Goal: Information Seeking & Learning: Learn about a topic

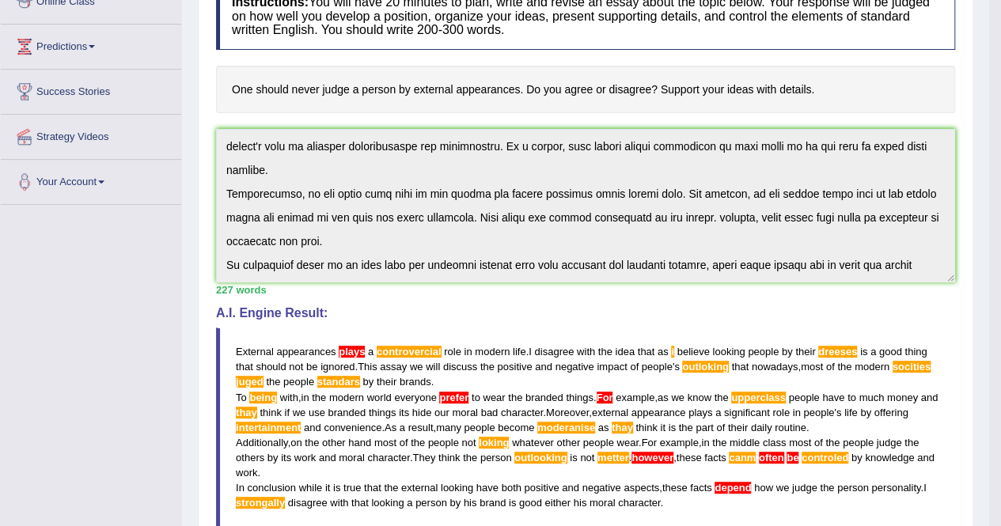
scroll to position [56, 0]
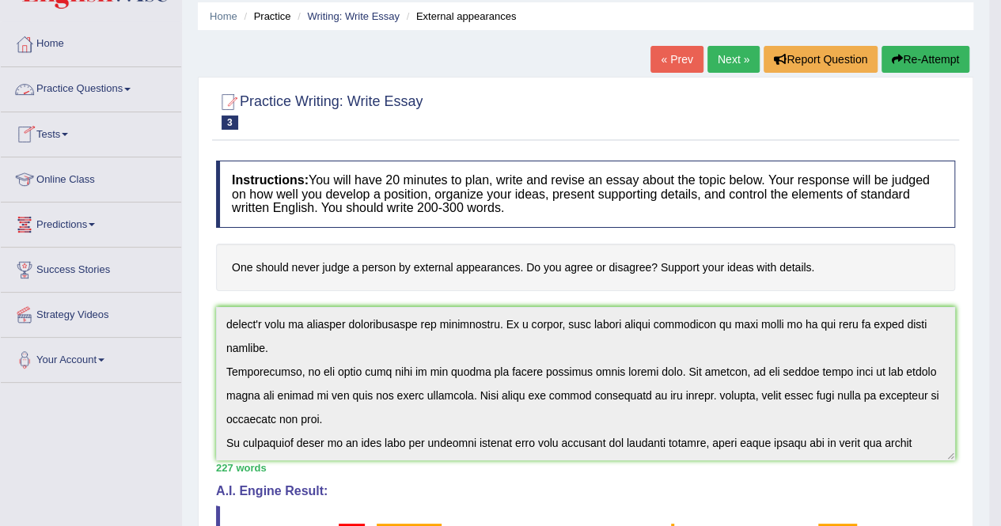
click at [129, 85] on link "Practice Questions" at bounding box center [91, 87] width 180 height 40
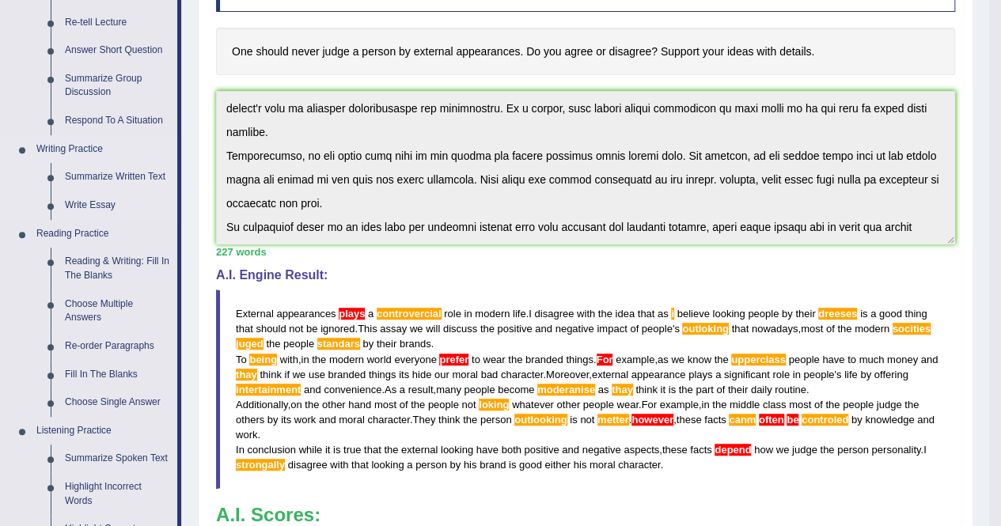
scroll to position [294, 0]
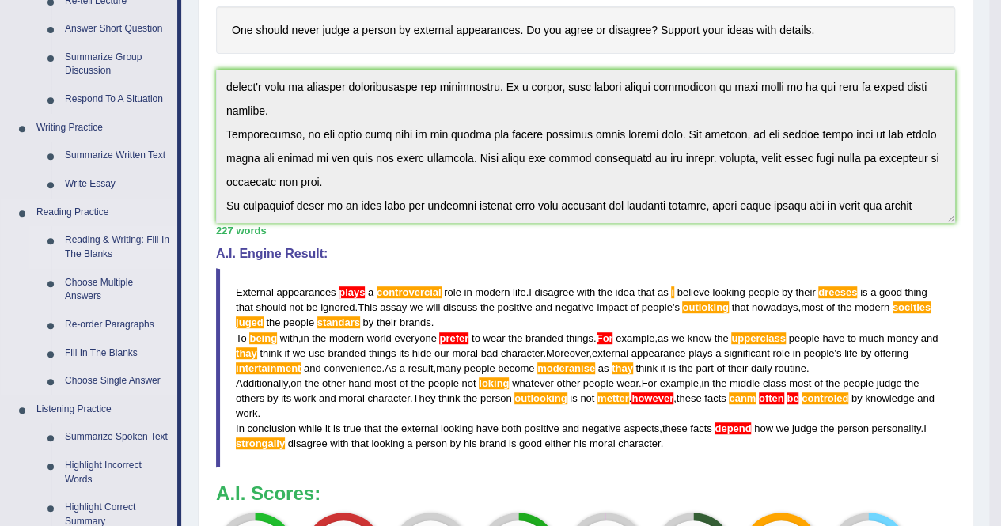
click at [89, 240] on link "Reading & Writing: Fill In The Blanks" at bounding box center [118, 247] width 120 height 42
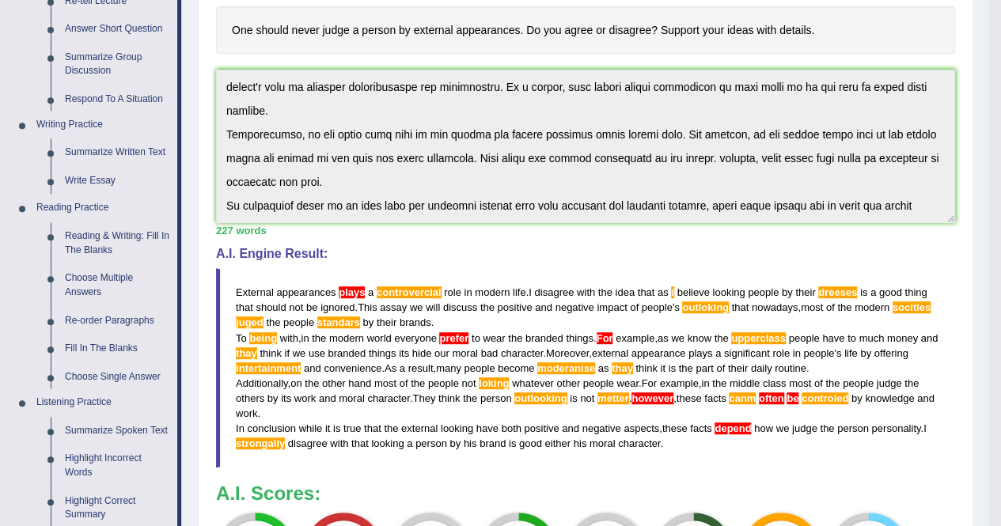
click at [88, 240] on ul "Home Practice Questions Speaking Practice Read Aloud Repeat Sentence Describe I…" at bounding box center [91, 380] width 180 height 1191
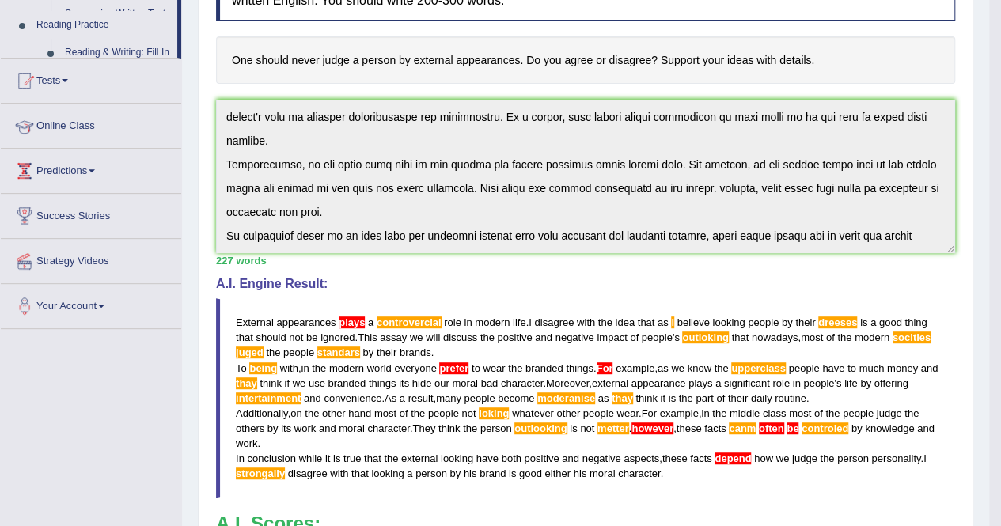
scroll to position [191, 0]
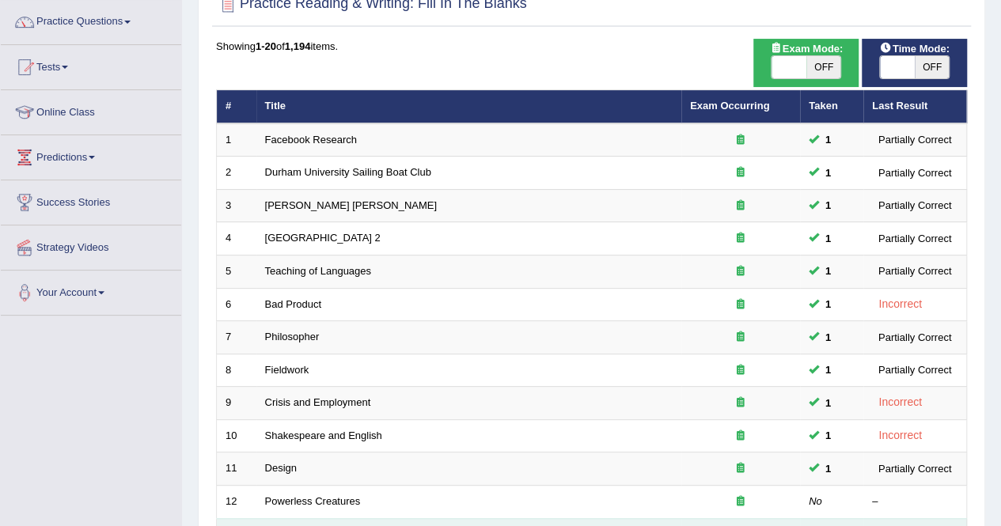
scroll to position [237, 0]
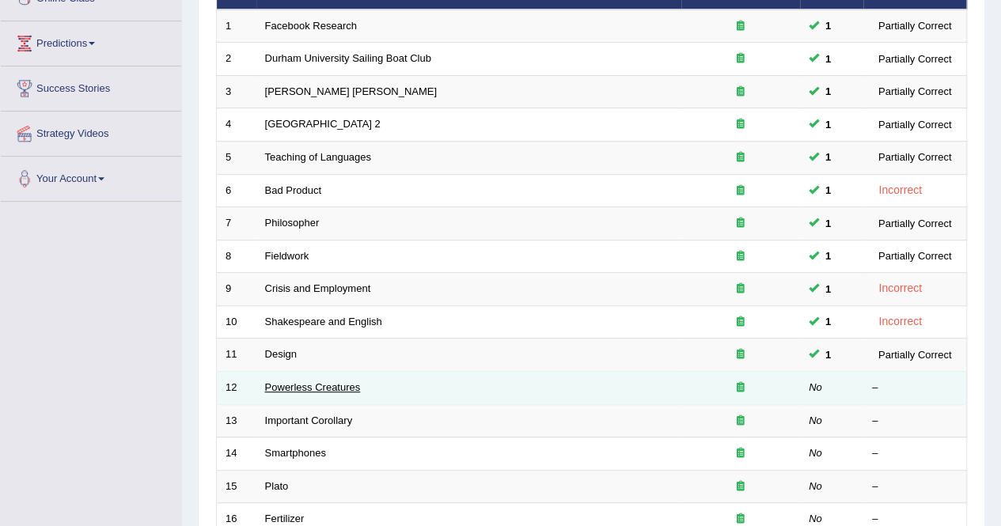
click at [296, 382] on link "Powerless Creatures" at bounding box center [313, 388] width 96 height 12
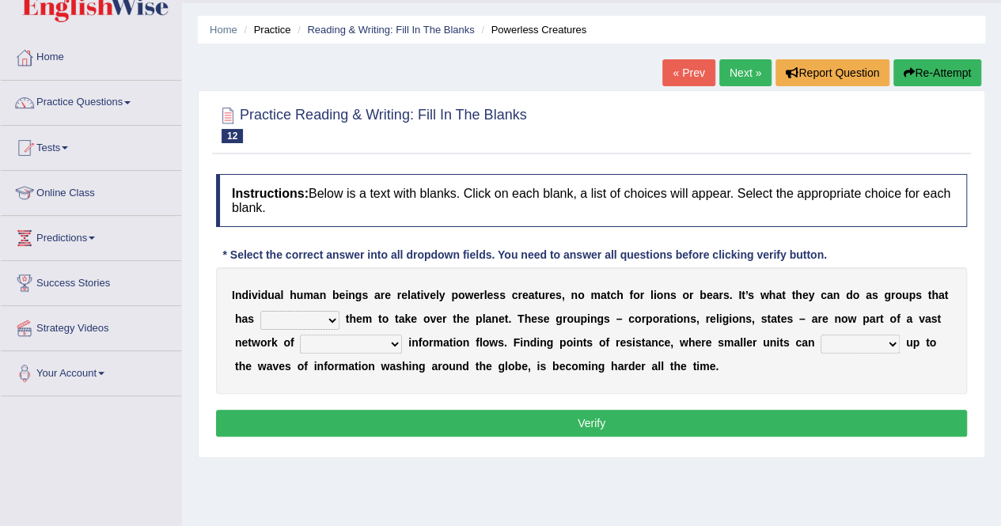
scroll to position [79, 0]
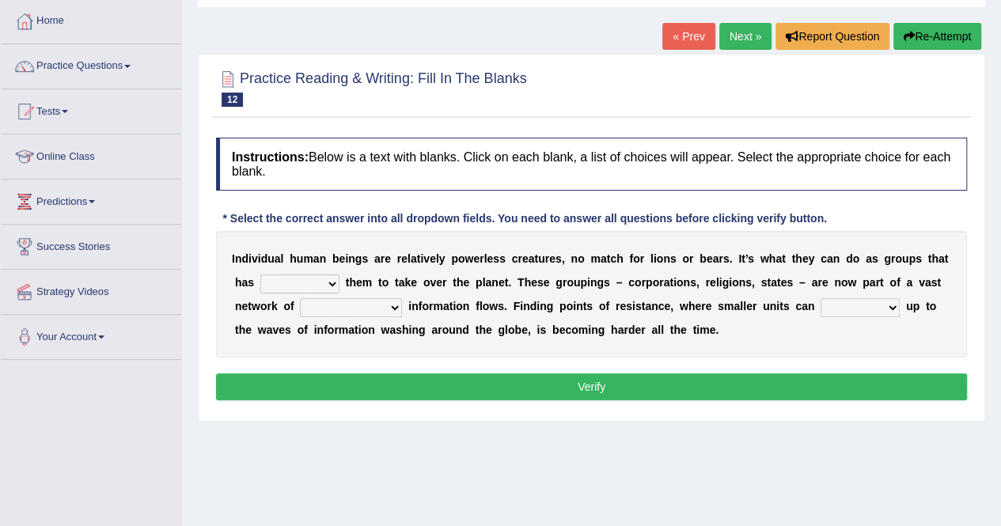
click at [329, 281] on select "enabled contended embodied conjured" at bounding box center [299, 284] width 79 height 19
select select "enabled"
click at [260, 275] on select "enabled contended embodied conjured" at bounding box center [299, 284] width 79 height 19
click at [394, 305] on select "interconnected overlapping fastened exploited" at bounding box center [351, 307] width 102 height 19
select select "interconnected"
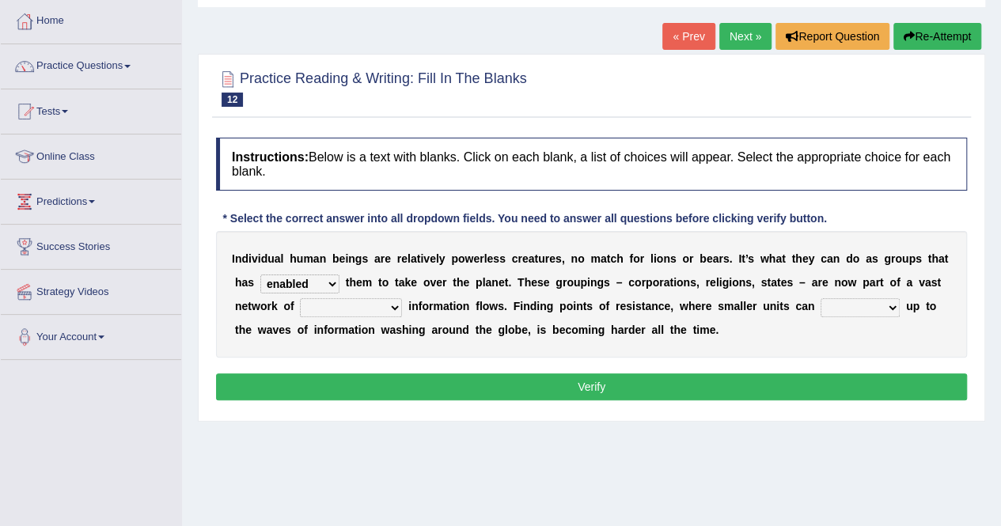
click at [300, 298] on select "interconnected overlapping fastened exploited" at bounding box center [351, 307] width 102 height 19
click at [893, 306] on select "stand raise hail pump" at bounding box center [860, 307] width 79 height 19
select select "raise"
click at [821, 298] on select "stand raise hail pump" at bounding box center [860, 307] width 79 height 19
click at [599, 392] on button "Verify" at bounding box center [591, 387] width 751 height 27
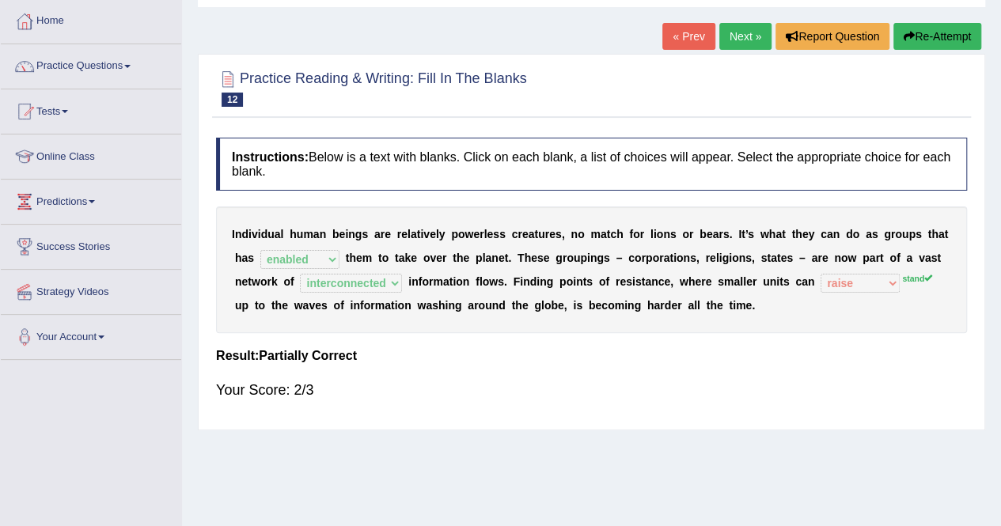
click at [739, 26] on link "Next »" at bounding box center [746, 36] width 52 height 27
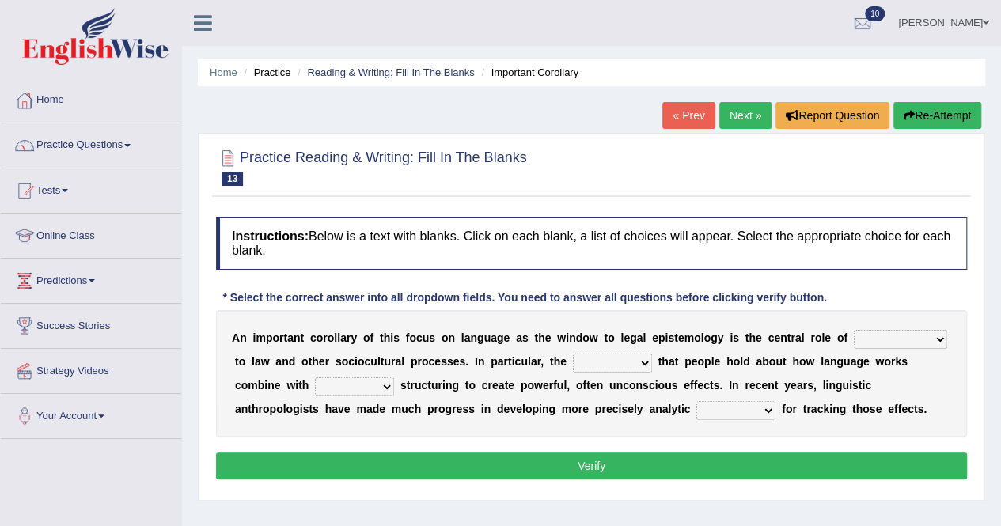
click at [943, 336] on select "discourse epoch dialect acquaintance" at bounding box center [900, 339] width 93 height 19
select select "discourse"
click at [854, 330] on select "discourse epoch dialect acquaintance" at bounding box center [900, 339] width 93 height 19
click at [643, 365] on select "deviation besmirch consent ideas" at bounding box center [612, 363] width 79 height 19
select select "ideas"
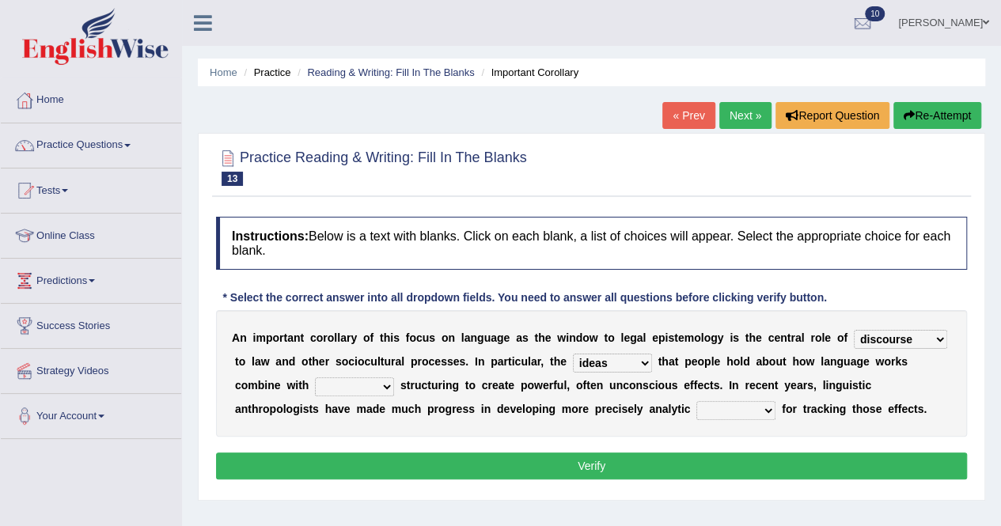
click at [573, 354] on select "deviation besmirch consent ideas" at bounding box center [612, 363] width 79 height 19
click at [392, 381] on select "mandatory linguistic legitimate customary" at bounding box center [354, 387] width 79 height 19
select select "mandatory"
click at [315, 378] on select "mandatory linguistic legitimate customary" at bounding box center [354, 387] width 79 height 19
click at [771, 407] on select "tools appetite albums stroke" at bounding box center [736, 410] width 79 height 19
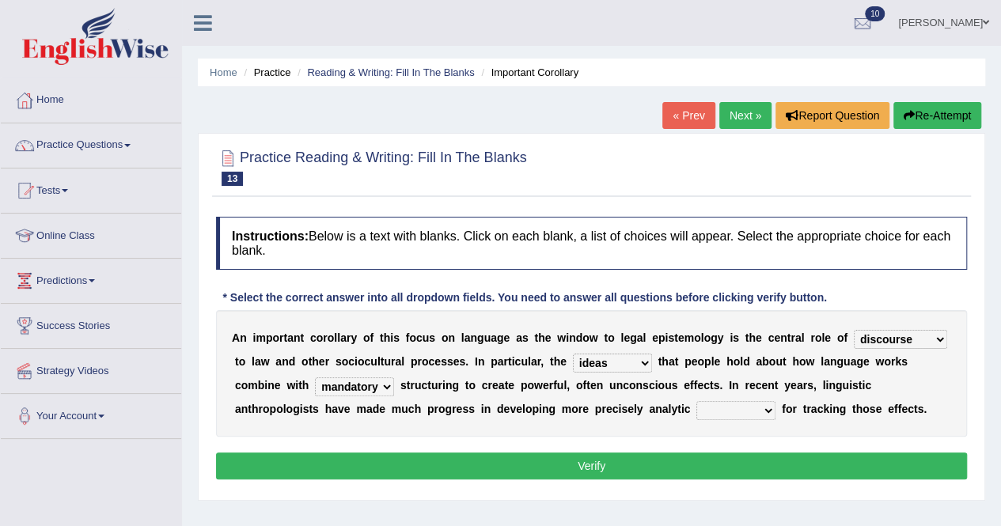
select select "appetite"
click at [697, 401] on select "tools appetite albums stroke" at bounding box center [736, 410] width 79 height 19
drag, startPoint x: 751, startPoint y: 474, endPoint x: 746, endPoint y: 464, distance: 11.3
click at [751, 473] on button "Verify" at bounding box center [591, 466] width 751 height 27
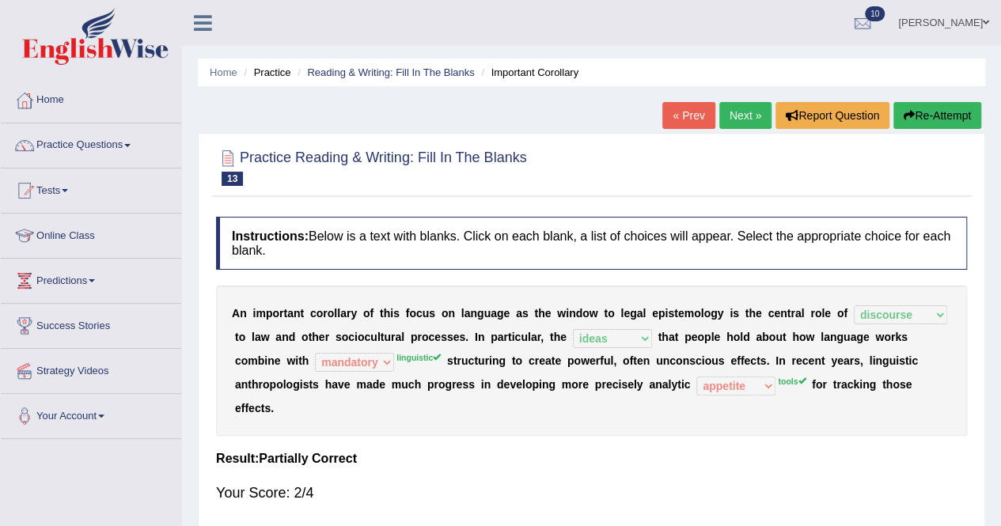
click at [750, 112] on link "Next »" at bounding box center [746, 115] width 52 height 27
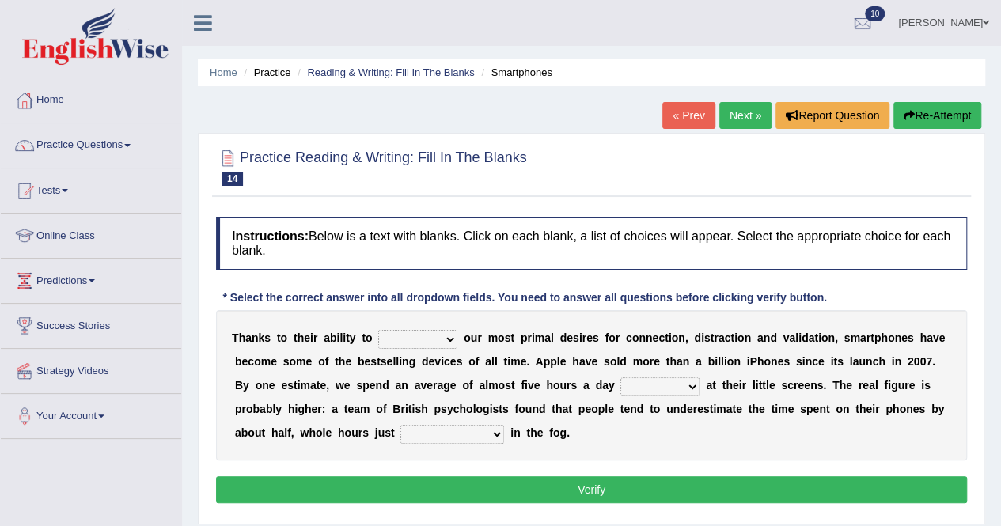
click at [459, 338] on b at bounding box center [461, 338] width 6 height 13
click at [446, 333] on select "hijack describe sharpen conserve" at bounding box center [417, 339] width 79 height 19
select select "conserve"
click at [378, 330] on select "hijack describe sharpen conserve" at bounding box center [417, 339] width 79 height 19
click at [696, 387] on select "watching waggling snoring staring" at bounding box center [660, 387] width 79 height 19
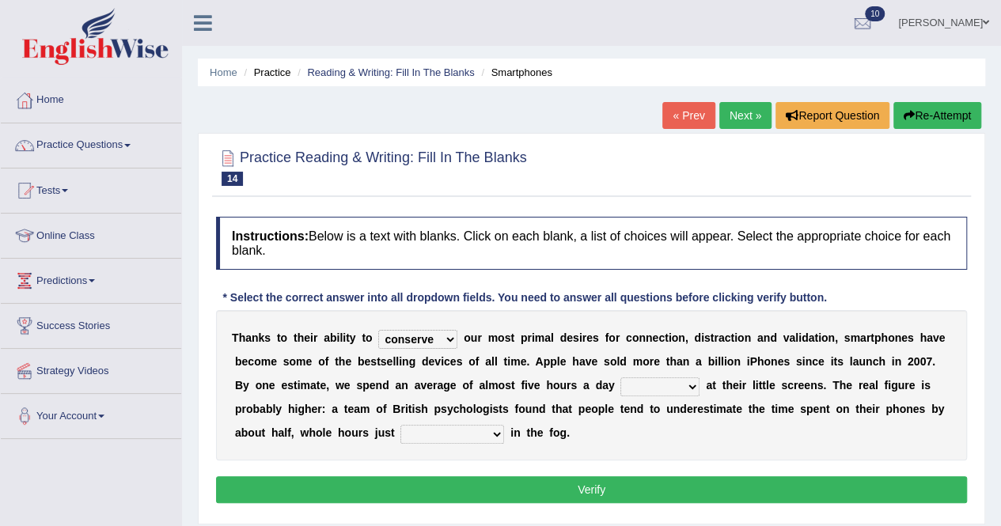
select select "watching"
click at [621, 378] on select "watching waggling snoring staring" at bounding box center [660, 387] width 79 height 19
click at [500, 431] on select "has evaporated evaporating evaporate evaporates" at bounding box center [453, 434] width 104 height 19
select select "evaporates"
click at [401, 425] on select "has evaporated evaporating evaporate evaporates" at bounding box center [453, 434] width 104 height 19
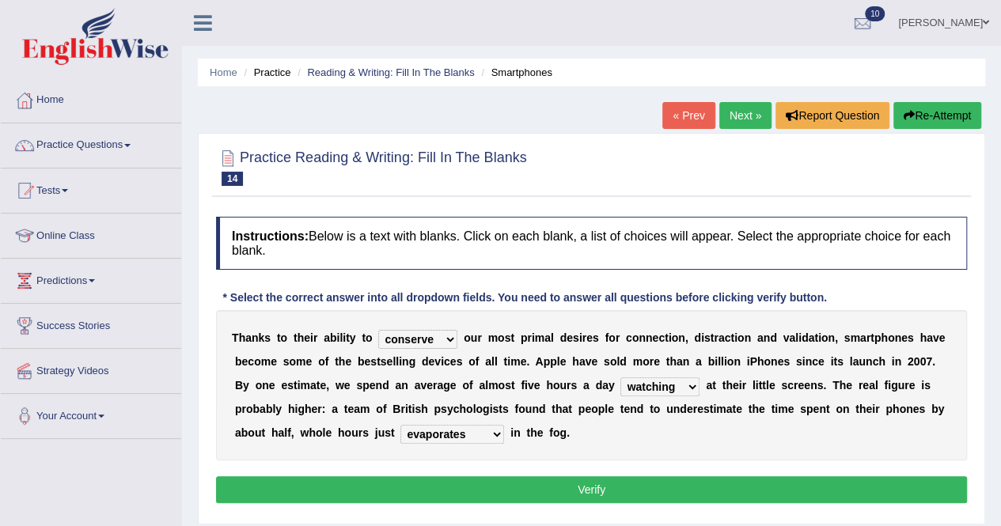
click at [478, 481] on button "Verify" at bounding box center [591, 490] width 751 height 27
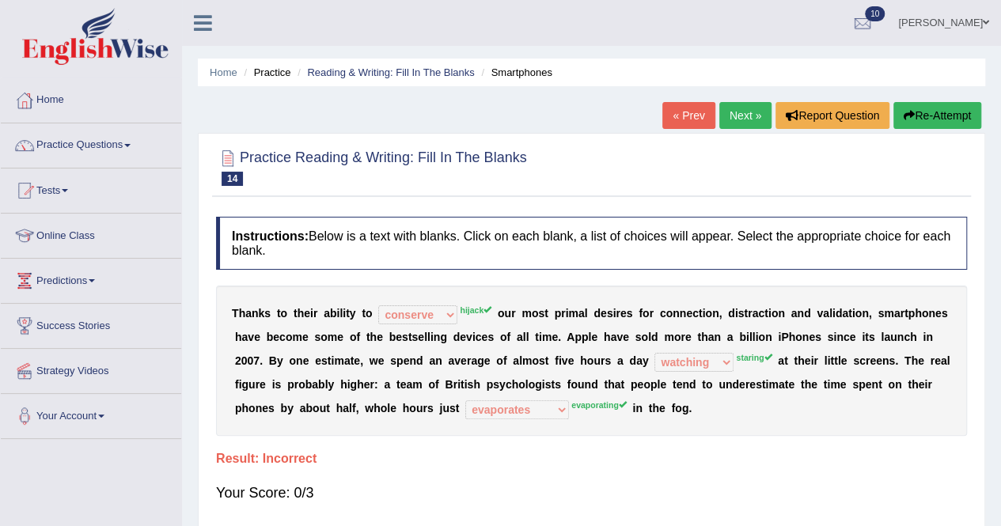
click at [729, 108] on link "Next »" at bounding box center [746, 115] width 52 height 27
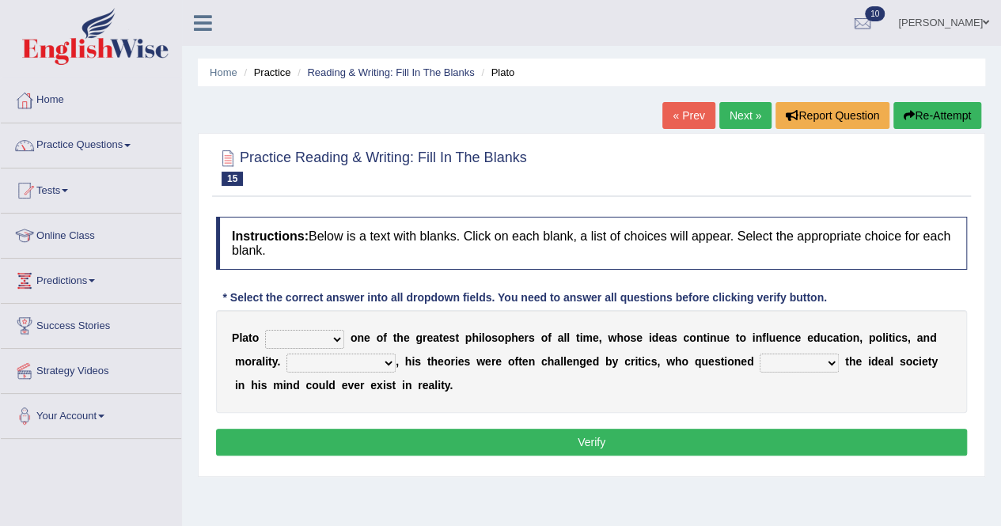
click at [340, 340] on select "keeps comes claims remains" at bounding box center [304, 339] width 79 height 19
select select "remains"
click at [265, 330] on select "keeps comes claims remains" at bounding box center [304, 339] width 79 height 19
click at [386, 361] on select "Notwithstanding So However Whatever" at bounding box center [341, 363] width 109 height 19
select select "However"
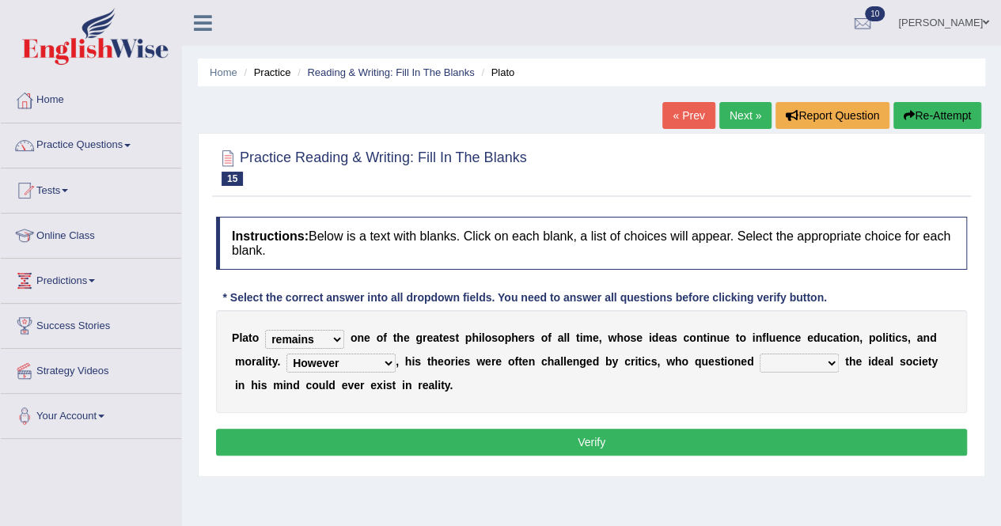
click at [287, 354] on select "Notwithstanding So However Whatever" at bounding box center [341, 363] width 109 height 19
click at [828, 359] on select "which what that whether" at bounding box center [799, 363] width 79 height 19
select select "that"
click at [760, 354] on select "which what that whether" at bounding box center [799, 363] width 79 height 19
click at [762, 442] on button "Verify" at bounding box center [591, 442] width 751 height 27
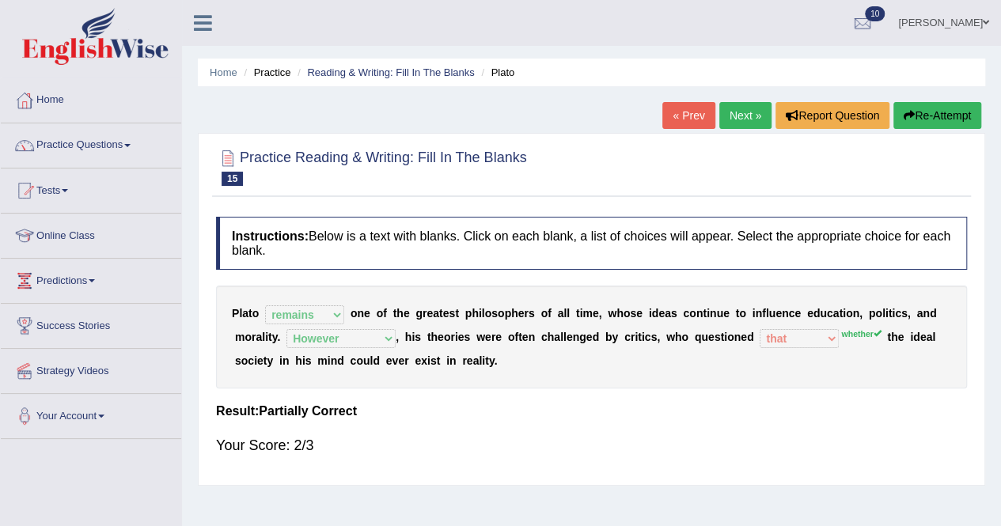
click at [737, 116] on link "Next »" at bounding box center [746, 115] width 52 height 27
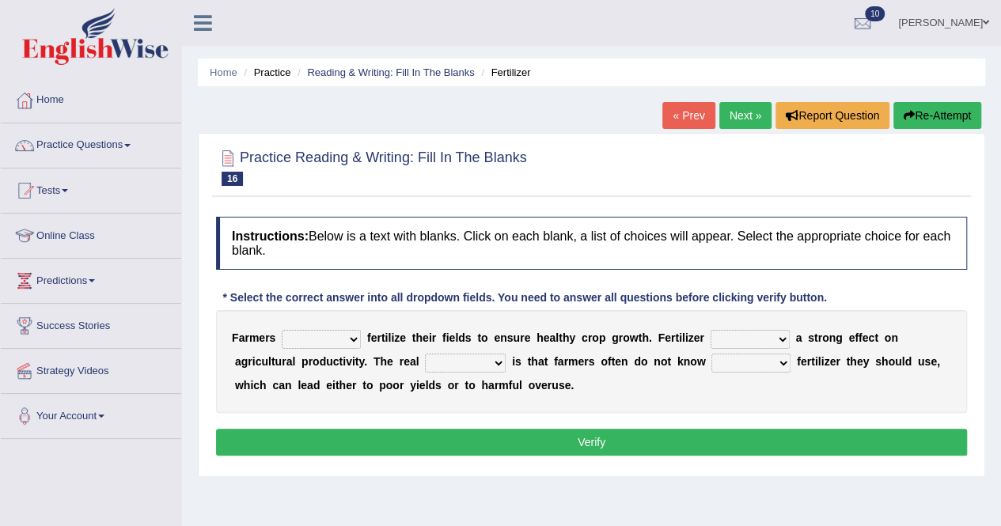
click at [363, 340] on b at bounding box center [364, 338] width 6 height 13
click at [354, 336] on select "must should need can" at bounding box center [321, 339] width 79 height 19
select select "should"
click at [282, 330] on select "must should need can" at bounding box center [321, 339] width 79 height 19
click at [784, 336] on select "has had have having" at bounding box center [750, 339] width 79 height 19
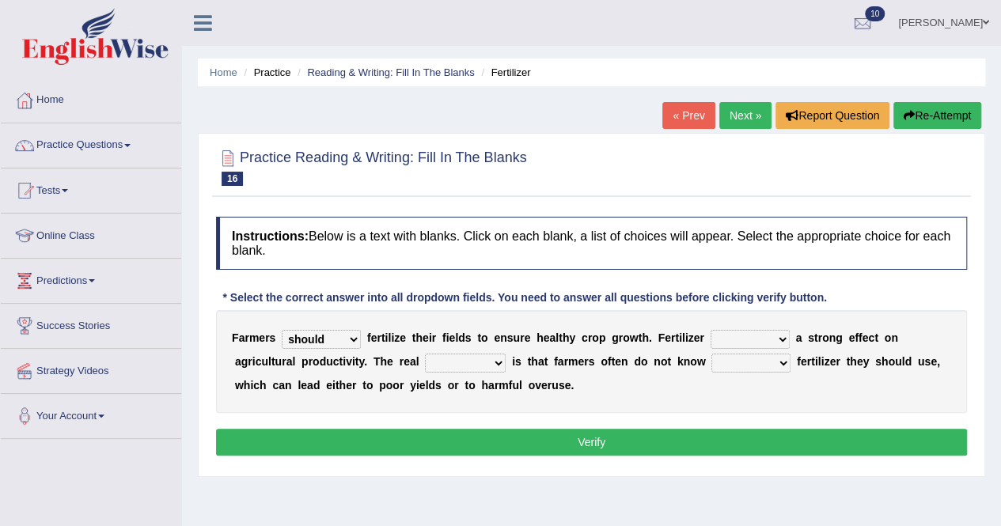
select select "has"
click at [711, 330] on select "has had have having" at bounding box center [750, 339] width 79 height 19
click at [506, 359] on b at bounding box center [509, 361] width 6 height 13
click at [499, 362] on select "problem question conclusion answer" at bounding box center [465, 363] width 81 height 19
click at [784, 363] on select "how much how many however so much" at bounding box center [751, 363] width 79 height 19
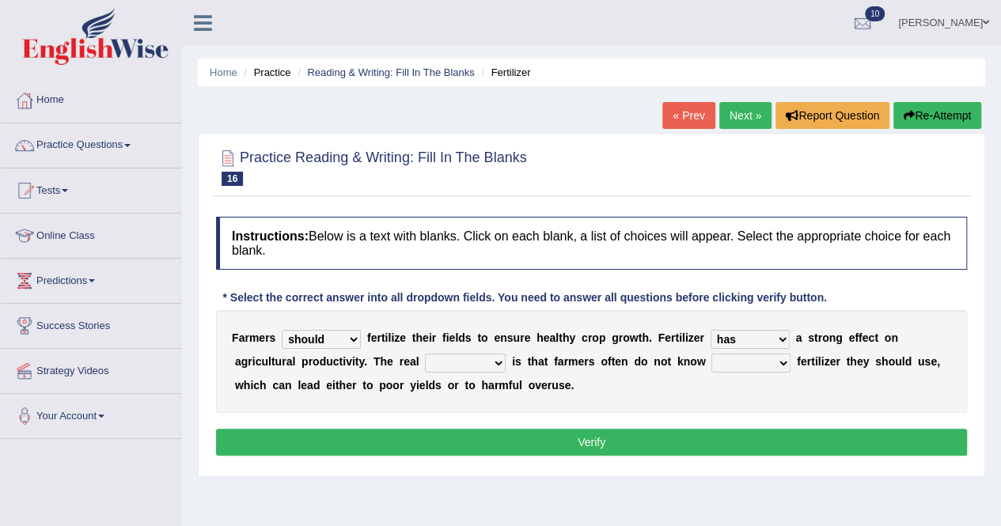
click at [500, 359] on select "problem question conclusion answer" at bounding box center [465, 363] width 81 height 19
click at [788, 362] on select "how much how many however so much" at bounding box center [751, 363] width 79 height 19
select select "how much"
click at [712, 354] on select "how much how many however so much" at bounding box center [751, 363] width 79 height 19
click at [497, 362] on select "problem question conclusion answer" at bounding box center [465, 363] width 81 height 19
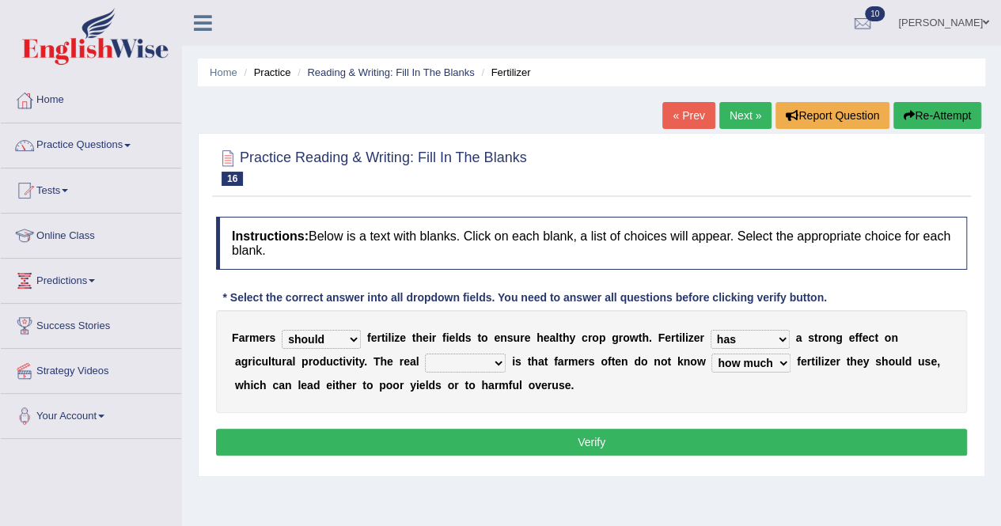
select select "conclusion"
click at [425, 354] on select "problem question conclusion answer" at bounding box center [465, 363] width 81 height 19
click at [581, 434] on button "Verify" at bounding box center [591, 442] width 751 height 27
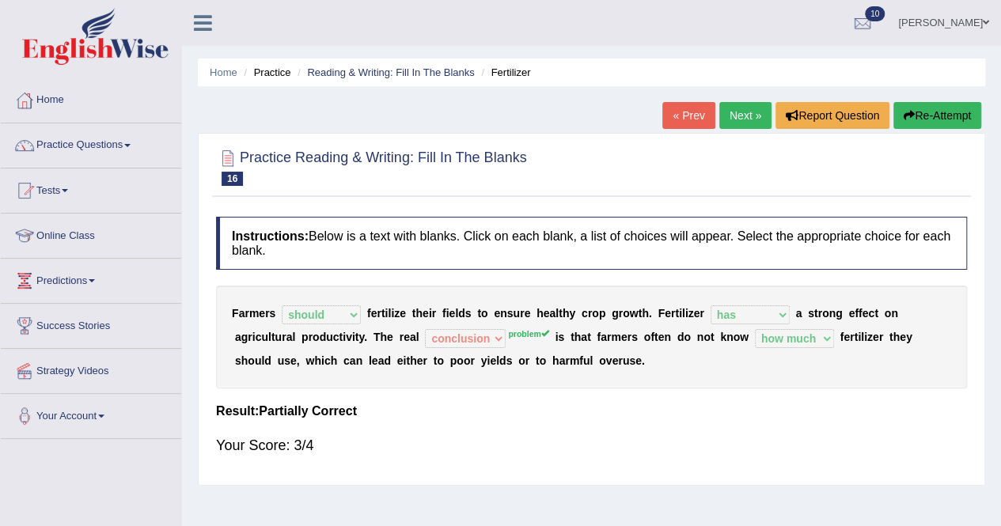
click at [728, 113] on link "Next »" at bounding box center [746, 115] width 52 height 27
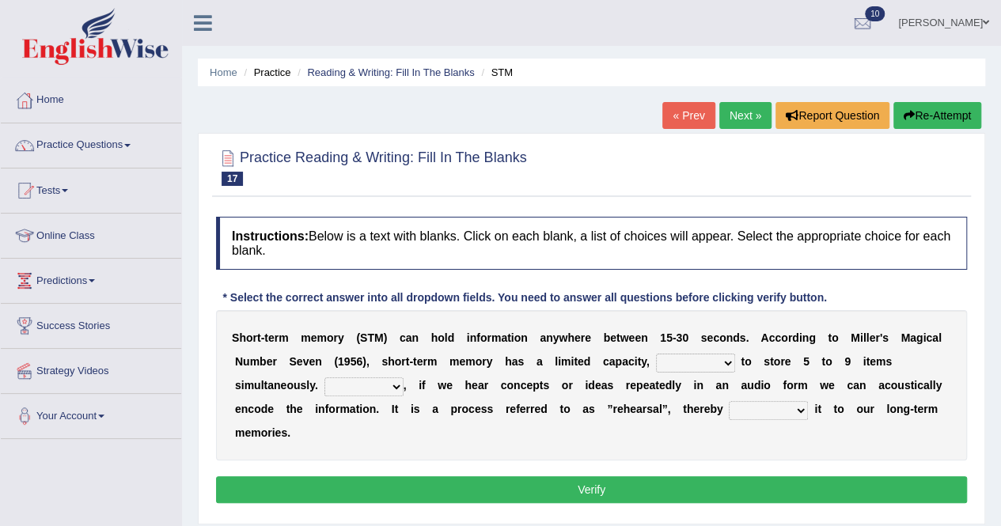
click at [732, 364] on select "being able is able be able unable" at bounding box center [695, 363] width 79 height 19
select select "being able"
click at [656, 354] on select "being able is able be able unable" at bounding box center [695, 363] width 79 height 19
click at [394, 381] on select "However So Moreover Therefore" at bounding box center [364, 387] width 79 height 19
select select "However"
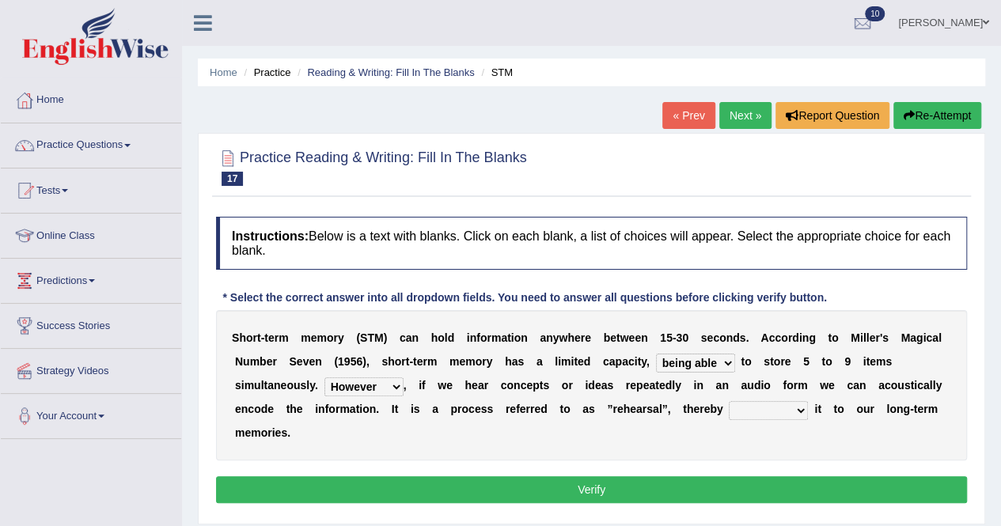
click at [325, 378] on select "However So Moreover Therefore" at bounding box center [364, 387] width 79 height 19
click at [803, 406] on select "commit commits commiting commited" at bounding box center [768, 410] width 79 height 19
select select "commiting"
click at [729, 401] on select "commit commits commiting commited" at bounding box center [768, 410] width 79 height 19
click at [560, 480] on button "Verify" at bounding box center [591, 490] width 751 height 27
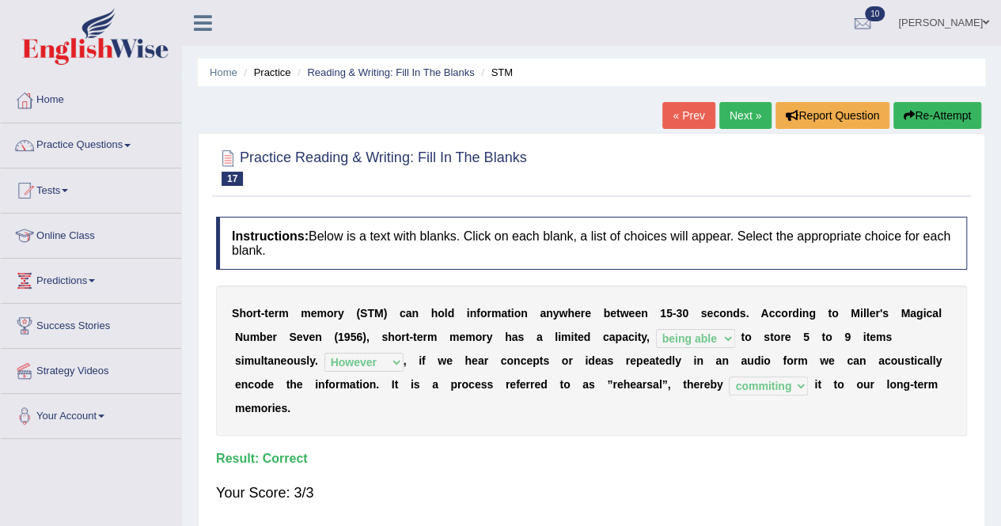
click at [746, 112] on link "Next »" at bounding box center [746, 115] width 52 height 27
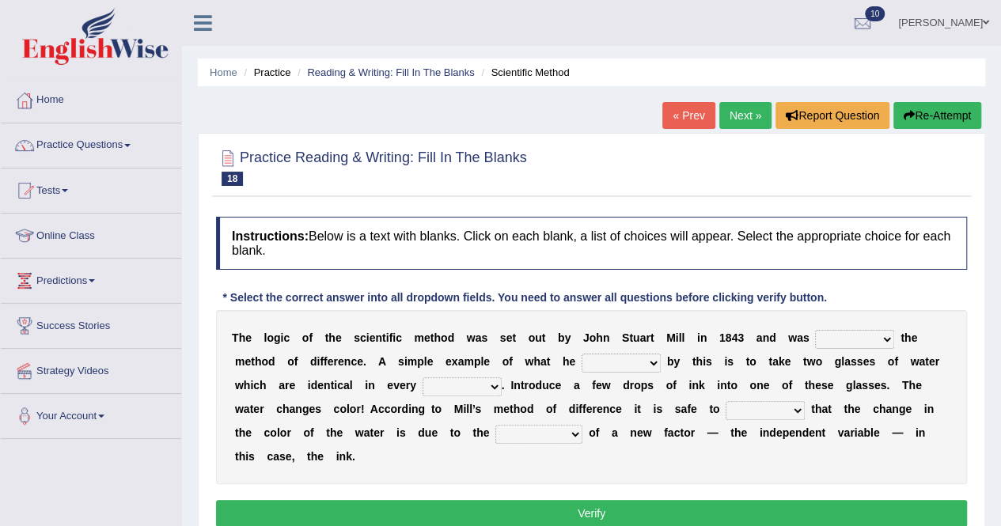
click at [887, 333] on select "pointed claimed demanded named" at bounding box center [854, 339] width 79 height 19
select select "named"
click at [815, 330] on select "pointed claimed demanded named" at bounding box center [854, 339] width 79 height 19
click at [654, 367] on select "capped charged found meant" at bounding box center [621, 363] width 79 height 19
select select "found"
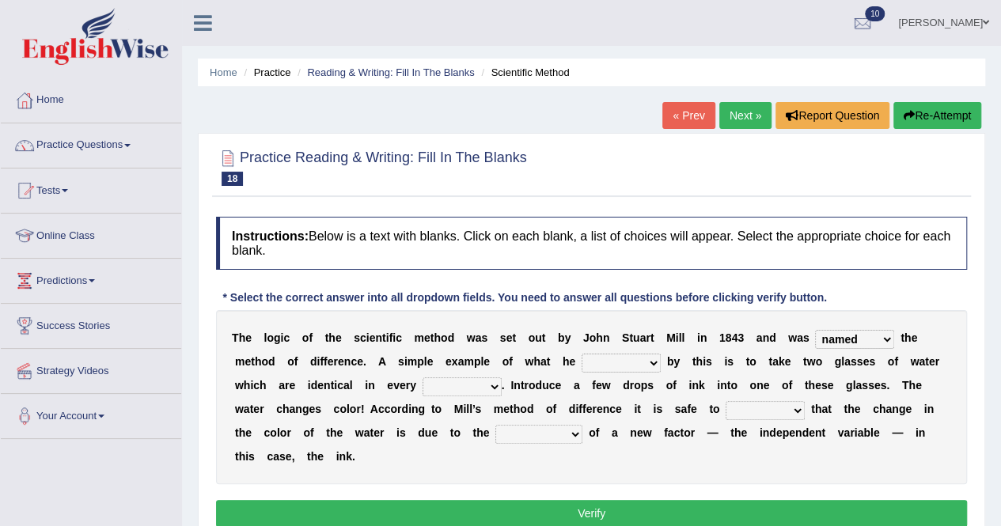
click at [582, 354] on select "capped charged found meant" at bounding box center [621, 363] width 79 height 19
click at [492, 382] on select "thought identity measure respect" at bounding box center [462, 387] width 79 height 19
select select "identity"
click at [423, 378] on select "thought identity measure respect" at bounding box center [462, 387] width 79 height 19
click at [795, 407] on select "assume discuss prefer acclaim" at bounding box center [765, 410] width 79 height 19
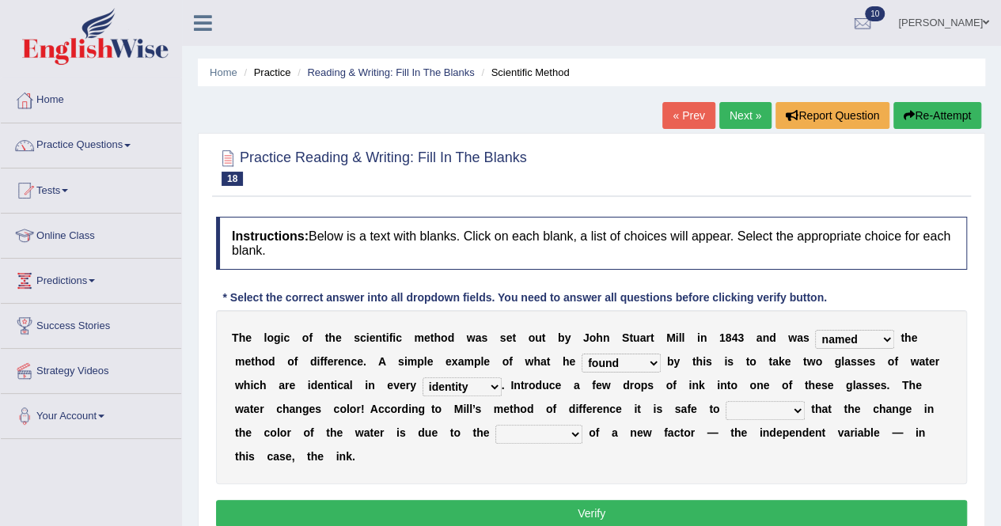
select select "discuss"
click at [726, 401] on select "assume discuss prefer acclaim" at bounding box center [765, 410] width 79 height 19
click at [573, 428] on select "introduction magnitude preparation purification" at bounding box center [539, 434] width 87 height 19
select select "purification"
click at [496, 425] on select "introduction magnitude preparation purification" at bounding box center [539, 434] width 87 height 19
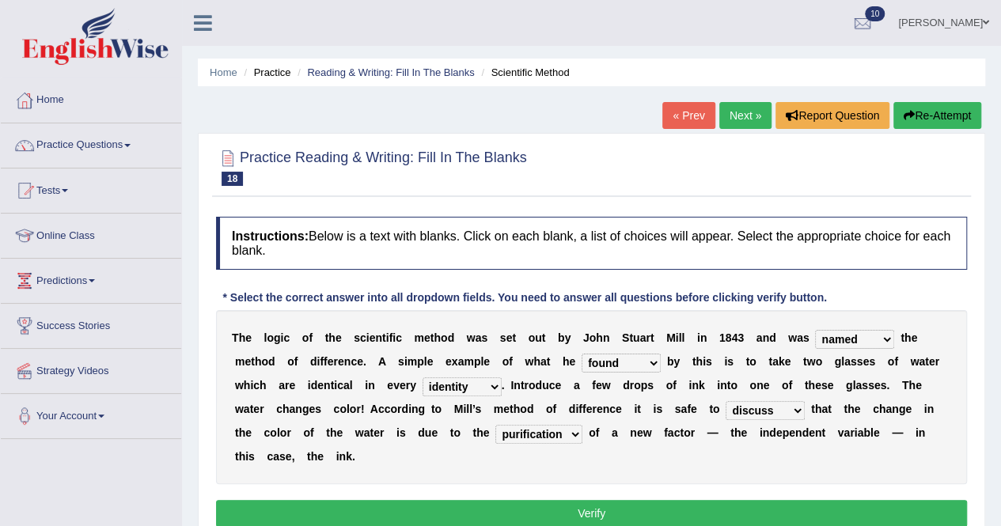
click at [469, 514] on button "Verify" at bounding box center [591, 513] width 751 height 27
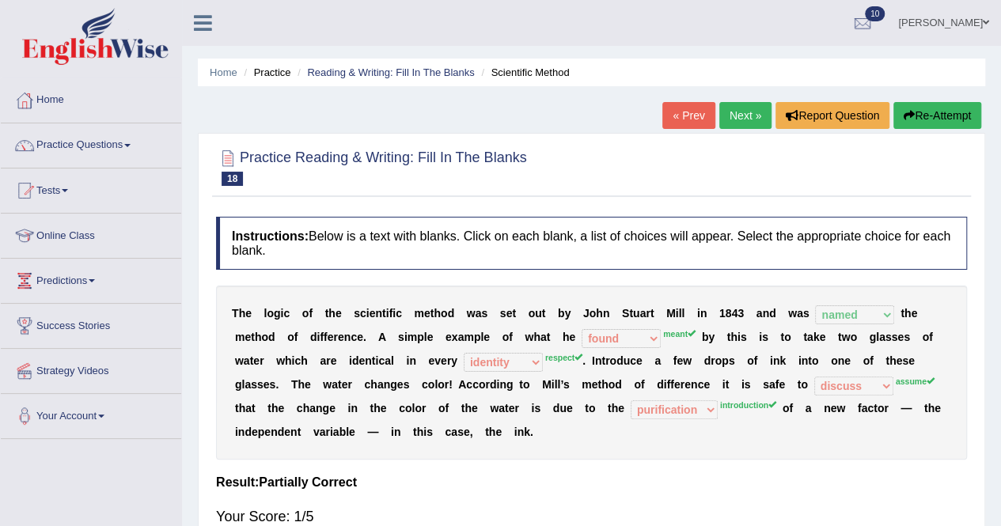
click at [744, 118] on link "Next »" at bounding box center [746, 115] width 52 height 27
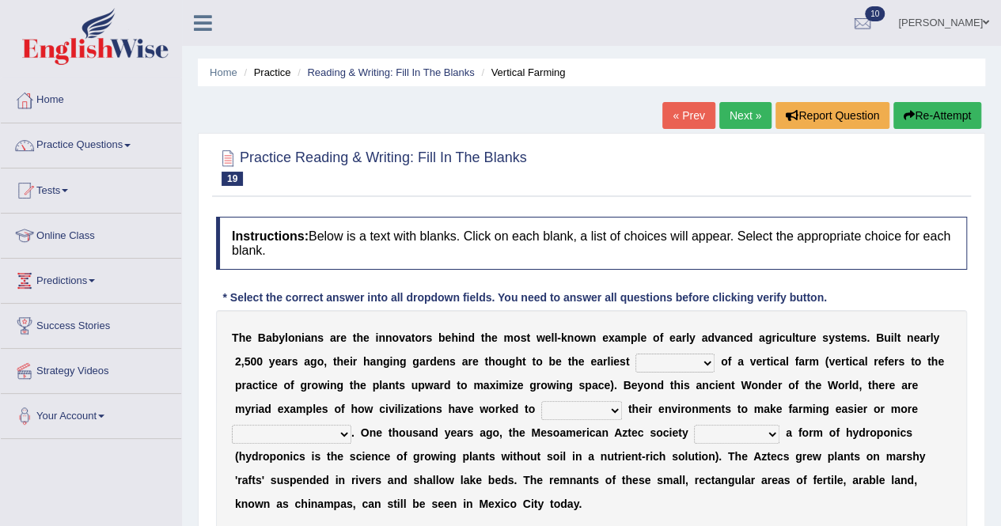
click at [708, 362] on select "prototype failure discredit protocol" at bounding box center [675, 363] width 79 height 19
select select "failure"
click at [636, 354] on select "prototype failure discredit protocol" at bounding box center [675, 363] width 79 height 19
click at [615, 408] on select "manipulate escape respect disarrange" at bounding box center [581, 410] width 81 height 19
select select "disarrange"
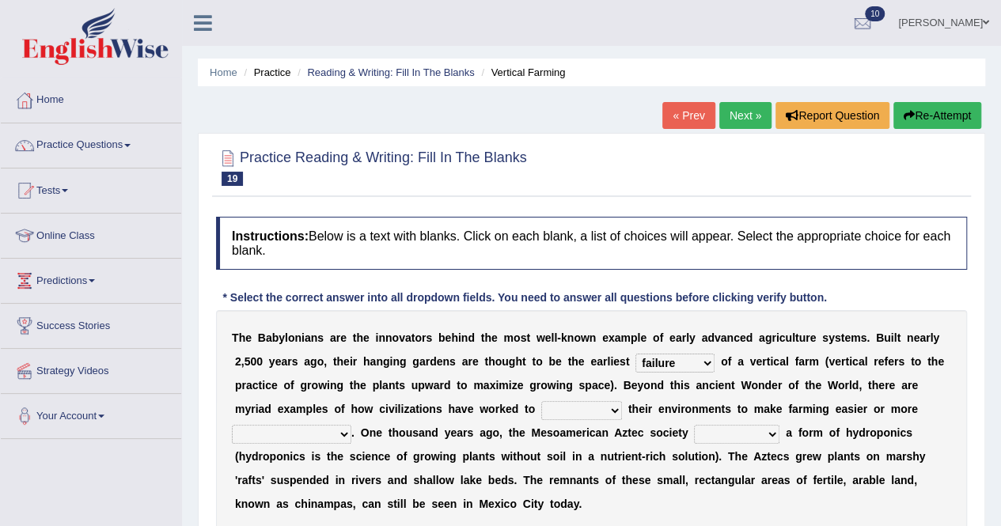
click at [541, 401] on select "manipulate escape respect disarrange" at bounding box center [581, 410] width 81 height 19
click at [340, 433] on select "productive constructive connective counterproductive" at bounding box center [292, 434] width 120 height 19
select select "productive"
click at [232, 425] on select "productive constructive connective counterproductive" at bounding box center [292, 434] width 120 height 19
click at [774, 431] on select "domineered volunteered pioneered engineered" at bounding box center [736, 434] width 85 height 19
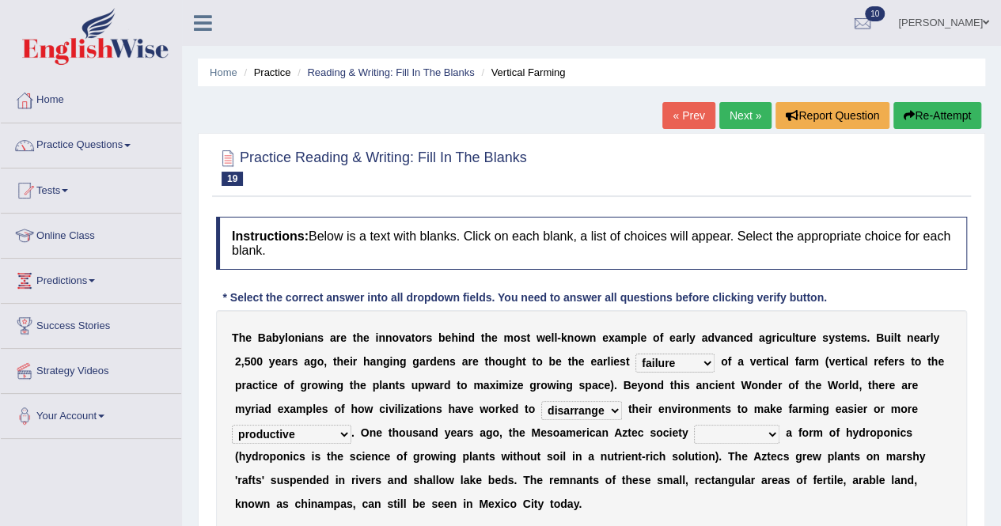
select select "engineered"
click at [694, 425] on select "domineered volunteered pioneered engineered" at bounding box center [736, 434] width 85 height 19
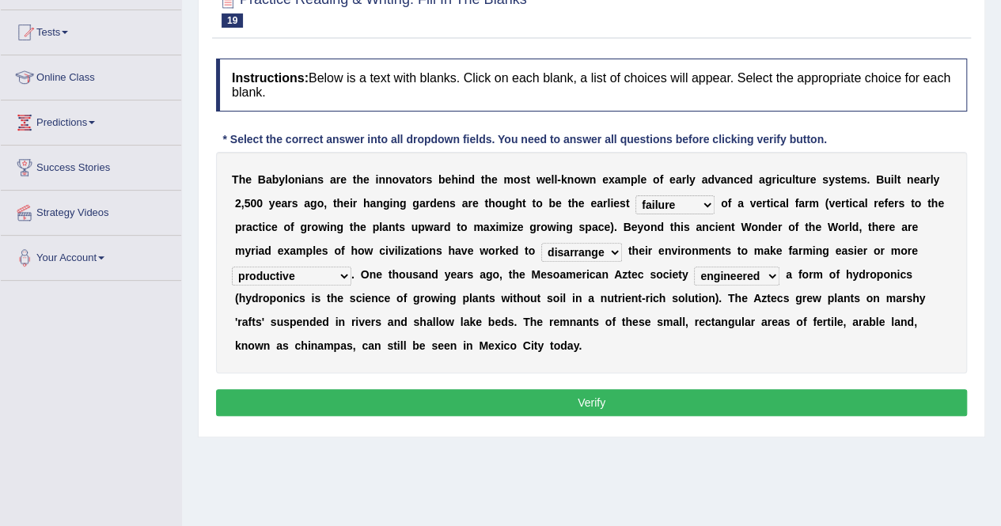
click at [539, 398] on button "Verify" at bounding box center [591, 402] width 751 height 27
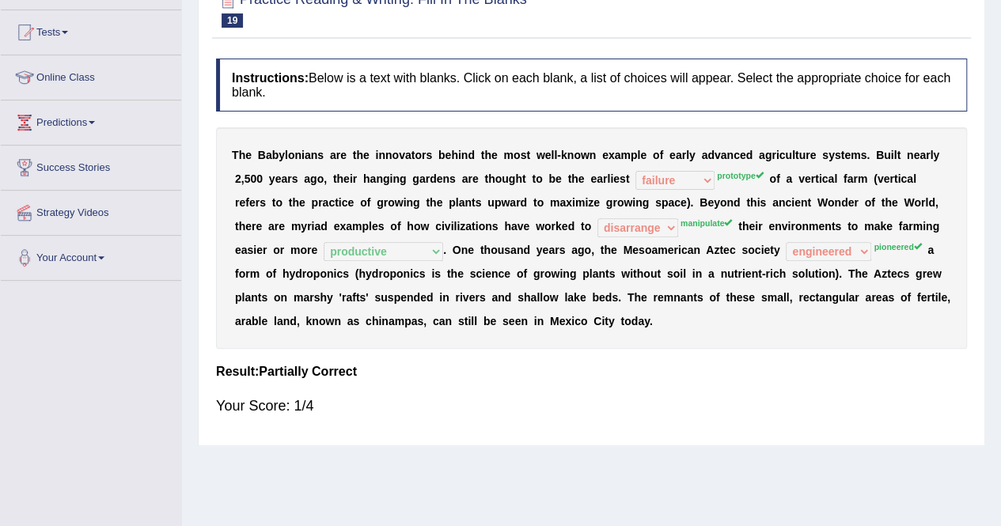
click at [842, 276] on b at bounding box center [845, 274] width 6 height 13
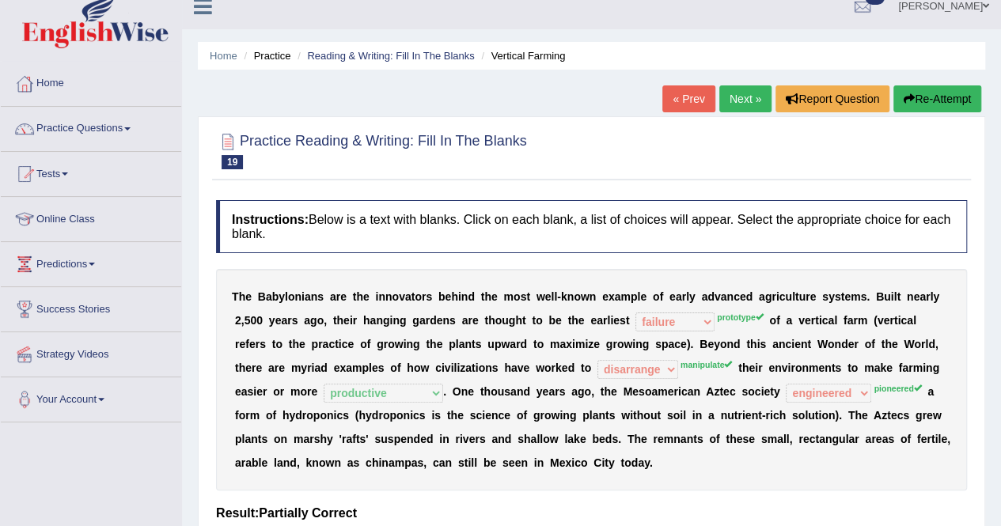
scroll to position [0, 0]
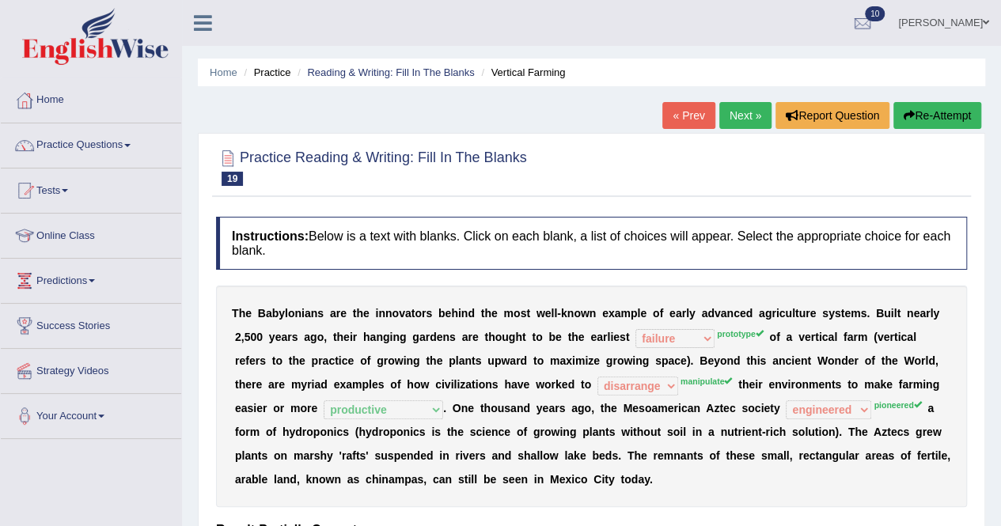
click at [750, 112] on link "Next »" at bounding box center [746, 115] width 52 height 27
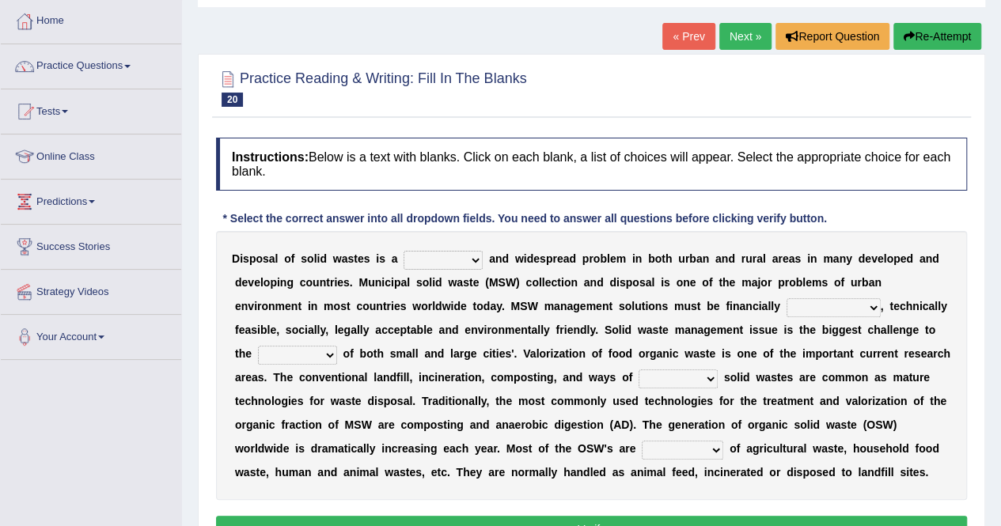
click at [475, 257] on select "slanting stinging stalling shafting" at bounding box center [443, 260] width 79 height 19
select select "stinging"
click at [404, 251] on select "slanting stinging stalling shafting" at bounding box center [443, 260] width 79 height 19
click at [877, 303] on select "unattainable sustainable objectionable treasonable" at bounding box center [834, 307] width 94 height 19
select select "sustainable"
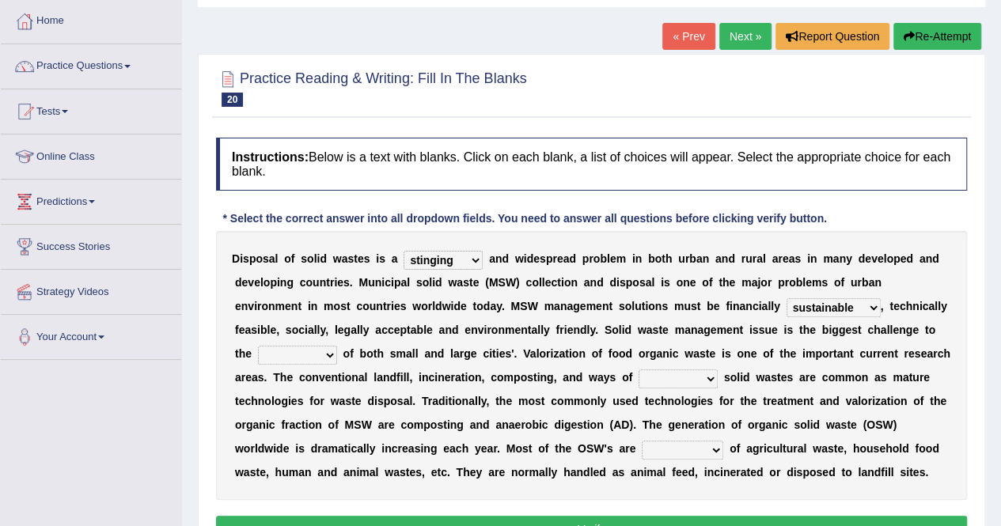
click at [787, 298] on select "unattainable sustainable objectionable treasonable" at bounding box center [834, 307] width 94 height 19
click at [328, 351] on select "plants culture authorities history" at bounding box center [297, 355] width 79 height 19
select select "plants"
click at [258, 346] on select "plants culture authorities history" at bounding box center [297, 355] width 79 height 19
click at [329, 354] on select "plants culture authorities history" at bounding box center [297, 355] width 79 height 19
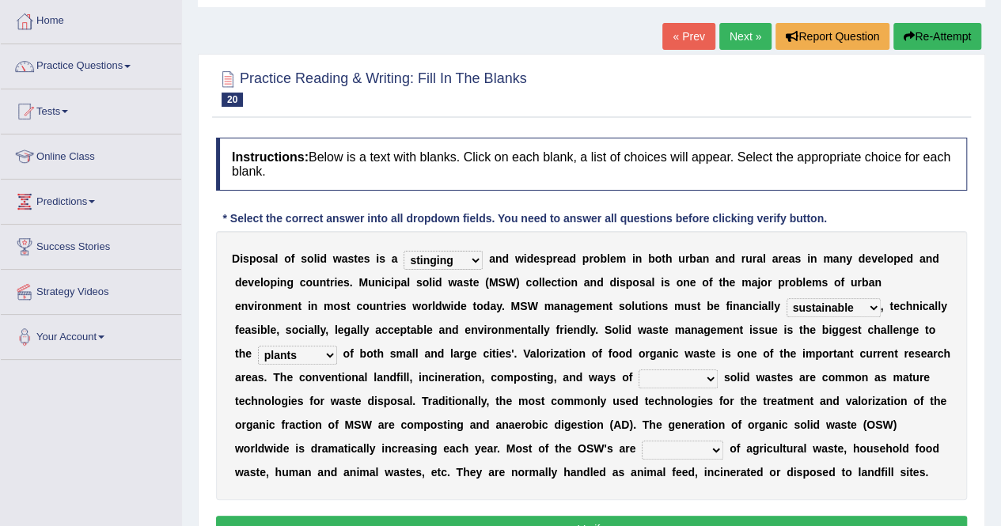
click at [329, 354] on select "plants culture authorities history" at bounding box center [297, 355] width 79 height 19
click at [707, 376] on select "reserving preserving deserving handling" at bounding box center [678, 379] width 79 height 19
select select "reserving"
click at [639, 370] on select "reserving preserving deserving handling" at bounding box center [678, 379] width 79 height 19
click at [841, 406] on div "D i s p o s a l o f s o l i d w a s t e s i s a slanting stinging stalling shaf…" at bounding box center [591, 365] width 751 height 269
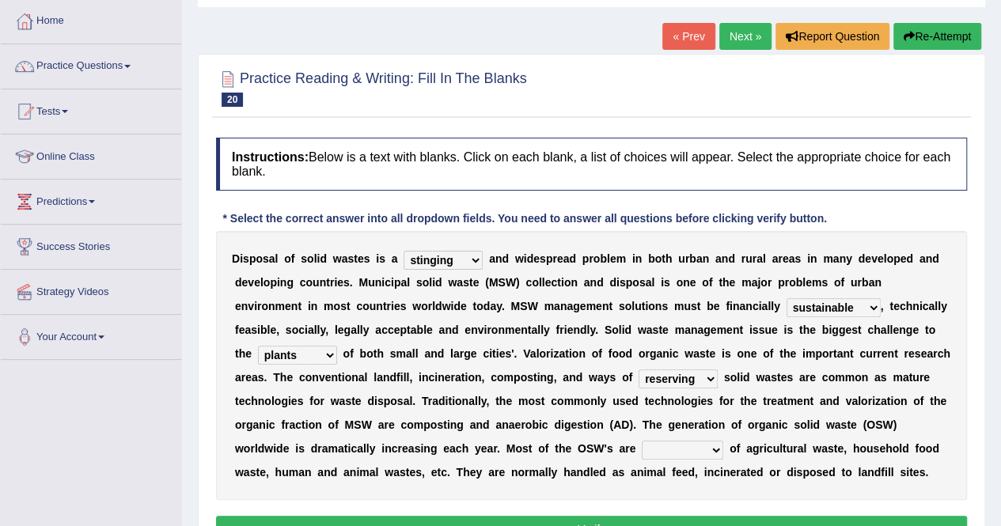
click at [323, 449] on b "a" at bounding box center [325, 448] width 6 height 13
click at [719, 446] on select "composed disposed composing disposing" at bounding box center [683, 450] width 82 height 19
select select "composing"
click at [642, 441] on select "composed disposed composing disposing" at bounding box center [683, 450] width 82 height 19
click at [712, 449] on select "composed disposed composing disposing" at bounding box center [683, 450] width 82 height 19
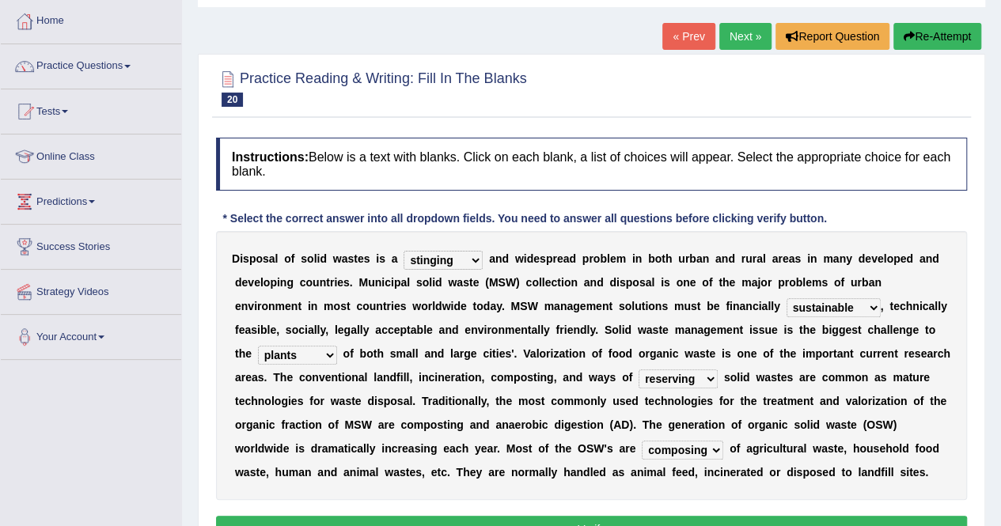
click at [642, 441] on select "composed disposed composing disposing" at bounding box center [683, 450] width 82 height 19
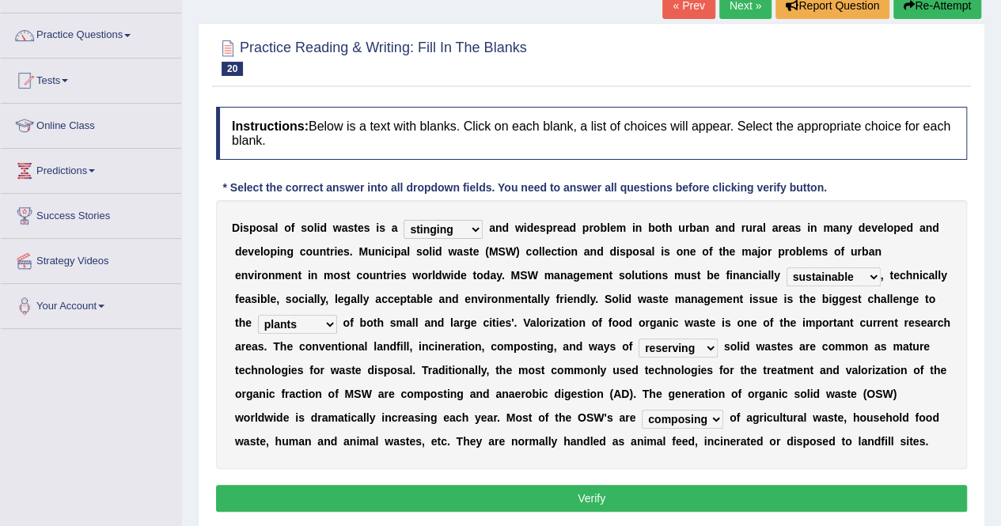
scroll to position [158, 0]
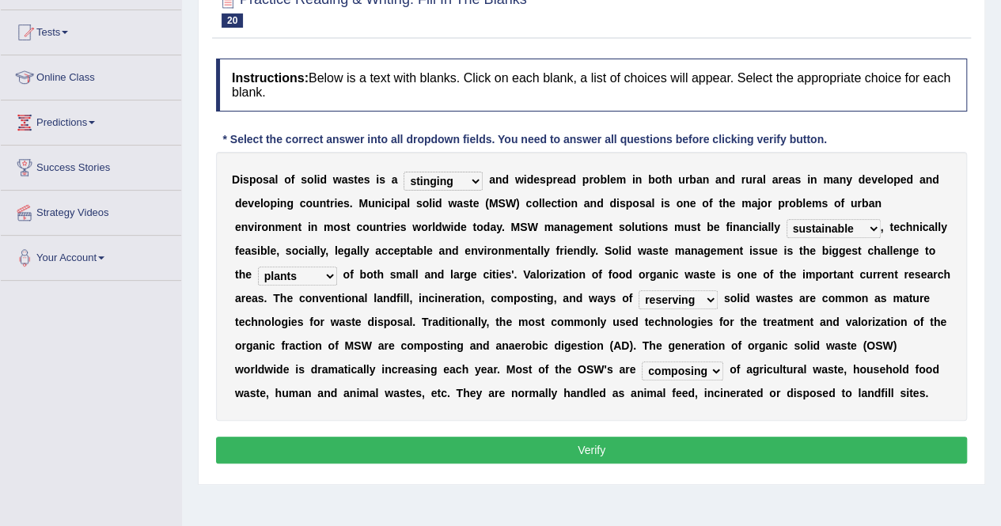
click at [685, 449] on button "Verify" at bounding box center [591, 450] width 751 height 27
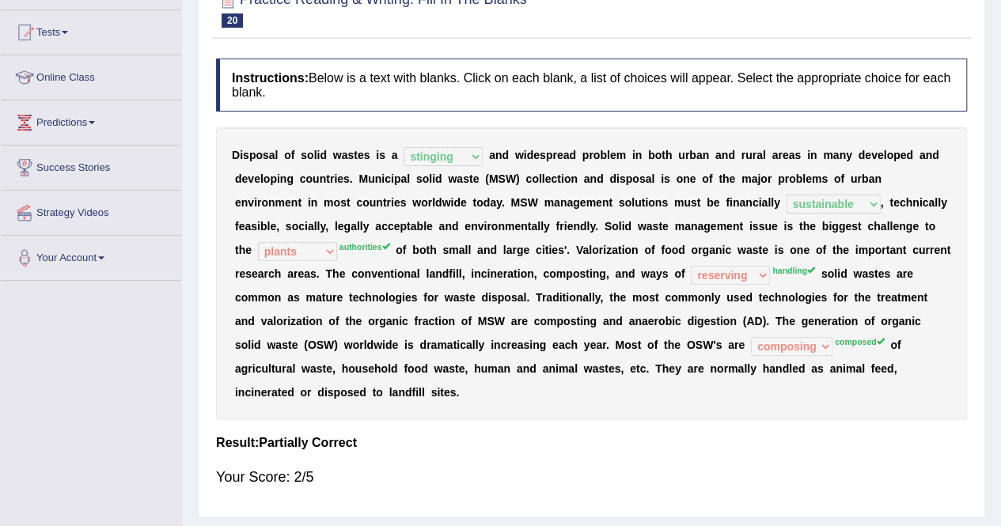
drag, startPoint x: 917, startPoint y: 274, endPoint x: 660, endPoint y: 317, distance: 260.0
click at [815, 278] on div "D i s p o s a l o f s o l i d w a s t e s i s a slanting stinging stalling shaf…" at bounding box center [591, 273] width 751 height 293
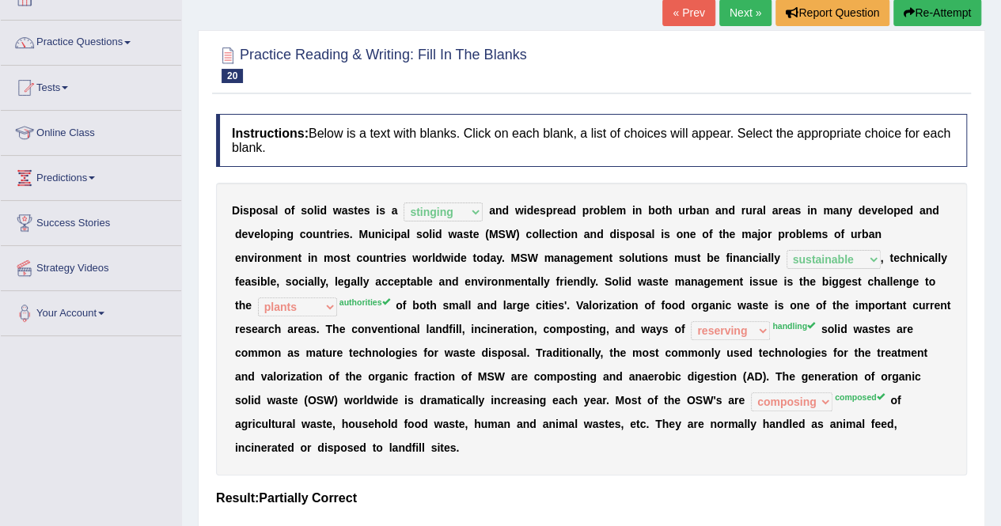
scroll to position [79, 0]
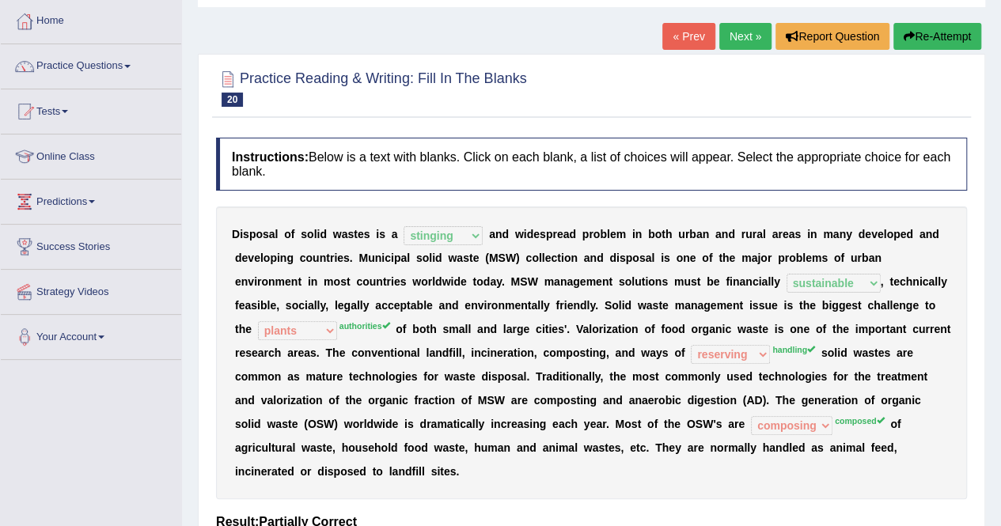
click at [737, 40] on link "Next »" at bounding box center [746, 36] width 52 height 27
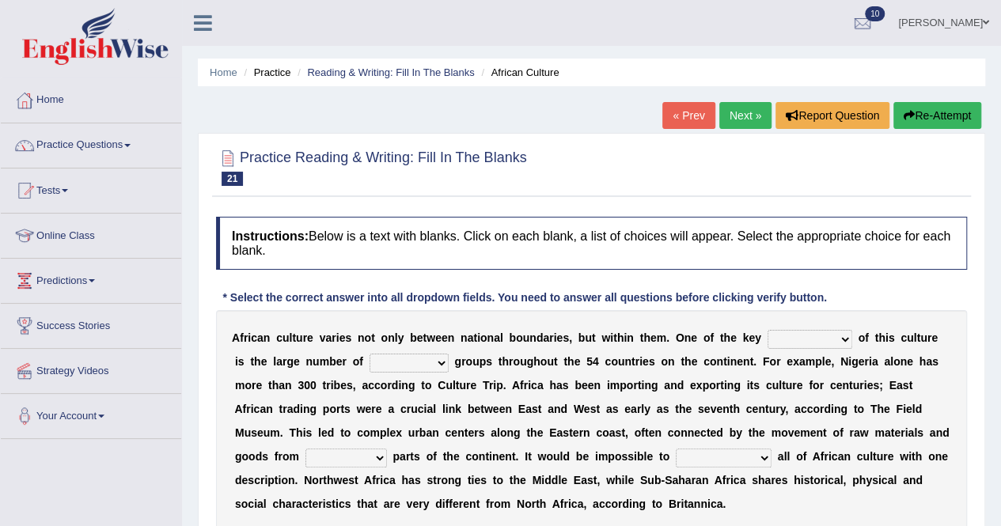
click at [140, 137] on link "Practice Questions" at bounding box center [91, 143] width 180 height 40
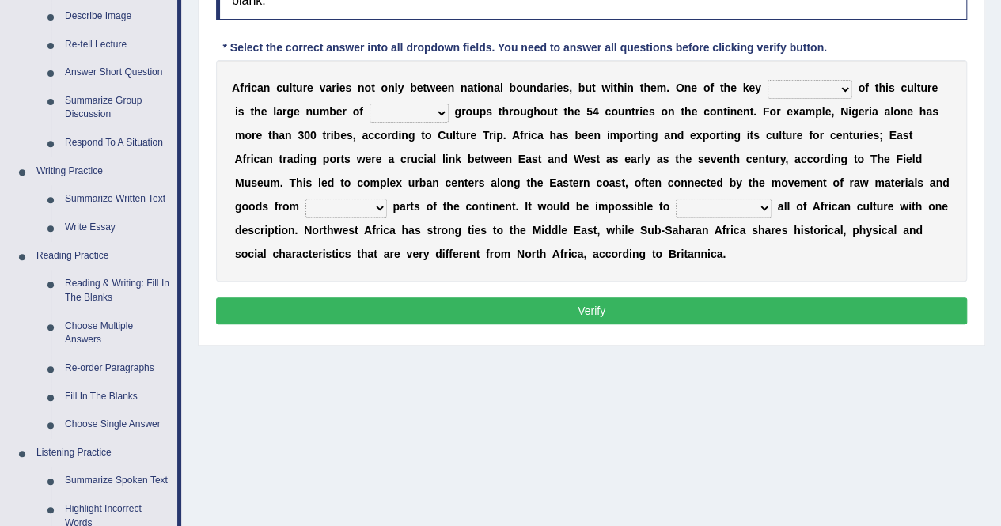
scroll to position [237, 0]
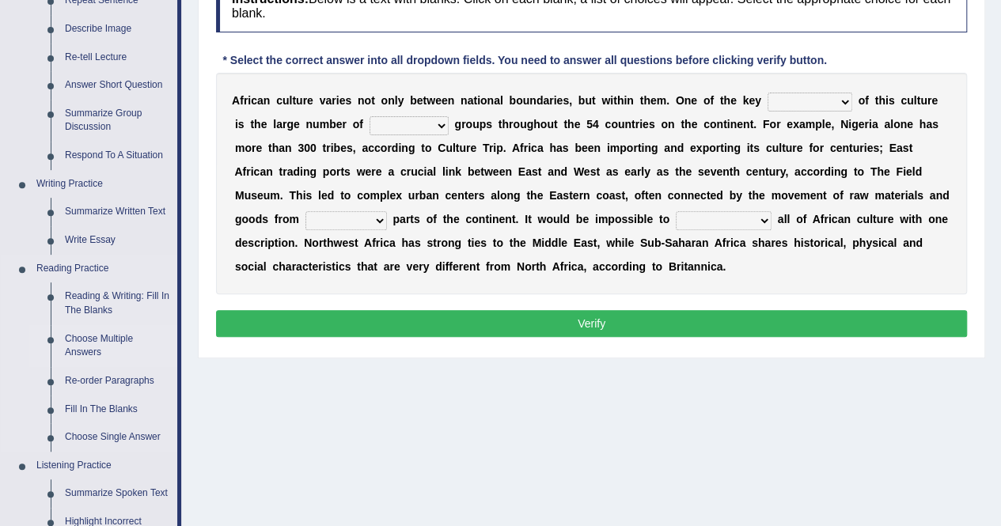
click at [79, 334] on link "Choose Multiple Answers" at bounding box center [118, 346] width 120 height 42
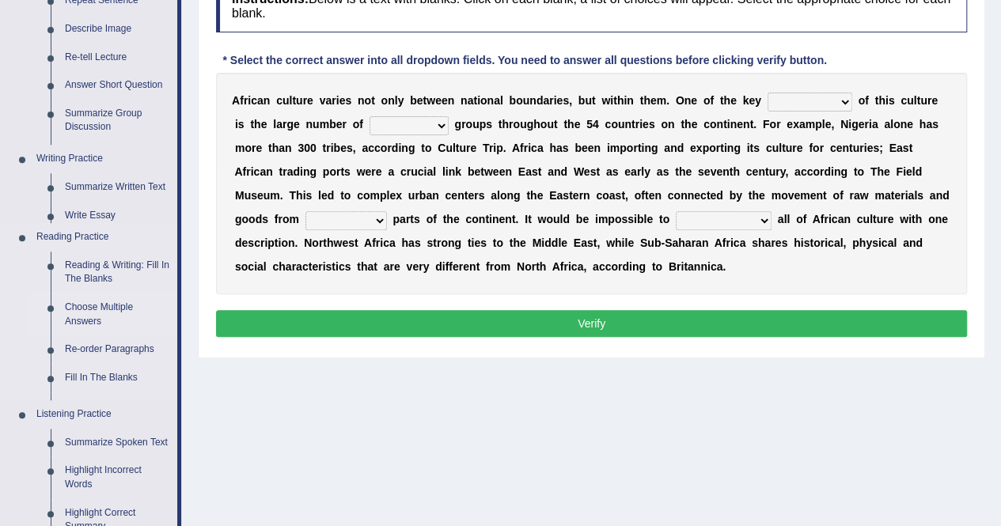
click at [79, 334] on ul "Home Practice Questions Speaking Practice Read Aloud Repeat Sentence Describe I…" at bounding box center [91, 356] width 180 height 1030
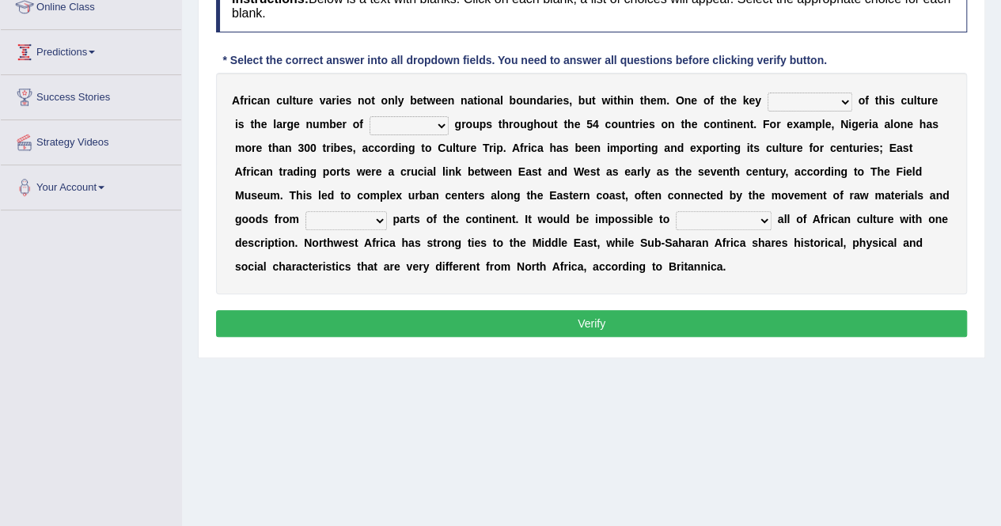
scroll to position [237, 0]
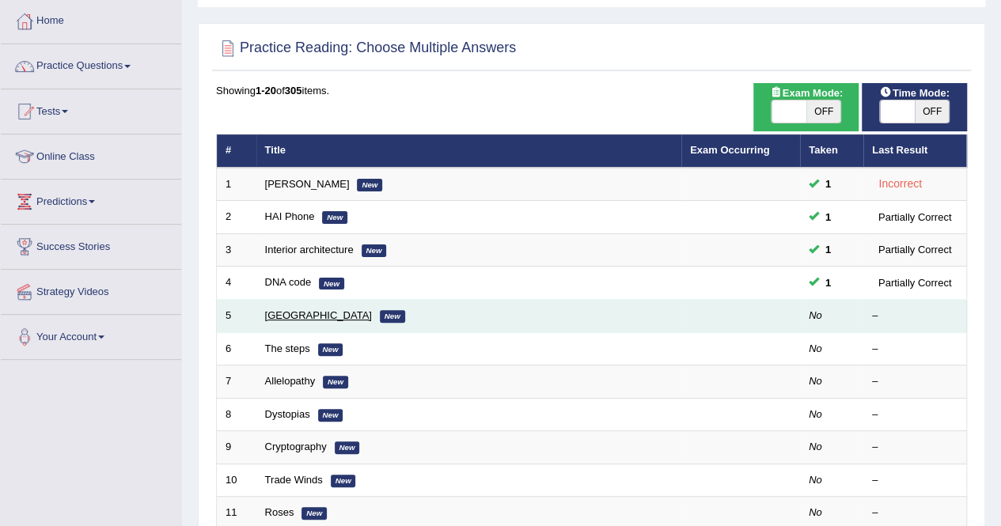
click at [301, 311] on link "[GEOGRAPHIC_DATA]" at bounding box center [318, 316] width 107 height 12
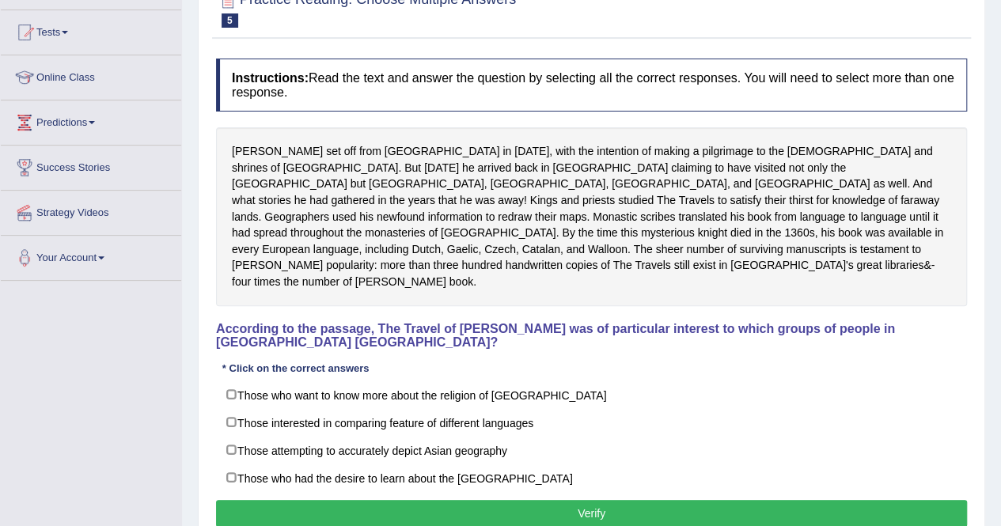
scroll to position [237, 0]
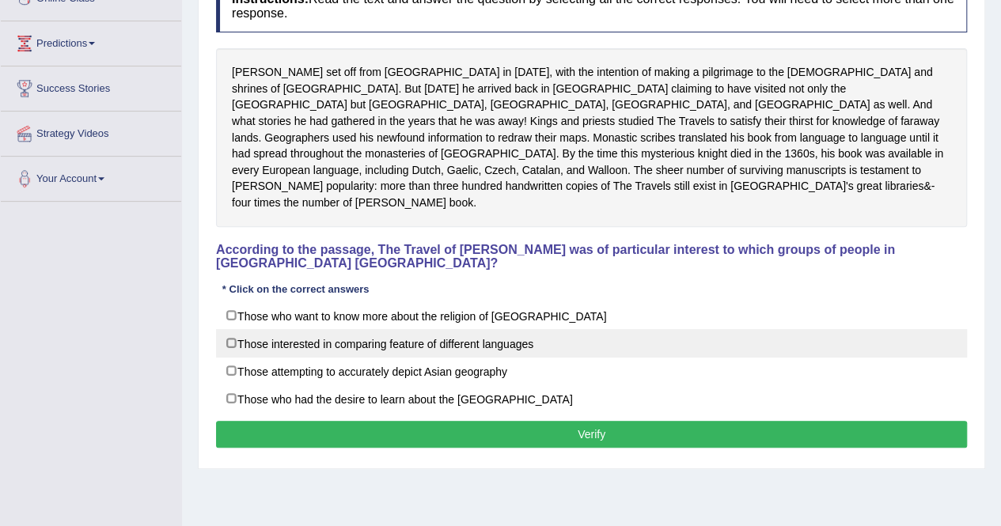
click at [230, 329] on label "Those interested in comparing feature of different languages" at bounding box center [591, 343] width 751 height 28
checkbox input "true"
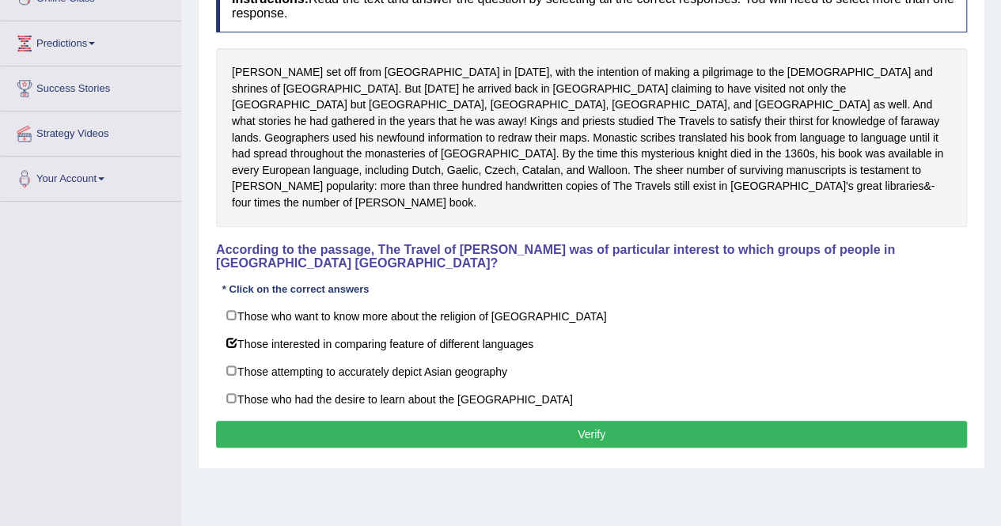
click at [307, 421] on button "Verify" at bounding box center [591, 434] width 751 height 27
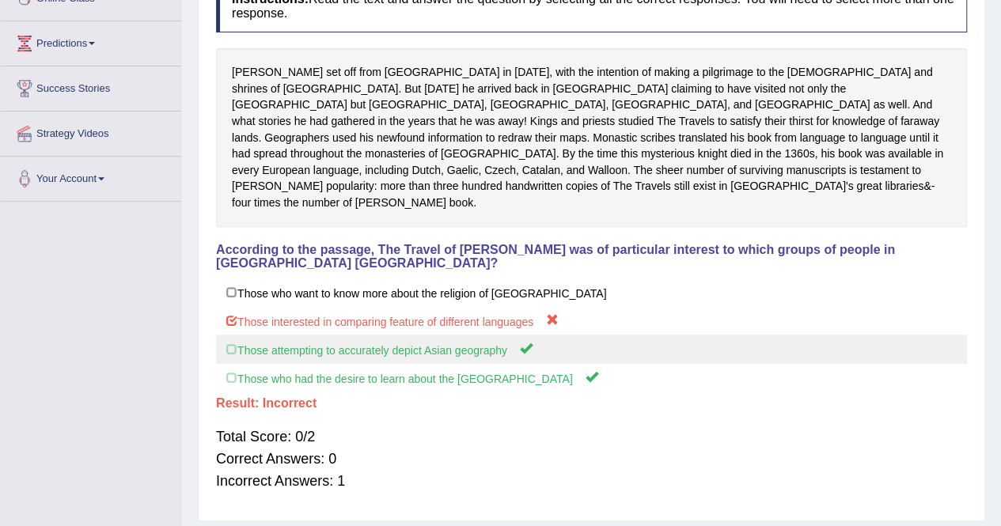
click at [258, 335] on label "Those attempting to accurately depict Asian geography" at bounding box center [591, 349] width 751 height 29
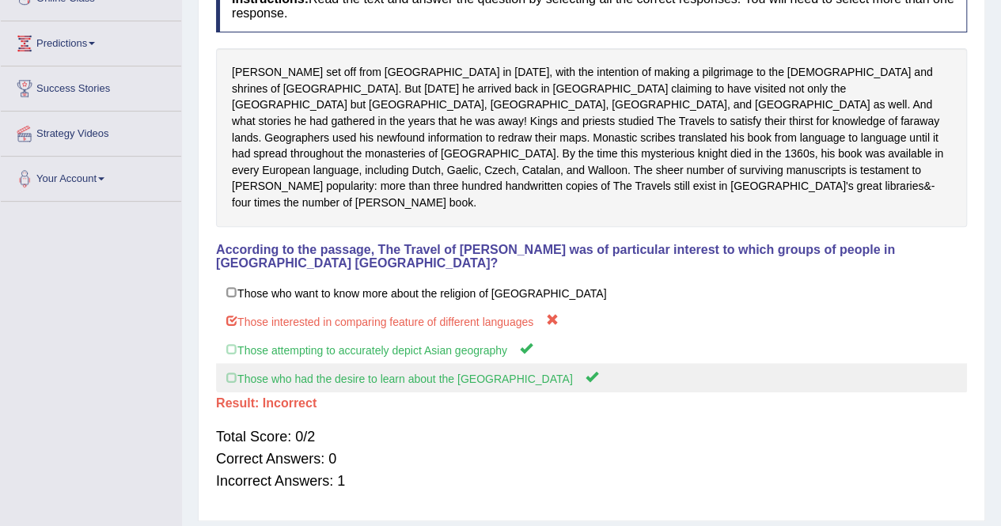
drag, startPoint x: 258, startPoint y: 329, endPoint x: 250, endPoint y: 355, distance: 28.1
click at [250, 355] on div "Those who want to know more about the religion of Asia Those interested in comp…" at bounding box center [591, 336] width 751 height 114
click at [249, 363] on label "Those who had the desire to learn about the Far East" at bounding box center [591, 377] width 751 height 29
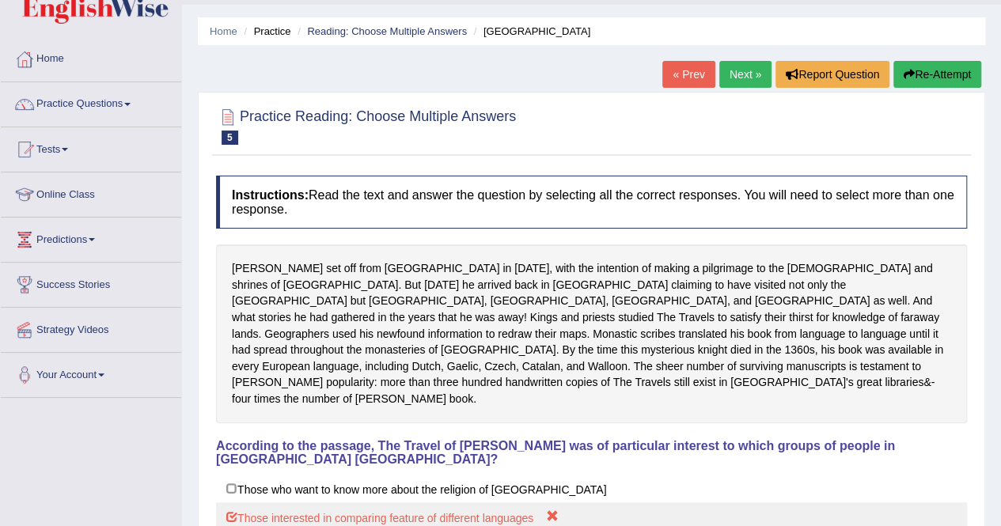
scroll to position [0, 0]
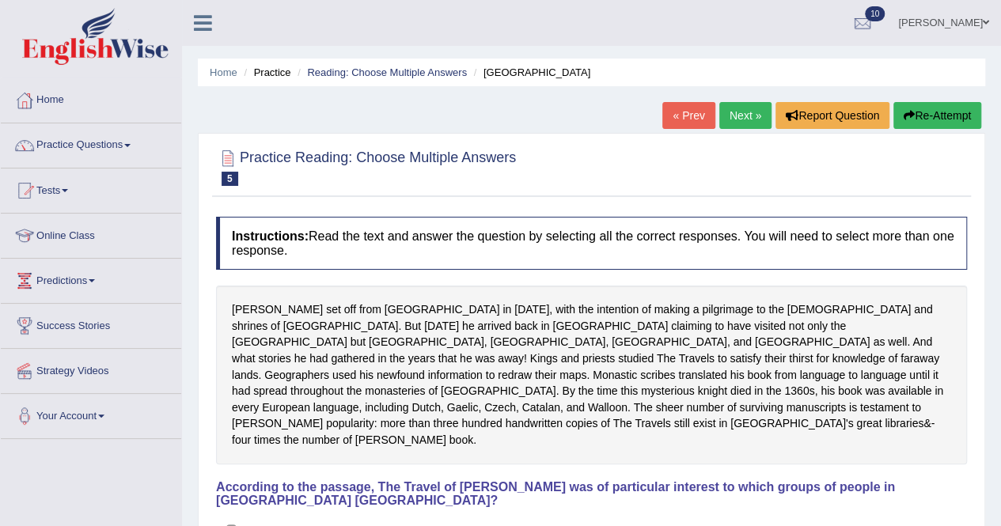
click at [737, 115] on link "Next »" at bounding box center [746, 115] width 52 height 27
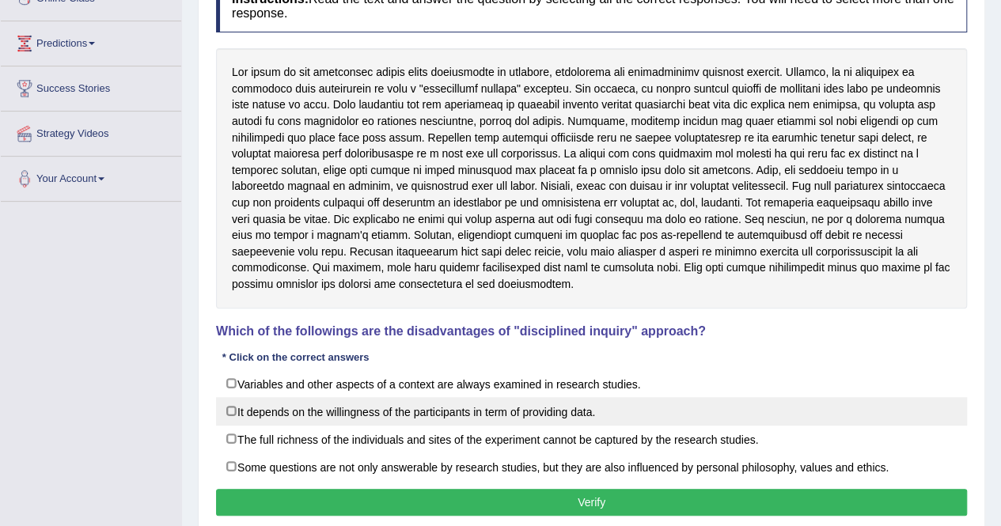
click at [256, 397] on label "It depends on the willingness of the participants in term of providing data." at bounding box center [591, 411] width 751 height 28
checkbox input "true"
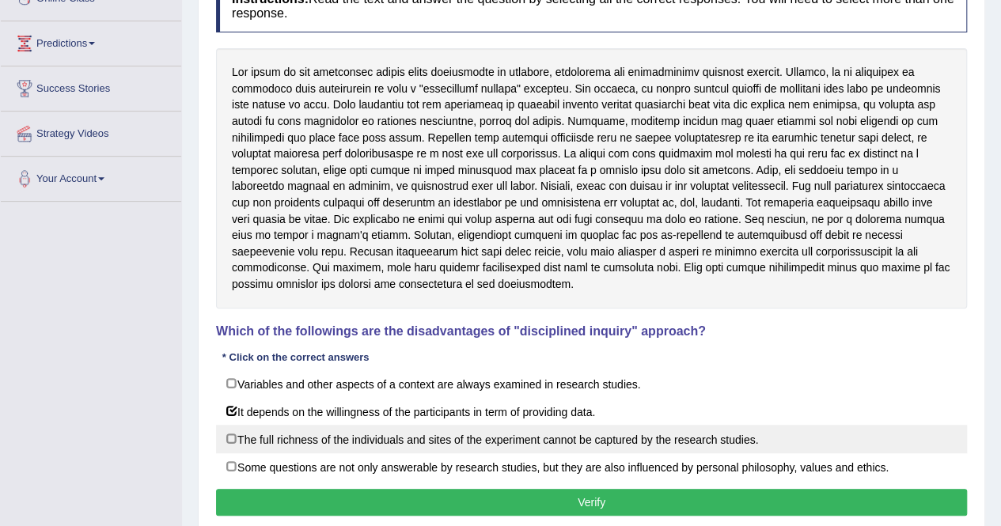
click at [255, 427] on label "The full richness of the individuals and sites of the experiment cannot be capt…" at bounding box center [591, 439] width 751 height 28
checkbox input "true"
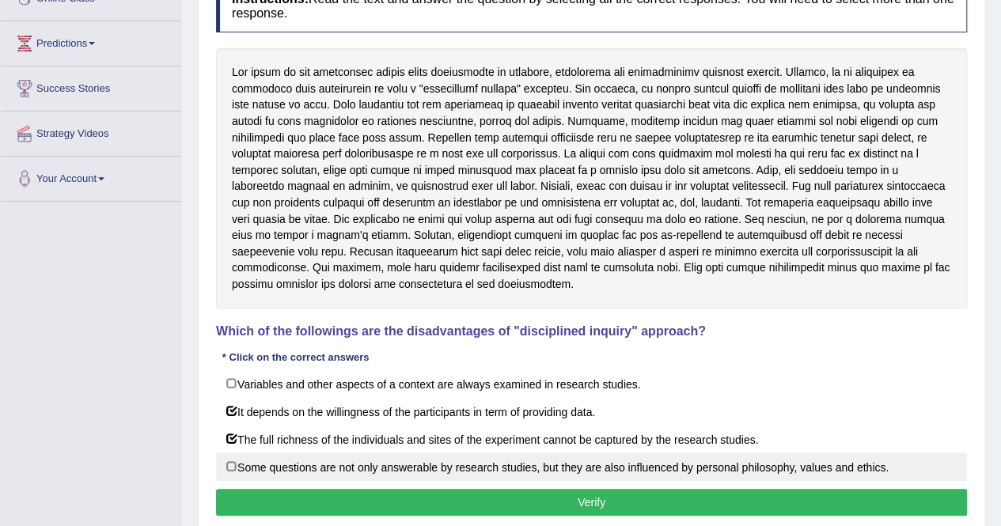
click at [259, 463] on label "Some questions are not only answerable by research studies, but they are also i…" at bounding box center [591, 467] width 751 height 28
checkbox input "true"
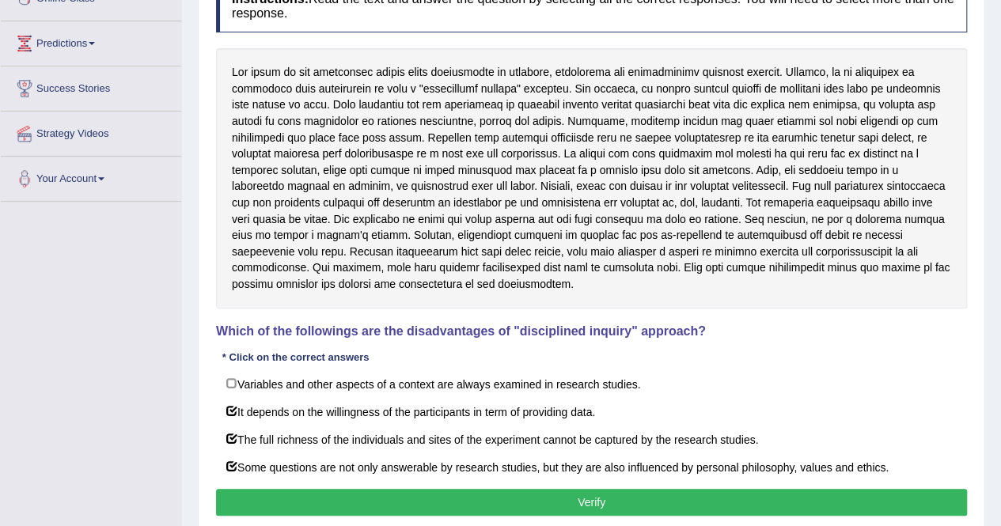
click at [311, 490] on button "Verify" at bounding box center [591, 502] width 751 height 27
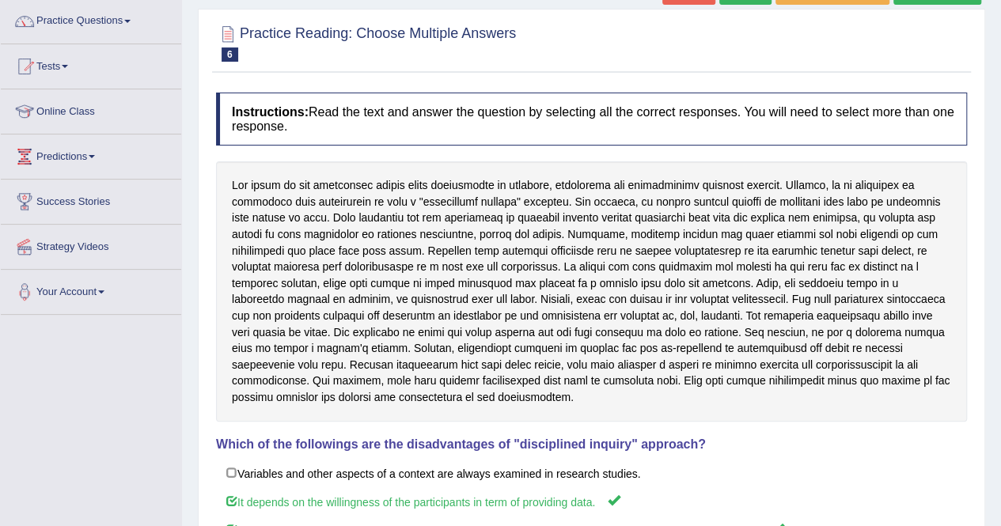
scroll to position [79, 0]
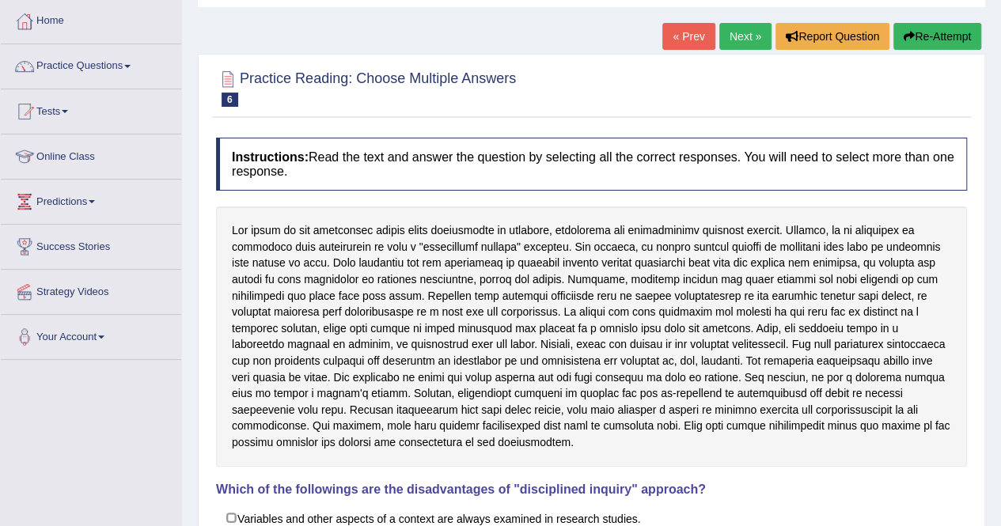
click at [724, 42] on link "Next »" at bounding box center [746, 36] width 52 height 27
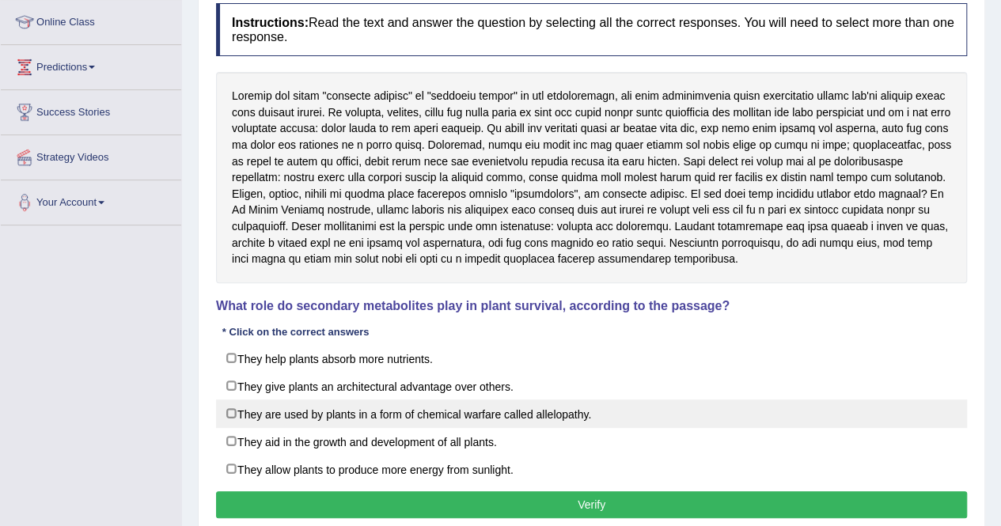
scroll to position [237, 0]
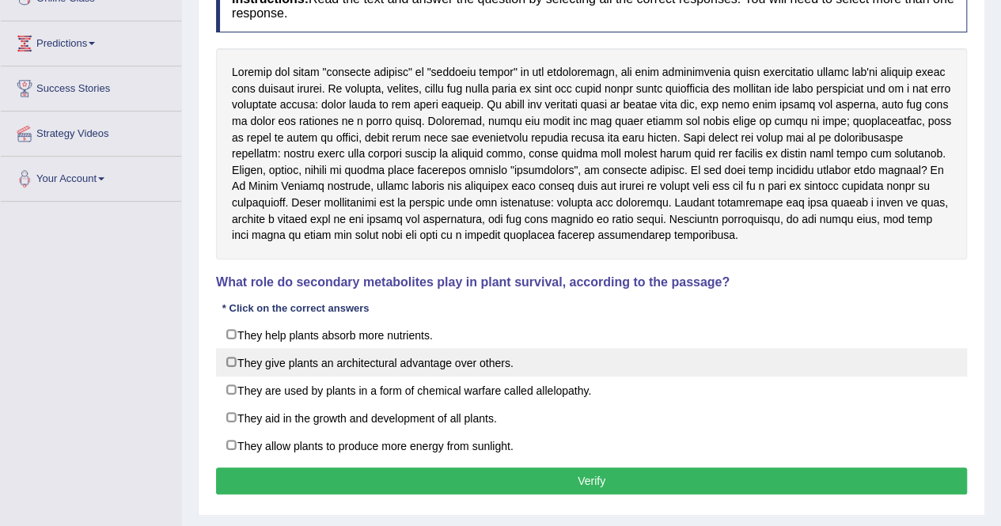
click at [258, 362] on label "They give plants an architectural advantage over others." at bounding box center [591, 362] width 751 height 28
checkbox input "true"
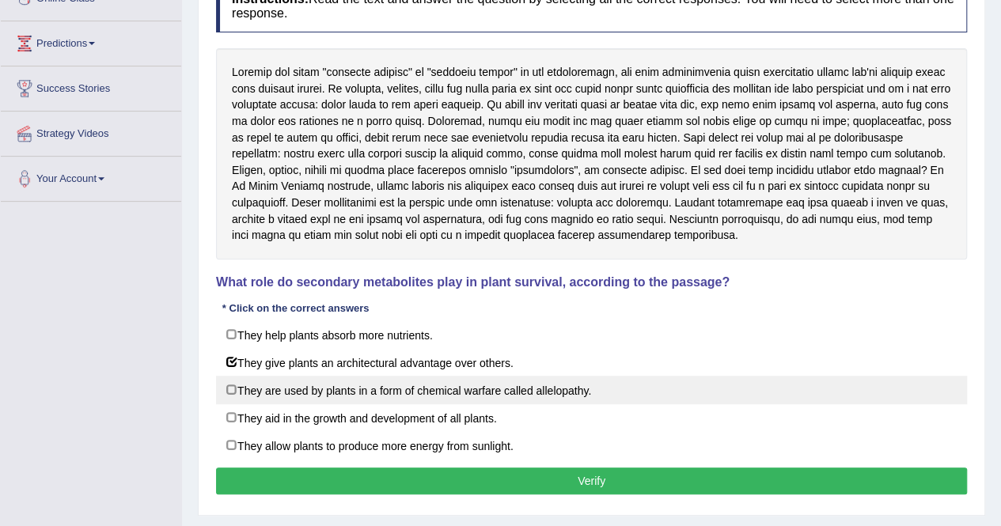
click at [253, 400] on label "They are used by plants in a form of chemical warfare called allelopathy." at bounding box center [591, 390] width 751 height 28
checkbox input "true"
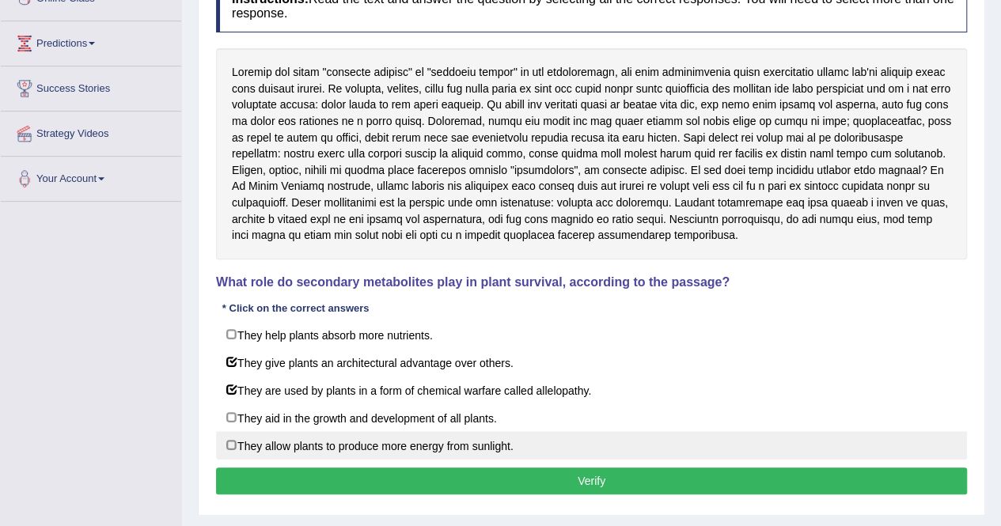
click at [253, 435] on label "They allow plants to produce more energy from sunlight." at bounding box center [591, 445] width 751 height 28
checkbox input "true"
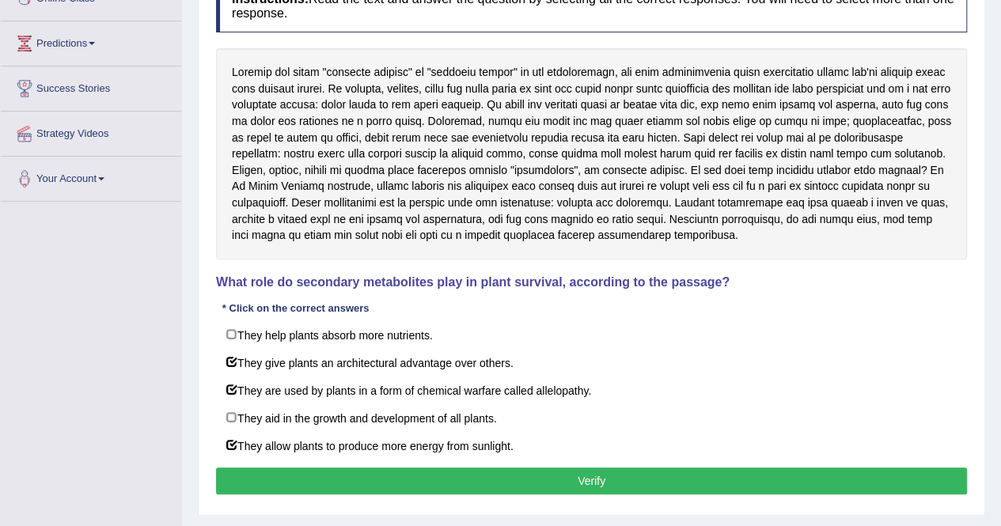
click at [280, 477] on button "Verify" at bounding box center [591, 481] width 751 height 27
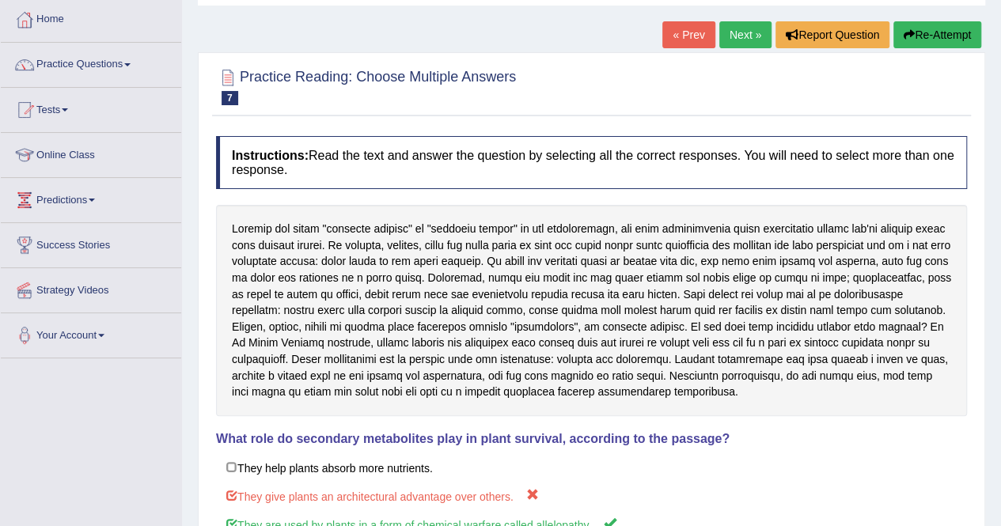
scroll to position [79, 0]
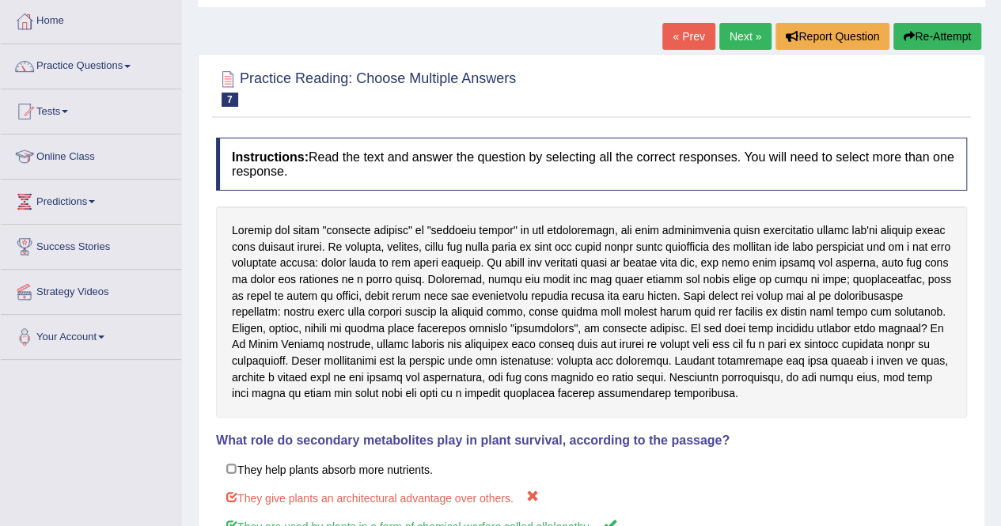
click at [739, 42] on link "Next »" at bounding box center [746, 36] width 52 height 27
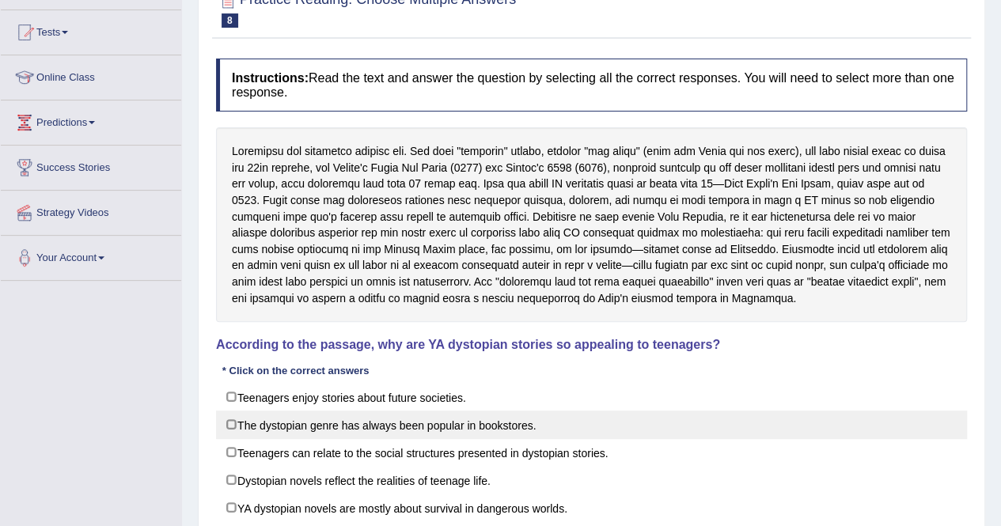
click at [241, 414] on label "The dystopian genre has always been popular in bookstores." at bounding box center [591, 425] width 751 height 28
checkbox input "true"
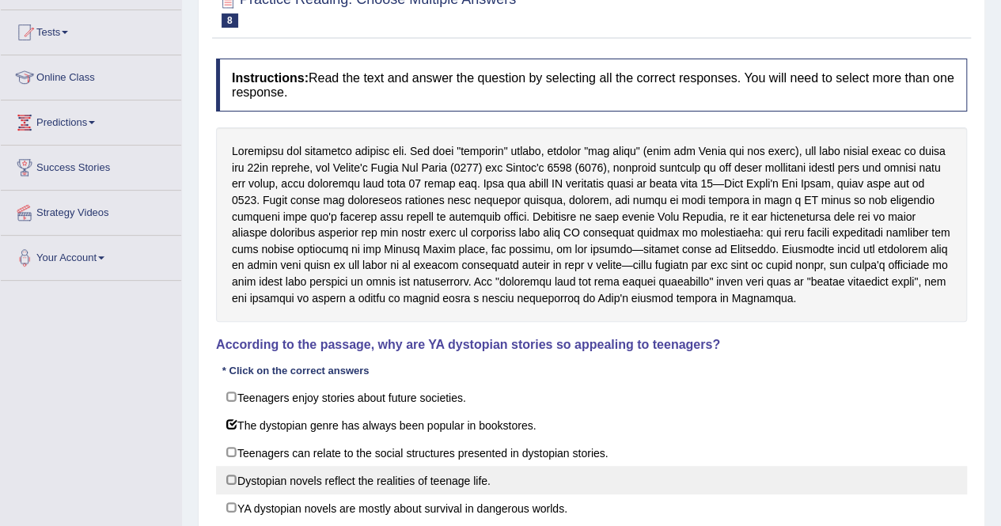
click at [234, 477] on label "Dystopian novels reflect the realities of teenage life." at bounding box center [591, 480] width 751 height 28
checkbox input "true"
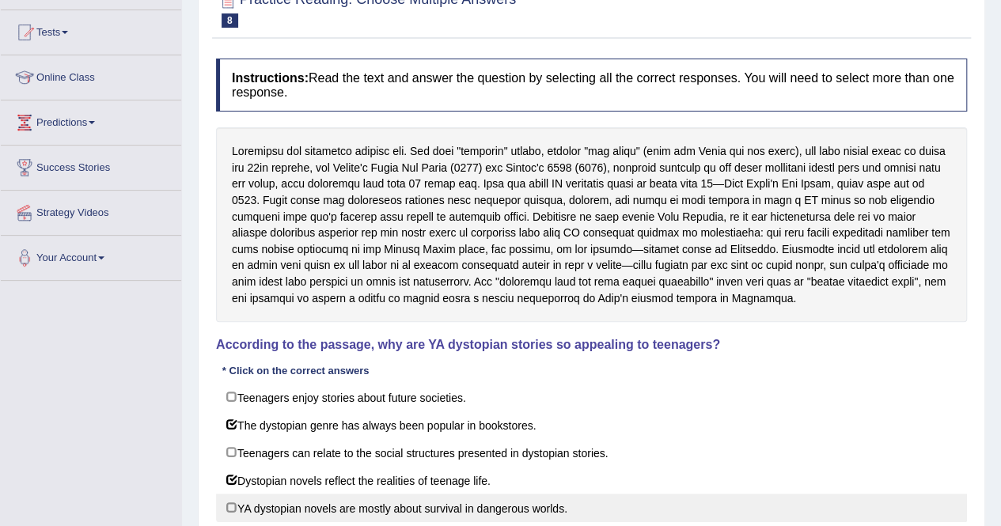
click at [234, 498] on label "YA dystopian novels are mostly about survival in dangerous worlds." at bounding box center [591, 508] width 751 height 28
checkbox input "true"
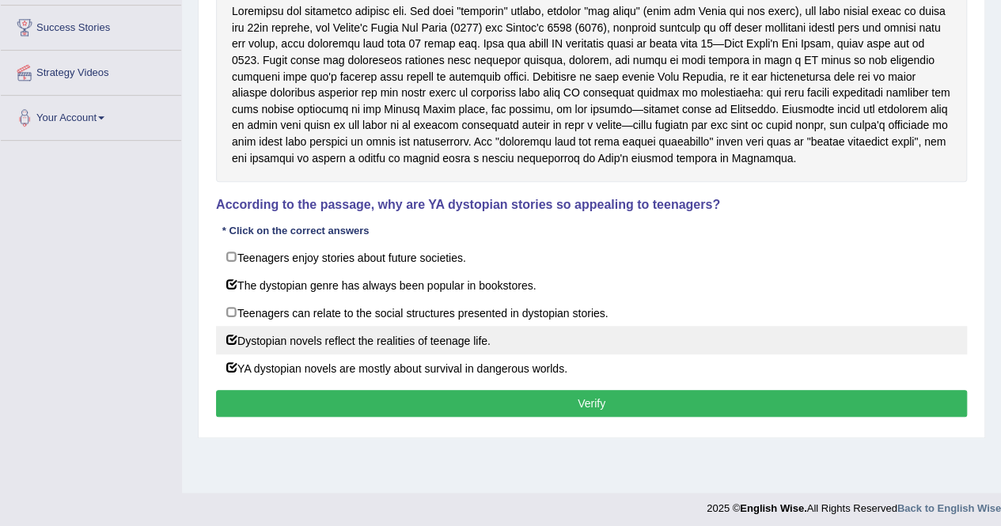
scroll to position [304, 0]
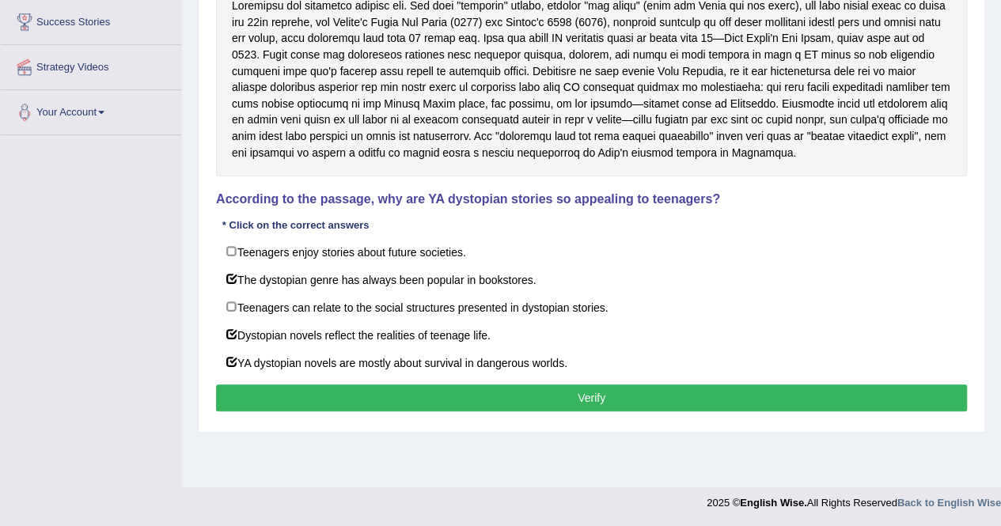
click at [283, 400] on button "Verify" at bounding box center [591, 398] width 751 height 27
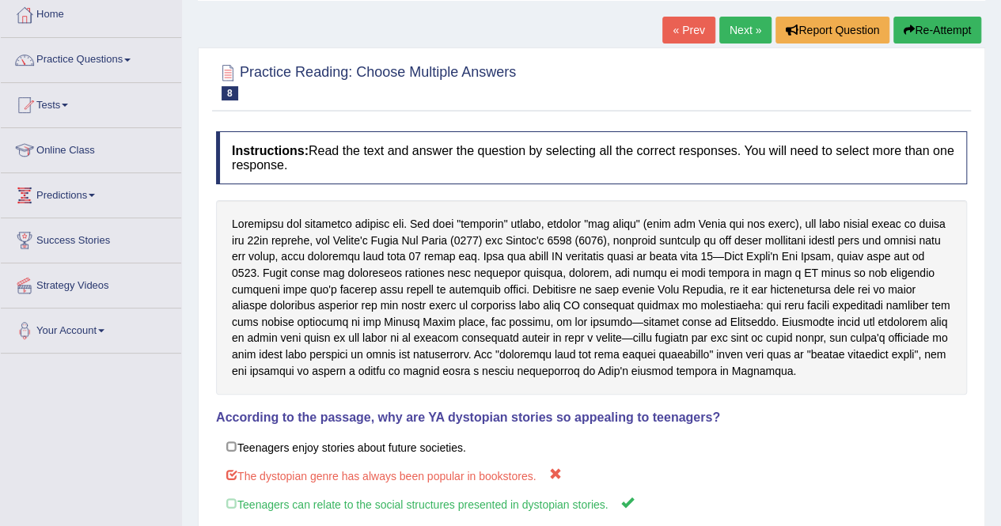
scroll to position [78, 0]
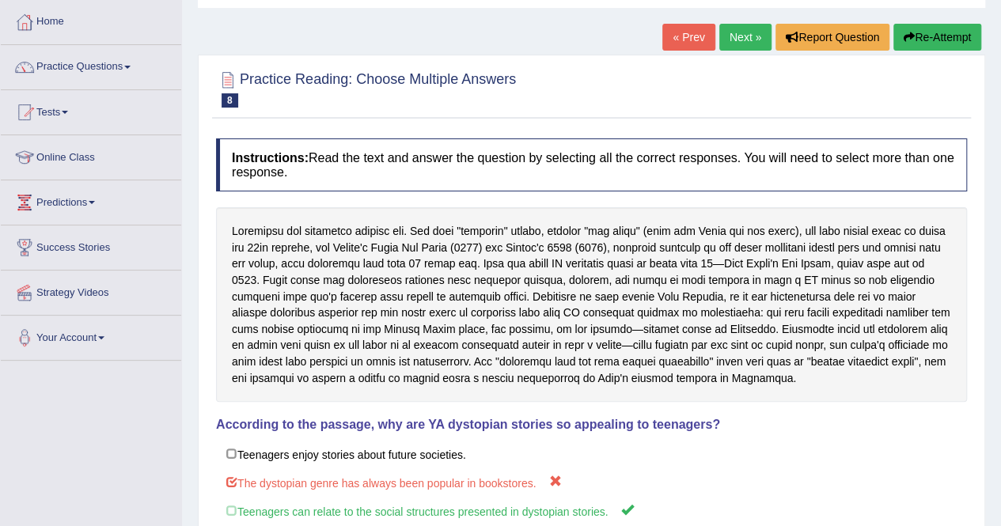
click at [735, 40] on link "Next »" at bounding box center [746, 37] width 52 height 27
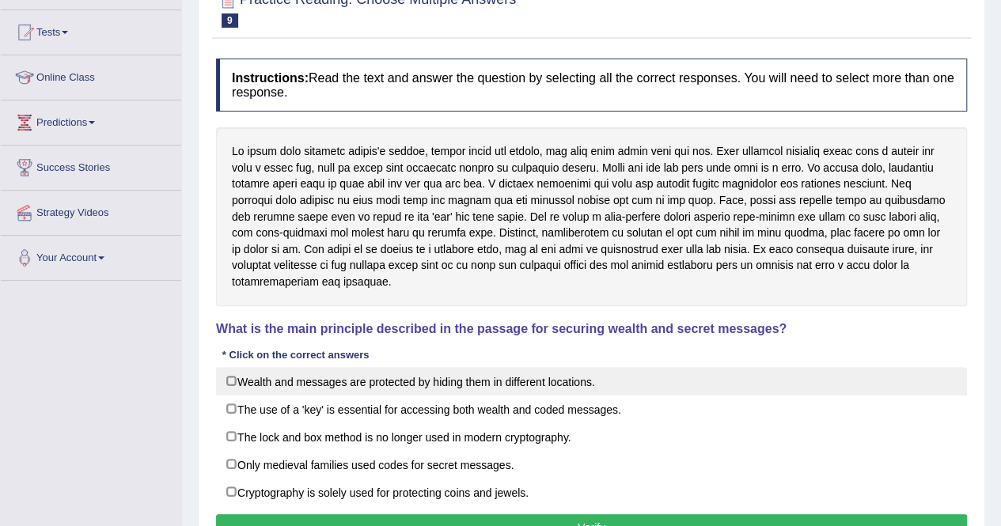
click at [244, 392] on label "Wealth and messages are protected by hiding them in different locations." at bounding box center [591, 381] width 751 height 28
checkbox input "true"
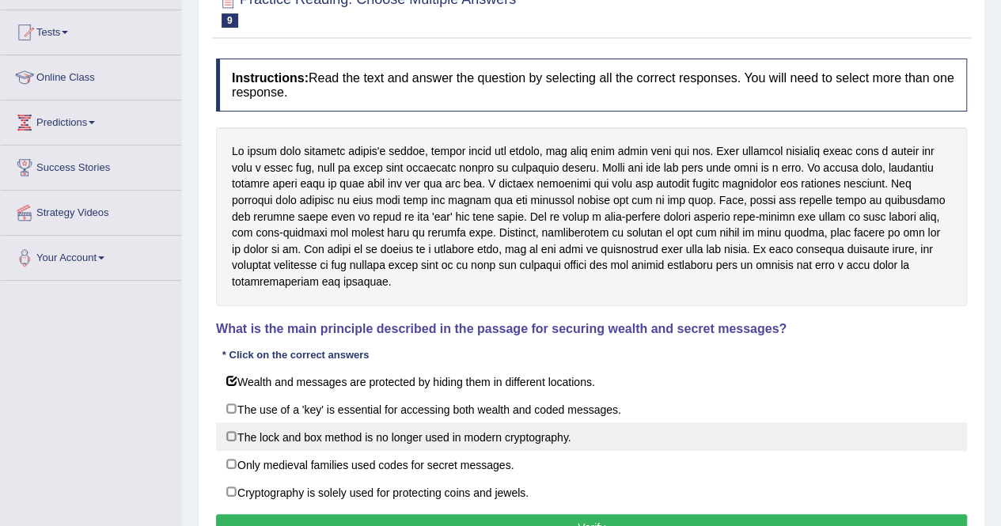
click at [237, 430] on label "The lock and box method is no longer used in modern cryptography." at bounding box center [591, 437] width 751 height 28
checkbox input "true"
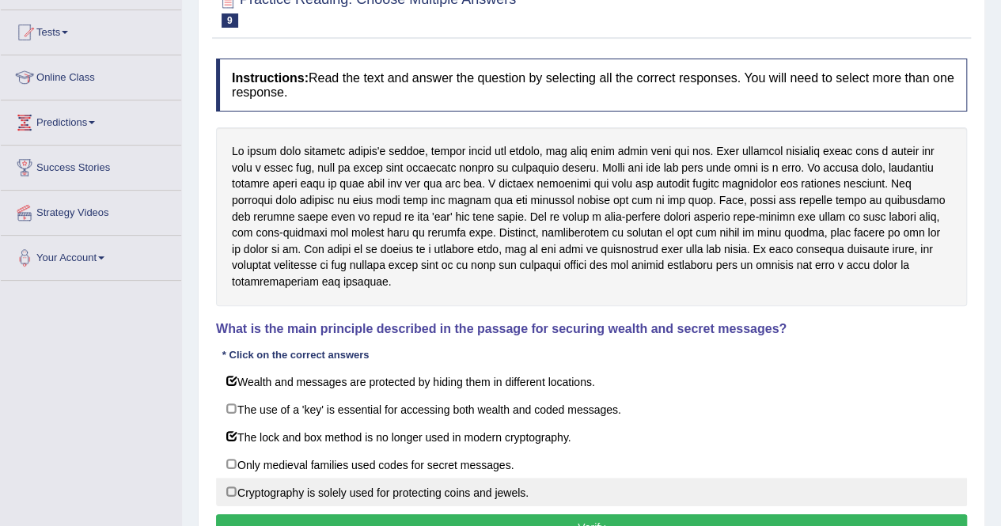
click at [250, 488] on label "Cryptography is solely used for protecting coins and jewels." at bounding box center [591, 492] width 751 height 28
checkbox input "true"
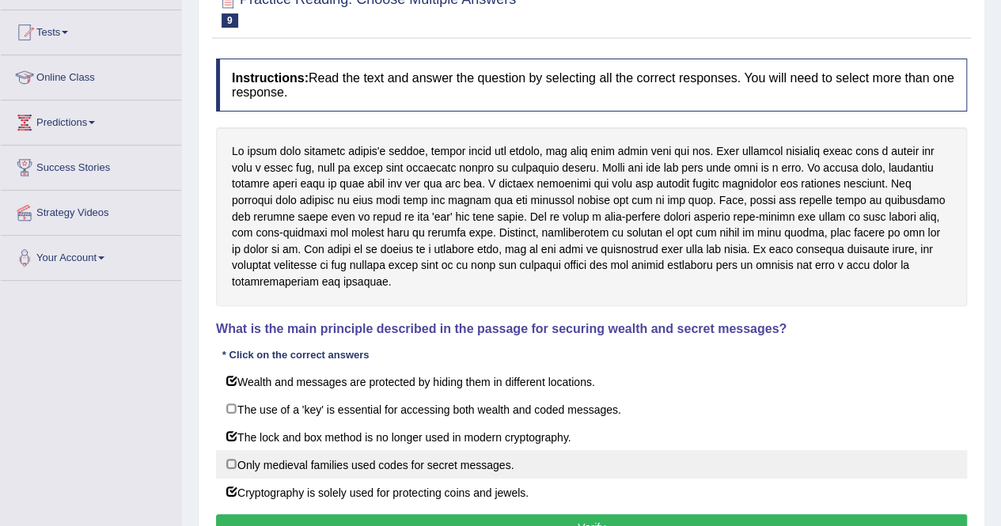
click at [258, 461] on label "Only medieval families used codes for secret messages." at bounding box center [591, 464] width 751 height 28
checkbox input "true"
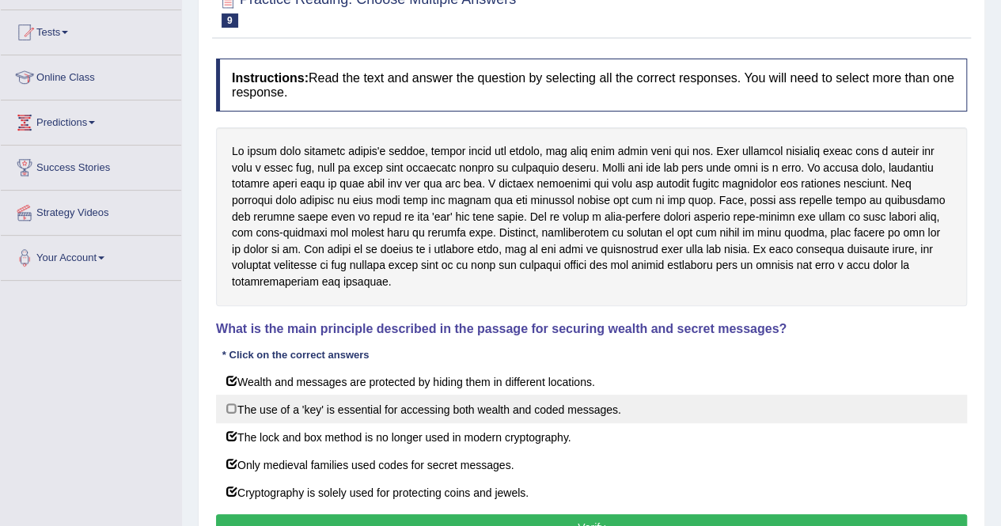
click at [269, 408] on label "The use of a 'key' is essential for accessing both wealth and coded messages." at bounding box center [591, 409] width 751 height 28
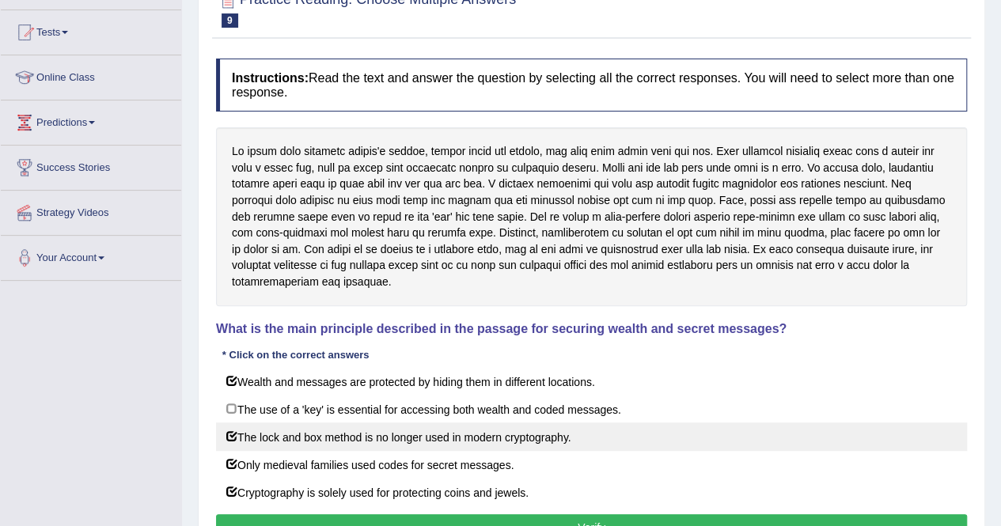
checkbox input "true"
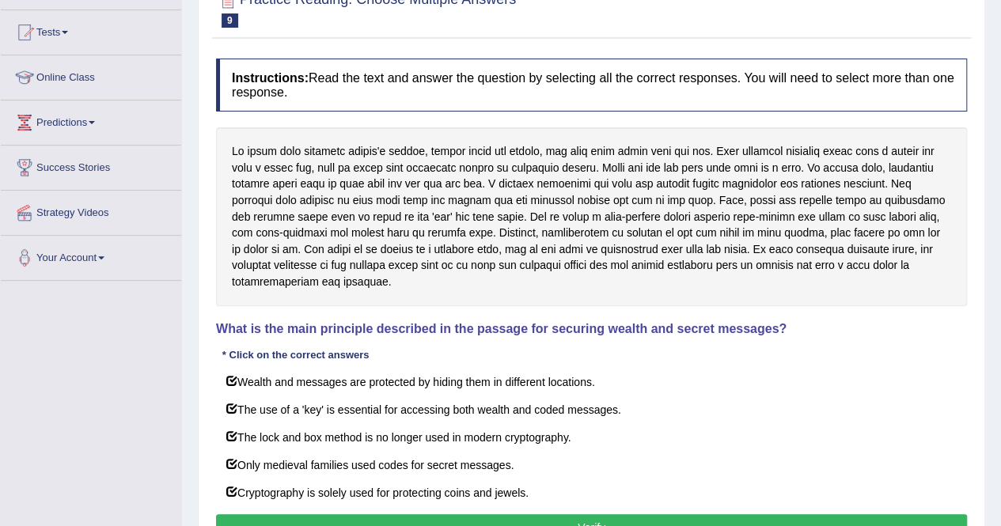
click at [309, 515] on button "Verify" at bounding box center [591, 528] width 751 height 27
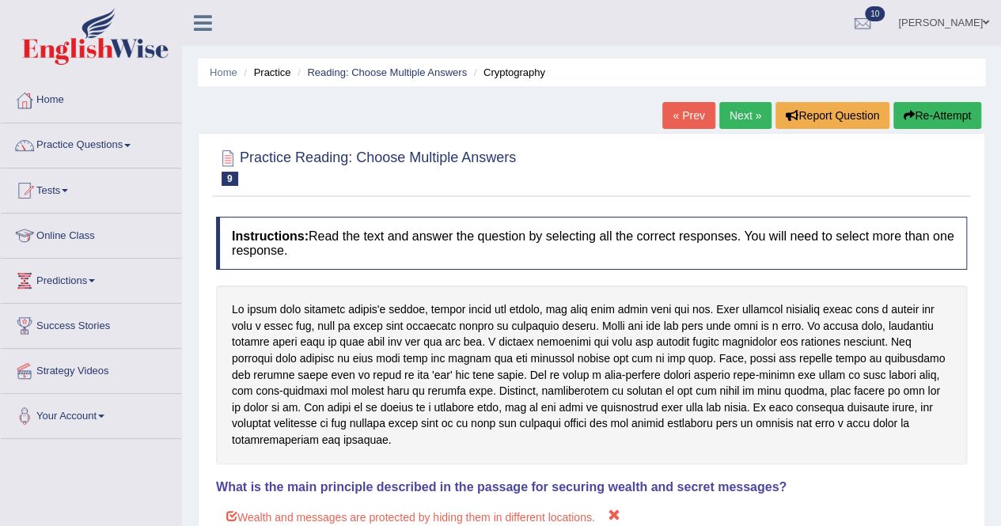
click at [738, 116] on link "Next »" at bounding box center [746, 115] width 52 height 27
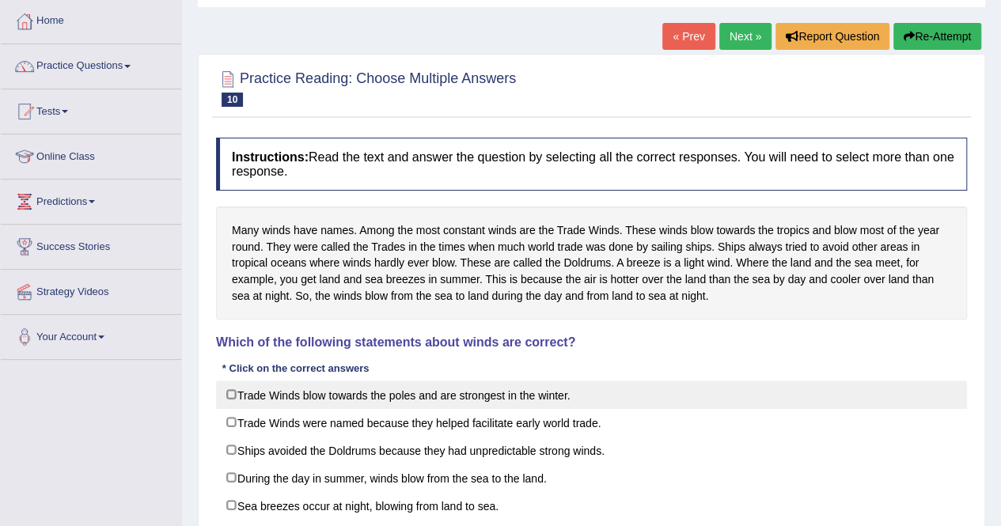
click at [251, 403] on label "Trade Winds blow towards the poles and are strongest in the winter." at bounding box center [591, 395] width 751 height 28
checkbox input "true"
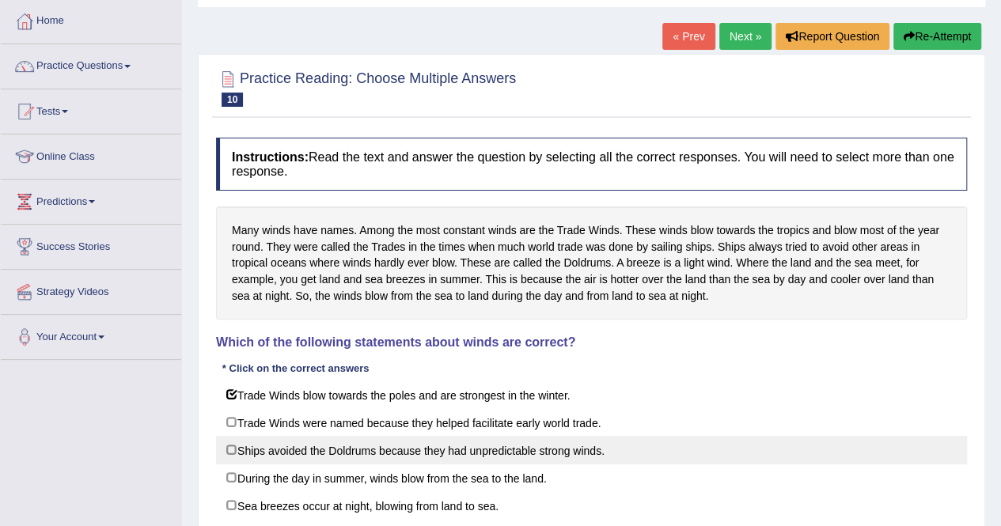
click at [245, 449] on label "Ships avoided the Doldrums because they had unpredictable strong winds." at bounding box center [591, 450] width 751 height 28
checkbox input "true"
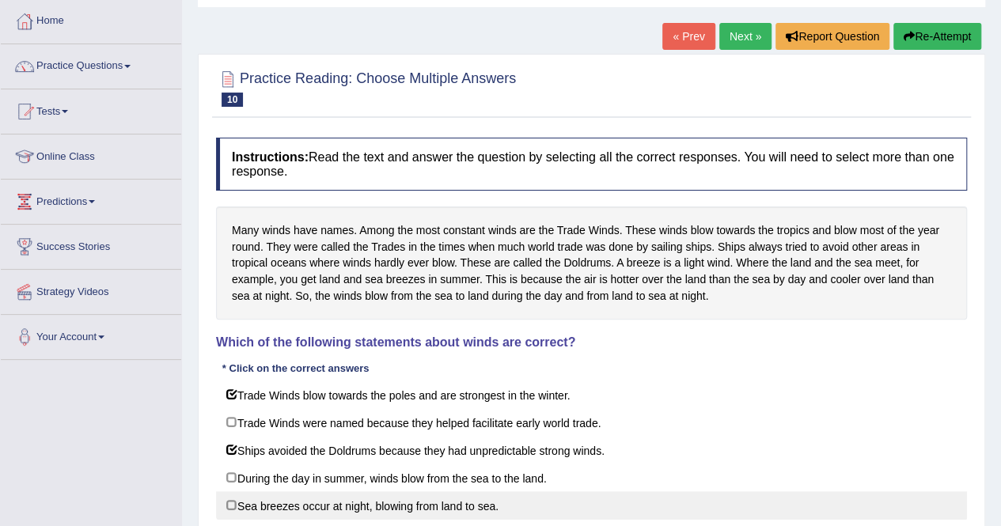
click at [239, 492] on label "Sea breezes occur at night, blowing from land to sea." at bounding box center [591, 506] width 751 height 28
checkbox input "true"
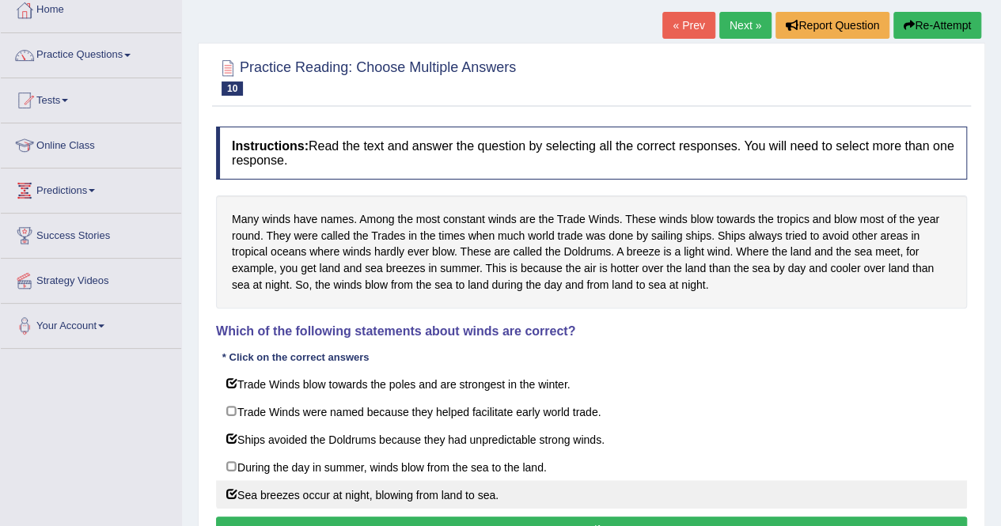
scroll to position [158, 0]
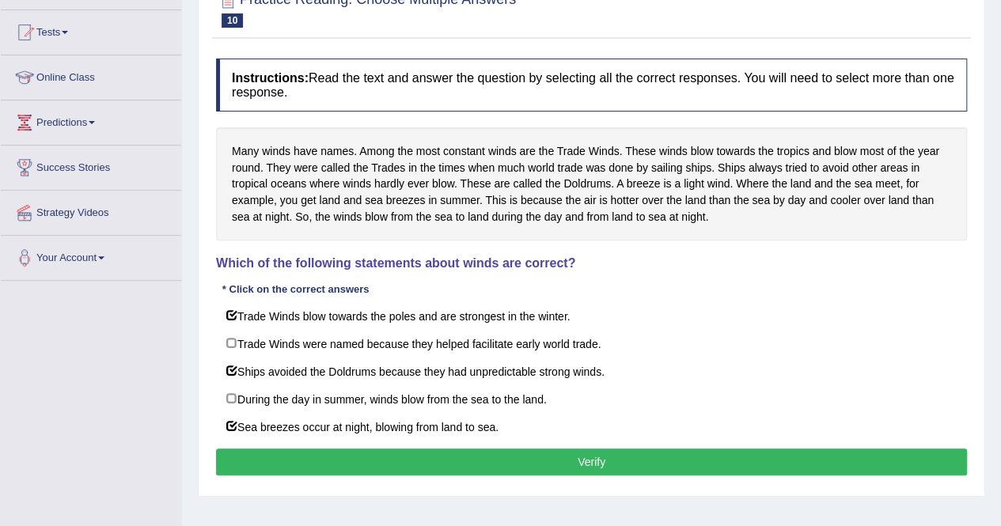
click at [277, 454] on button "Verify" at bounding box center [591, 462] width 751 height 27
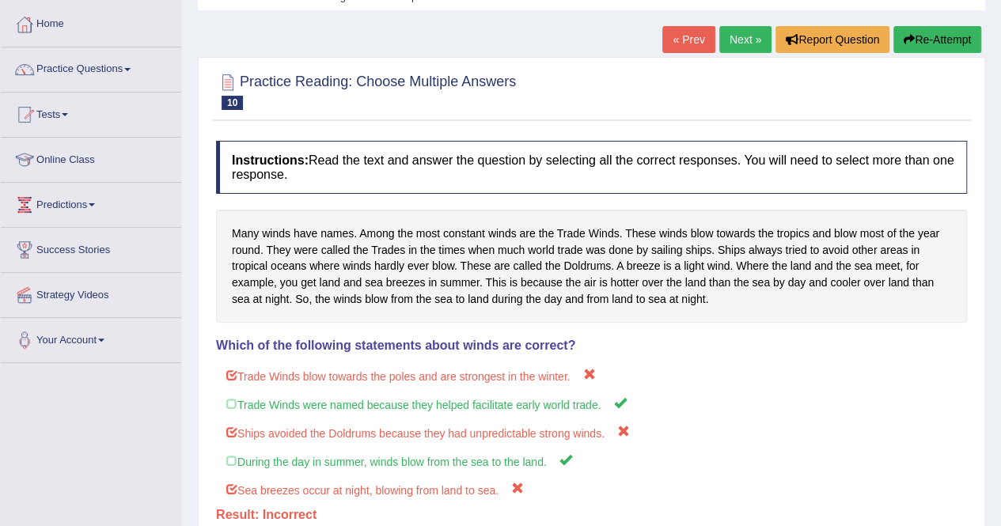
scroll to position [0, 0]
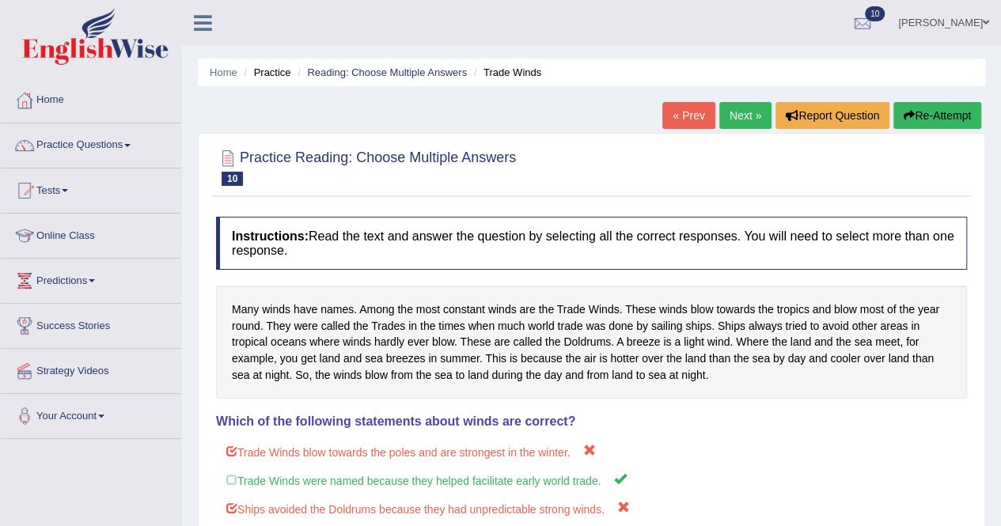
click at [133, 149] on link "Practice Questions" at bounding box center [91, 143] width 180 height 40
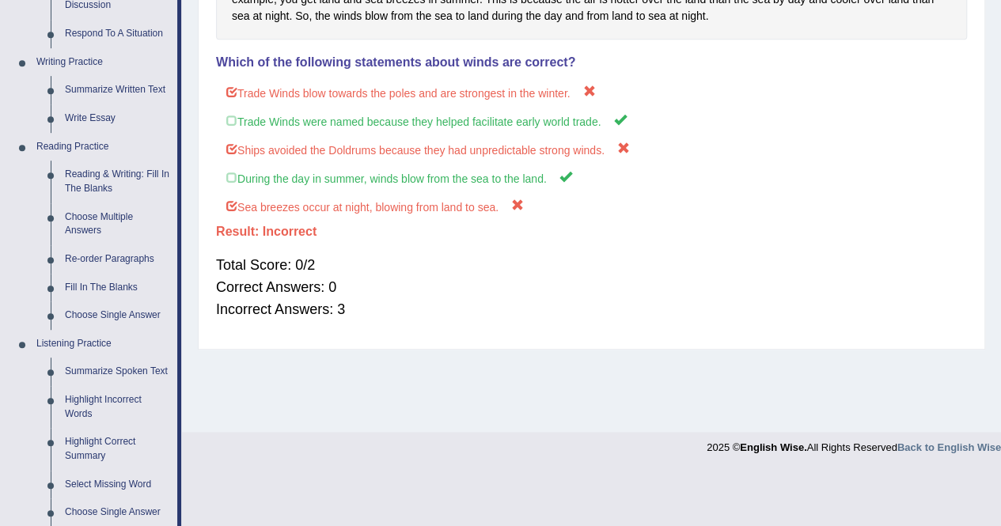
scroll to position [396, 0]
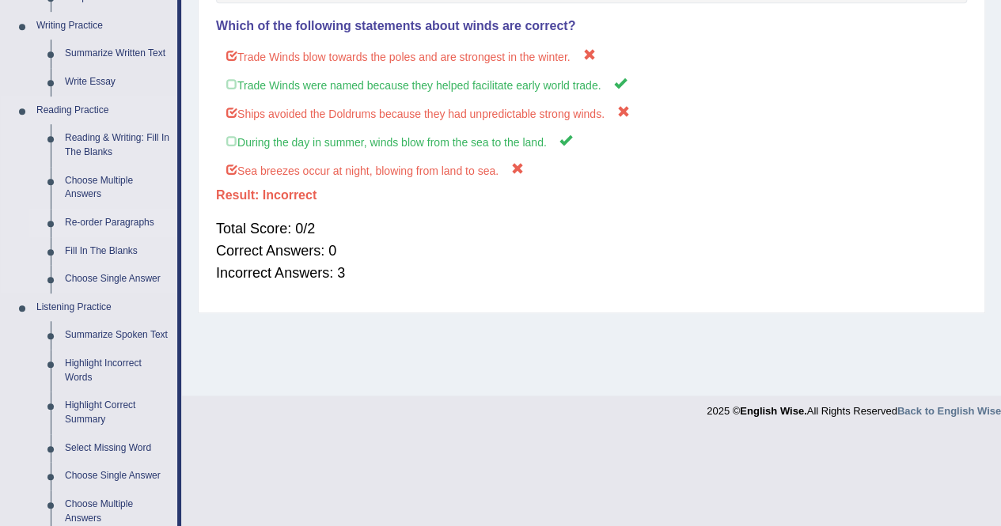
click at [85, 217] on link "Re-order Paragraphs" at bounding box center [118, 223] width 120 height 28
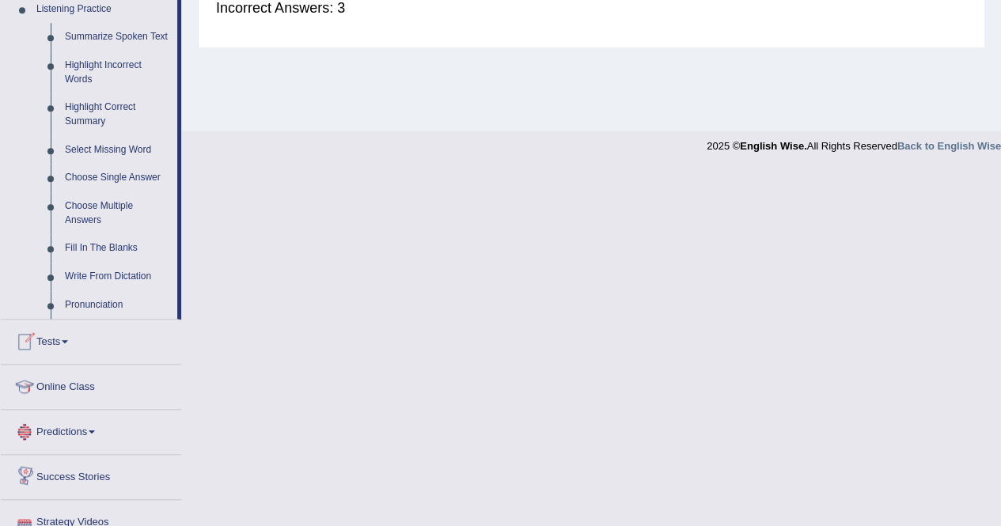
scroll to position [741, 0]
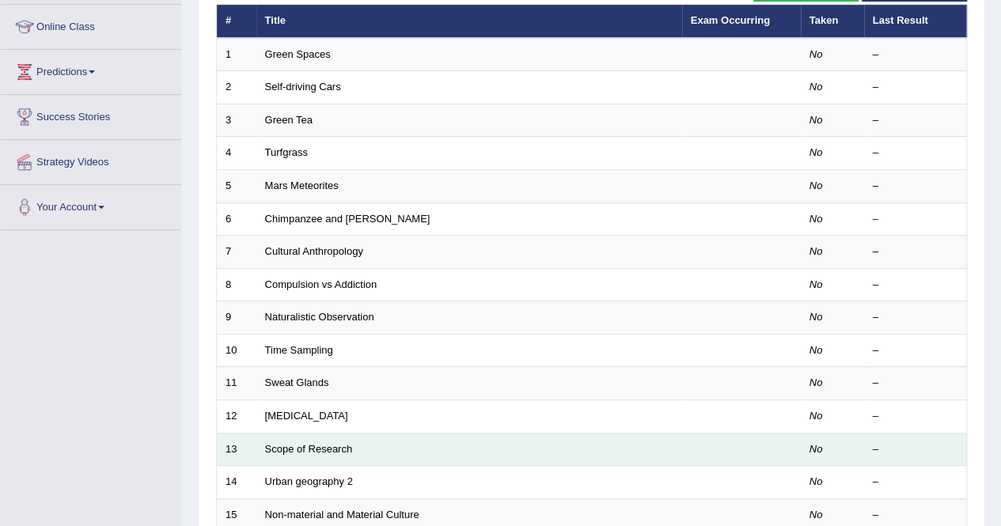
scroll to position [197, 0]
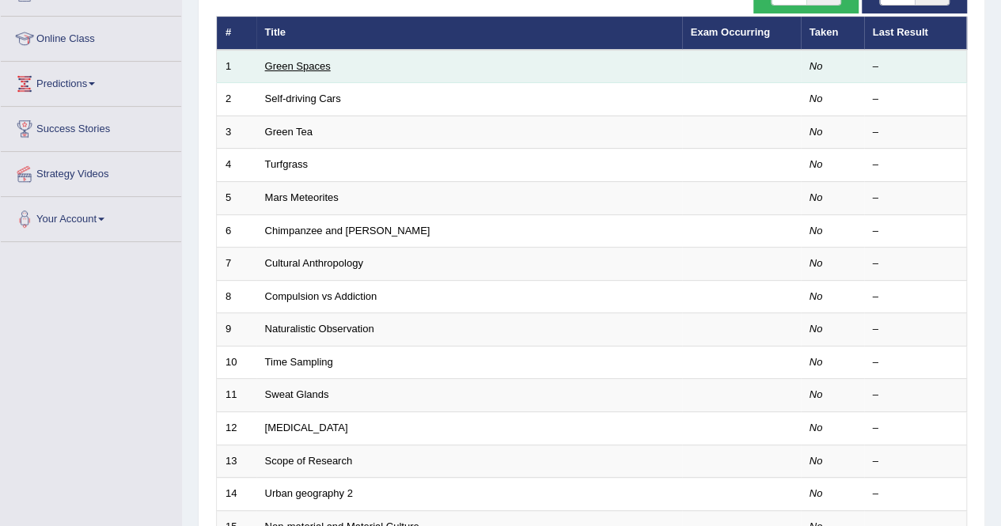
click at [266, 60] on link "Green Spaces" at bounding box center [298, 66] width 66 height 12
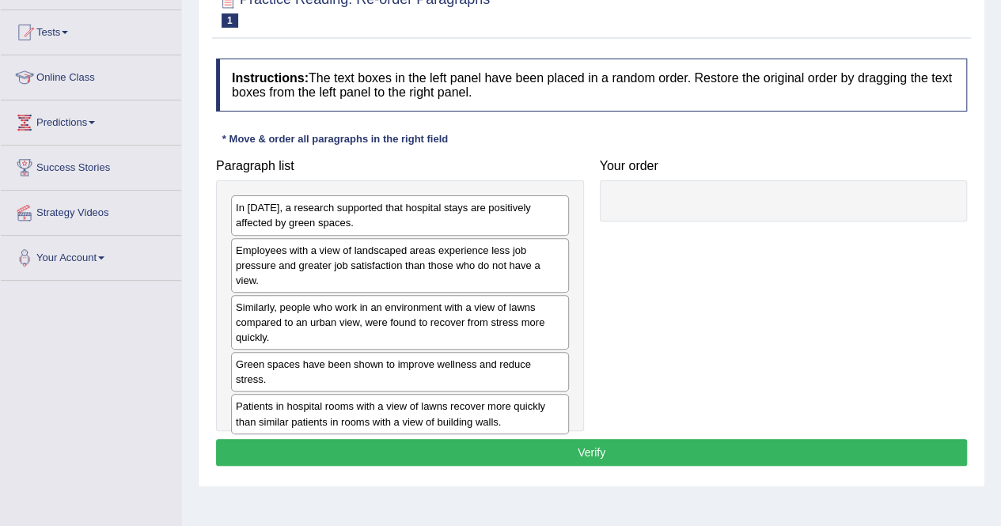
scroll to position [237, 0]
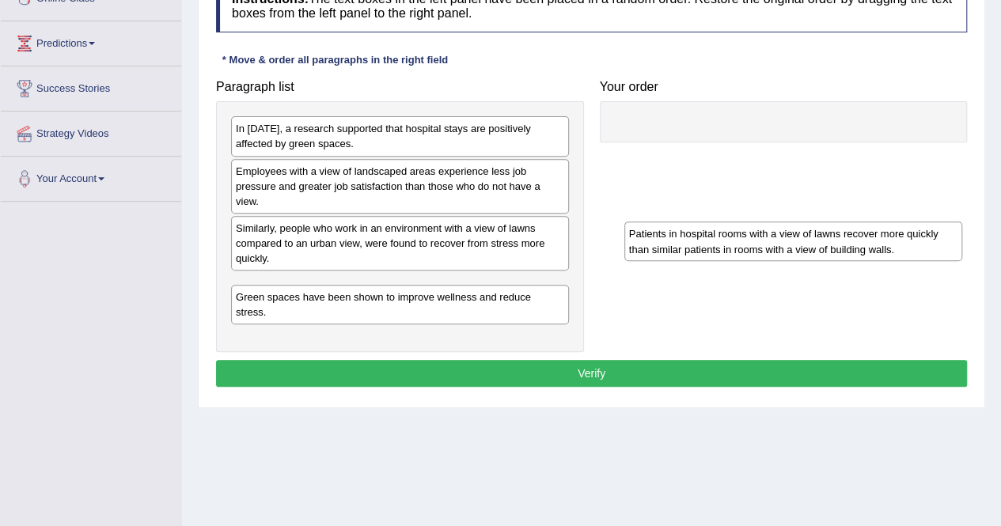
drag, startPoint x: 272, startPoint y: 322, endPoint x: 658, endPoint y: 238, distance: 395.3
click at [659, 238] on div "Patients in hospital rooms with a view of lawns recover more quickly than simil…" at bounding box center [794, 242] width 338 height 40
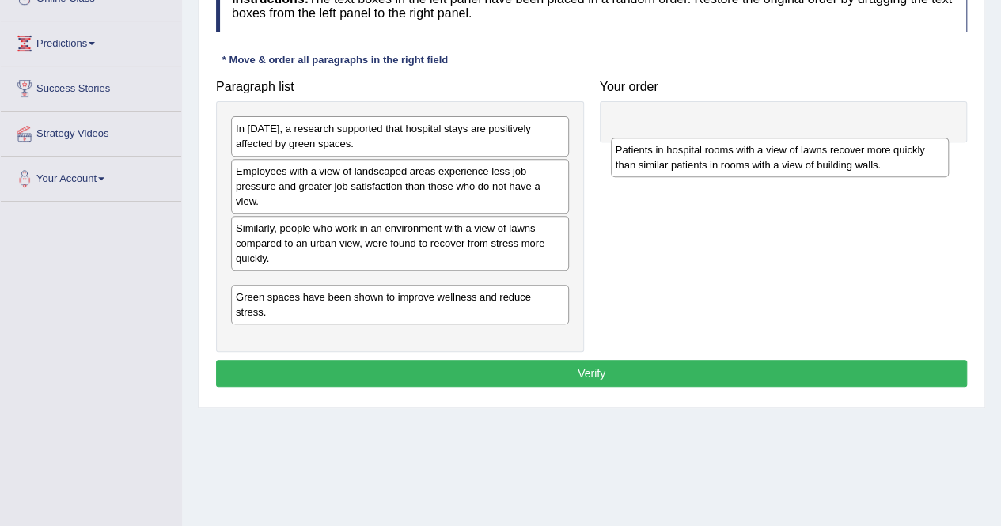
drag, startPoint x: 337, startPoint y: 297, endPoint x: 717, endPoint y: 157, distance: 405.0
click at [717, 157] on div "Patients in hospital rooms with a view of lawns recover more quickly than simil…" at bounding box center [780, 158] width 338 height 40
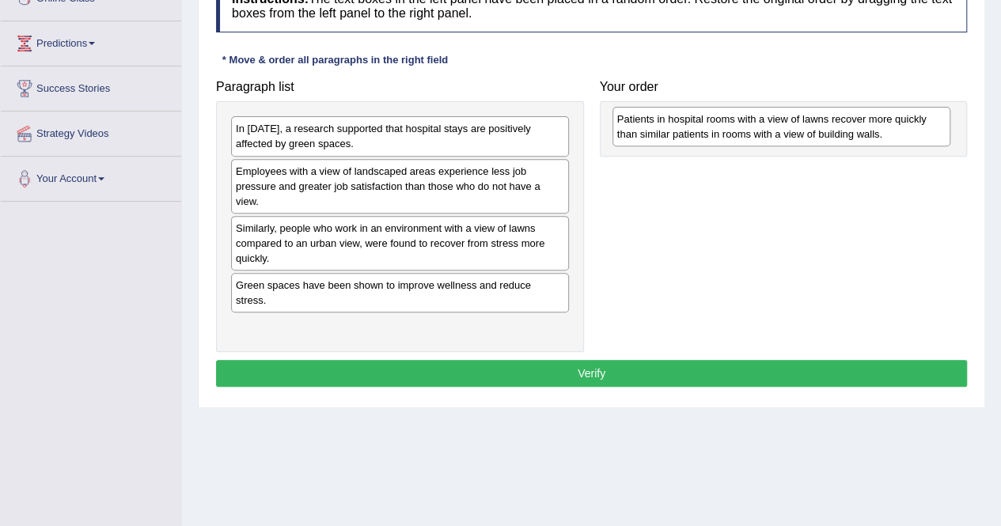
drag, startPoint x: 288, startPoint y: 297, endPoint x: 669, endPoint y: 132, distance: 414.8
click at [669, 132] on div "Patients in hospital rooms with a view of lawns recover more quickly than simil…" at bounding box center [782, 127] width 338 height 40
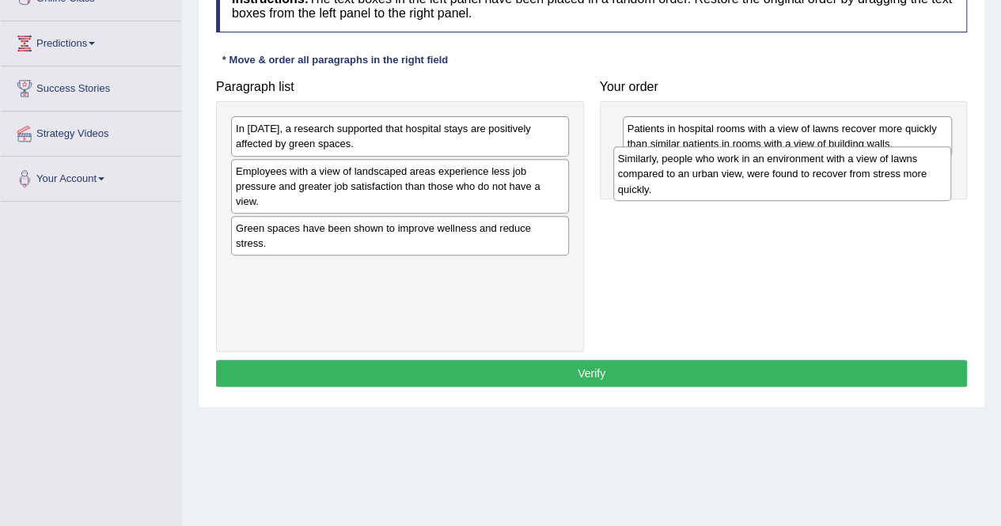
drag, startPoint x: 276, startPoint y: 243, endPoint x: 659, endPoint y: 175, distance: 388.3
click at [659, 175] on div "Similarly, people who work in an environment with a view of lawns compared to a…" at bounding box center [782, 173] width 338 height 55
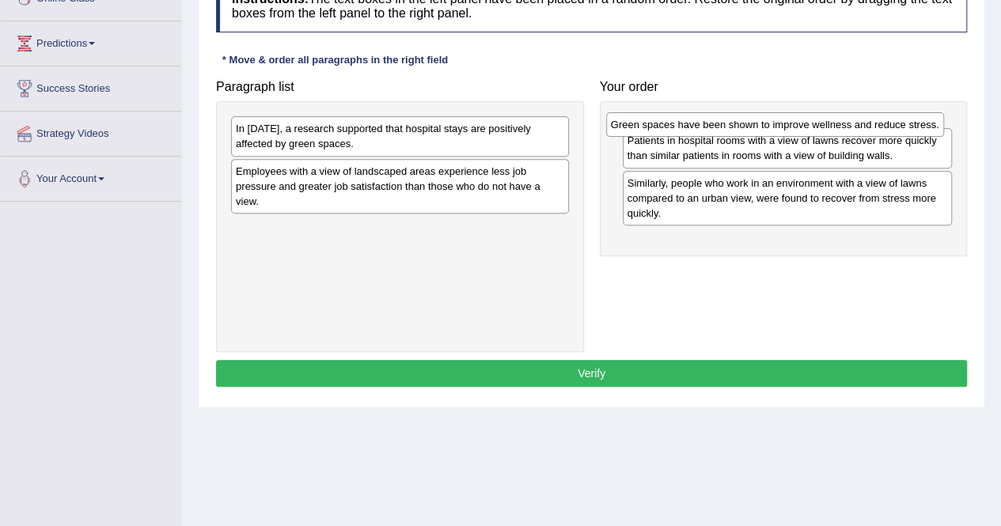
drag, startPoint x: 405, startPoint y: 227, endPoint x: 781, endPoint y: 125, distance: 388.9
click at [781, 125] on div "Green spaces have been shown to improve wellness and reduce stress." at bounding box center [775, 124] width 338 height 24
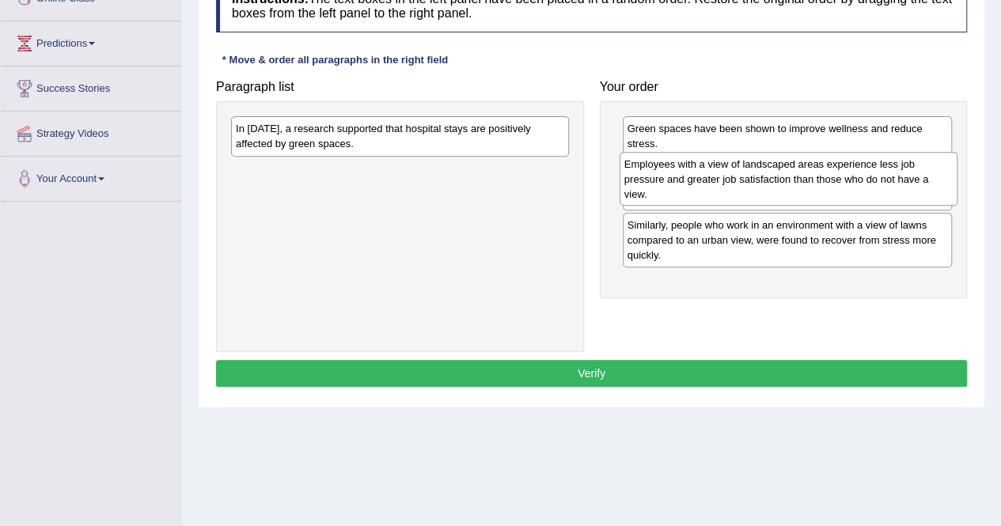
drag, startPoint x: 335, startPoint y: 175, endPoint x: 722, endPoint y: 163, distance: 387.3
click at [722, 163] on div "Employees with a view of landscaped areas experience less job pressure and grea…" at bounding box center [789, 179] width 338 height 55
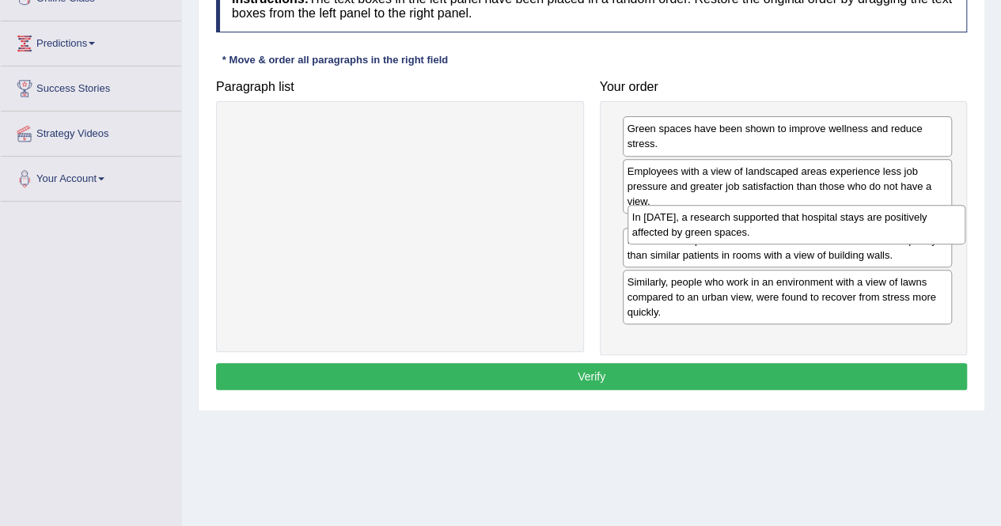
drag, startPoint x: 442, startPoint y: 138, endPoint x: 837, endPoint y: 229, distance: 406.1
click at [839, 227] on div "In 2002, a research supported that hospital stays are positively affected by gr…" at bounding box center [797, 225] width 338 height 40
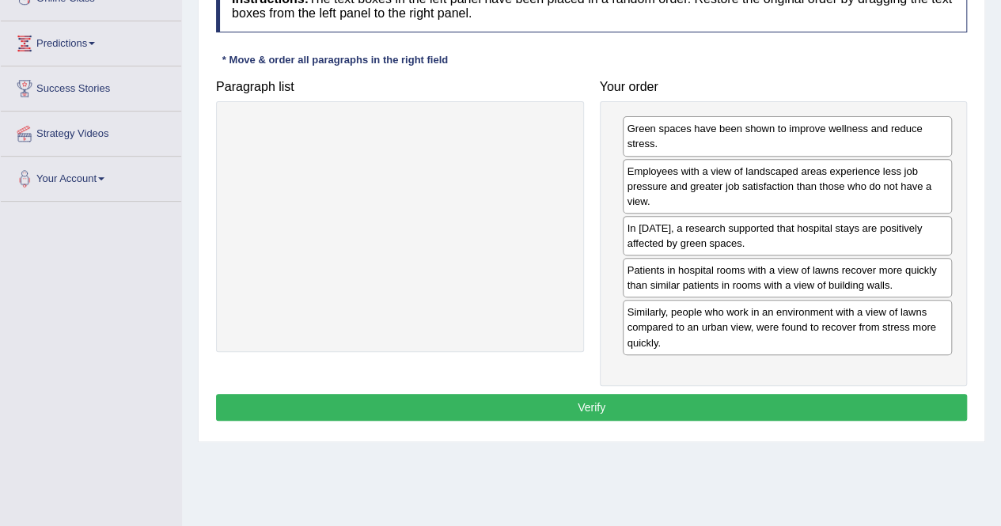
click at [573, 407] on button "Verify" at bounding box center [591, 407] width 751 height 27
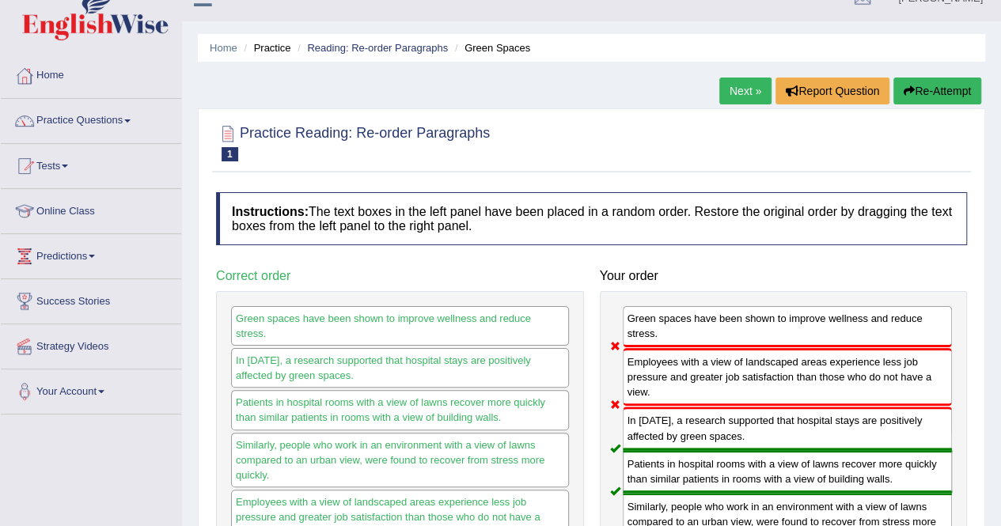
scroll to position [0, 0]
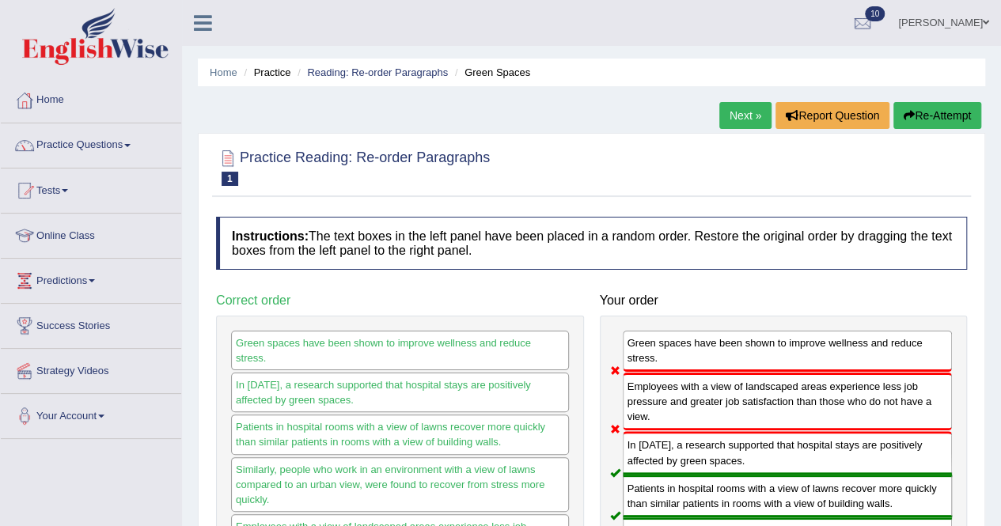
click at [742, 115] on link "Next »" at bounding box center [746, 115] width 52 height 27
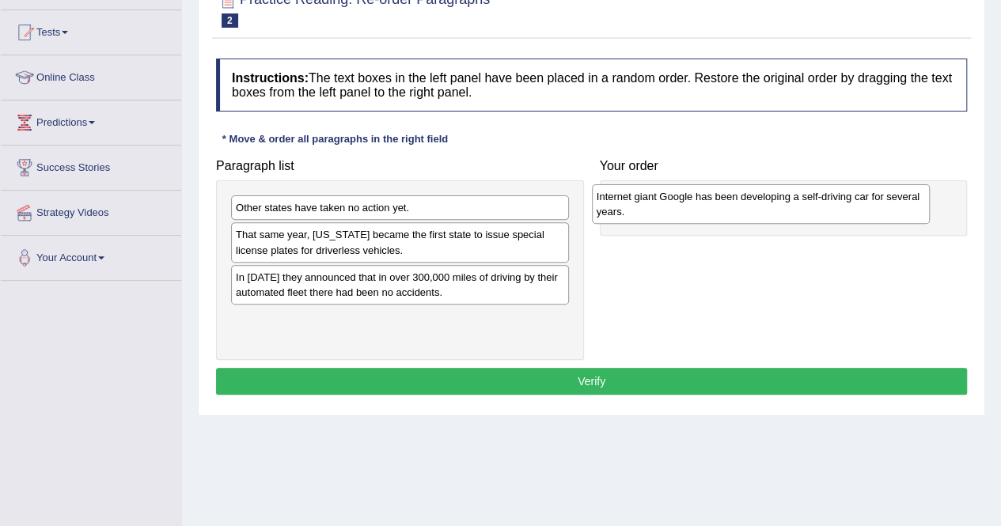
drag, startPoint x: 282, startPoint y: 283, endPoint x: 643, endPoint y: 204, distance: 369.5
click at [643, 204] on div "Internet giant Google has been developing a self-driving car for several years." at bounding box center [761, 204] width 338 height 40
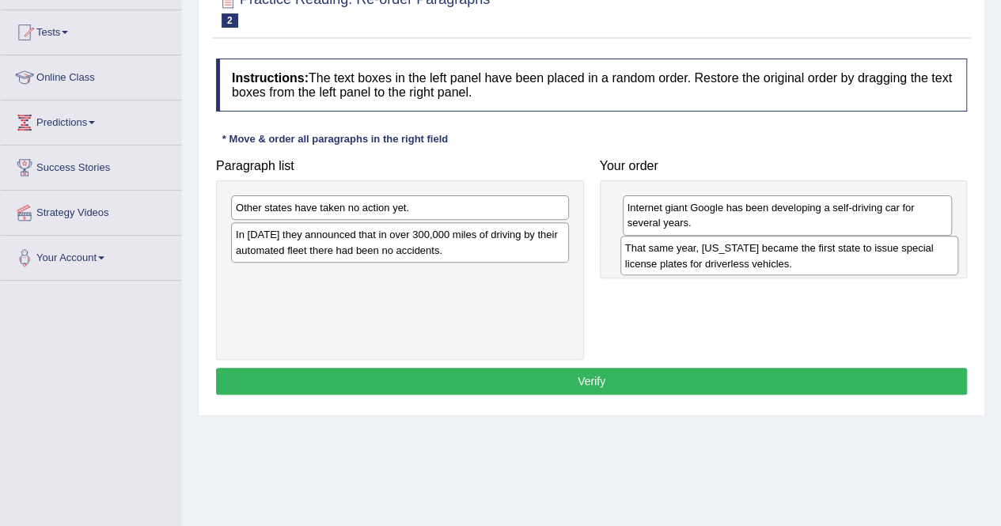
drag, startPoint x: 256, startPoint y: 248, endPoint x: 646, endPoint y: 262, distance: 389.7
click at [646, 262] on div "That same year, Nevada became the first state to issue special license plates f…" at bounding box center [790, 256] width 338 height 40
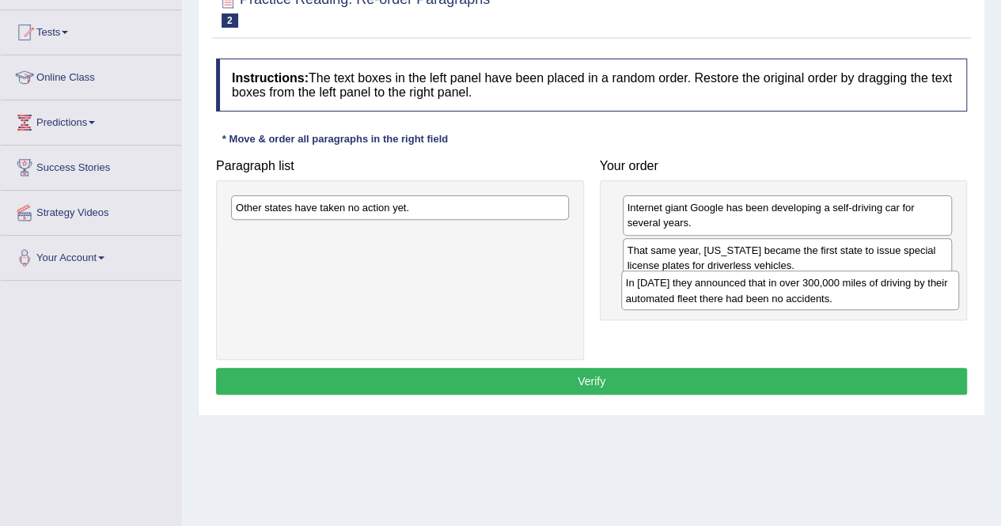
drag, startPoint x: 342, startPoint y: 248, endPoint x: 700, endPoint y: 270, distance: 358.5
click at [730, 294] on div "In 2012 they announced that in over 300,000 miles of driving by their automated…" at bounding box center [790, 291] width 338 height 40
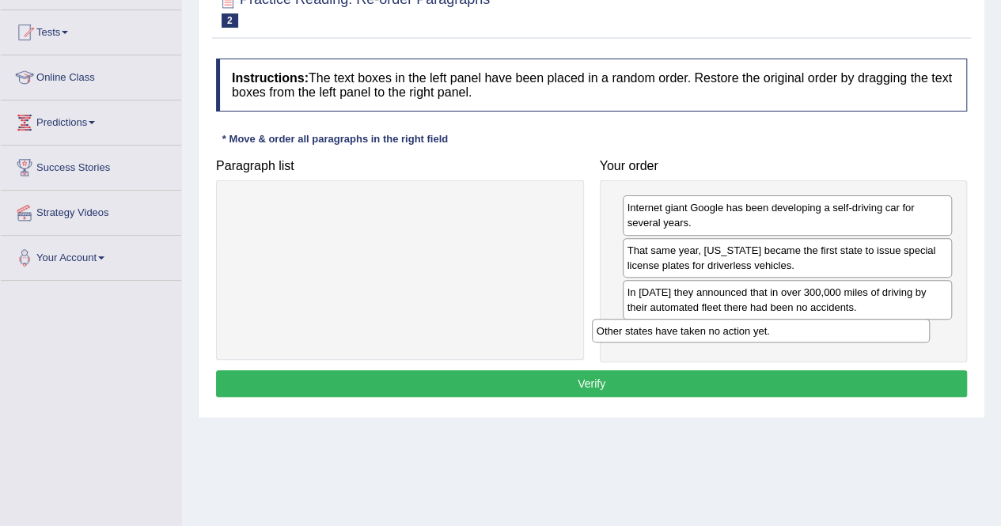
drag, startPoint x: 465, startPoint y: 216, endPoint x: 826, endPoint y: 340, distance: 381.5
click at [826, 340] on div "Other states have taken no action yet." at bounding box center [761, 331] width 338 height 24
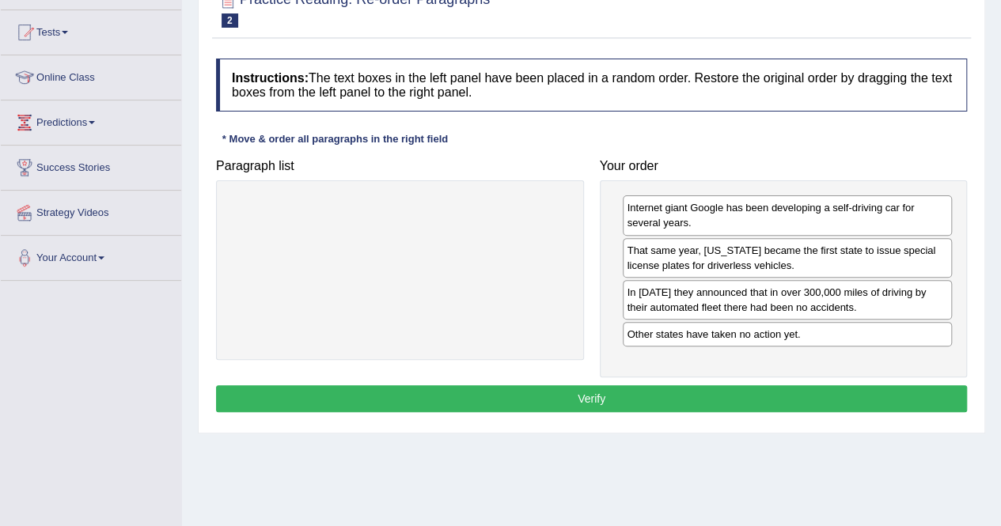
click at [706, 390] on button "Verify" at bounding box center [591, 399] width 751 height 27
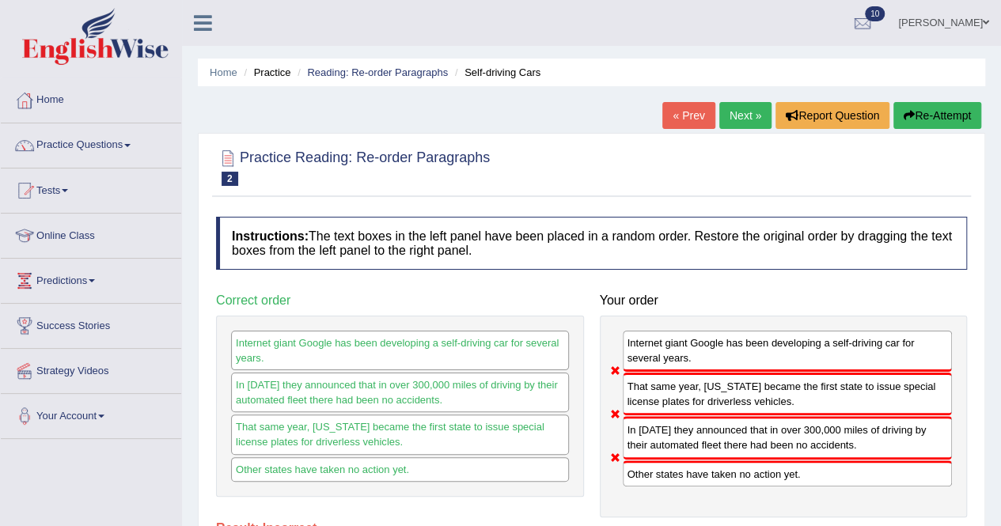
click at [729, 117] on link "Next »" at bounding box center [746, 115] width 52 height 27
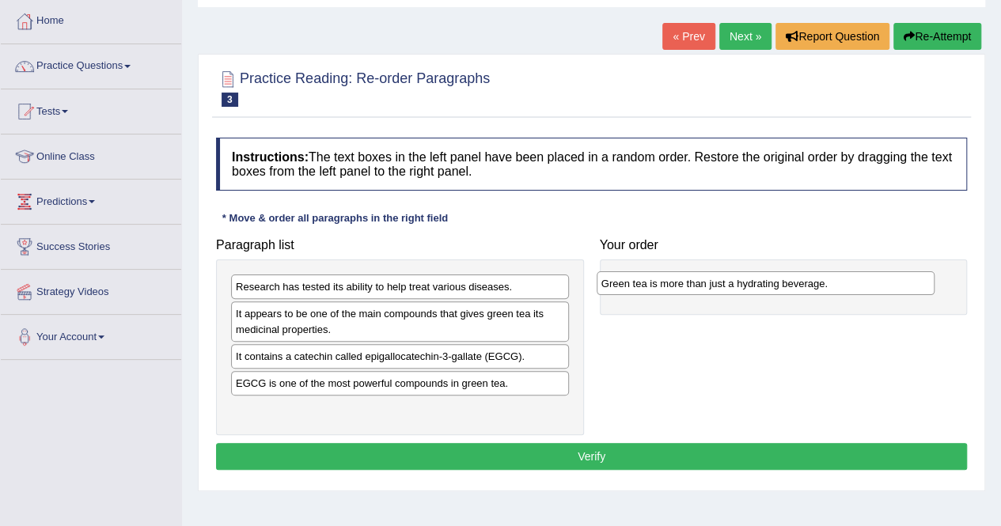
drag, startPoint x: 335, startPoint y: 412, endPoint x: 701, endPoint y: 287, distance: 386.3
click at [701, 287] on div "Green tea is more than just a hydrating beverage." at bounding box center [766, 284] width 338 height 24
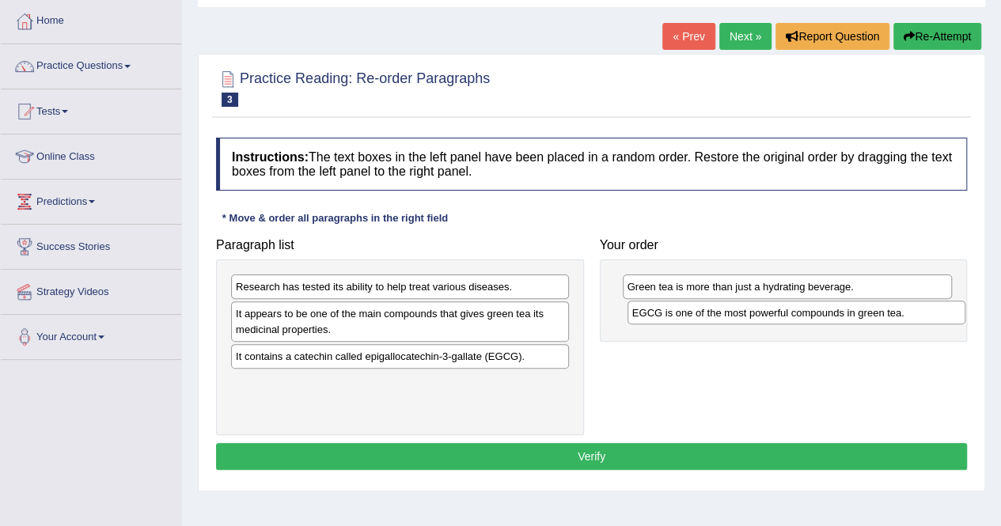
drag, startPoint x: 320, startPoint y: 384, endPoint x: 716, endPoint y: 315, distance: 402.5
click at [716, 315] on div "EGCG is one of the most powerful compounds in green tea." at bounding box center [797, 313] width 338 height 24
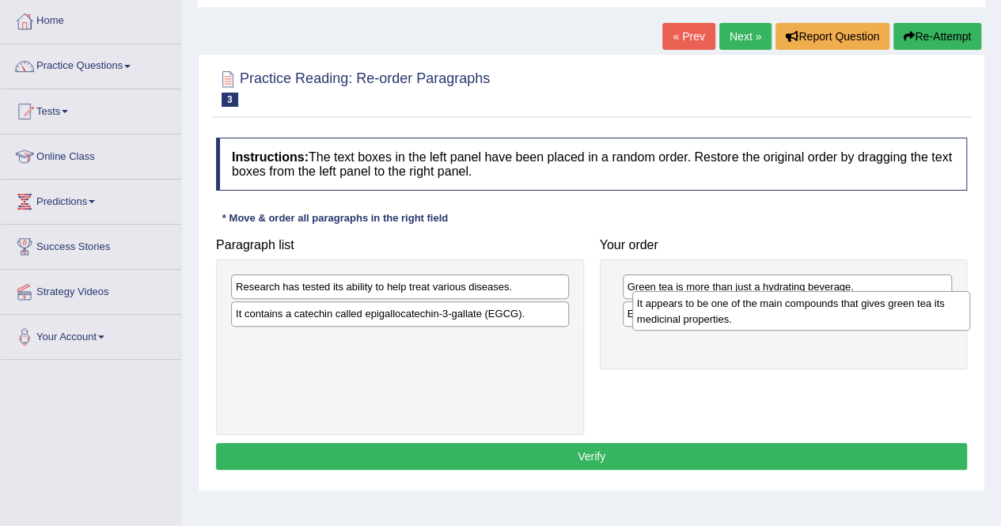
drag, startPoint x: 291, startPoint y: 326, endPoint x: 678, endPoint y: 316, distance: 387.2
click at [679, 316] on div "It appears to be one of the main compounds that gives green tea its medicinal p…" at bounding box center [801, 311] width 338 height 40
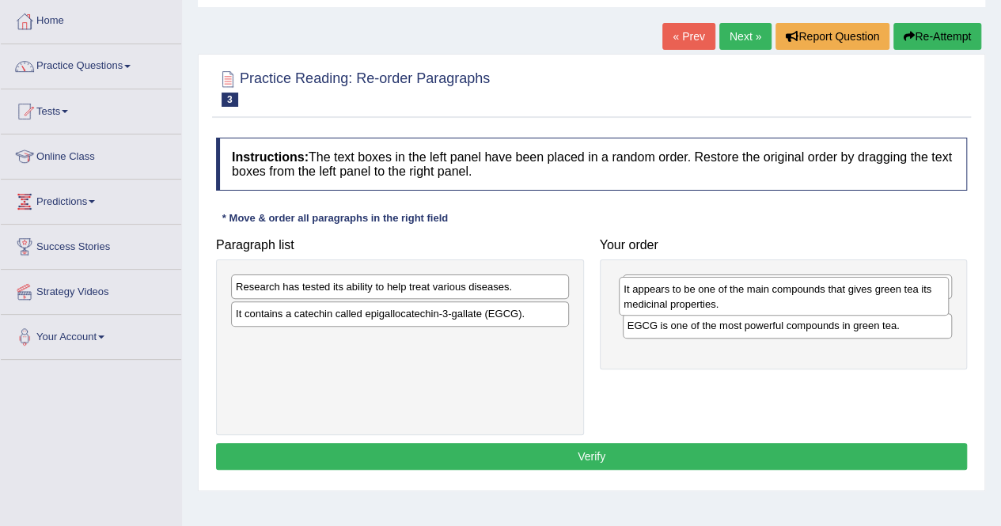
drag, startPoint x: 668, startPoint y: 341, endPoint x: 665, endPoint y: 291, distance: 50.8
click at [665, 291] on div "It appears to be one of the main compounds that gives green tea its medicinal p…" at bounding box center [784, 297] width 330 height 40
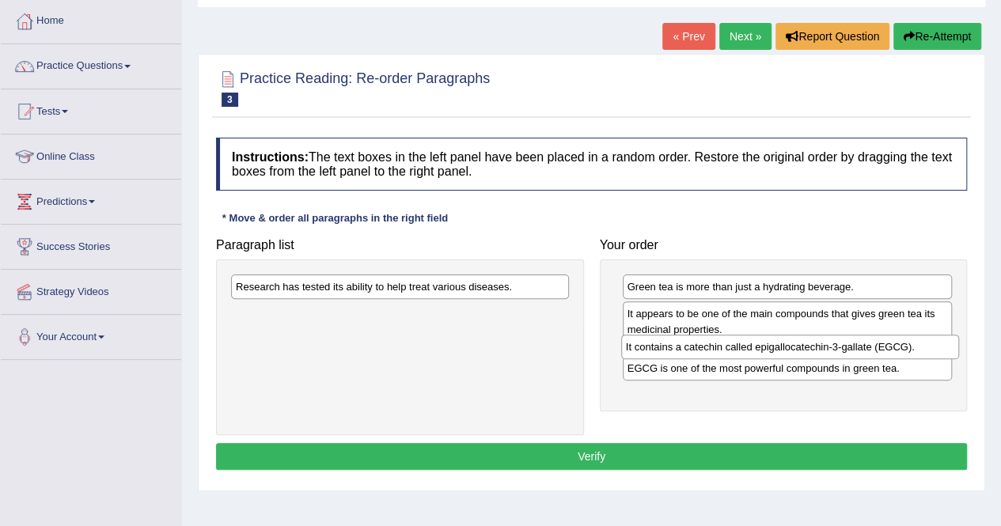
drag, startPoint x: 314, startPoint y: 317, endPoint x: 705, endPoint y: 351, distance: 391.7
click at [705, 351] on div "It contains a catechin called epigallocatechin-3-gallate (EGCG)." at bounding box center [790, 347] width 338 height 24
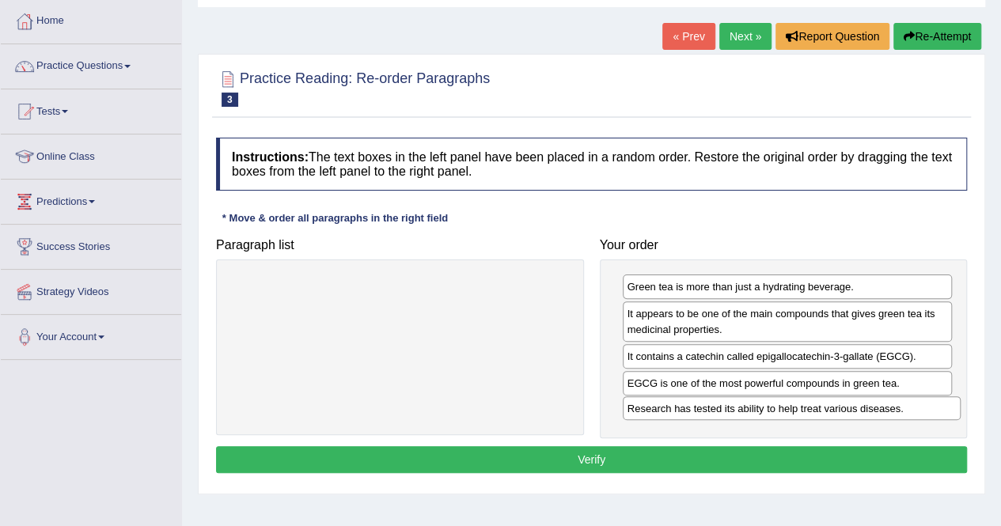
drag, startPoint x: 292, startPoint y: 291, endPoint x: 684, endPoint y: 412, distance: 410.4
click at [684, 412] on div "Research has tested its ability to help treat various diseases." at bounding box center [792, 409] width 338 height 24
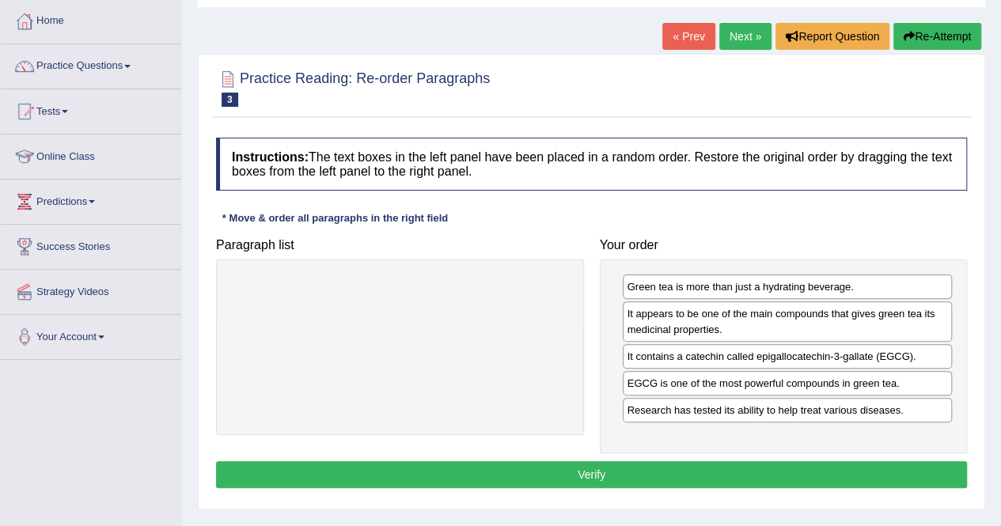
click at [643, 469] on button "Verify" at bounding box center [591, 474] width 751 height 27
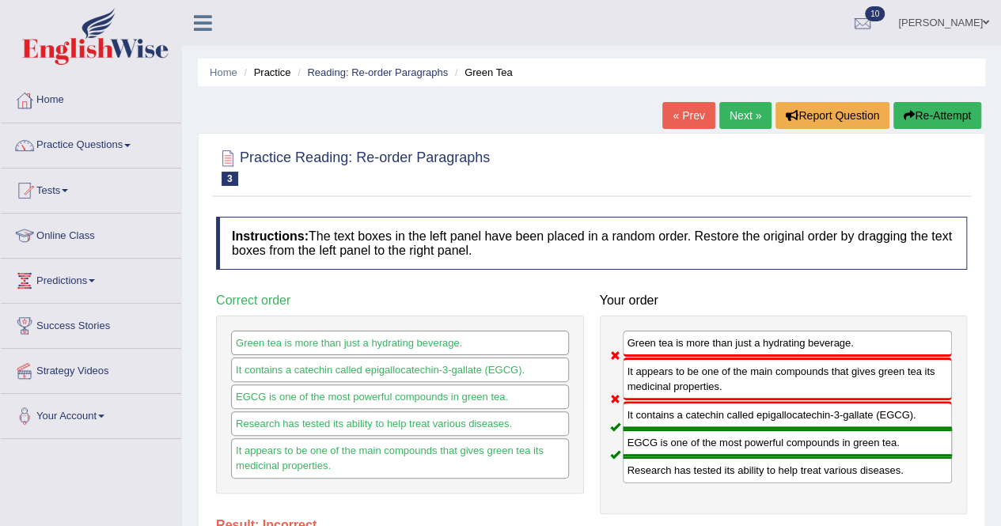
click at [737, 114] on link "Next »" at bounding box center [746, 115] width 52 height 27
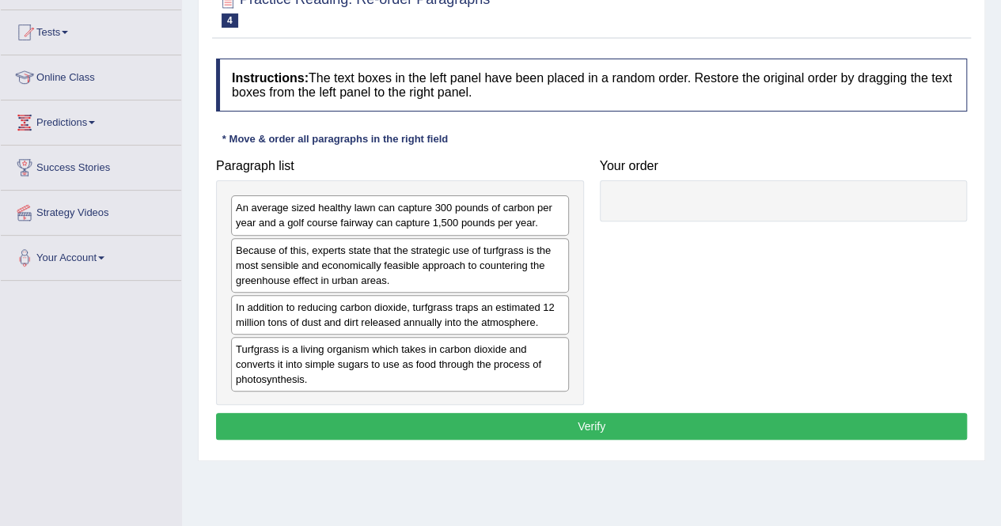
scroll to position [158, 0]
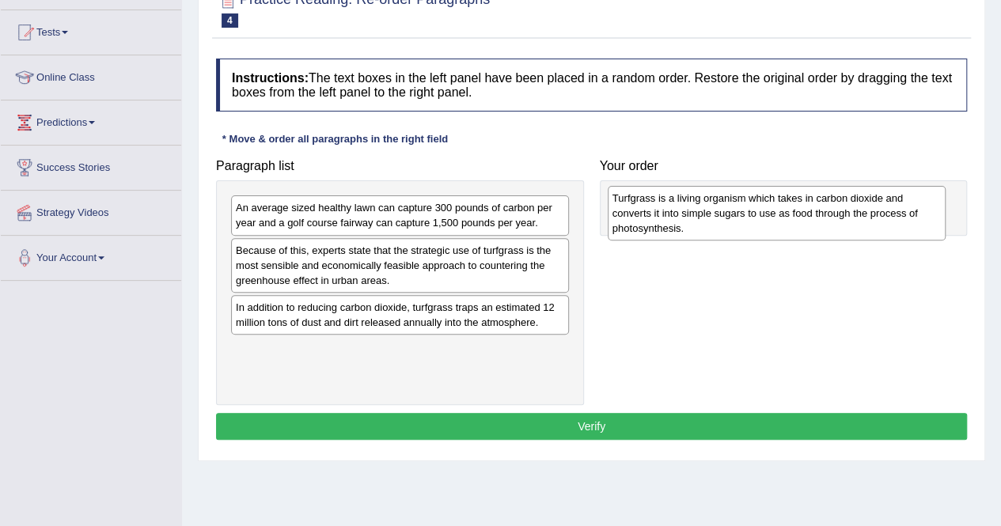
drag, startPoint x: 337, startPoint y: 364, endPoint x: 714, endPoint y: 215, distance: 405.4
click at [714, 215] on div "Turfgrass is a living organism which takes in carbon dioxide and converts it in…" at bounding box center [777, 213] width 338 height 55
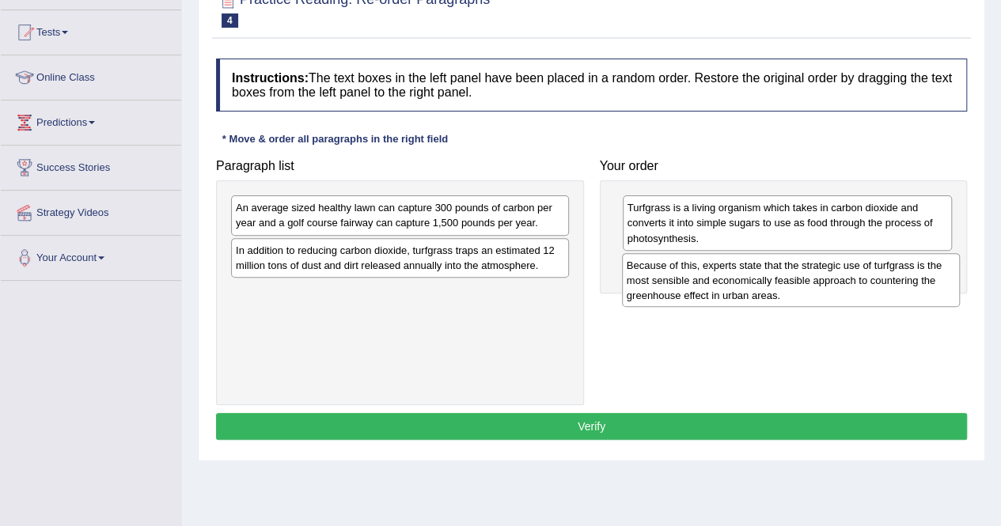
drag, startPoint x: 346, startPoint y: 256, endPoint x: 737, endPoint y: 272, distance: 391.4
click at [737, 272] on div "Because of this, experts state that the strategic use of turfgrass is the most …" at bounding box center [791, 280] width 338 height 55
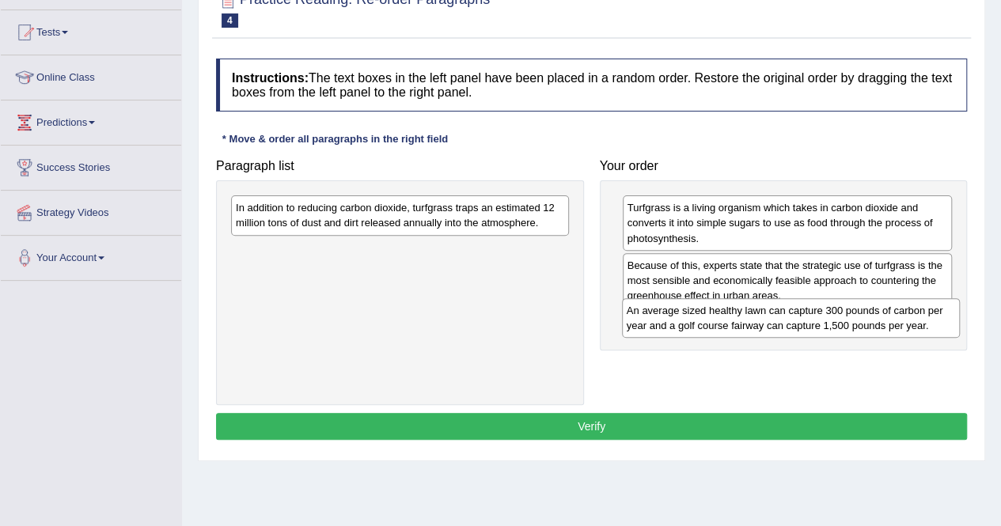
drag, startPoint x: 287, startPoint y: 216, endPoint x: 678, endPoint y: 319, distance: 404.4
click at [678, 319] on div "An average sized healthy lawn can capture 300 pounds of carbon per year and a g…" at bounding box center [791, 318] width 338 height 40
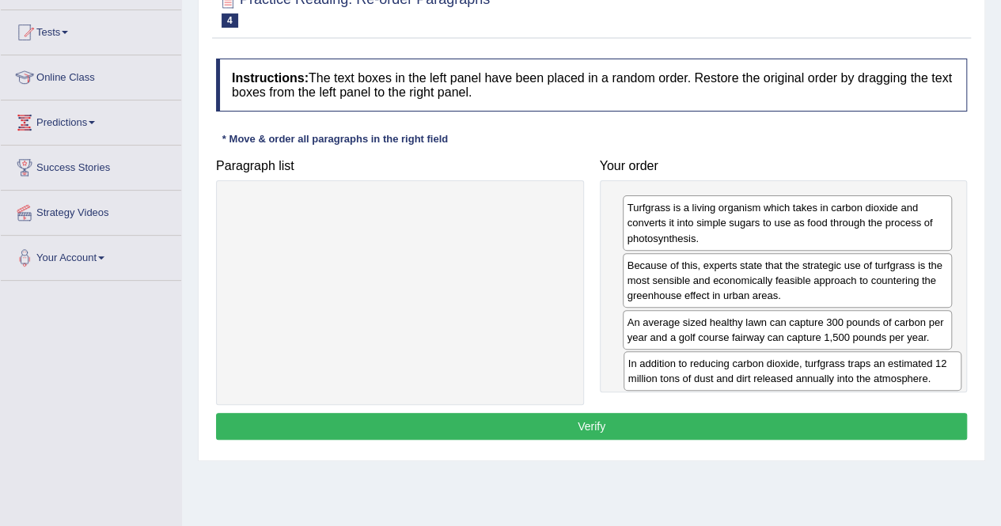
drag, startPoint x: 423, startPoint y: 221, endPoint x: 815, endPoint y: 377, distance: 422.5
click at [815, 377] on div "In addition to reducing carbon dioxide, turfgrass traps an estimated 12 million…" at bounding box center [793, 371] width 338 height 40
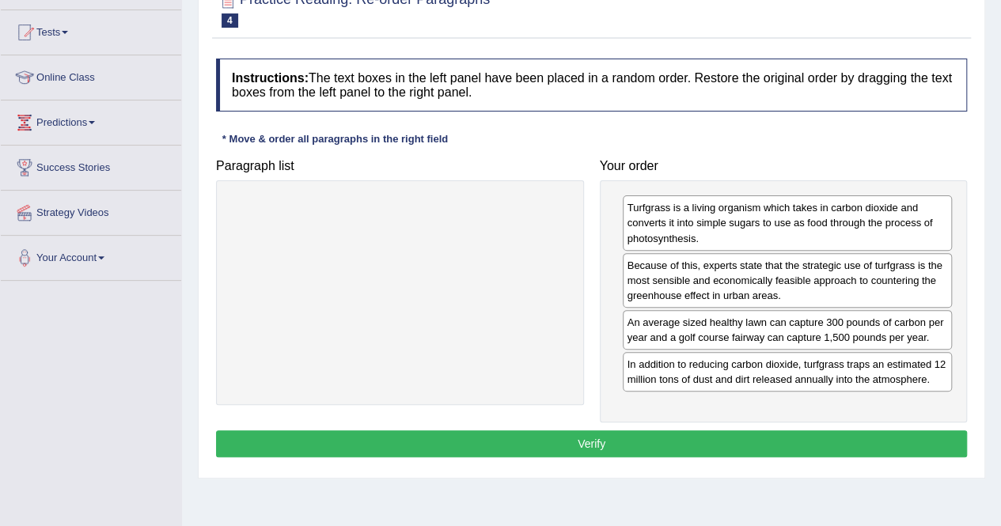
click at [727, 420] on div "Instructions: The text boxes in the left panel have been placed in a random ord…" at bounding box center [591, 261] width 759 height 420
click at [722, 435] on button "Verify" at bounding box center [591, 444] width 751 height 27
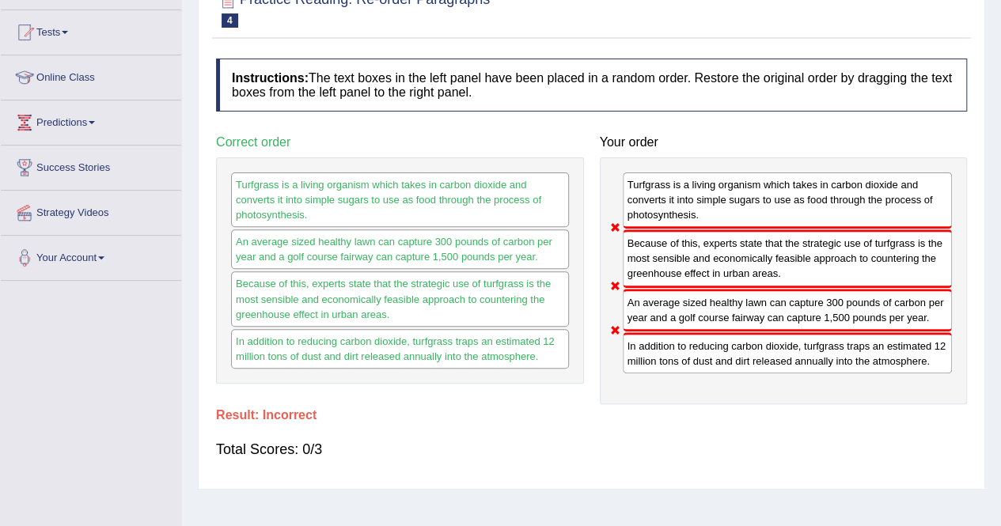
scroll to position [0, 0]
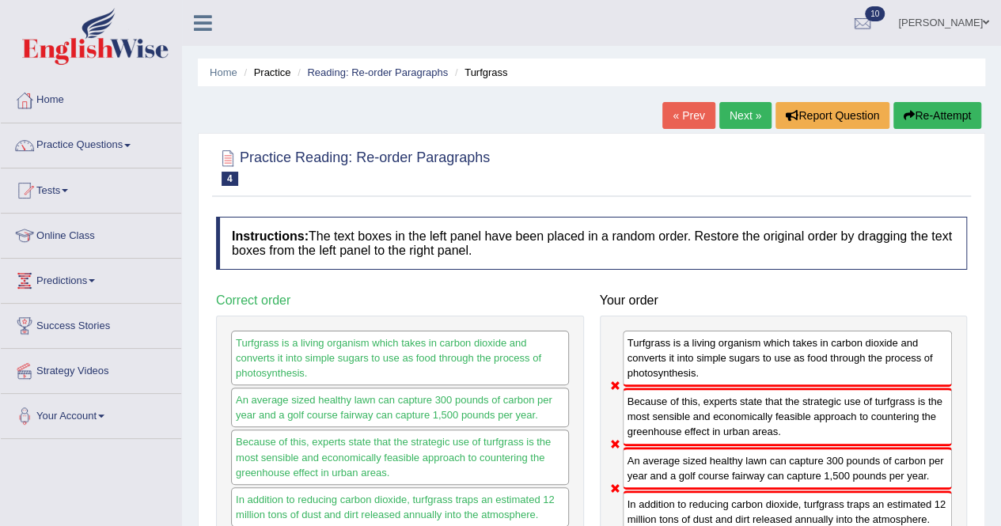
click at [743, 112] on link "Next »" at bounding box center [746, 115] width 52 height 27
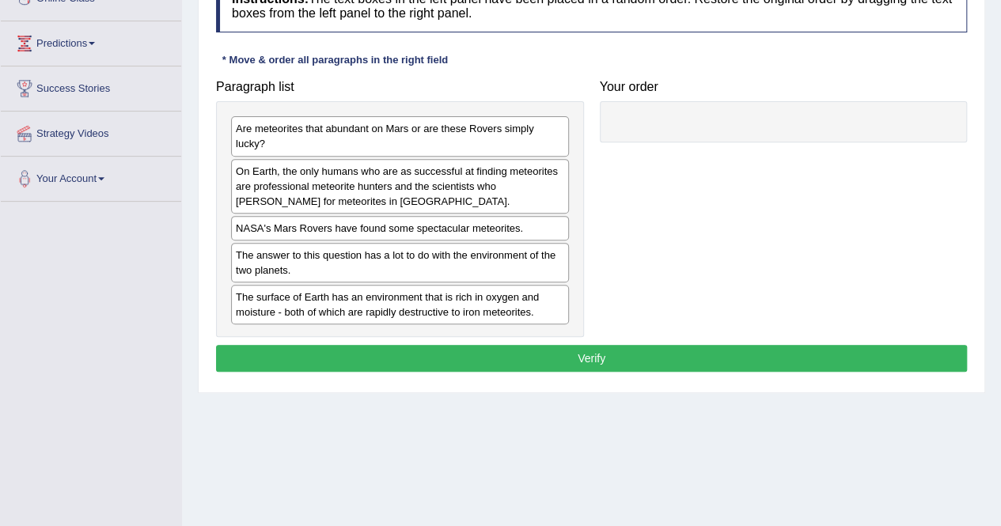
scroll to position [158, 0]
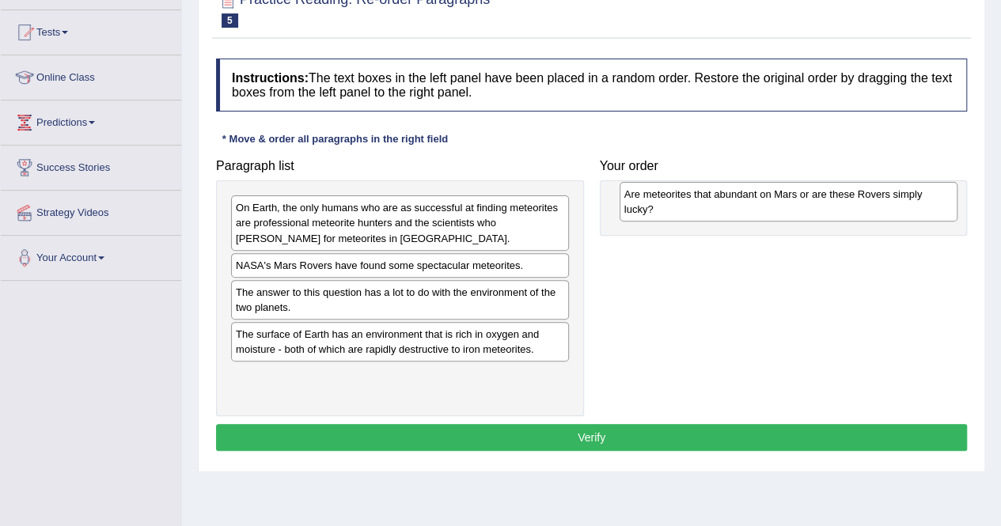
drag, startPoint x: 312, startPoint y: 213, endPoint x: 701, endPoint y: 199, distance: 388.9
click at [701, 199] on div "Are meteorites that abundant on Mars or are these Rovers simply lucky?" at bounding box center [789, 202] width 338 height 40
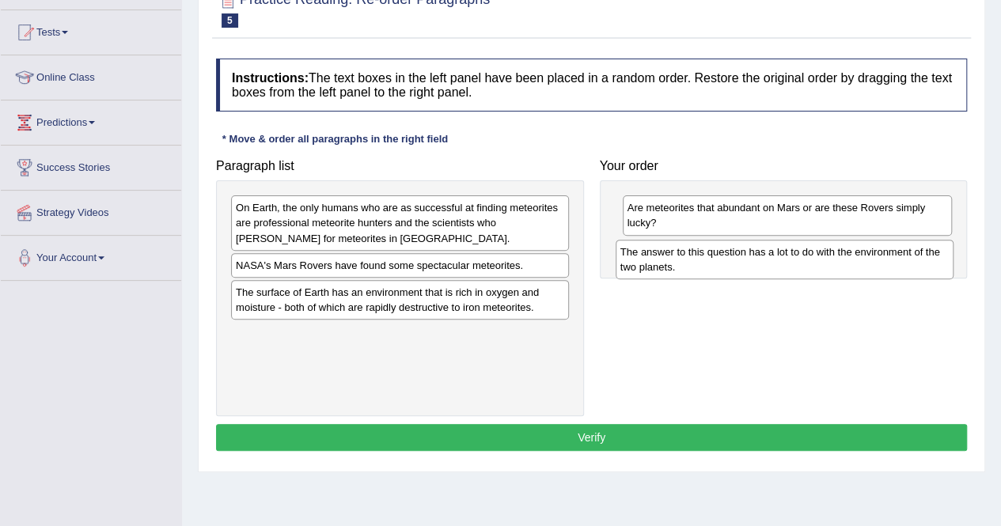
drag, startPoint x: 315, startPoint y: 296, endPoint x: 700, endPoint y: 255, distance: 386.9
click at [700, 255] on div "The answer to this question has a lot to do with the environment of the two pla…" at bounding box center [785, 260] width 338 height 40
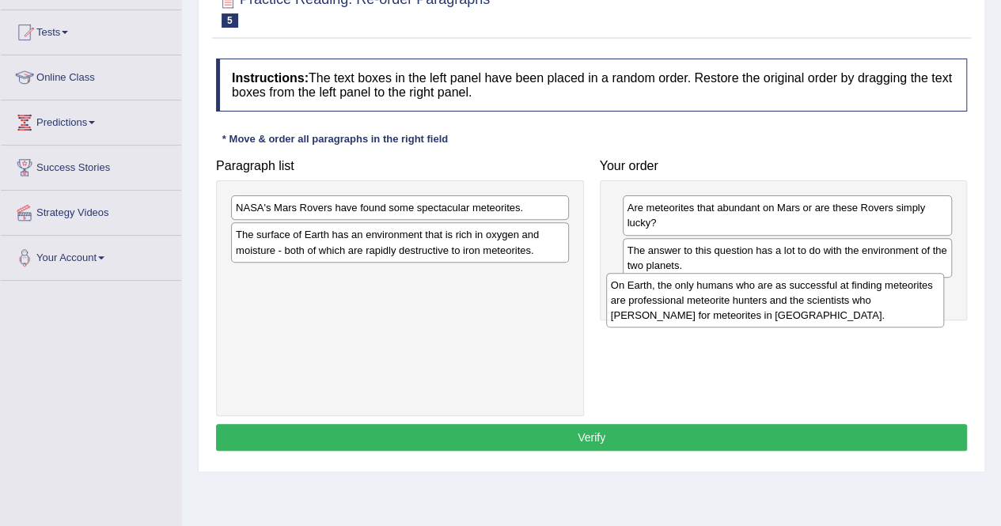
drag, startPoint x: 313, startPoint y: 221, endPoint x: 689, endPoint y: 298, distance: 383.1
click at [689, 298] on div "On Earth, the only humans who are as successful at finding meteorites are profe…" at bounding box center [775, 300] width 338 height 55
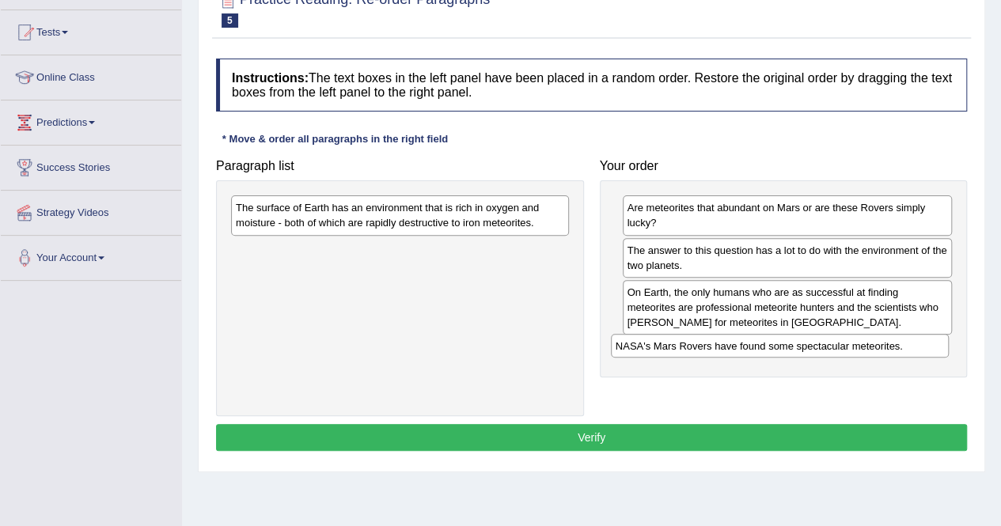
drag, startPoint x: 505, startPoint y: 210, endPoint x: 882, endPoint y: 340, distance: 398.5
click at [886, 345] on div "NASA's Mars Rovers have found some spectacular meteorites." at bounding box center [780, 346] width 338 height 24
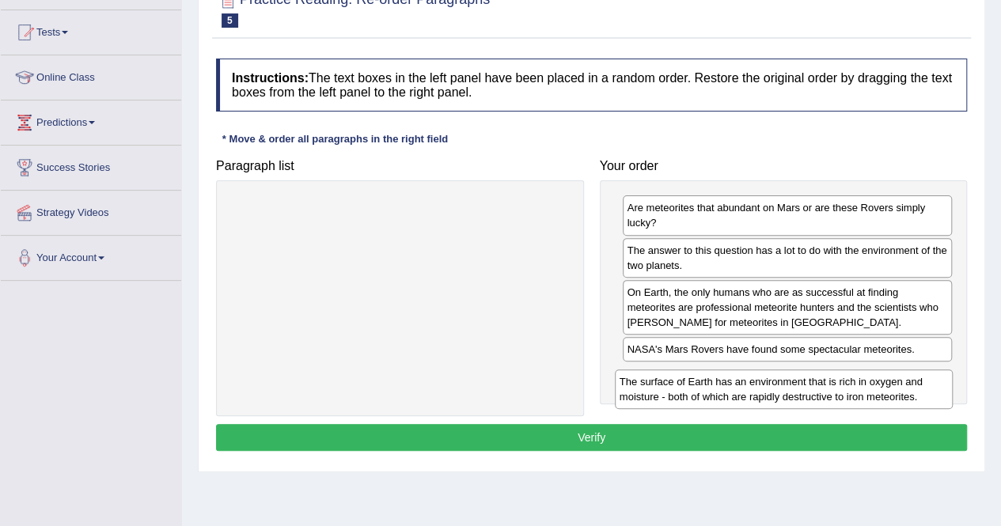
drag, startPoint x: 378, startPoint y: 218, endPoint x: 763, endPoint y: 392, distance: 422.3
click at [763, 392] on div "The surface of Earth has an environment that is rich in oxygen and moisture - b…" at bounding box center [784, 390] width 338 height 40
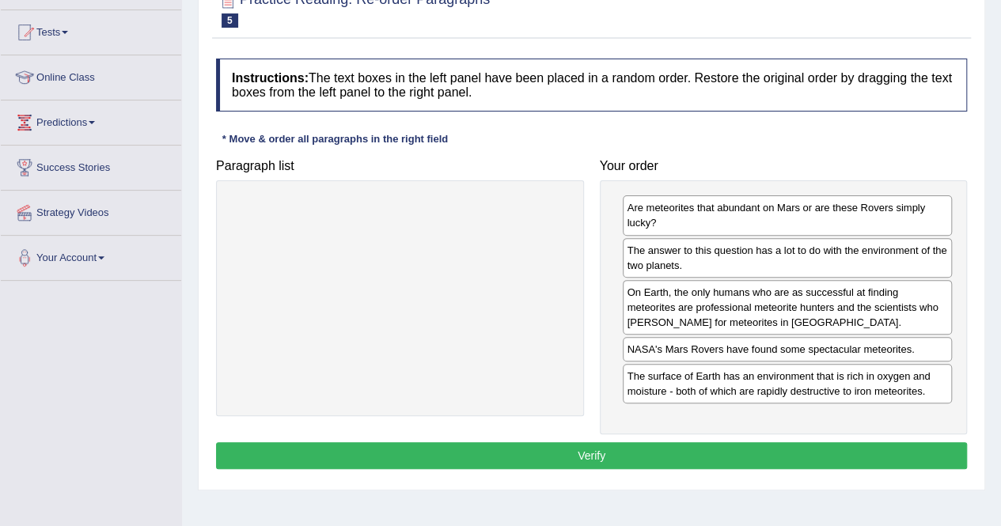
click at [563, 446] on button "Verify" at bounding box center [591, 455] width 751 height 27
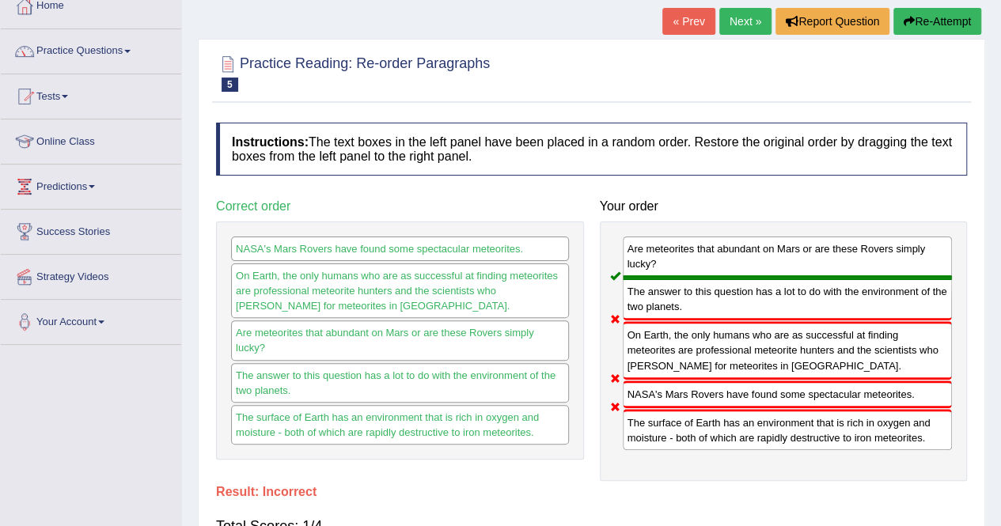
scroll to position [0, 0]
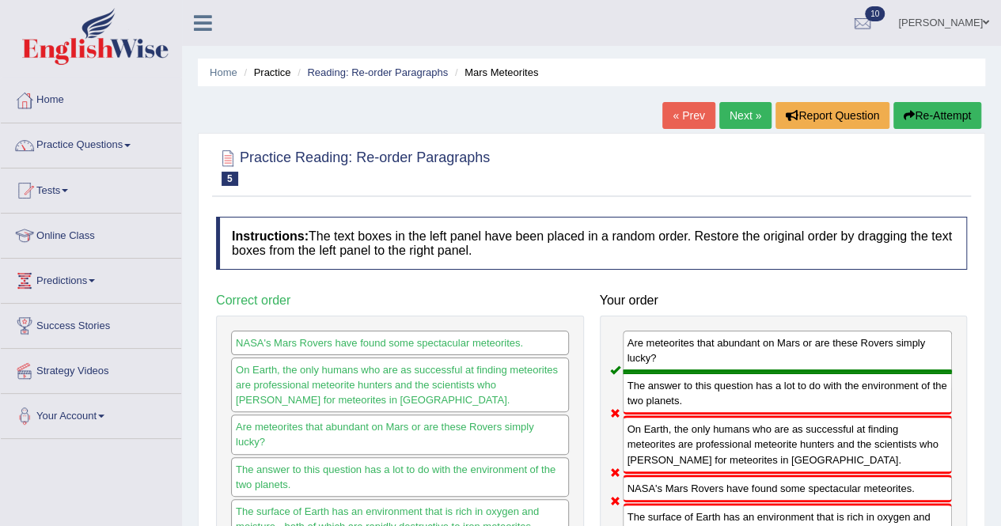
click at [745, 110] on link "Next »" at bounding box center [746, 115] width 52 height 27
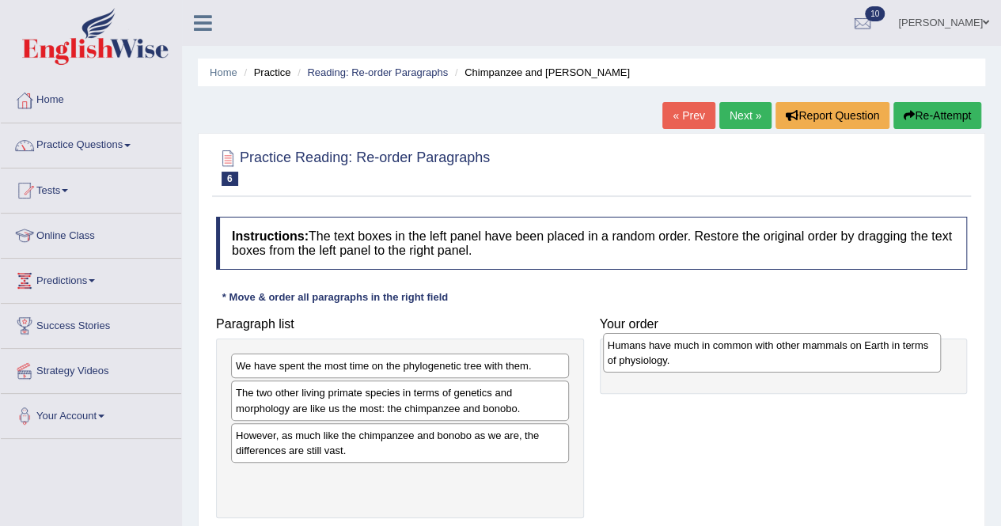
drag, startPoint x: 274, startPoint y: 450, endPoint x: 640, endPoint y: 354, distance: 379.0
click at [641, 355] on div "Humans have much in common with other mammals on Earth in terms of physiology." at bounding box center [772, 353] width 338 height 40
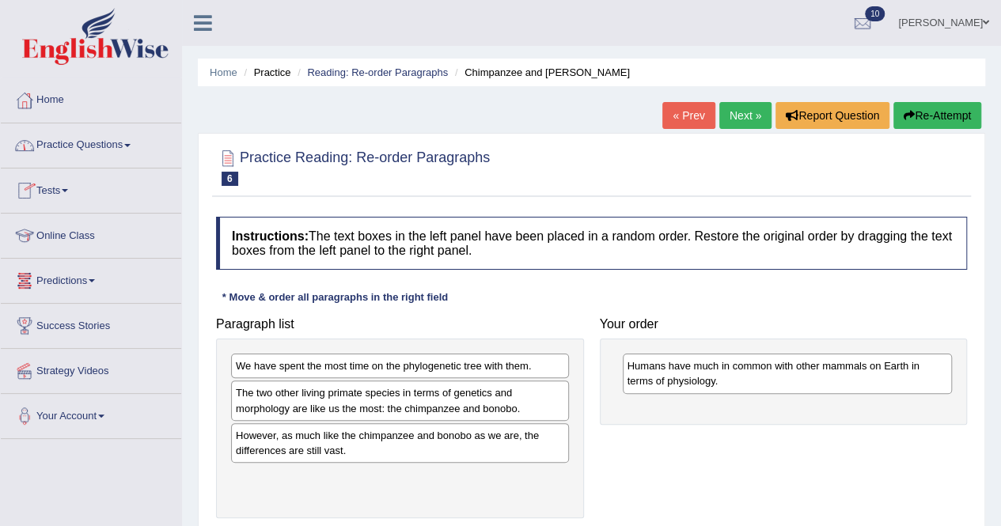
click at [133, 139] on link "Practice Questions" at bounding box center [91, 143] width 180 height 40
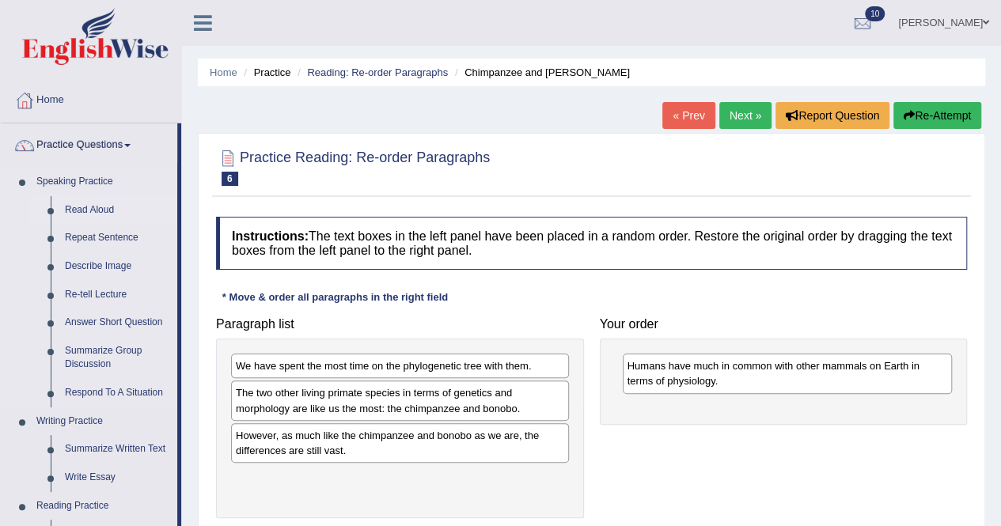
click at [74, 200] on link "Read Aloud" at bounding box center [118, 210] width 120 height 28
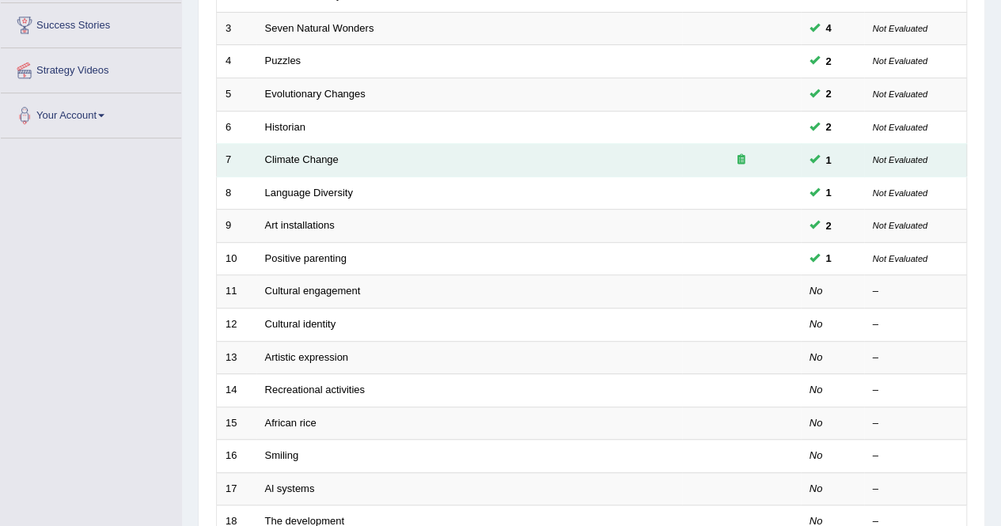
scroll to position [396, 0]
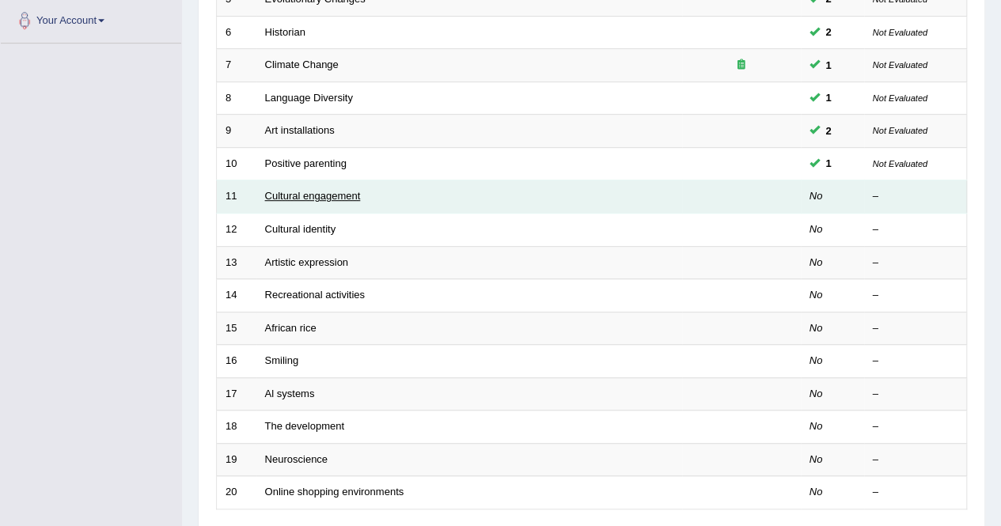
click at [268, 193] on link "Cultural engagement" at bounding box center [313, 196] width 96 height 12
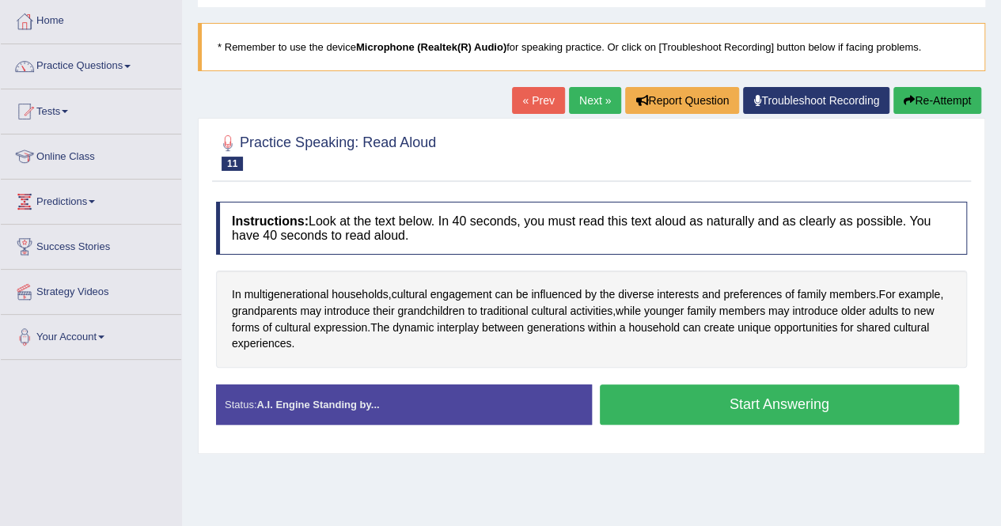
click at [665, 399] on button "Start Answering" at bounding box center [780, 405] width 360 height 40
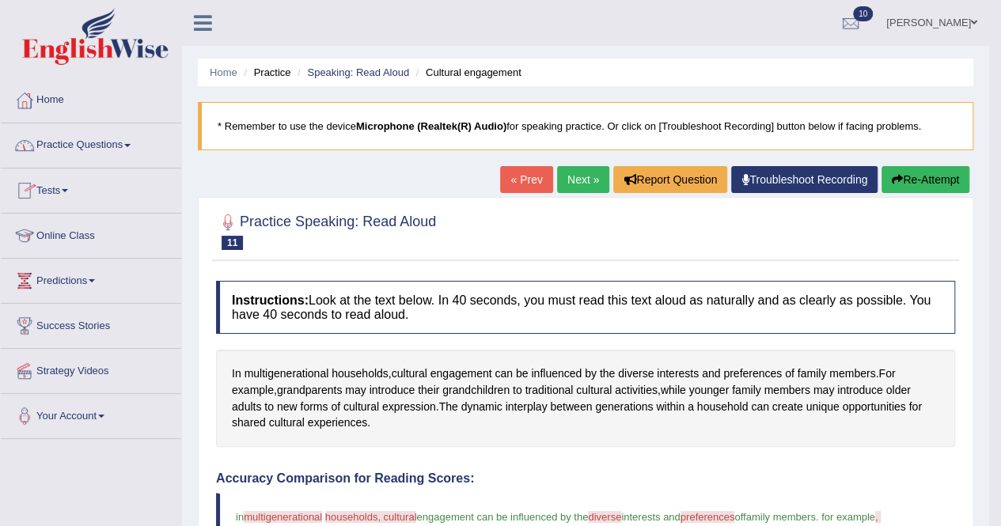
click at [128, 146] on link "Practice Questions" at bounding box center [91, 143] width 180 height 40
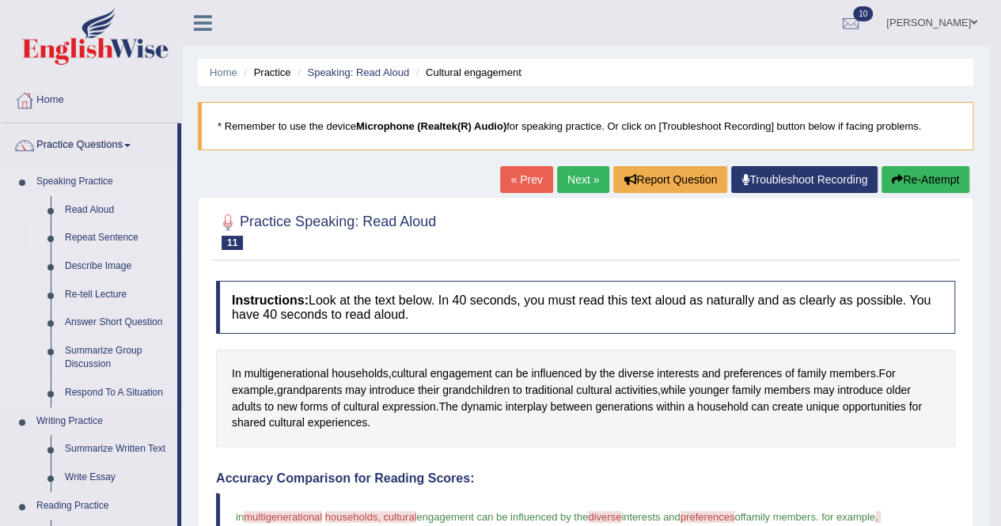
click at [89, 234] on link "Repeat Sentence" at bounding box center [118, 238] width 120 height 28
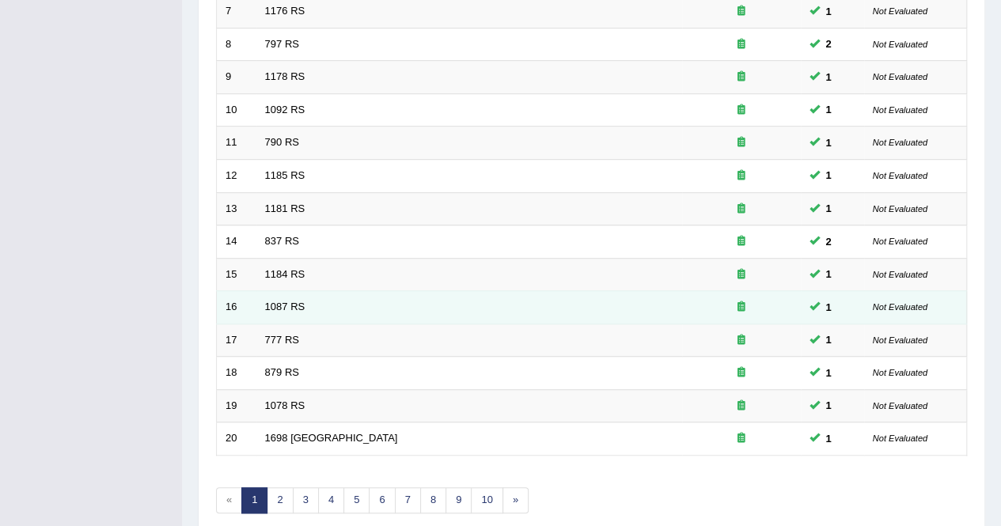
scroll to position [475, 0]
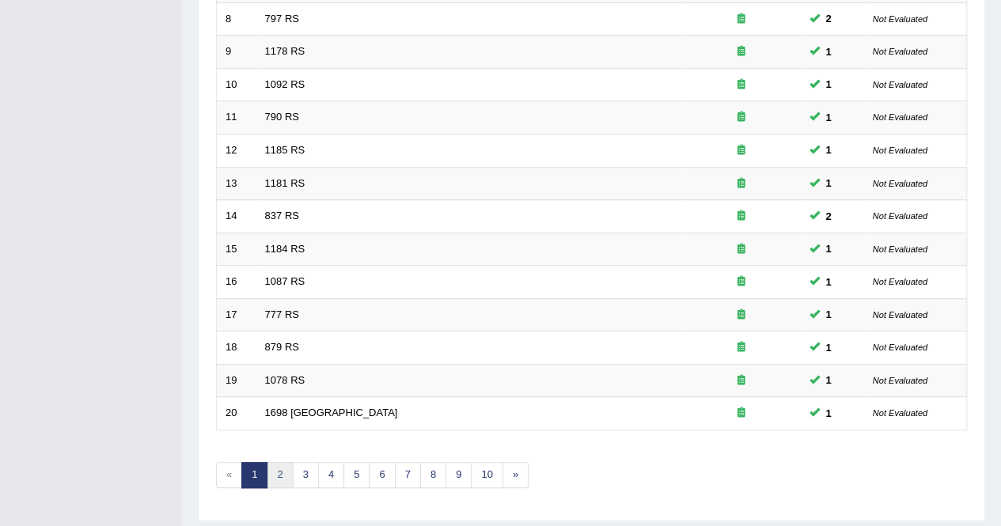
click at [283, 474] on link "2" at bounding box center [280, 475] width 26 height 26
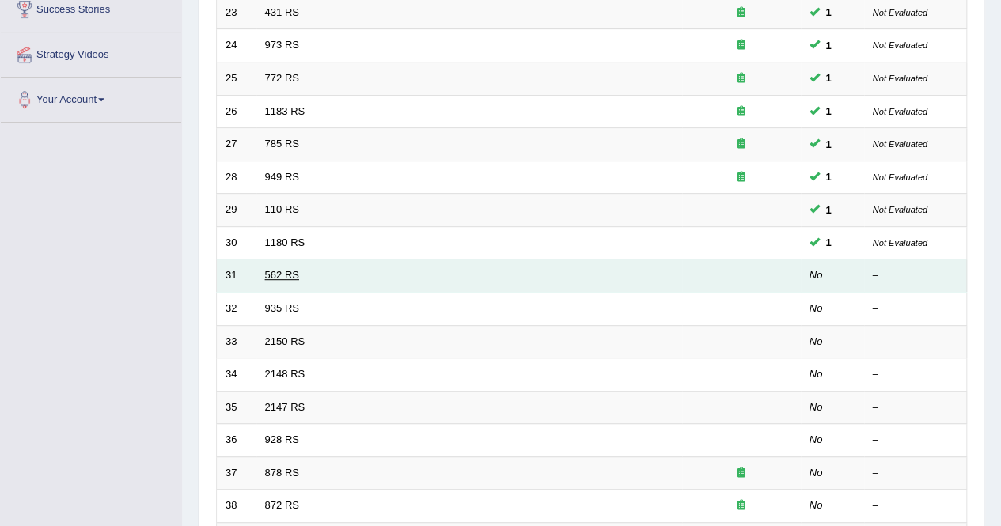
click at [283, 272] on link "562 RS" at bounding box center [282, 275] width 34 height 12
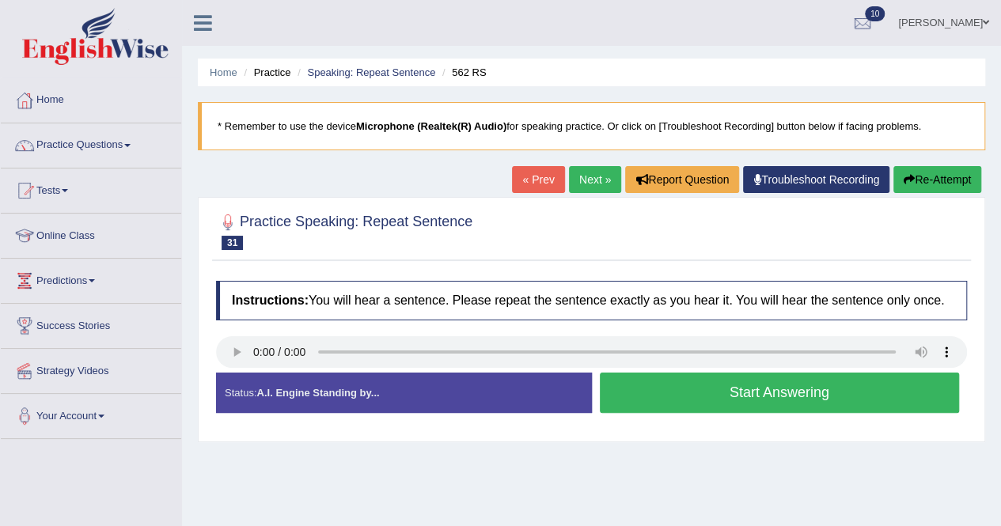
click at [648, 393] on button "Start Answering" at bounding box center [780, 393] width 360 height 40
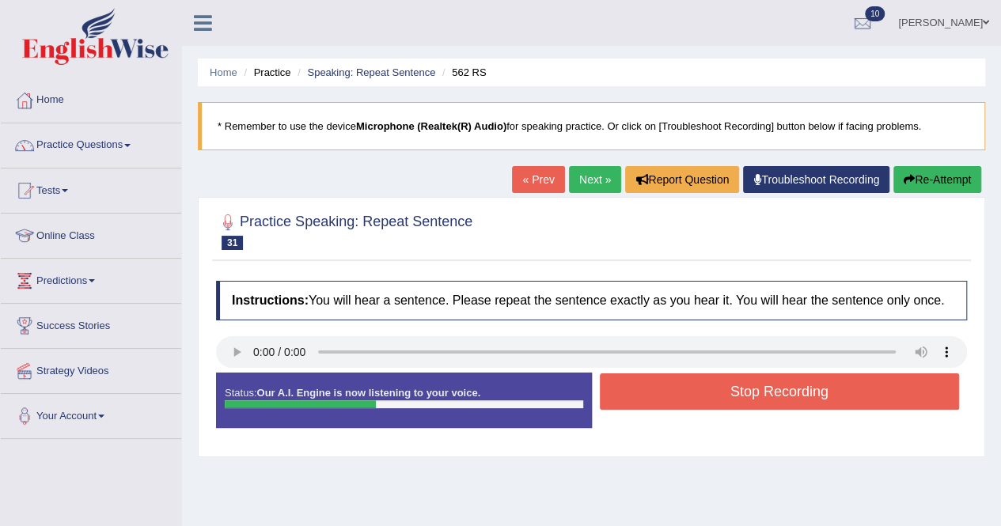
click at [714, 393] on button "Stop Recording" at bounding box center [780, 392] width 360 height 36
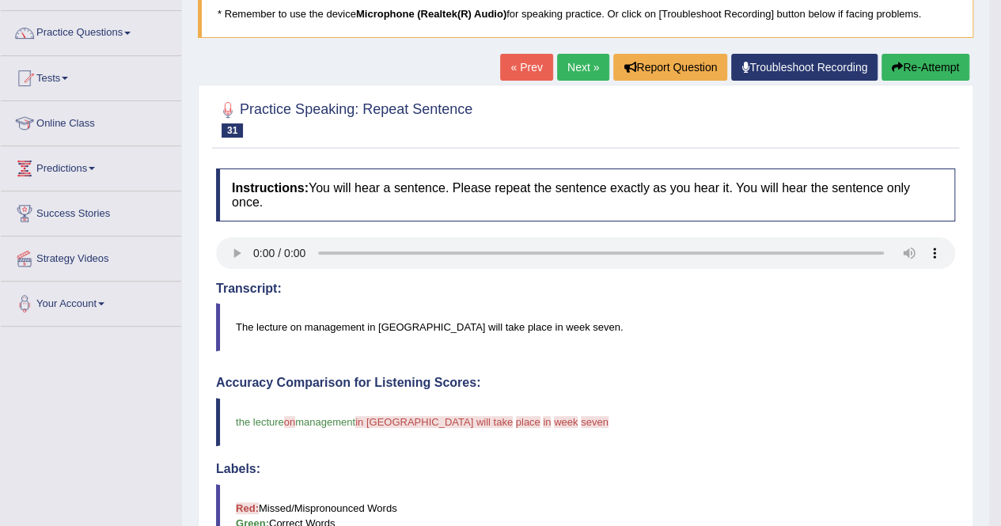
scroll to position [79, 0]
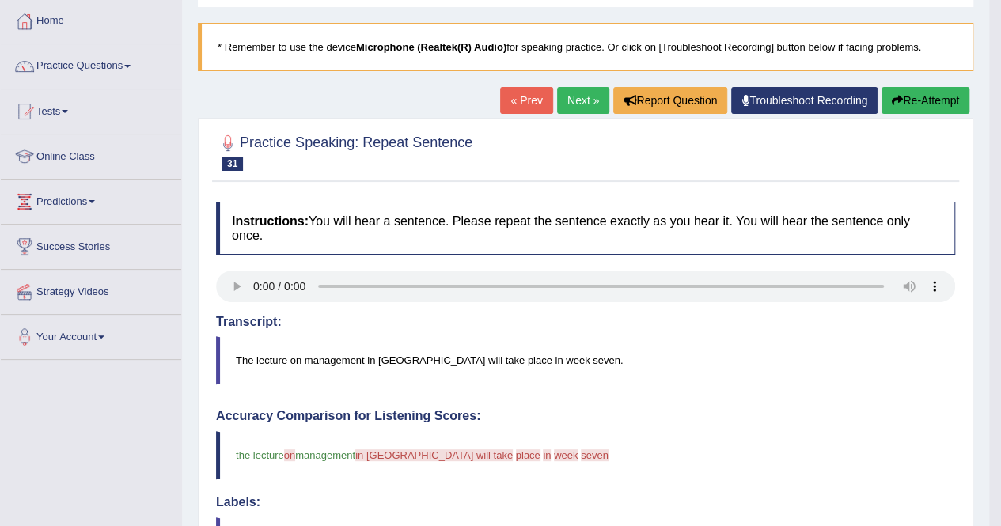
click at [585, 101] on link "Next »" at bounding box center [583, 100] width 52 height 27
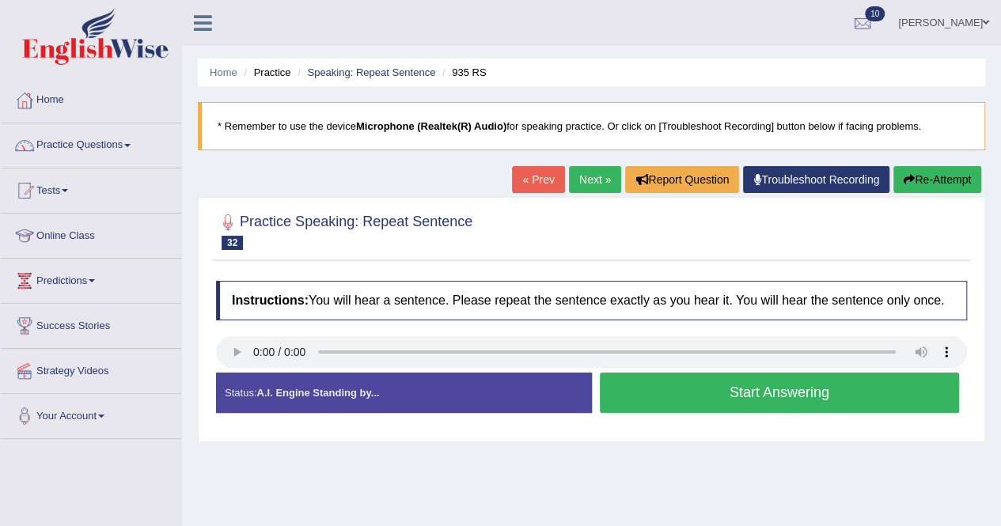
click at [648, 385] on button "Start Answering" at bounding box center [780, 393] width 360 height 40
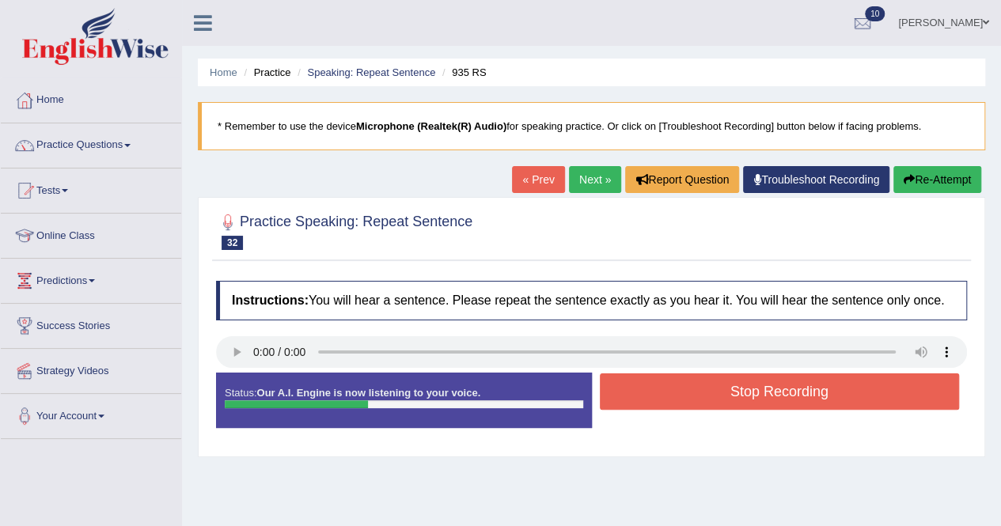
click at [625, 387] on button "Stop Recording" at bounding box center [780, 392] width 360 height 36
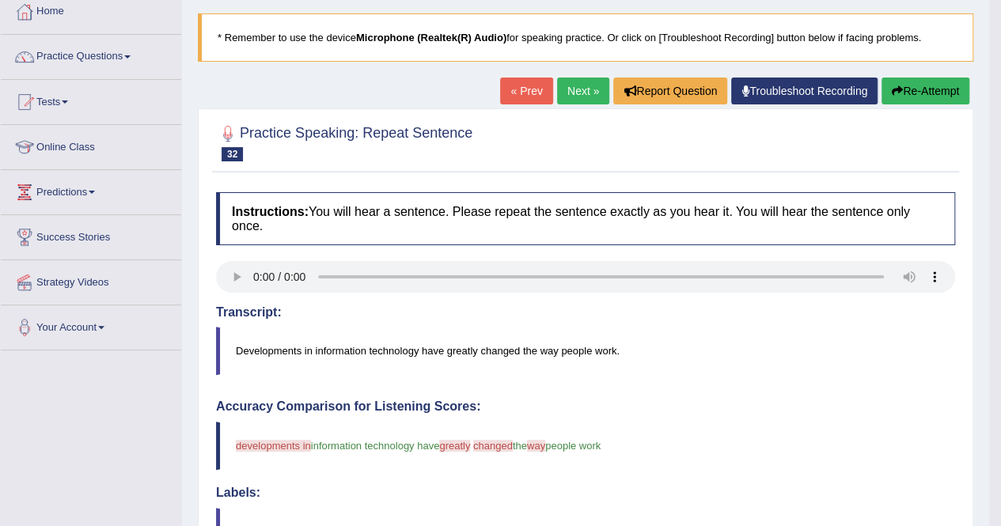
scroll to position [79, 0]
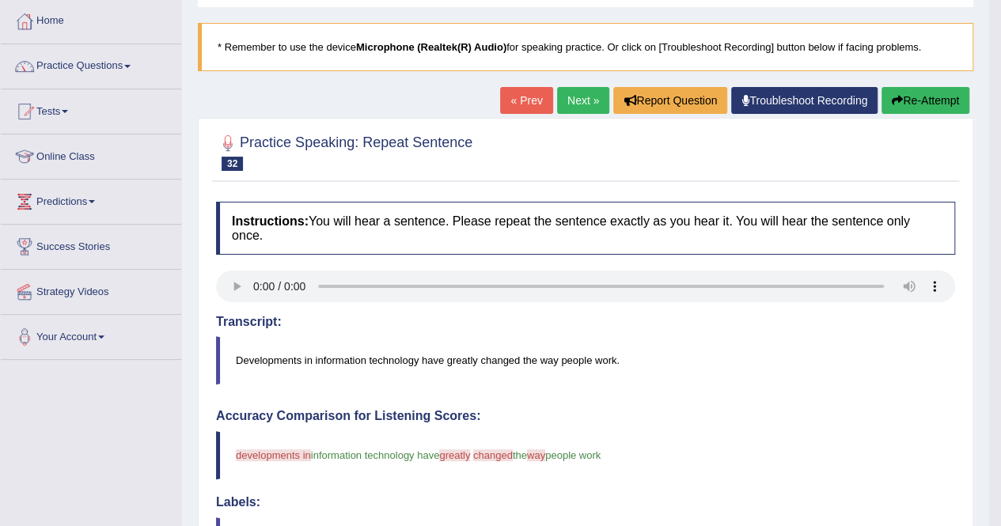
click at [586, 97] on link "Next »" at bounding box center [583, 100] width 52 height 27
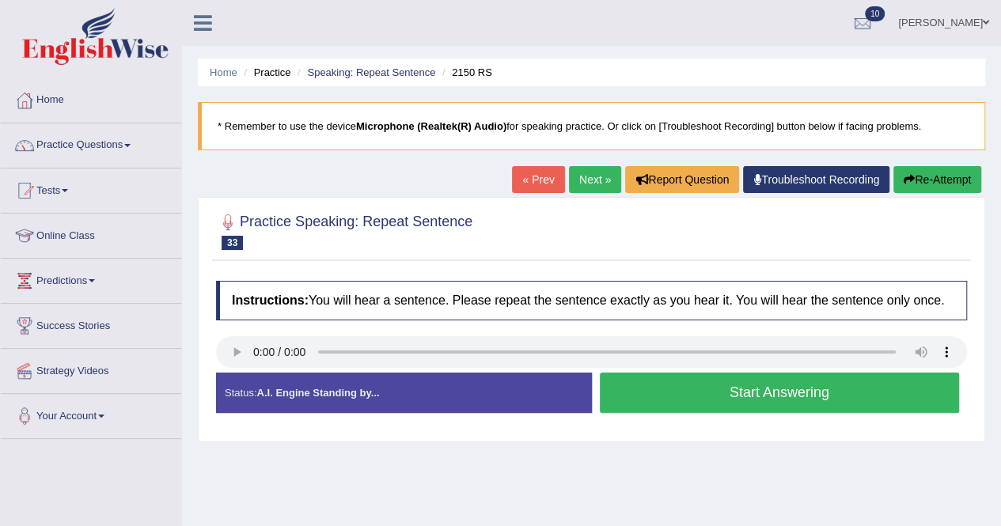
click at [747, 382] on button "Start Answering" at bounding box center [780, 393] width 360 height 40
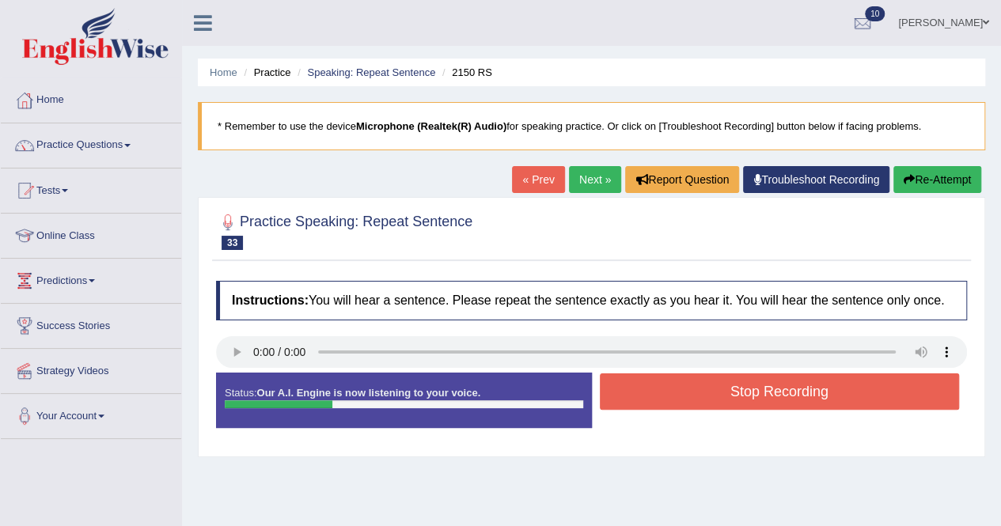
click at [744, 382] on button "Stop Recording" at bounding box center [780, 392] width 360 height 36
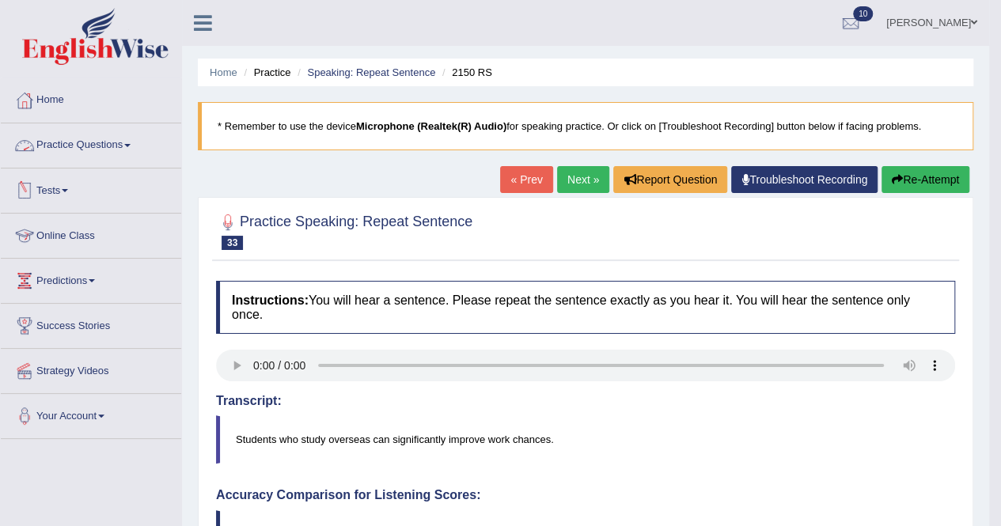
click at [135, 147] on link "Practice Questions" at bounding box center [91, 143] width 180 height 40
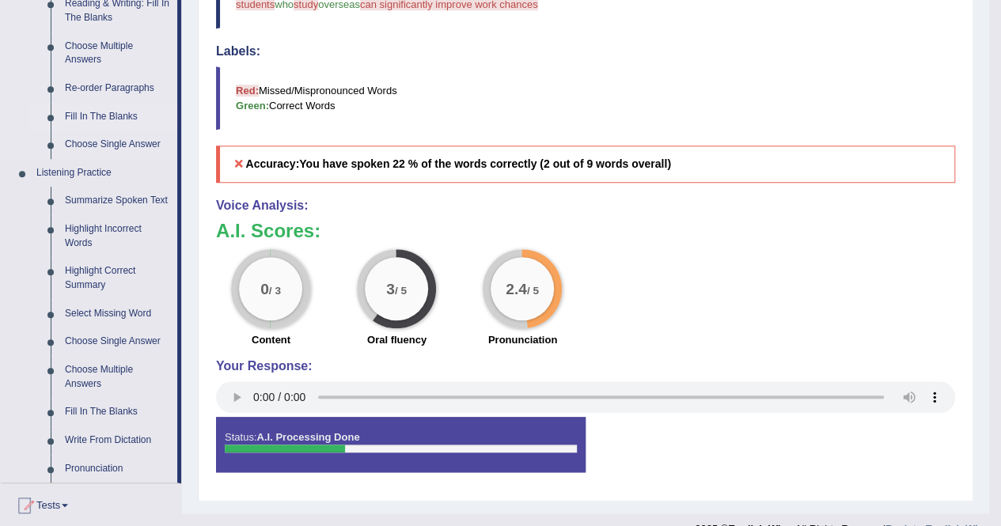
scroll to position [554, 0]
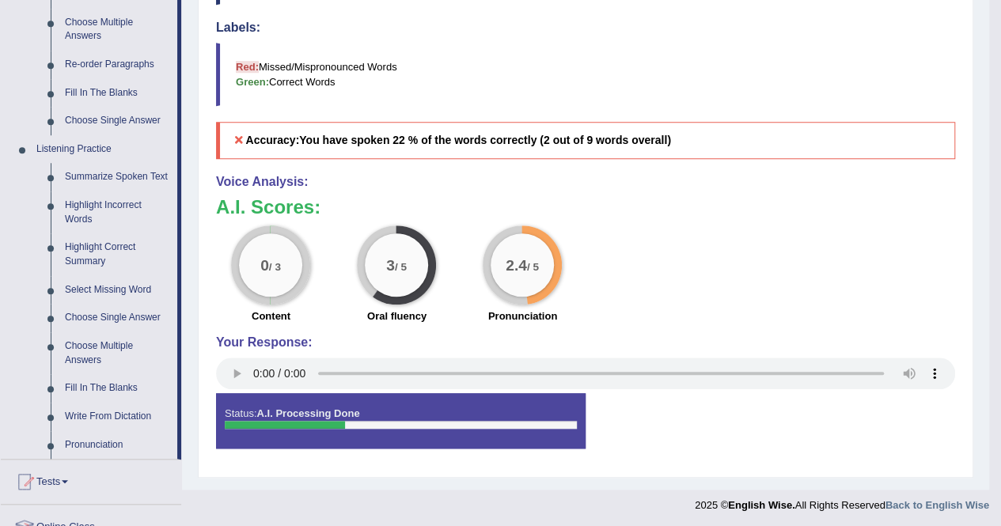
click at [773, 158] on div "Instructions: You will hear a sentence. Please repeat the sentence exactly as y…" at bounding box center [585, 94] width 747 height 750
drag, startPoint x: 915, startPoint y: 173, endPoint x: 915, endPoint y: 182, distance: 8.7
click at [917, 178] on h4 "Voice Analysis:" at bounding box center [585, 182] width 739 height 14
click at [473, 203] on h3 "A.I. Scores:" at bounding box center [585, 207] width 739 height 21
click at [712, 219] on div "A.I. Scores: 0 / 3 Content 3 / 5 Oral fluency 2.4 / 5 Pronunciation" at bounding box center [585, 262] width 739 height 131
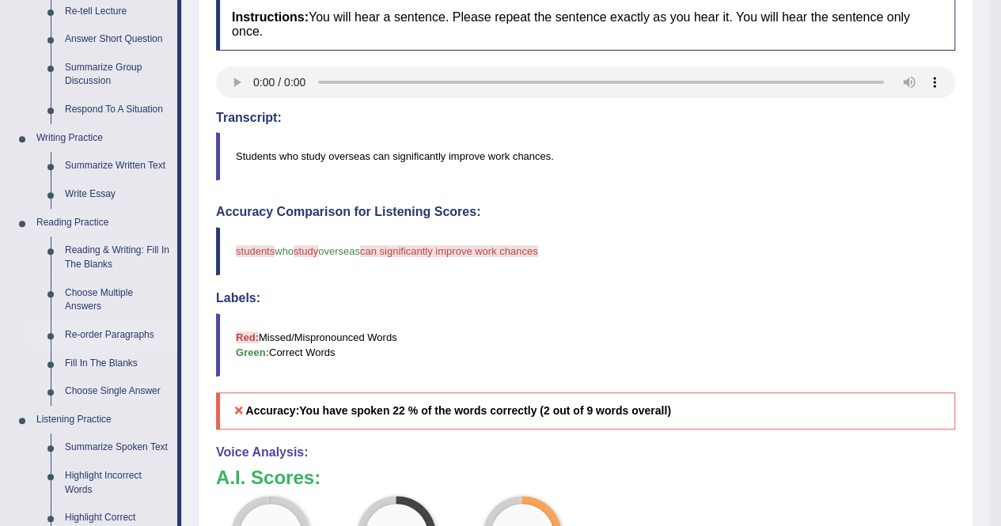
scroll to position [317, 0]
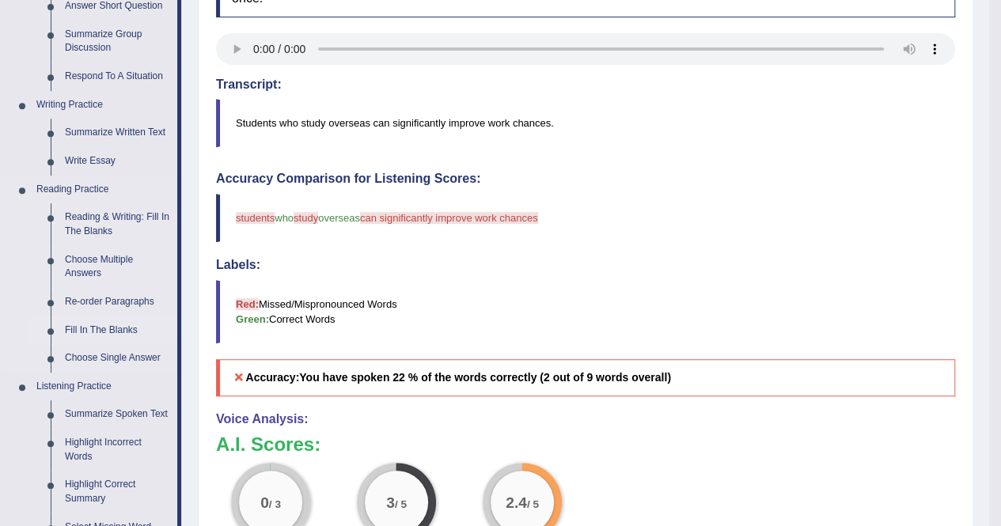
click at [85, 323] on link "Fill In The Blanks" at bounding box center [118, 331] width 120 height 28
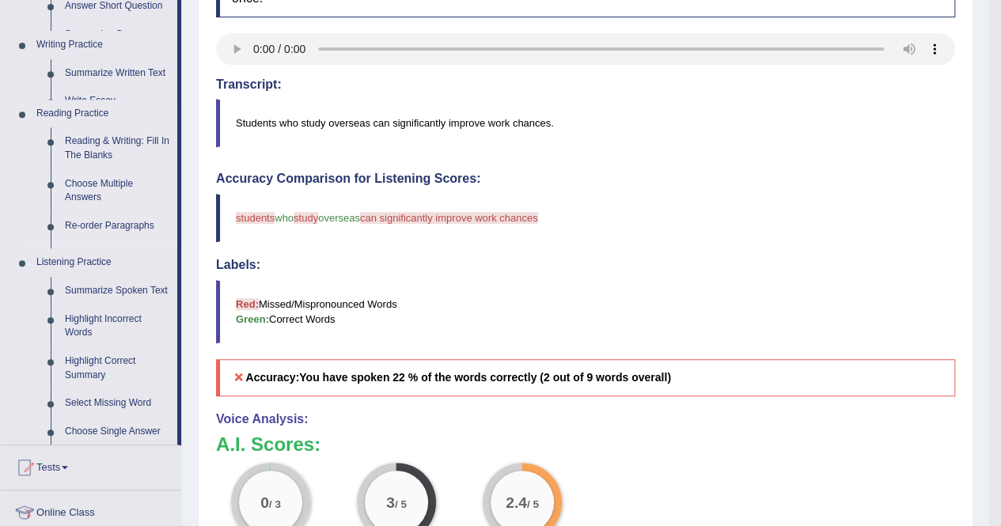
click at [85, 323] on ul "Speaking Practice Read Aloud Repeat Sentence Describe Image Re-tell Lecture Ans…" at bounding box center [89, 148] width 177 height 594
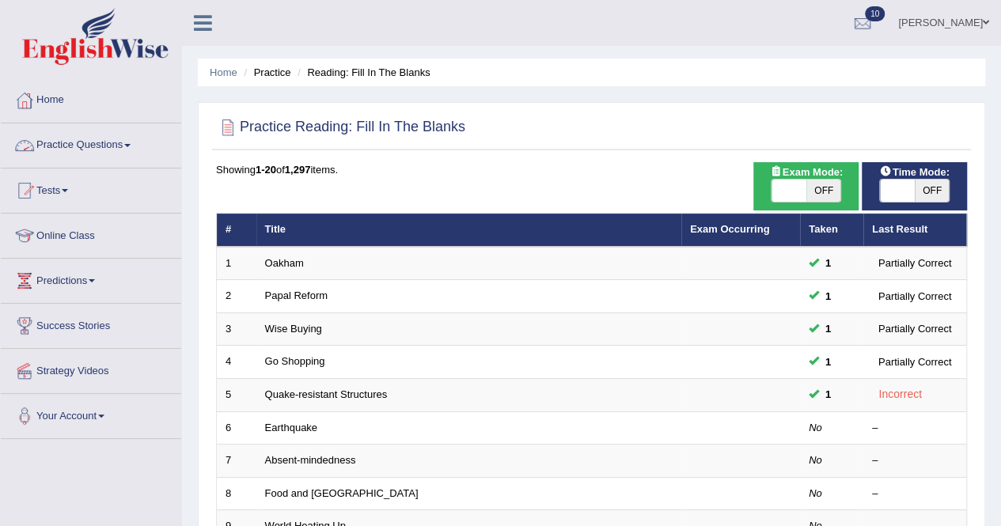
click at [131, 144] on span at bounding box center [127, 145] width 6 height 3
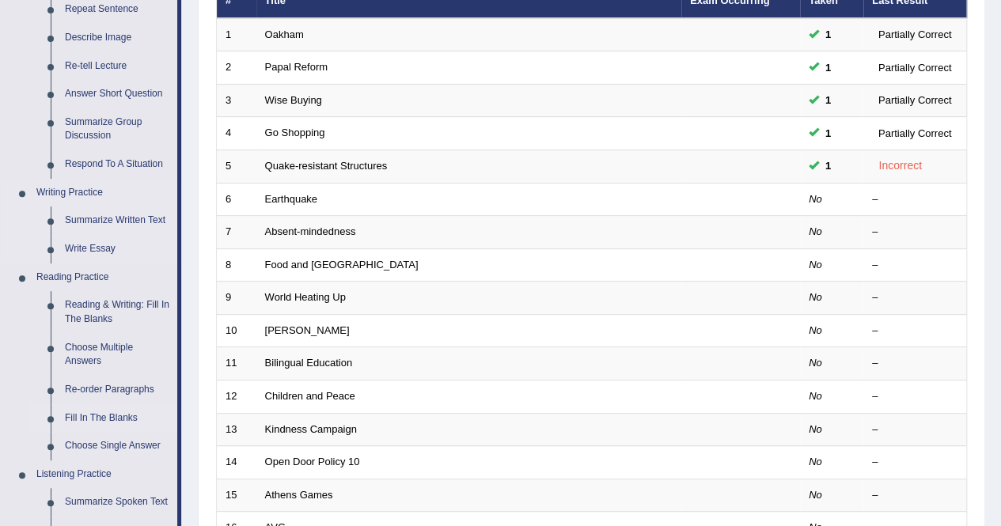
scroll to position [317, 0]
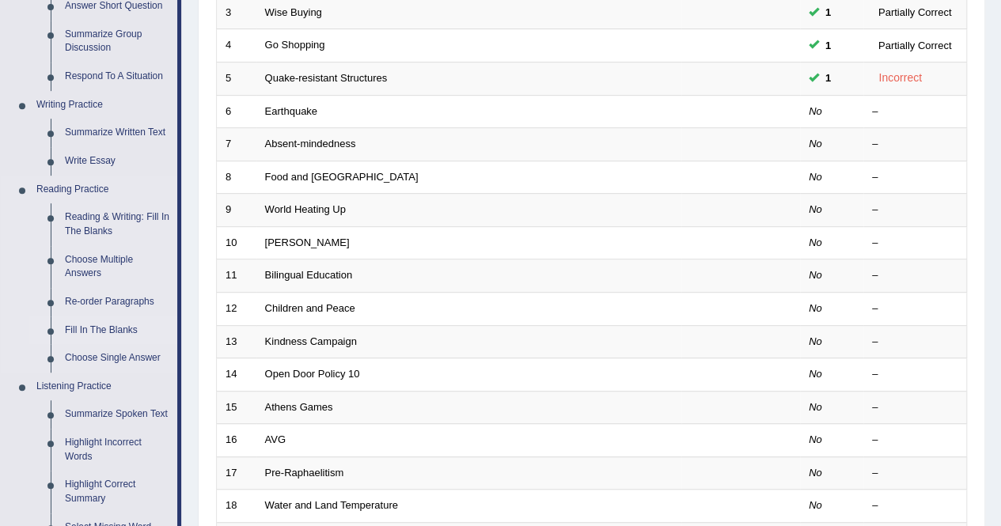
click at [89, 322] on link "Fill In The Blanks" at bounding box center [118, 331] width 120 height 28
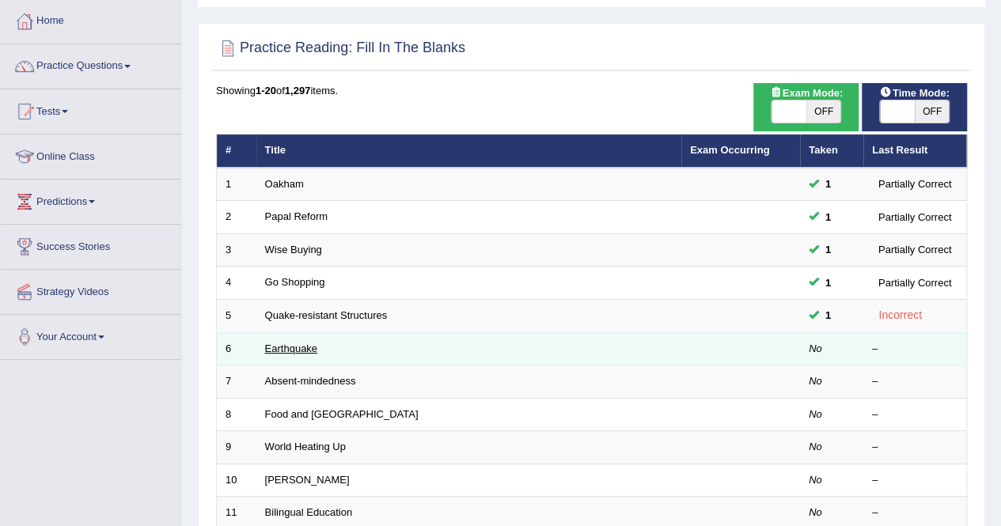
click at [283, 344] on link "Earthquake" at bounding box center [291, 349] width 53 height 12
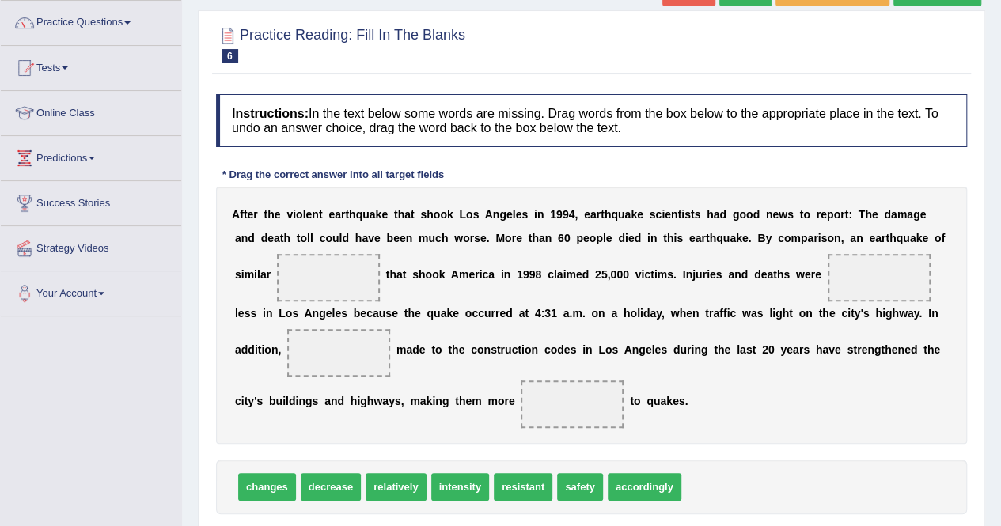
scroll to position [158, 0]
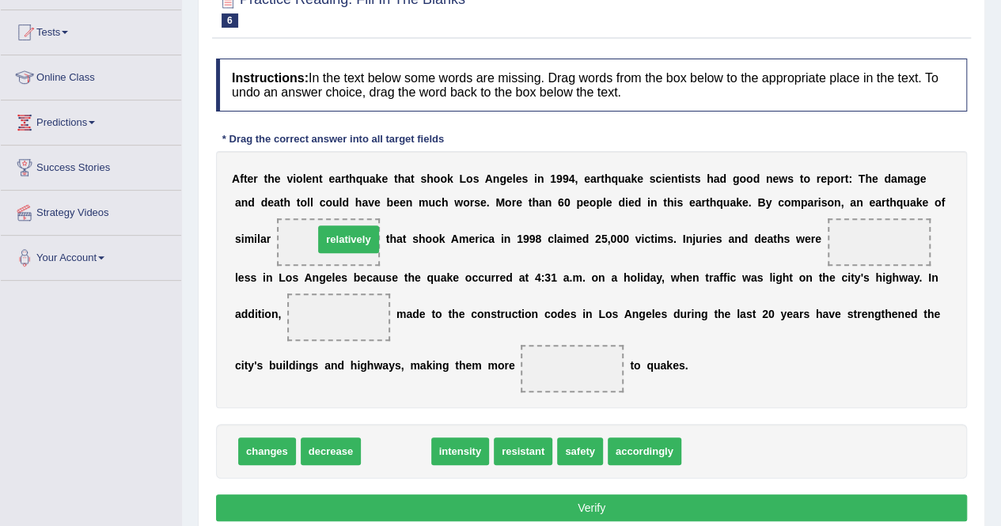
drag, startPoint x: 404, startPoint y: 450, endPoint x: 356, endPoint y: 238, distance: 217.4
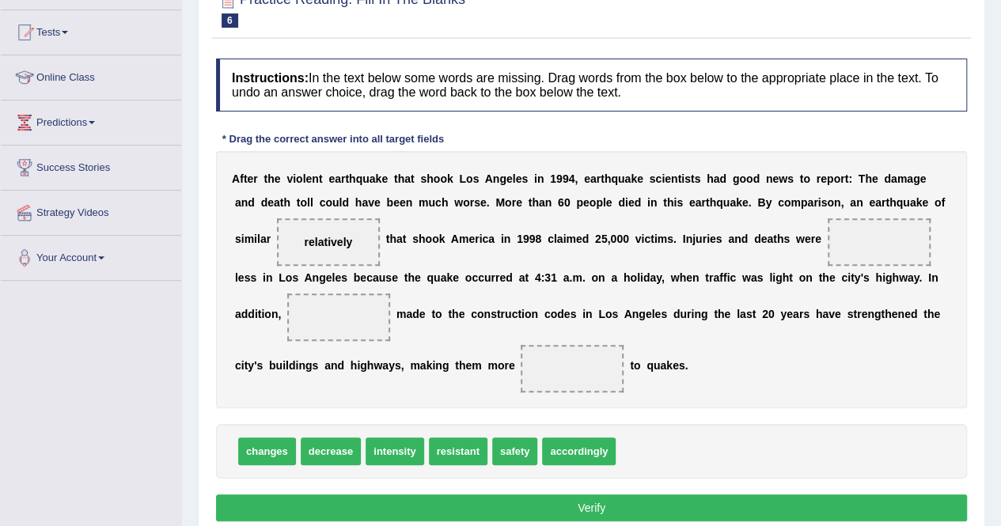
drag, startPoint x: 353, startPoint y: 173, endPoint x: 400, endPoint y: 176, distance: 46.8
click at [371, 174] on div "A f t e r t h e v i o l e n t e a r t h q u a k e t h a t s h o o k L o s A n g…" at bounding box center [591, 279] width 751 height 257
click at [608, 187] on div "A f t e r t h e v i o l e n t e a r t h q u a k e t h a t s h o o k L o s A n g…" at bounding box center [591, 279] width 751 height 257
drag, startPoint x: 527, startPoint y: 455, endPoint x: 353, endPoint y: 319, distance: 221.1
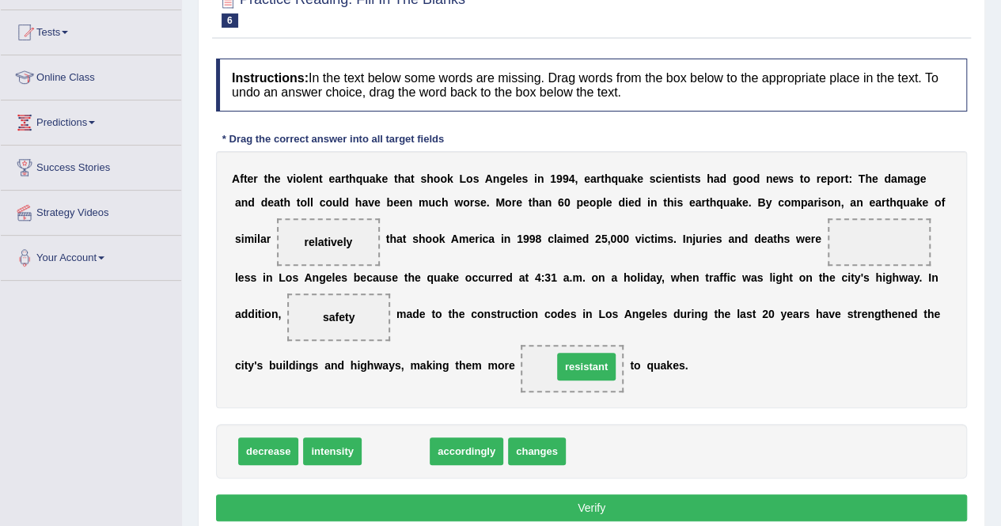
drag, startPoint x: 384, startPoint y: 453, endPoint x: 575, endPoint y: 368, distance: 208.7
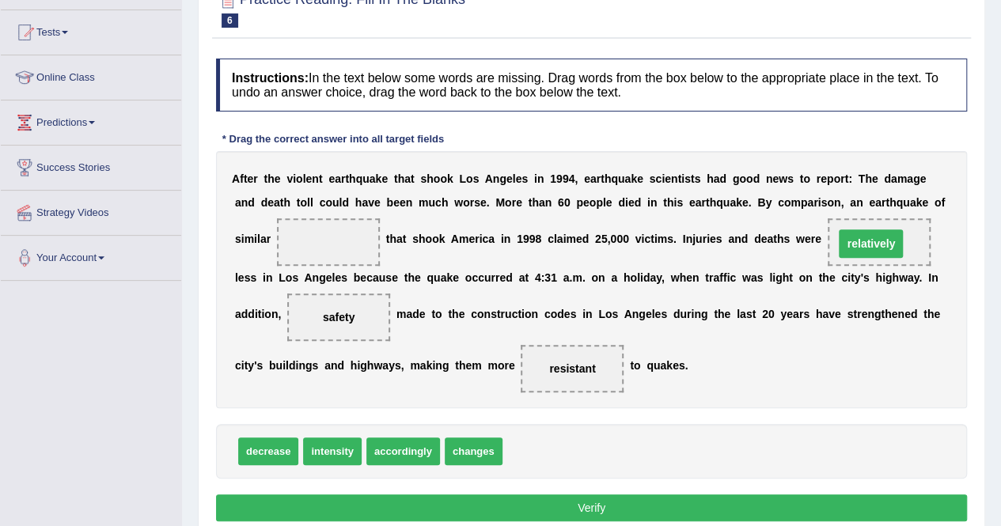
drag, startPoint x: 318, startPoint y: 241, endPoint x: 861, endPoint y: 243, distance: 543.0
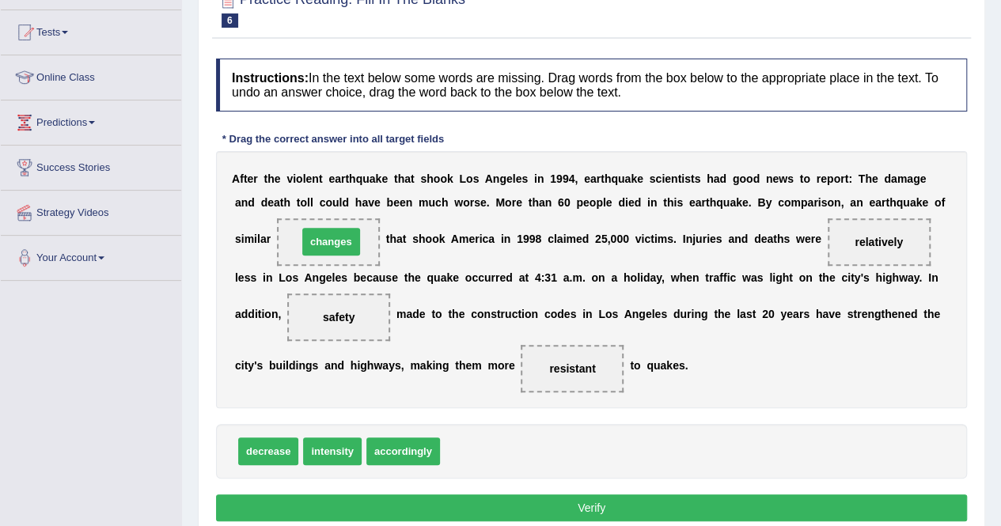
drag, startPoint x: 467, startPoint y: 439, endPoint x: 325, endPoint y: 230, distance: 253.6
drag, startPoint x: 410, startPoint y: 446, endPoint x: 336, endPoint y: 230, distance: 228.6
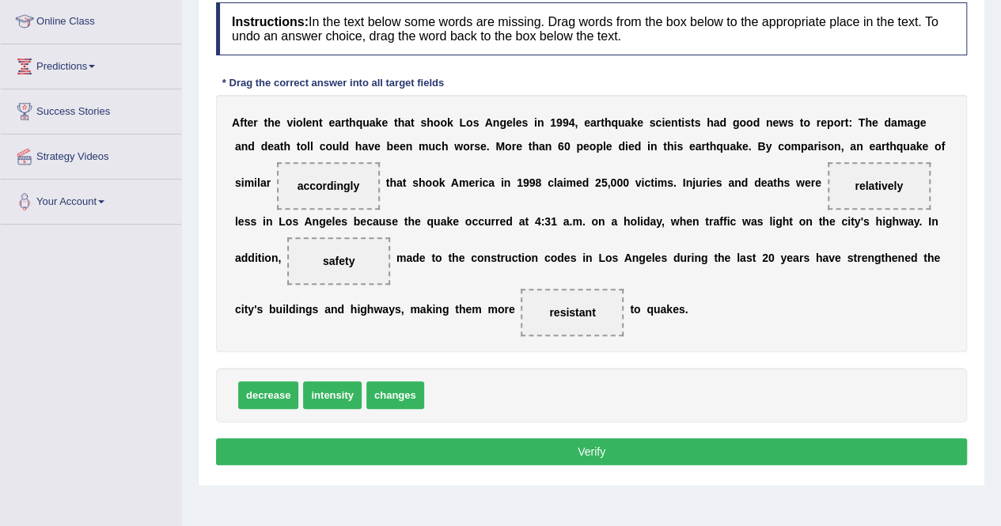
scroll to position [237, 0]
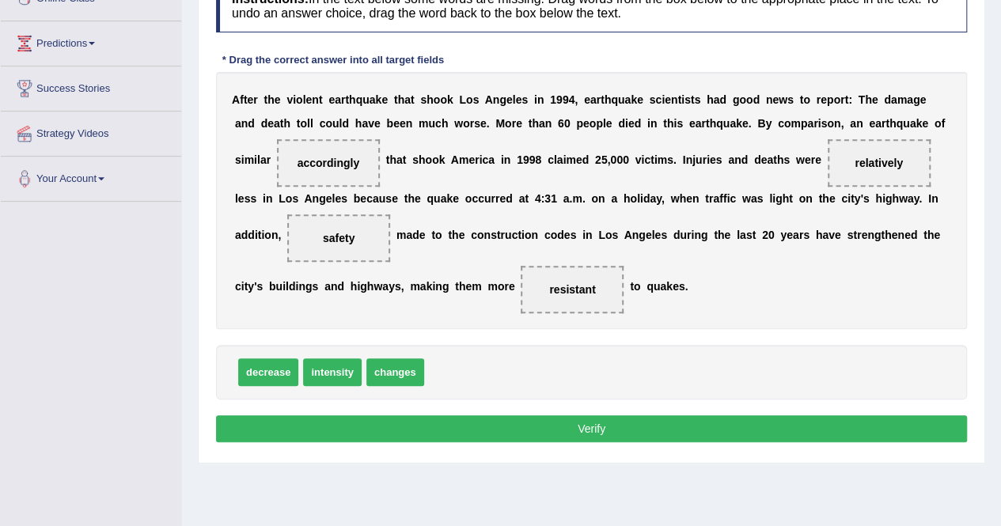
click at [421, 424] on button "Verify" at bounding box center [591, 429] width 751 height 27
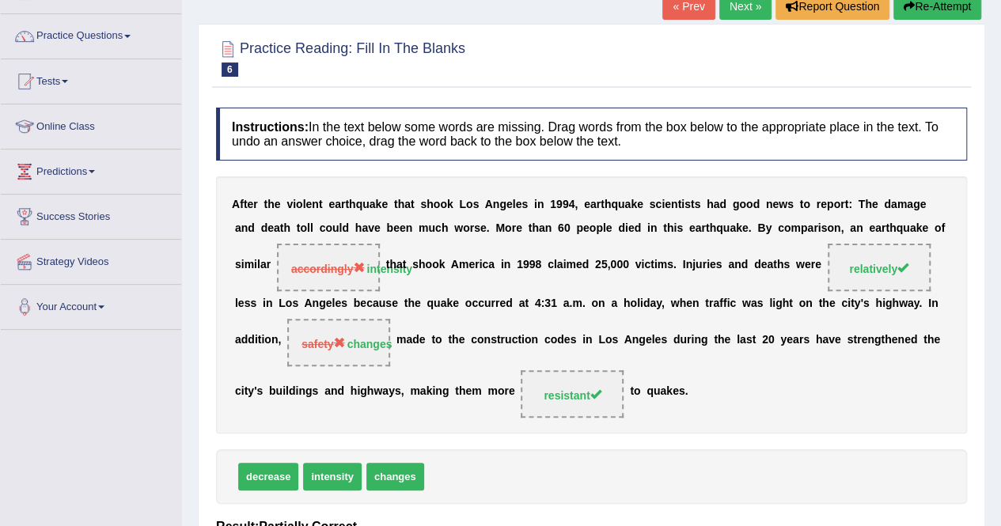
scroll to position [0, 0]
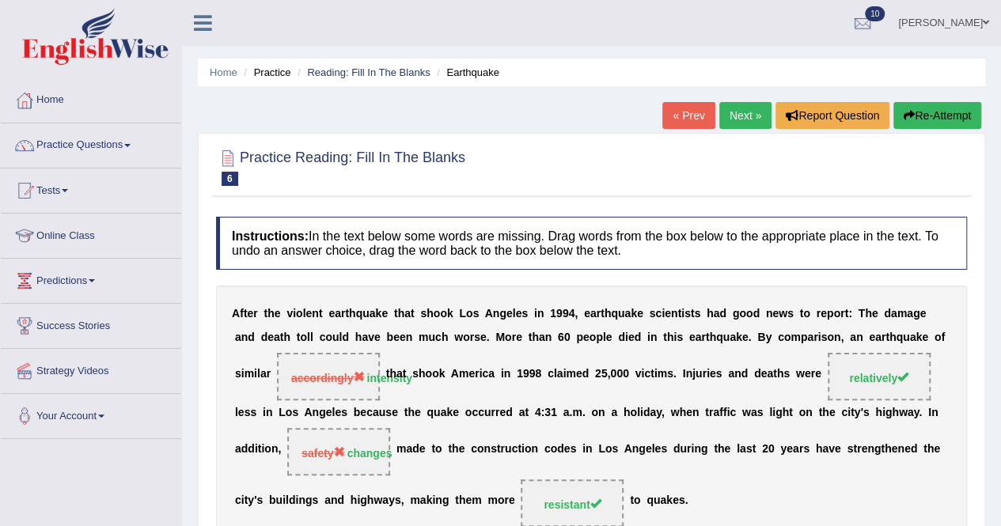
click at [730, 108] on link "Next »" at bounding box center [746, 115] width 52 height 27
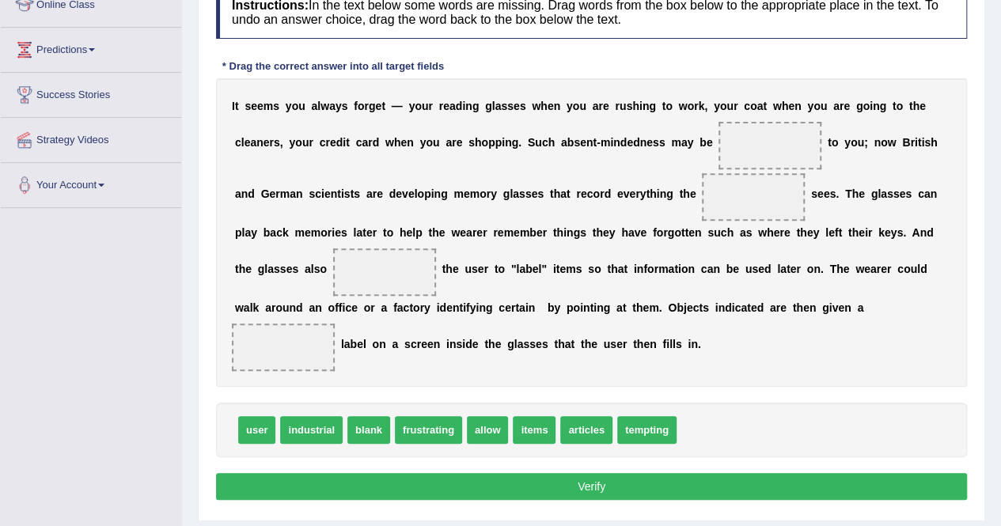
scroll to position [237, 0]
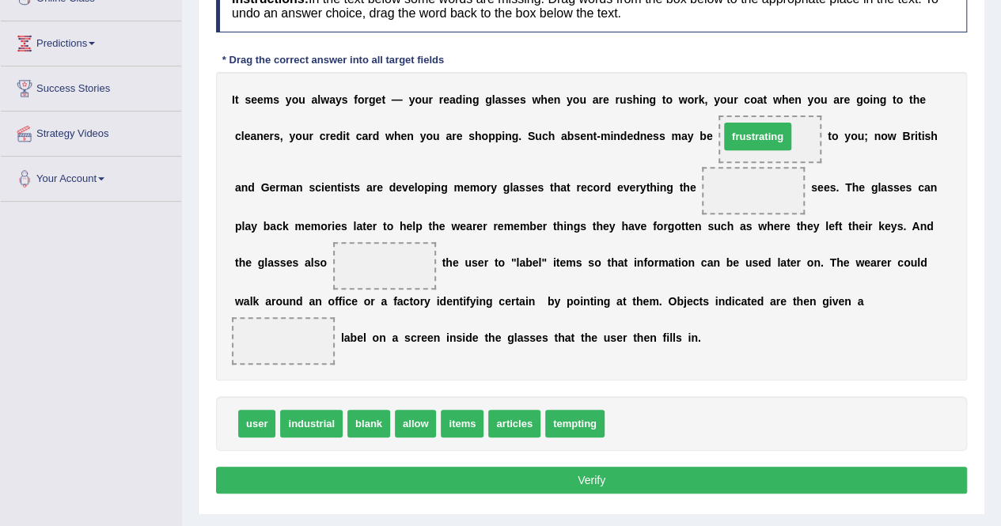
drag, startPoint x: 629, startPoint y: 415, endPoint x: 741, endPoint y: 129, distance: 307.1
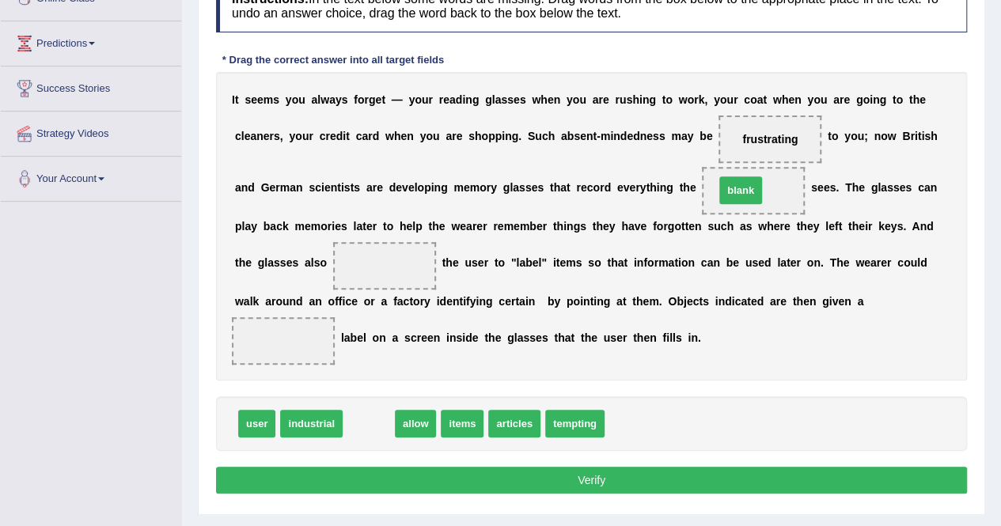
drag, startPoint x: 366, startPoint y: 422, endPoint x: 738, endPoint y: 188, distance: 439.3
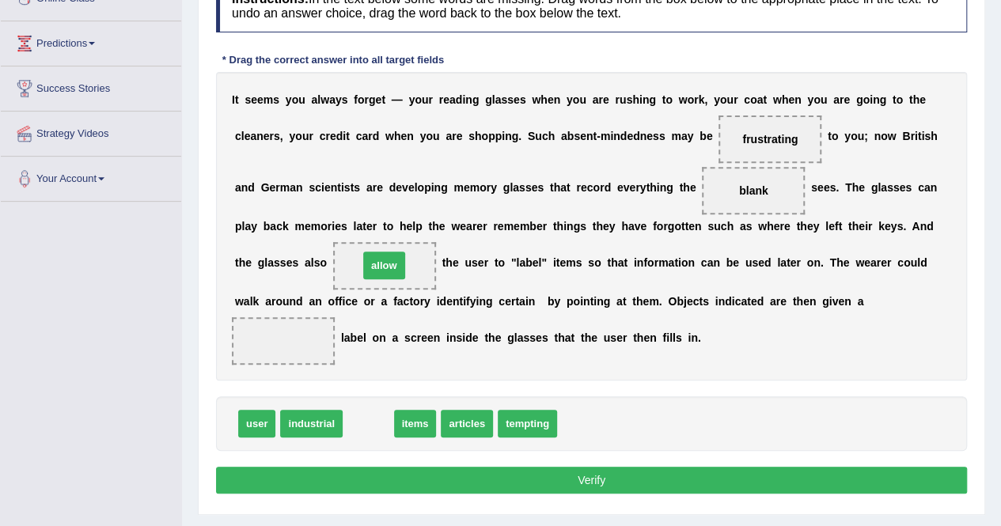
drag, startPoint x: 375, startPoint y: 417, endPoint x: 391, endPoint y: 259, distance: 159.1
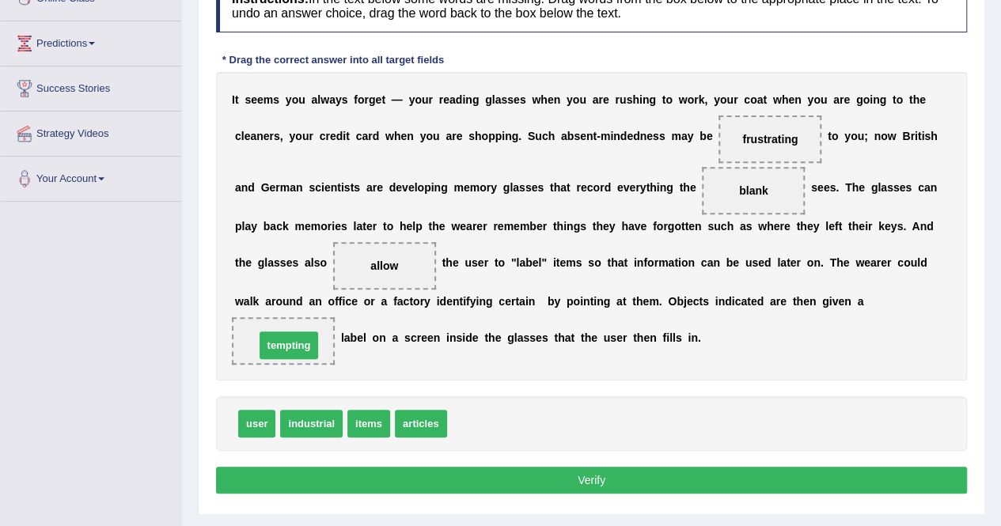
drag, startPoint x: 475, startPoint y: 417, endPoint x: 283, endPoint y: 339, distance: 207.7
click at [437, 487] on button "Verify" at bounding box center [591, 480] width 751 height 27
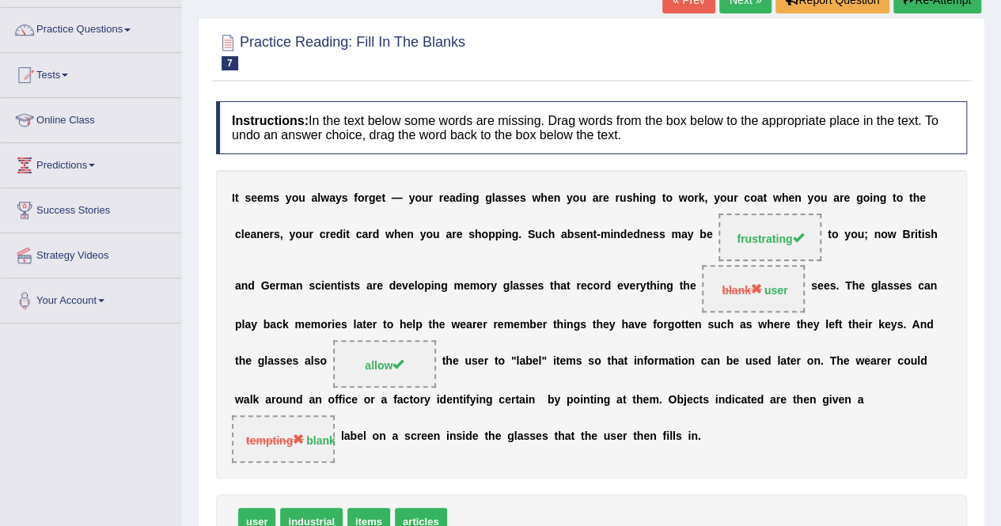
scroll to position [0, 0]
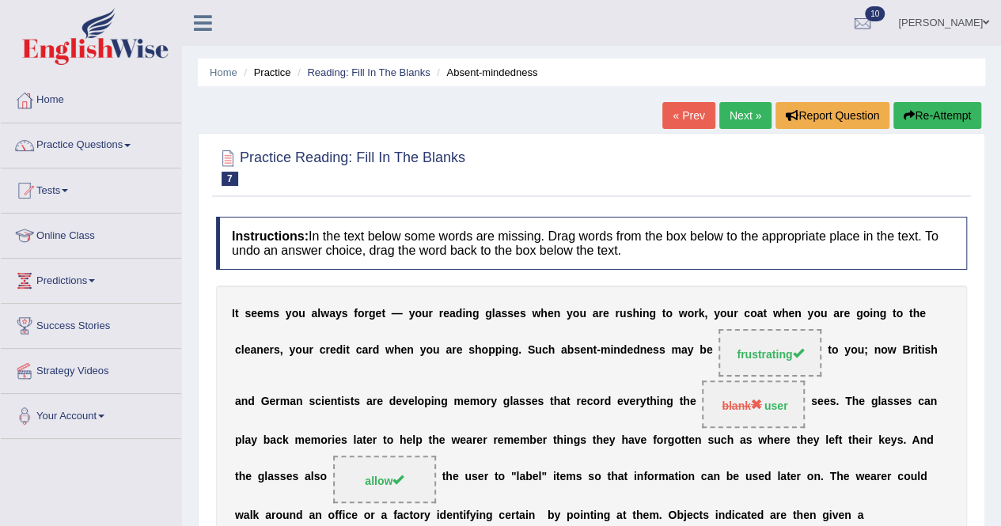
click at [735, 119] on link "Next »" at bounding box center [746, 115] width 52 height 27
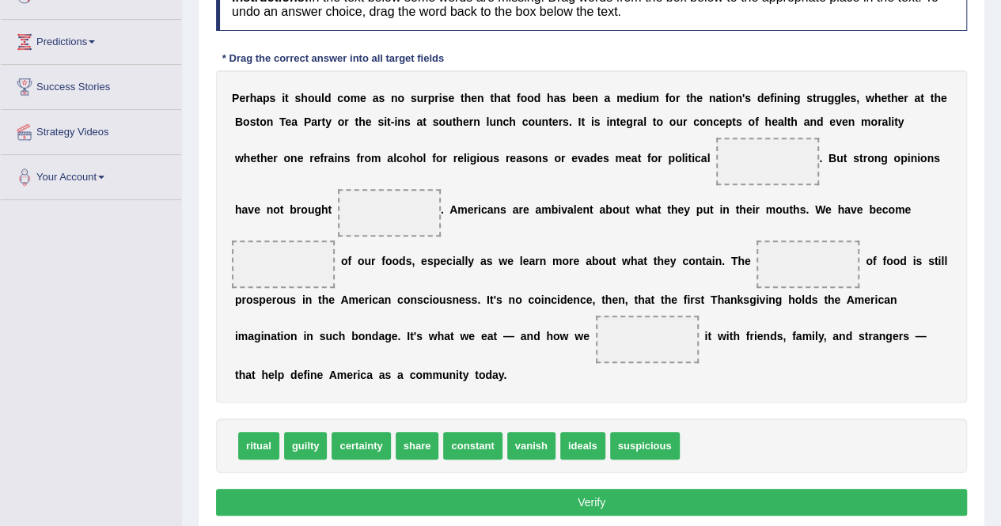
scroll to position [225, 0]
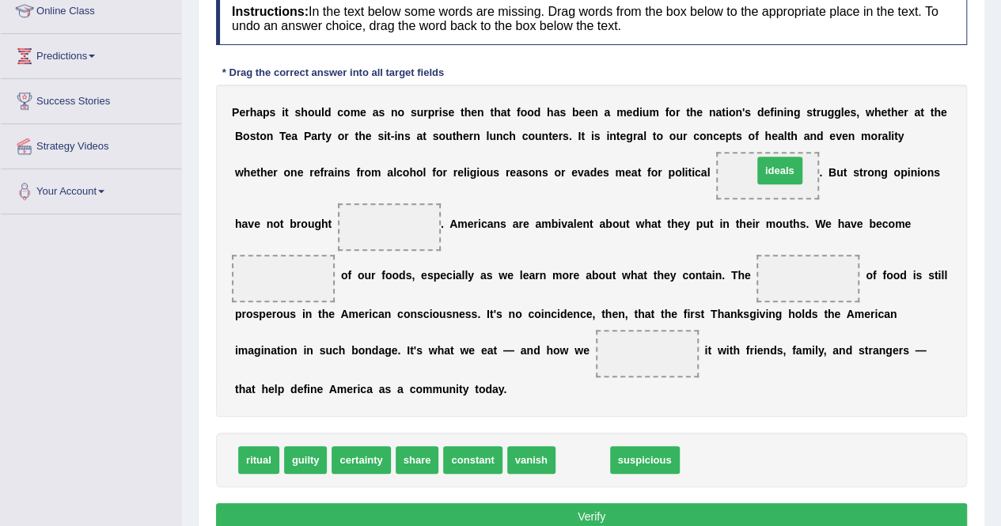
drag, startPoint x: 577, startPoint y: 461, endPoint x: 774, endPoint y: 172, distance: 350.4
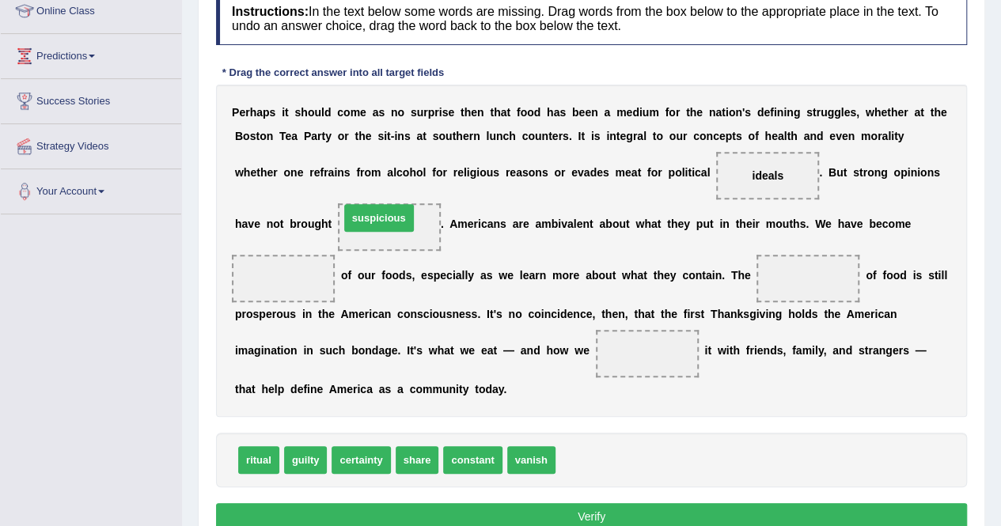
drag, startPoint x: 572, startPoint y: 458, endPoint x: 356, endPoint y: 215, distance: 325.2
drag, startPoint x: 391, startPoint y: 227, endPoint x: 296, endPoint y: 294, distance: 116.4
drag, startPoint x: 762, startPoint y: 165, endPoint x: 712, endPoint y: 151, distance: 51.1
click at [689, 169] on div "P e r h a p s i t s h o u l d c o m e a s n o s u r p r i s e t h e n t h a t f…" at bounding box center [591, 251] width 751 height 332
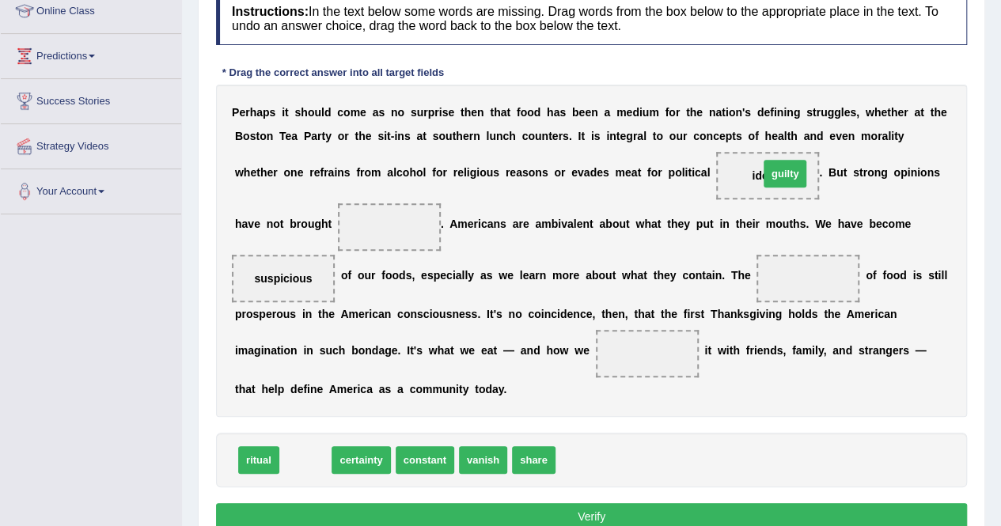
drag, startPoint x: 305, startPoint y: 450, endPoint x: 784, endPoint y: 163, distance: 558.8
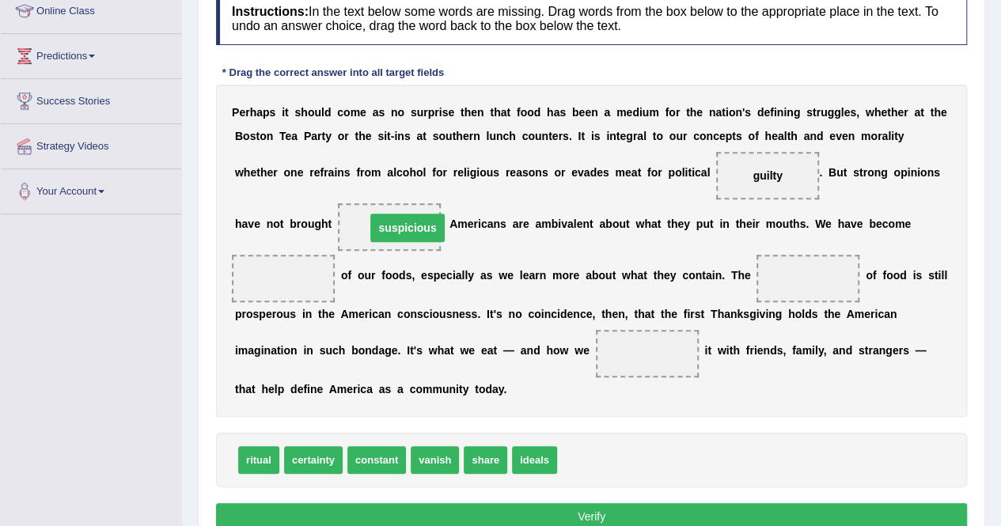
drag, startPoint x: 297, startPoint y: 271, endPoint x: 421, endPoint y: 221, distance: 133.9
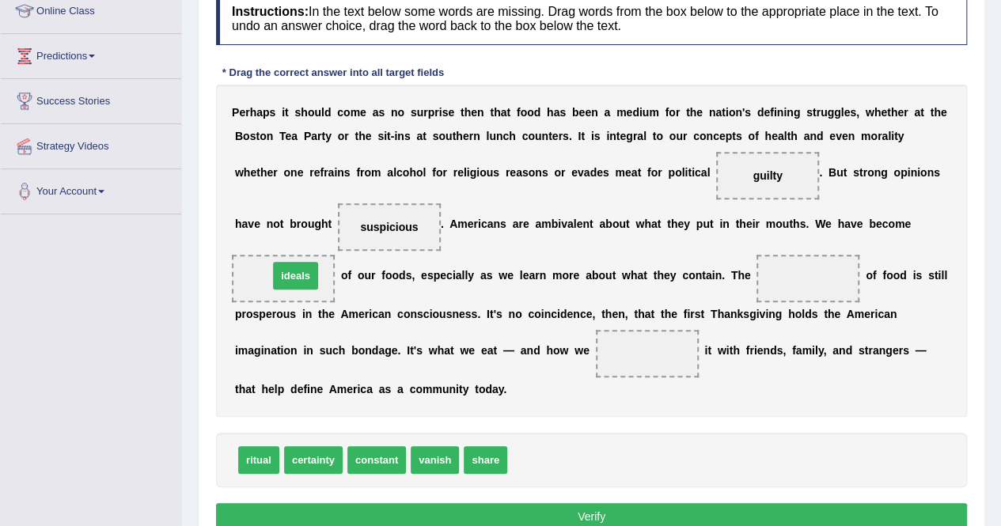
drag, startPoint x: 541, startPoint y: 465, endPoint x: 302, endPoint y: 281, distance: 301.5
drag, startPoint x: 477, startPoint y: 464, endPoint x: 781, endPoint y: 282, distance: 354.3
drag, startPoint x: 802, startPoint y: 274, endPoint x: 609, endPoint y: 350, distance: 207.6
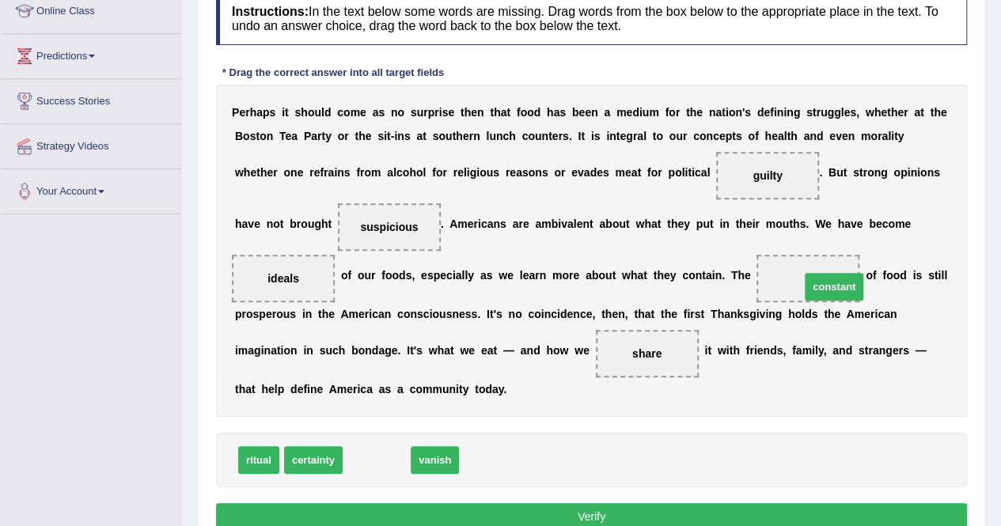
drag, startPoint x: 386, startPoint y: 455, endPoint x: 838, endPoint y: 284, distance: 483.3
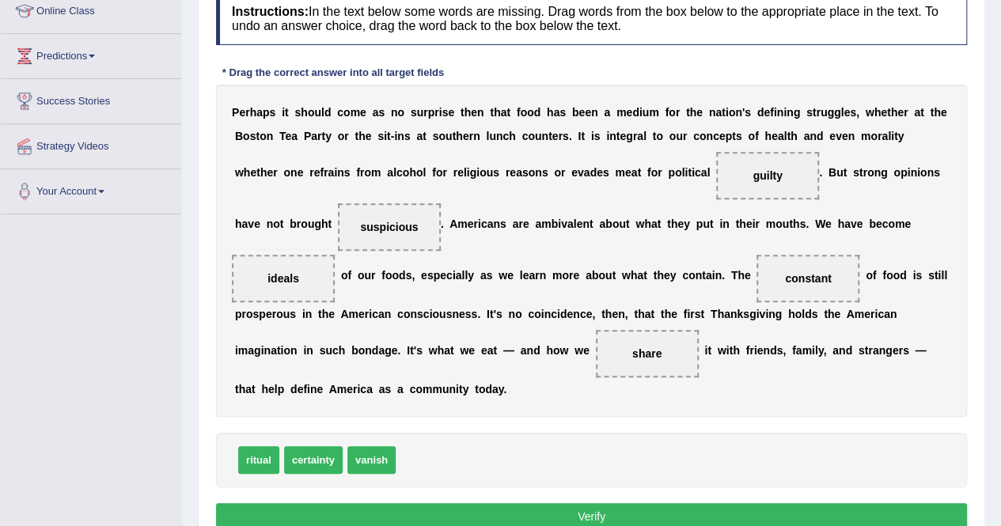
click at [598, 504] on button "Verify" at bounding box center [591, 516] width 751 height 27
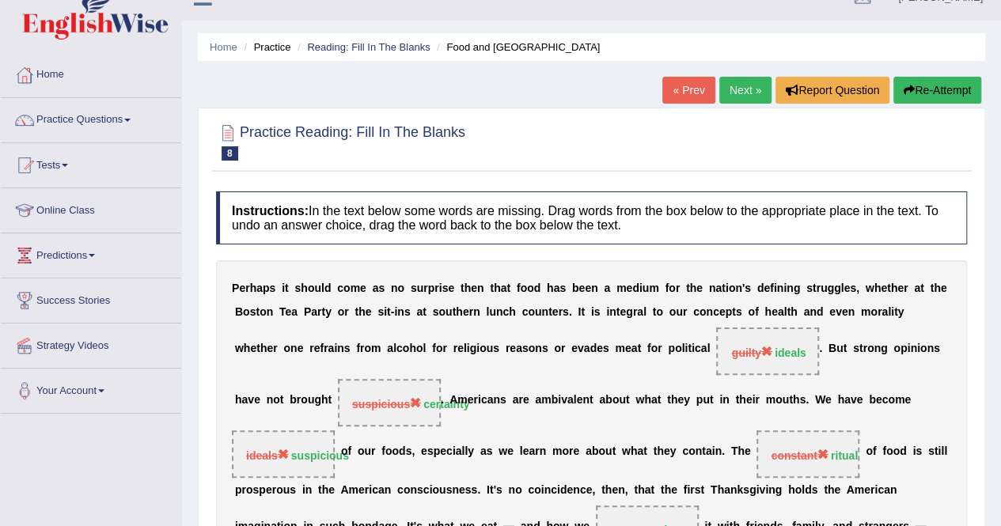
scroll to position [0, 0]
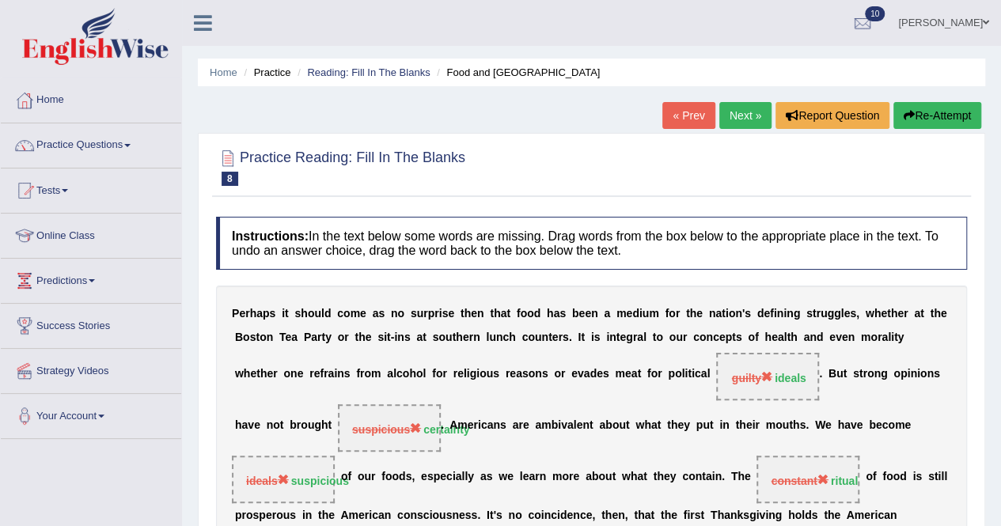
click at [736, 112] on link "Next »" at bounding box center [746, 115] width 52 height 27
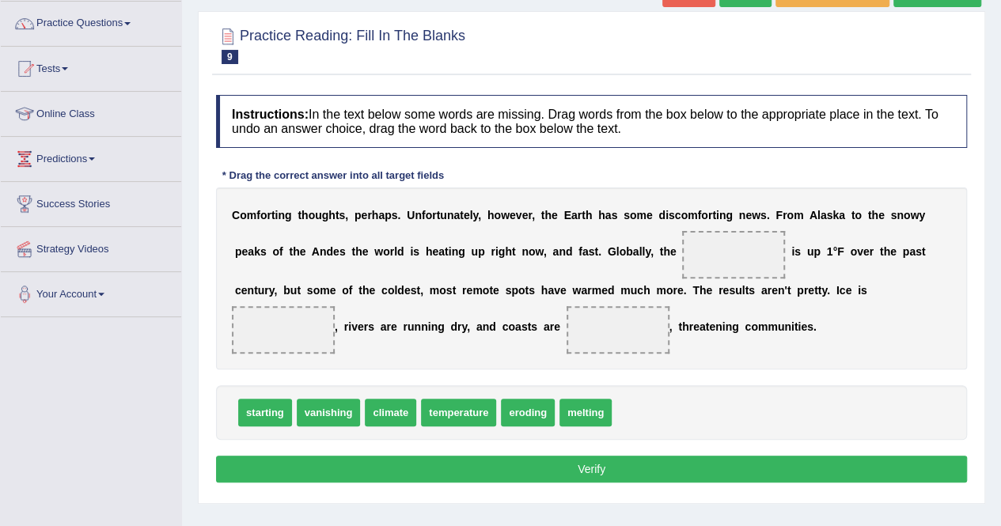
scroll to position [158, 0]
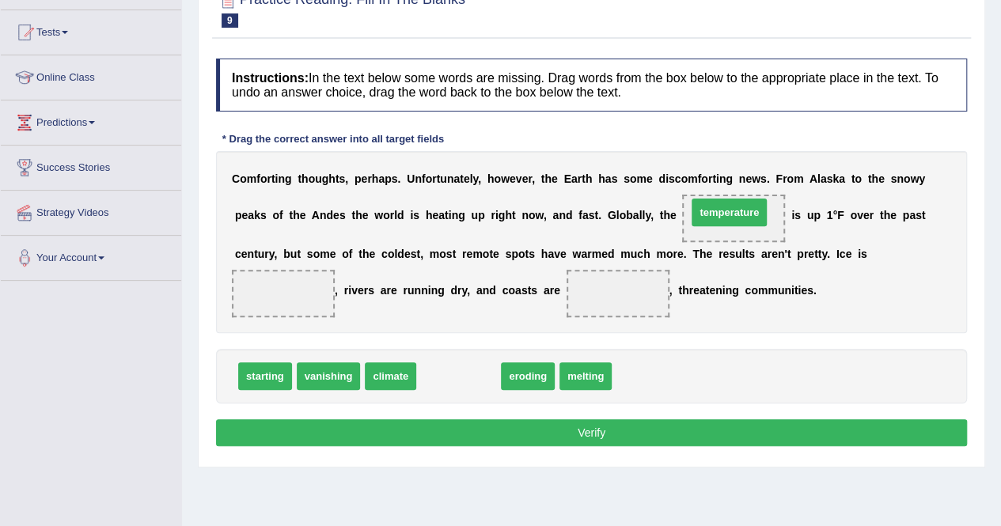
drag, startPoint x: 439, startPoint y: 371, endPoint x: 709, endPoint y: 207, distance: 316.4
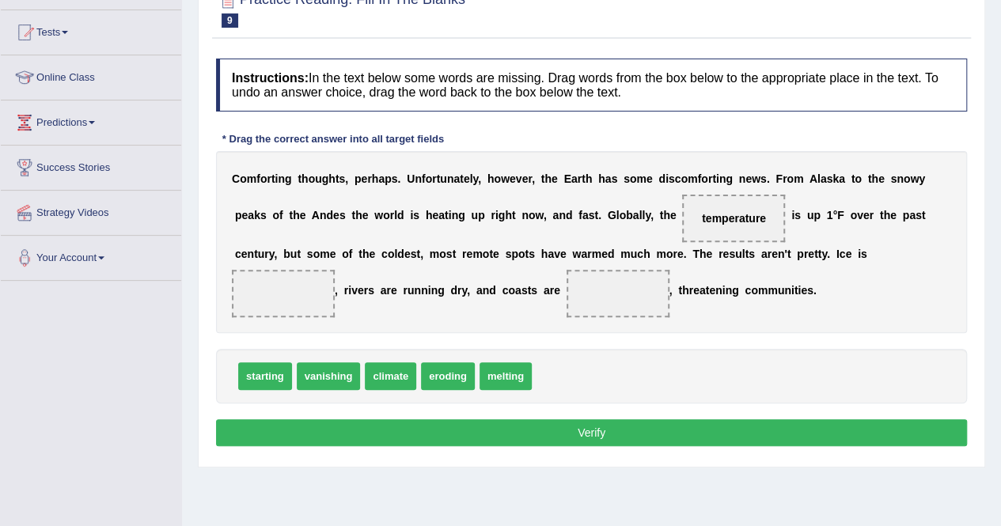
click at [416, 263] on div "C o m f o r t i n g t h o u g h t s , p e r h a p s . U n f o r t u n a t e l y…" at bounding box center [591, 242] width 751 height 182
drag, startPoint x: 518, startPoint y: 379, endPoint x: 294, endPoint y: 287, distance: 241.4
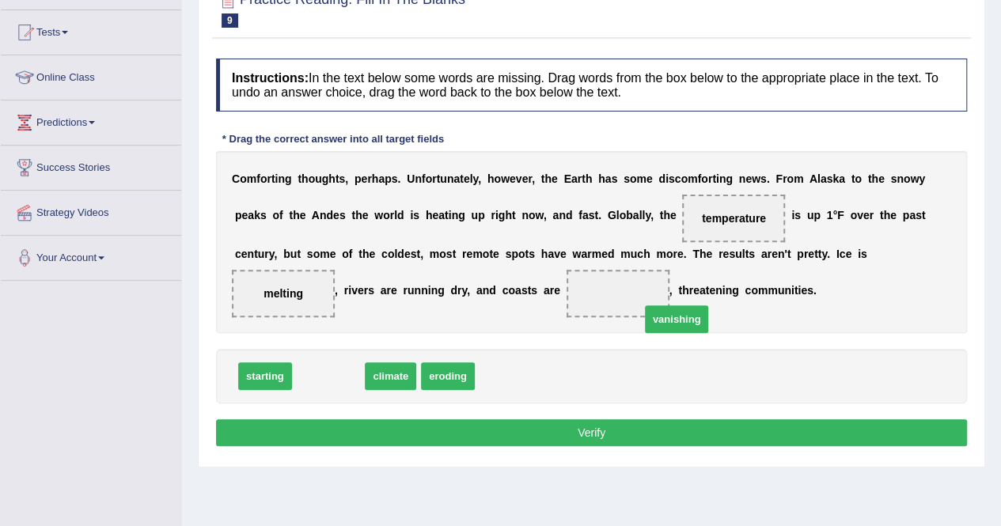
drag, startPoint x: 326, startPoint y: 374, endPoint x: 650, endPoint y: 311, distance: 329.9
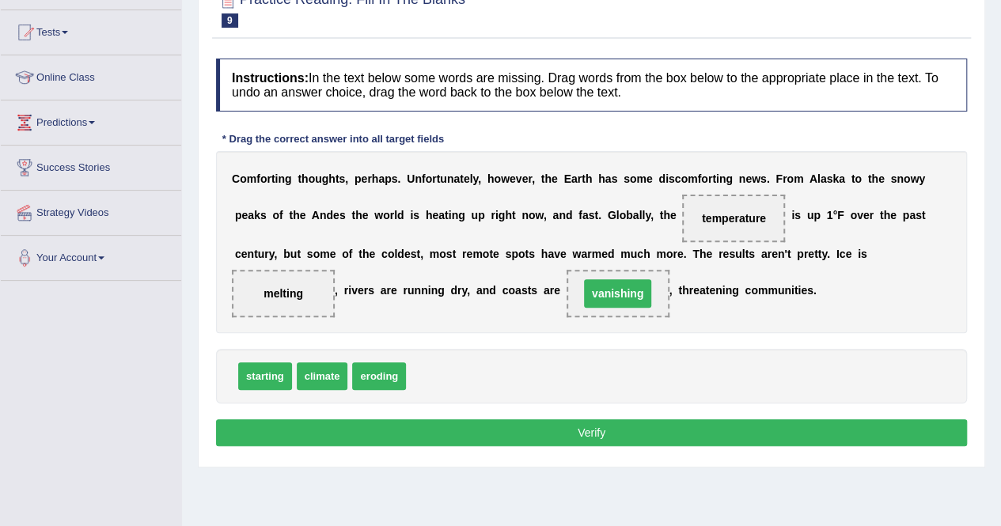
click at [629, 307] on span "vanishing" at bounding box center [618, 293] width 103 height 47
click at [589, 433] on button "Verify" at bounding box center [591, 433] width 751 height 27
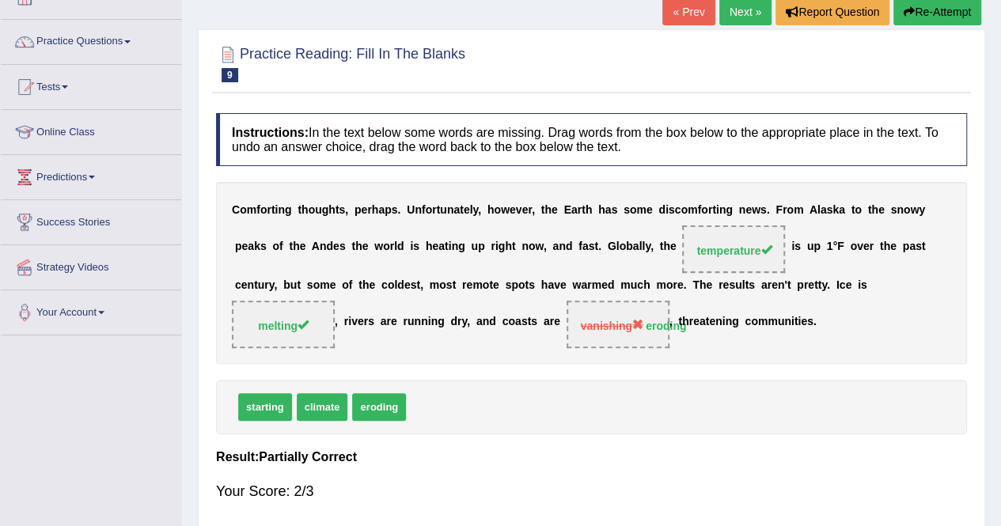
scroll to position [79, 0]
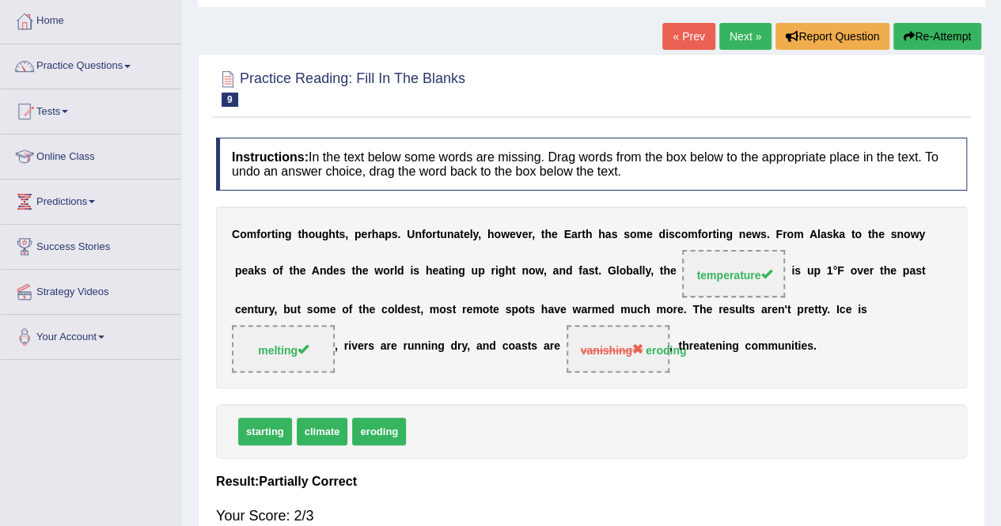
click at [741, 29] on link "Next »" at bounding box center [746, 36] width 52 height 27
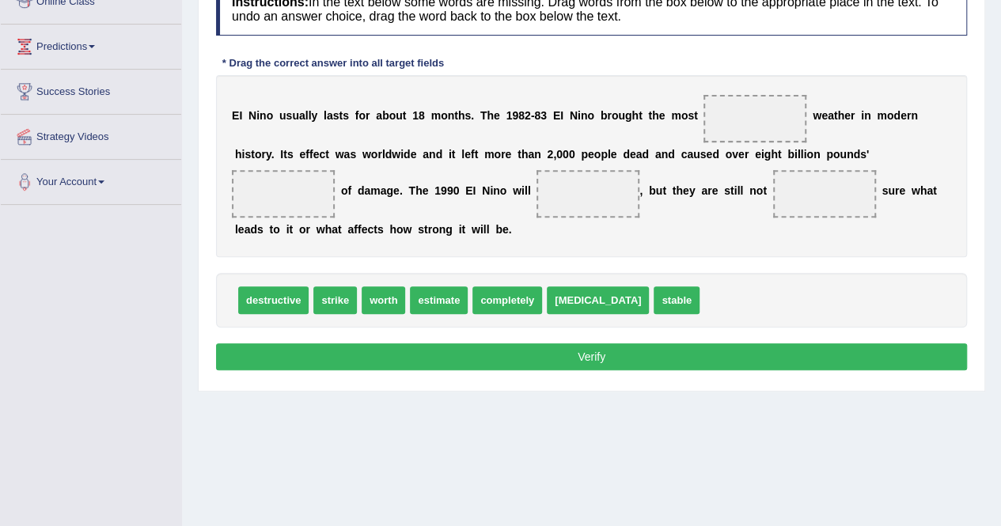
scroll to position [237, 0]
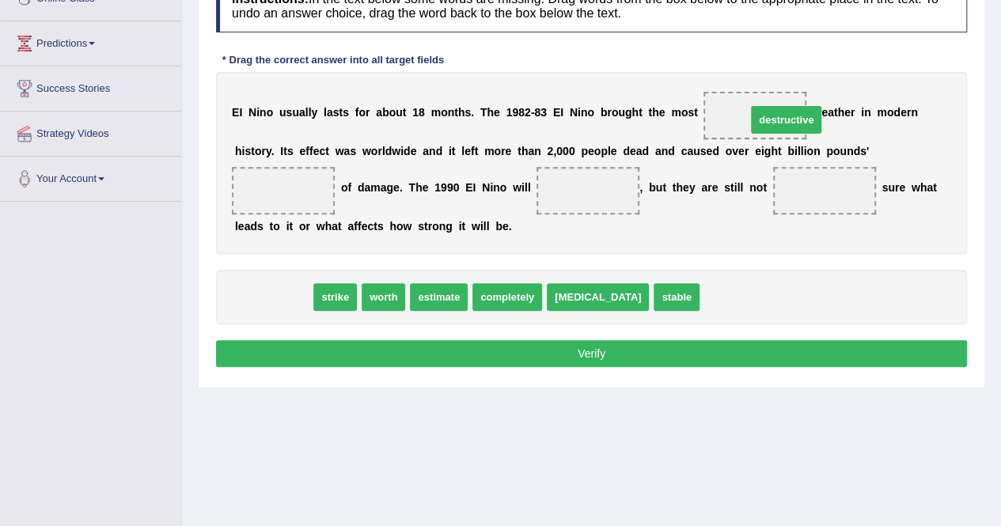
drag, startPoint x: 291, startPoint y: 299, endPoint x: 804, endPoint y: 122, distance: 542.7
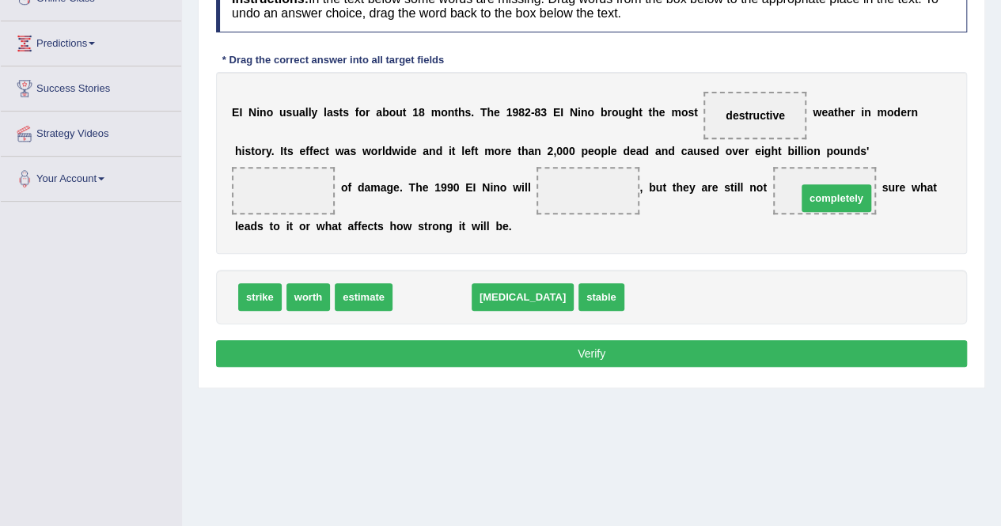
drag, startPoint x: 435, startPoint y: 297, endPoint x: 839, endPoint y: 192, distance: 417.8
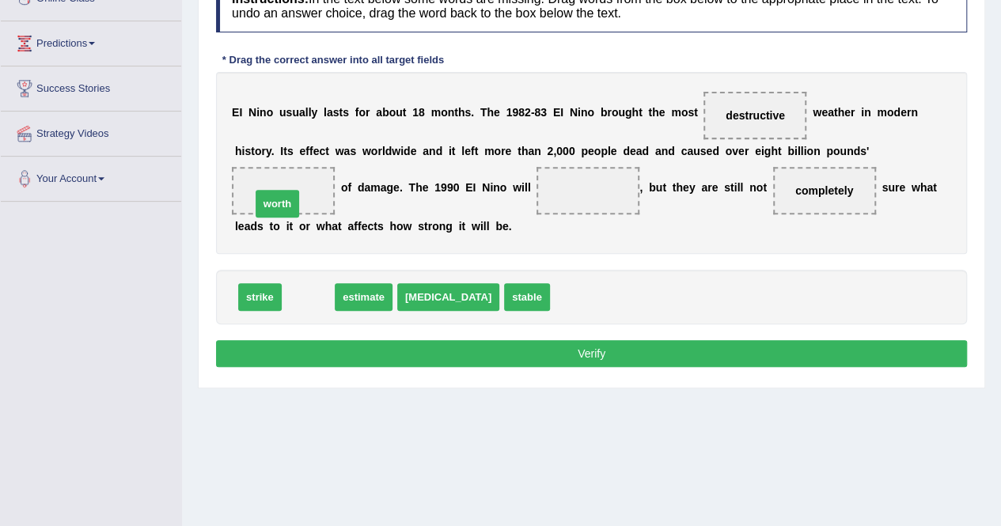
drag, startPoint x: 317, startPoint y: 301, endPoint x: 287, endPoint y: 202, distance: 103.7
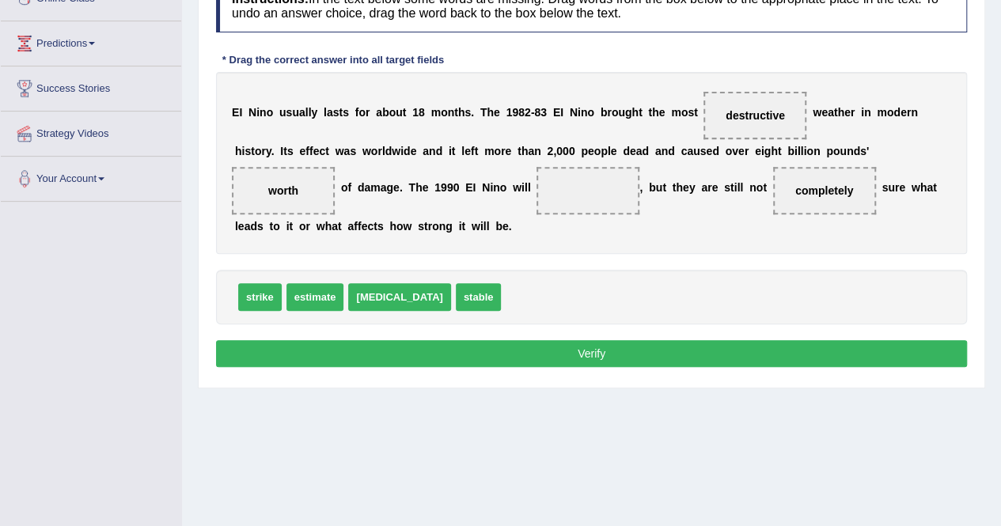
click at [474, 349] on button "Verify" at bounding box center [591, 353] width 751 height 27
drag, startPoint x: 424, startPoint y: 298, endPoint x: 546, endPoint y: 218, distance: 145.8
click at [522, 362] on button "Verify" at bounding box center [591, 353] width 751 height 27
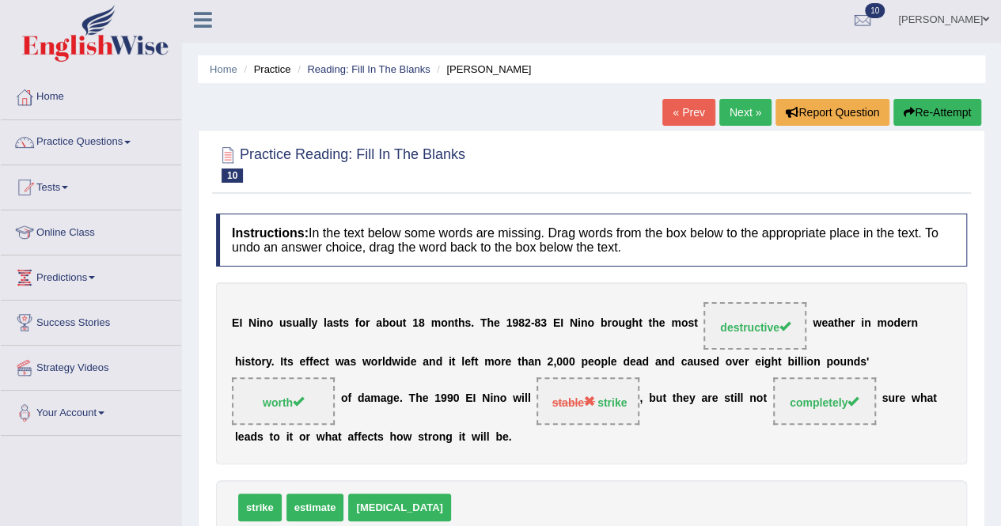
scroll to position [0, 0]
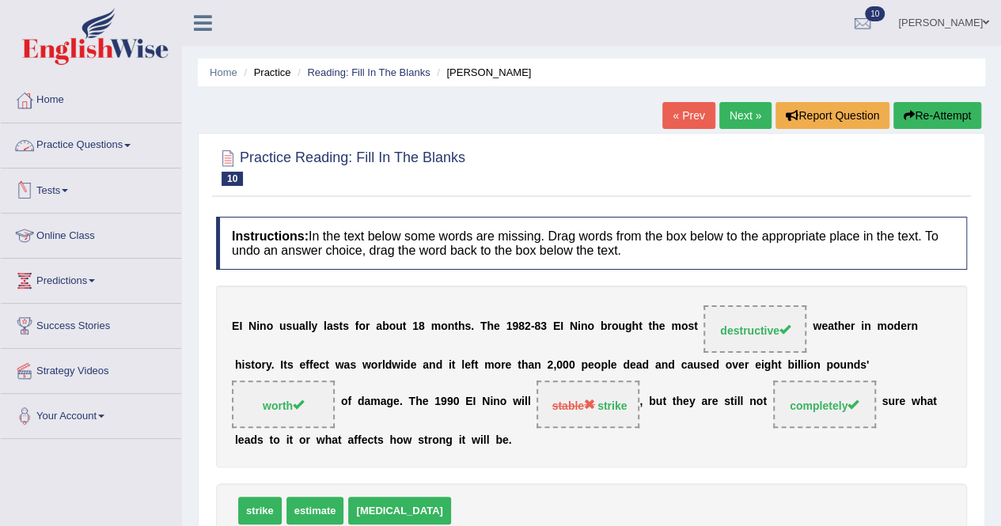
click at [133, 142] on link "Practice Questions" at bounding box center [91, 143] width 180 height 40
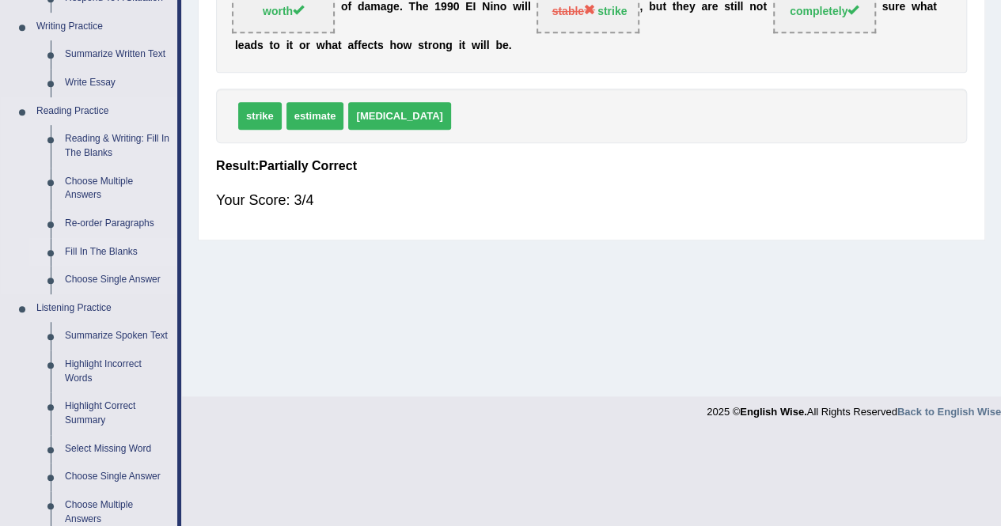
scroll to position [396, 0]
click at [86, 275] on link "Choose Single Answer" at bounding box center [118, 279] width 120 height 28
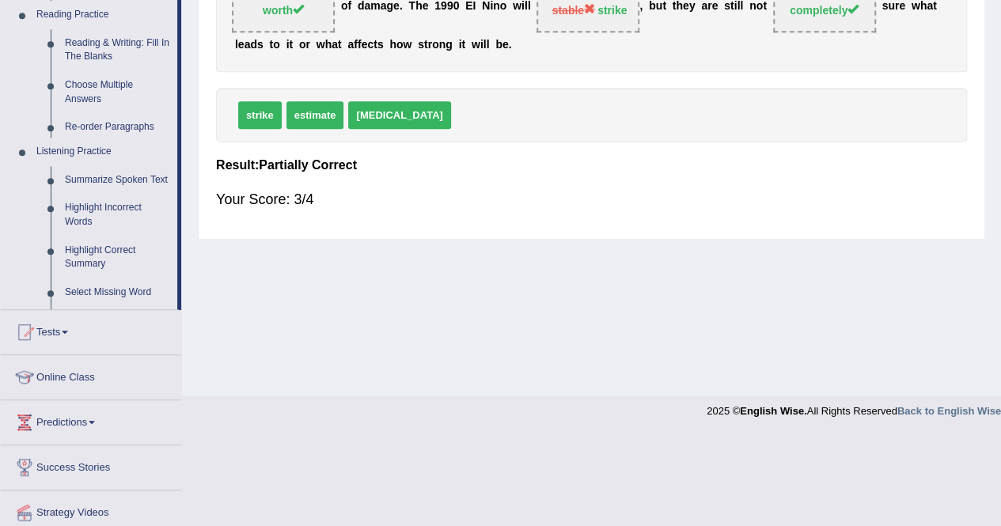
click at [86, 310] on link "Tests" at bounding box center [91, 330] width 180 height 40
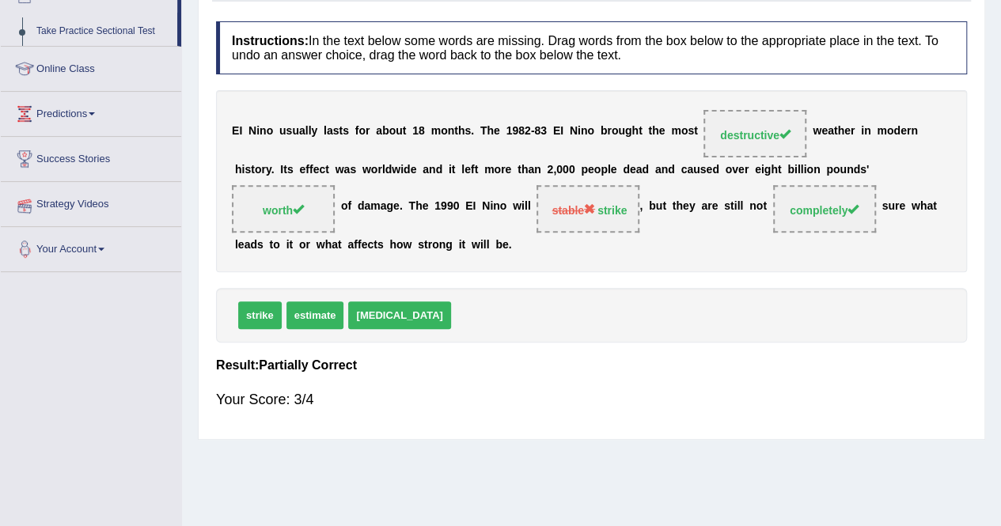
scroll to position [190, 0]
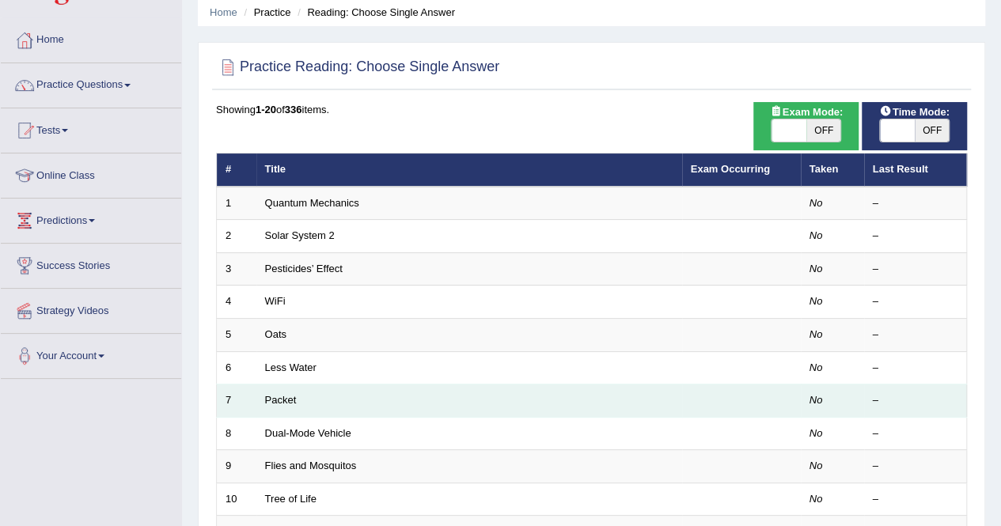
scroll to position [39, 0]
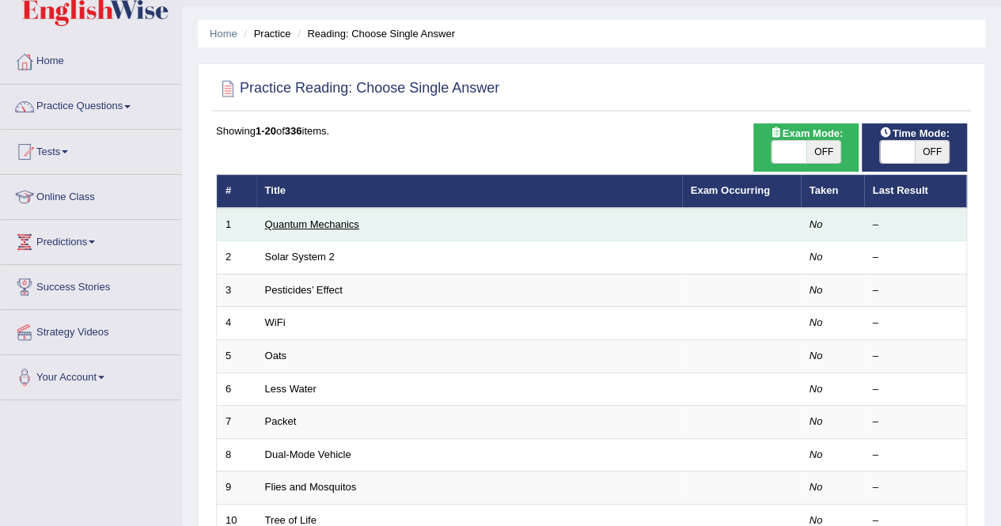
click at [309, 229] on link "Quantum Mechanics" at bounding box center [312, 224] width 94 height 12
click at [309, 227] on link "Quantum Mechanics" at bounding box center [312, 224] width 94 height 12
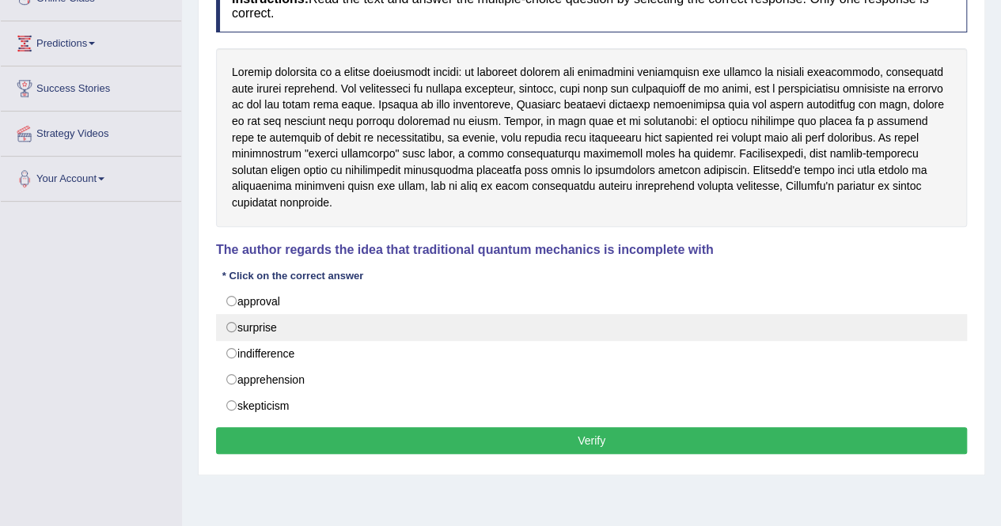
click at [264, 314] on label "surprise" at bounding box center [591, 327] width 751 height 27
radio input "true"
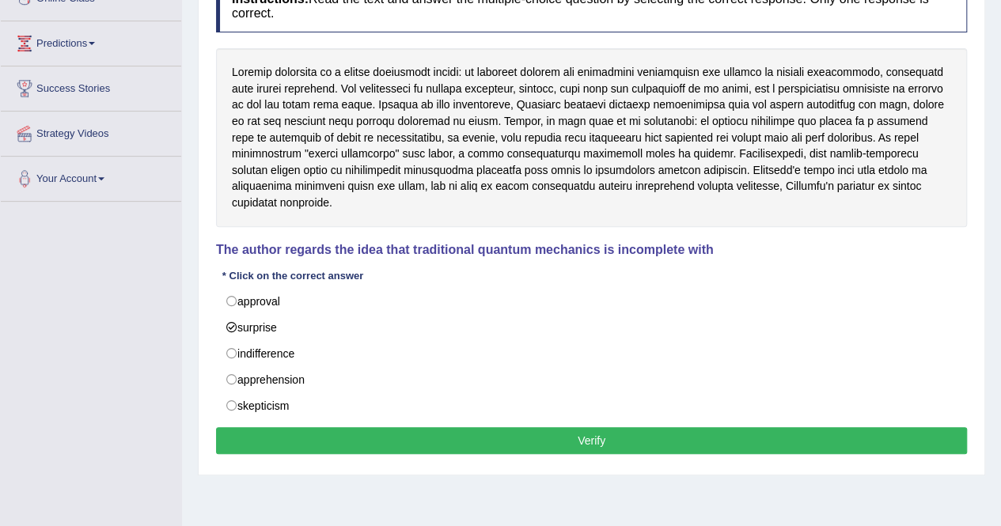
click at [313, 427] on button "Verify" at bounding box center [591, 440] width 751 height 27
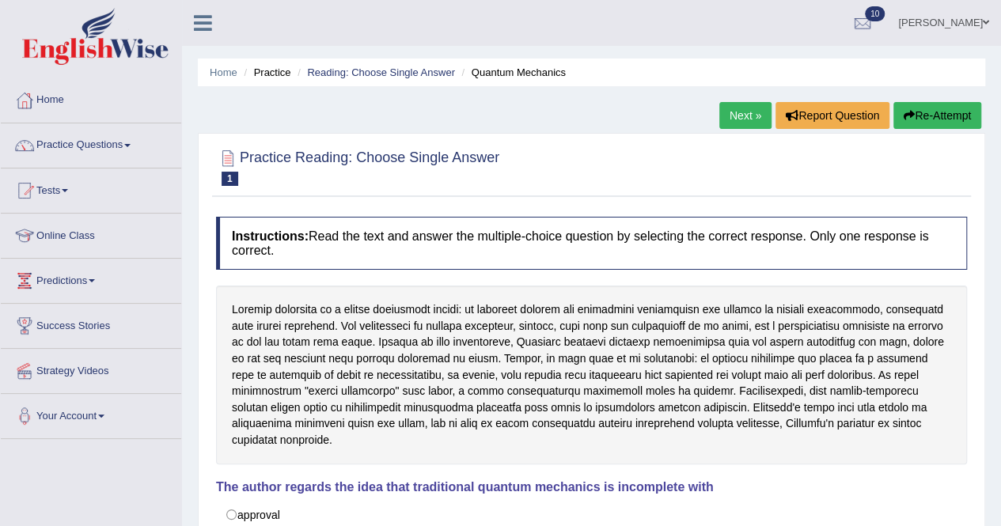
click at [752, 115] on link "Next »" at bounding box center [746, 115] width 52 height 27
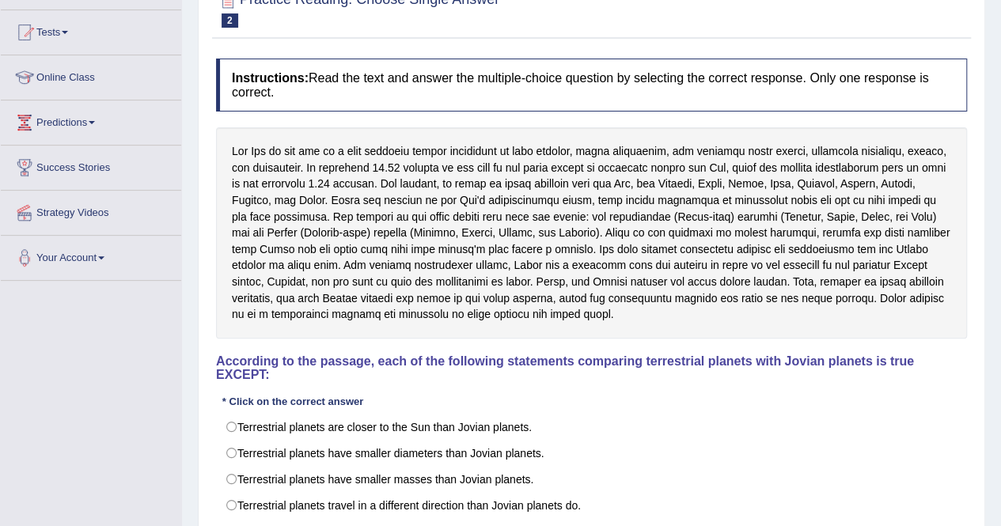
scroll to position [158, 0]
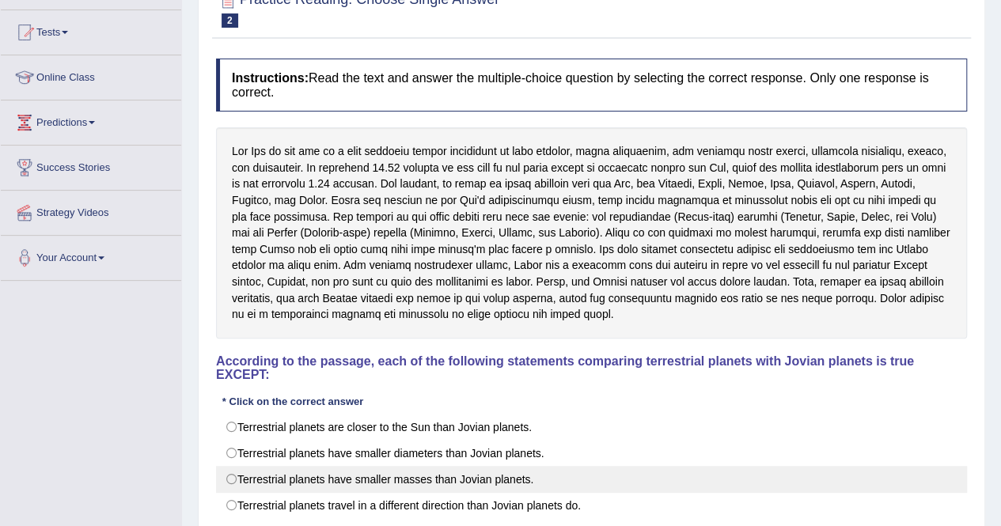
click at [225, 472] on label "Terrestrial planets have smaller masses than Jovian planets." at bounding box center [591, 479] width 751 height 27
radio input "true"
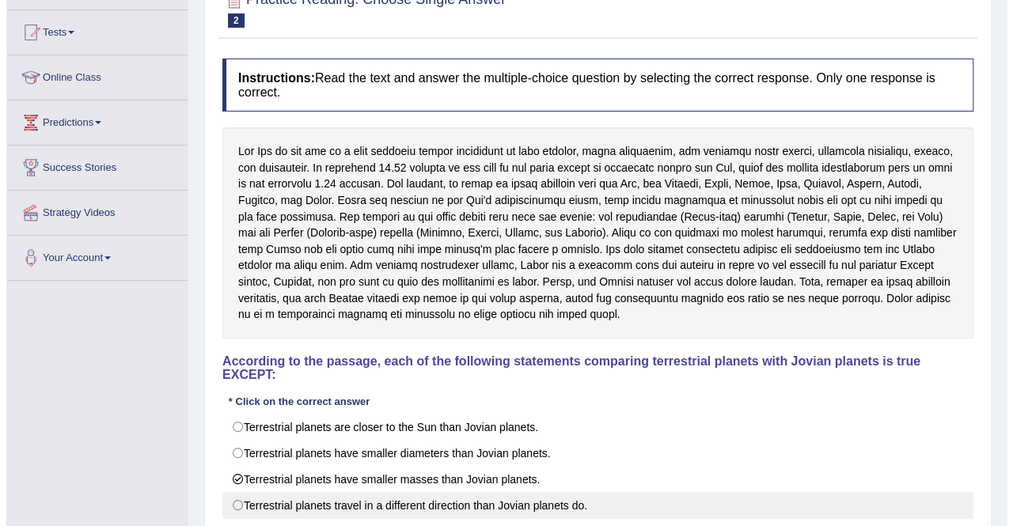
scroll to position [237, 0]
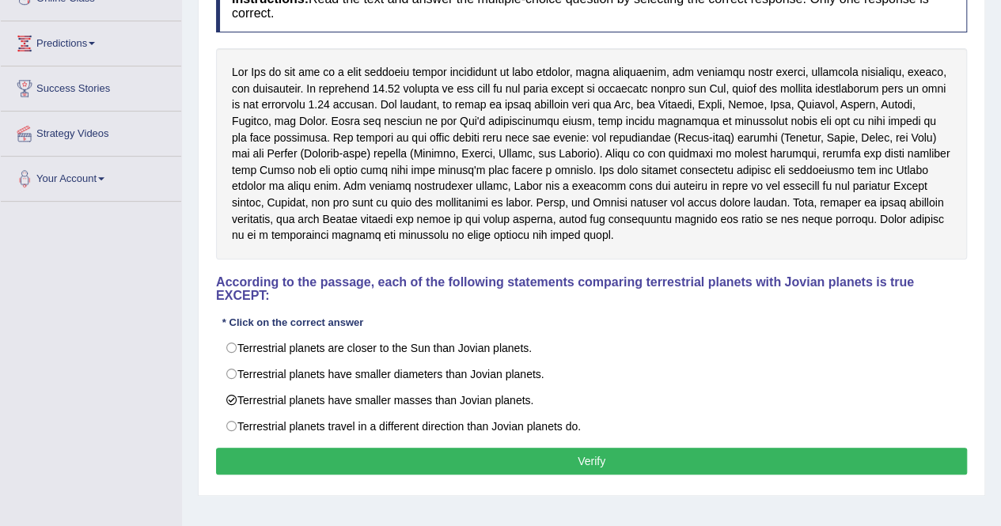
click at [296, 457] on button "Verify" at bounding box center [591, 461] width 751 height 27
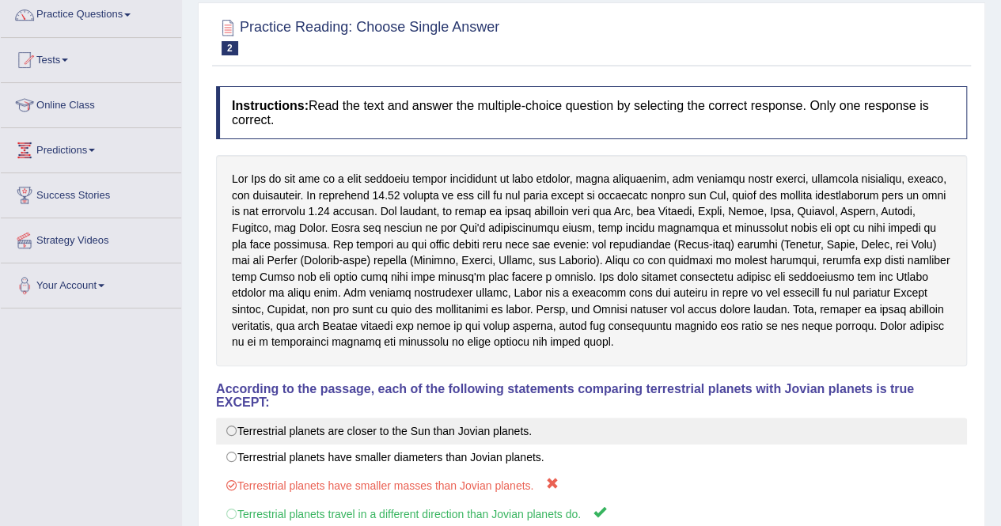
scroll to position [0, 0]
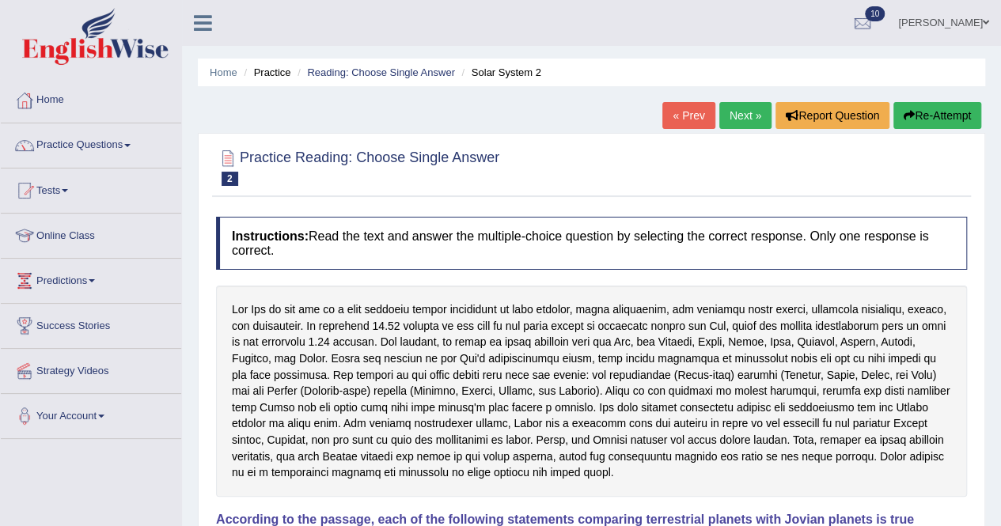
click at [757, 112] on link "Next »" at bounding box center [746, 115] width 52 height 27
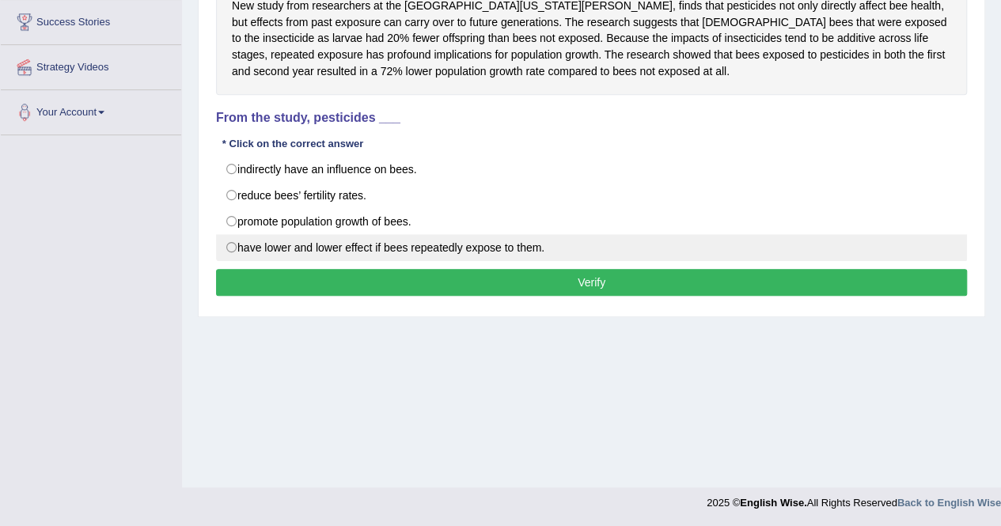
click at [333, 239] on label "have lower and lower effect if bees repeatedly expose to them." at bounding box center [591, 247] width 751 height 27
radio input "true"
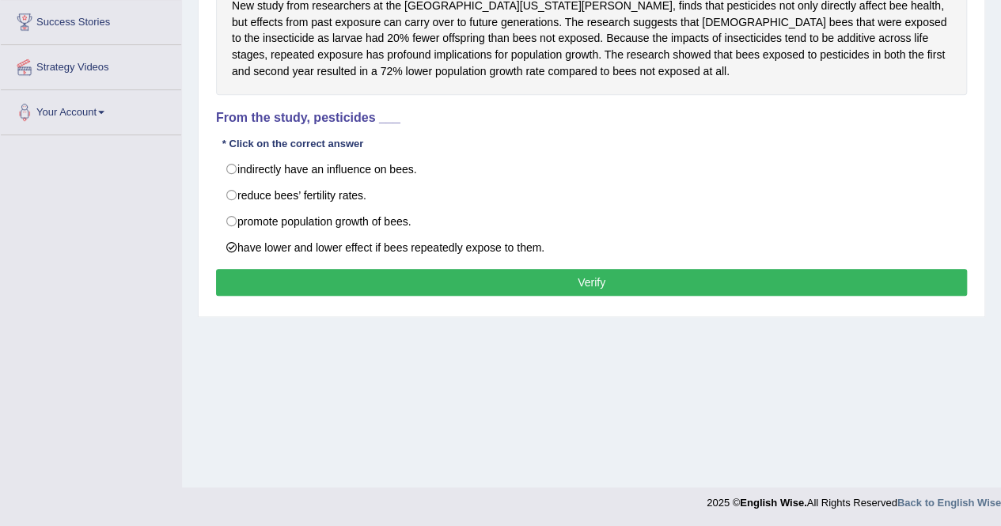
click at [348, 269] on button "Verify" at bounding box center [591, 282] width 751 height 27
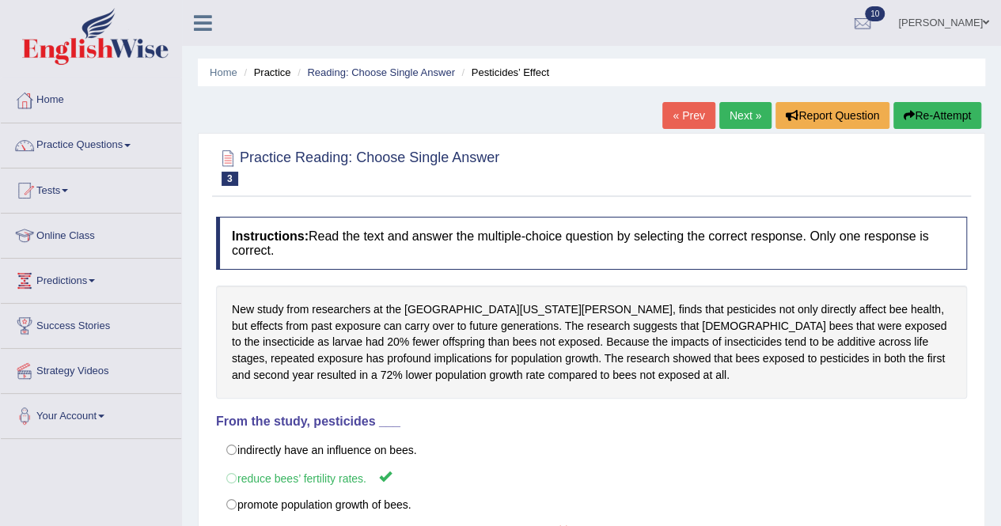
click at [739, 117] on link "Next »" at bounding box center [746, 115] width 52 height 27
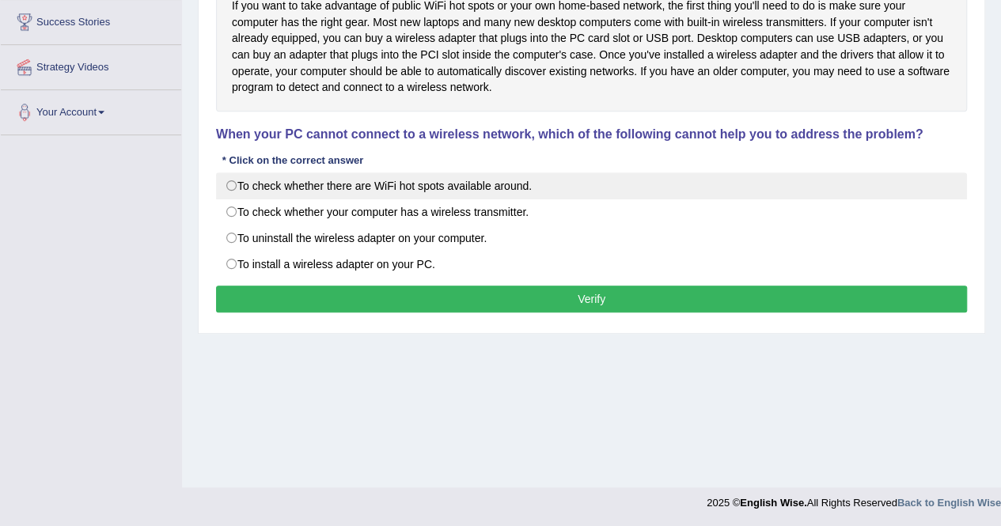
click at [318, 177] on label "To check whether there are WiFi hot spots available around." at bounding box center [591, 186] width 751 height 27
radio input "true"
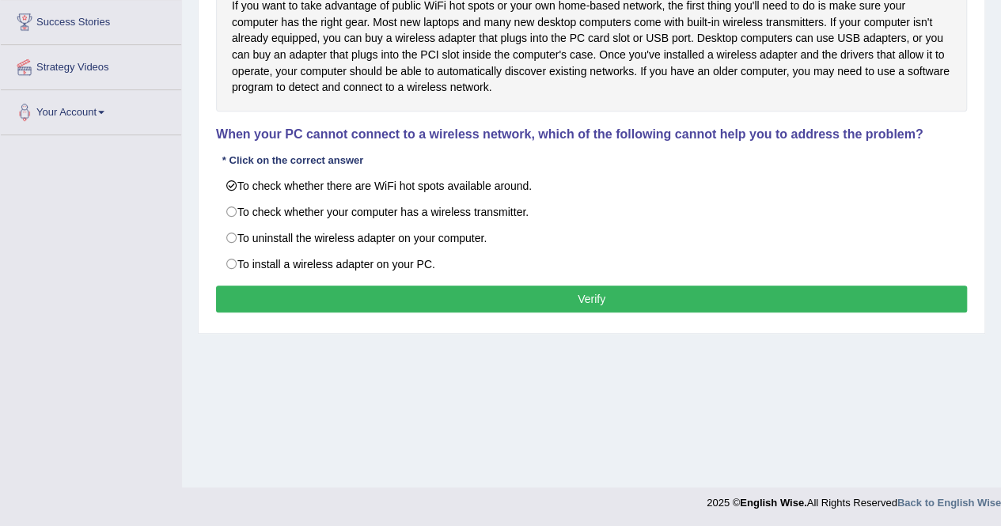
drag, startPoint x: 438, startPoint y: 302, endPoint x: 446, endPoint y: 289, distance: 14.9
click at [442, 294] on button "Verify" at bounding box center [591, 299] width 751 height 27
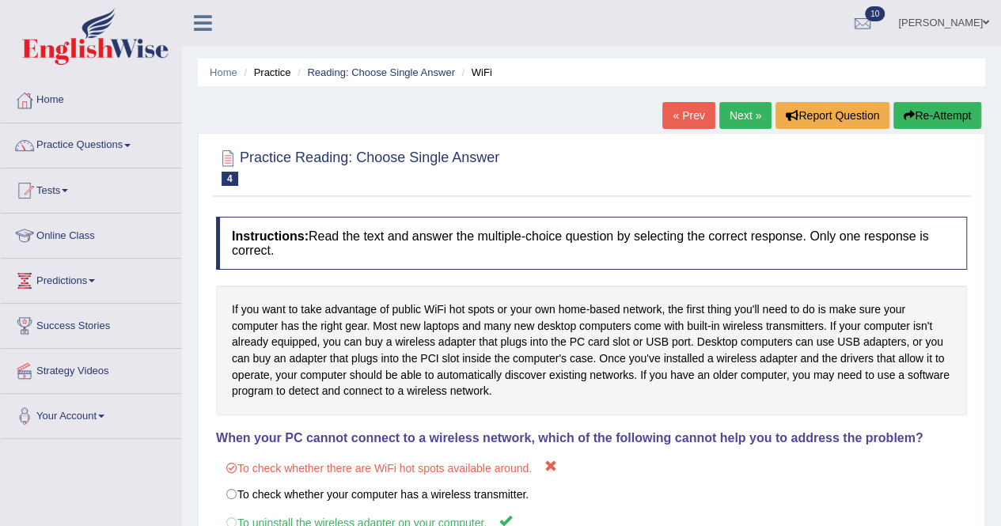
click at [745, 108] on link "Next »" at bounding box center [746, 115] width 52 height 27
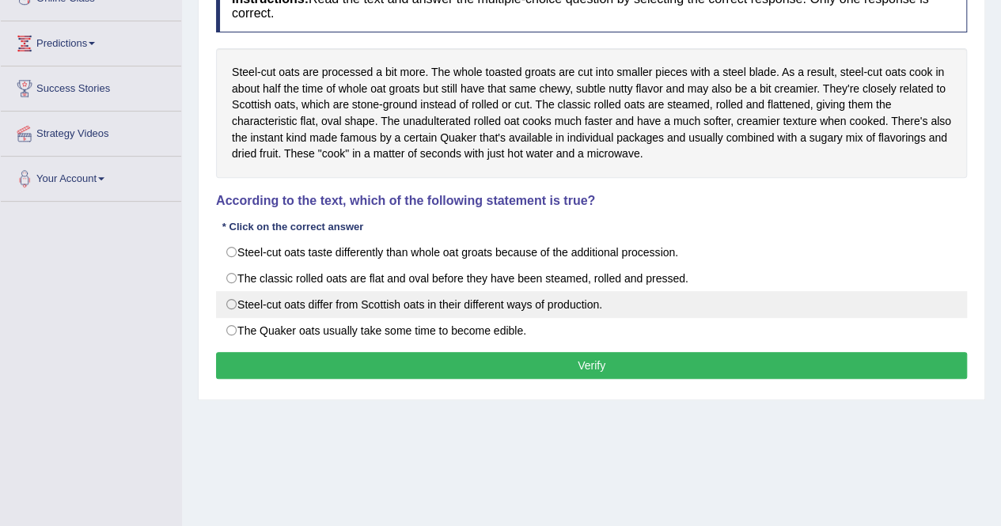
drag, startPoint x: 291, startPoint y: 291, endPoint x: 310, endPoint y: 290, distance: 19.8
click at [290, 291] on label "Steel-cut oats differ from Scottish oats in their different ways of production." at bounding box center [591, 304] width 751 height 27
radio input "true"
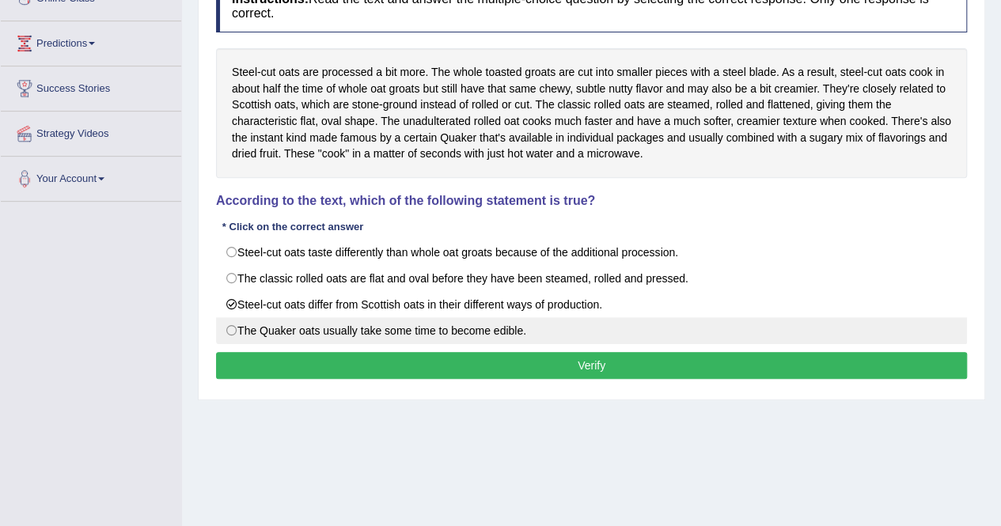
drag, startPoint x: 364, startPoint y: 351, endPoint x: 375, endPoint y: 332, distance: 21.3
click at [366, 348] on div "Instructions: Read the text and answer the multiple-choice question by selectin…" at bounding box center [591, 182] width 759 height 420
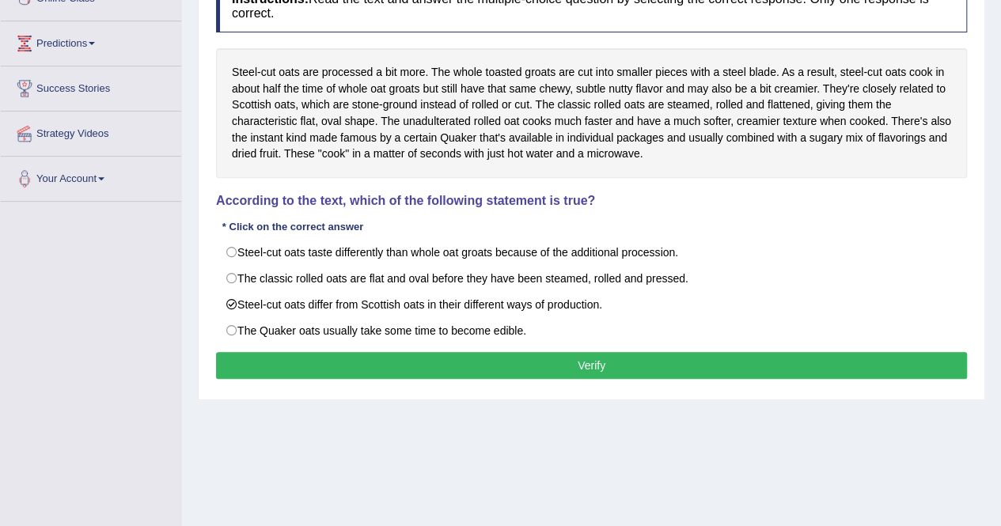
click at [494, 352] on button "Verify" at bounding box center [591, 365] width 751 height 27
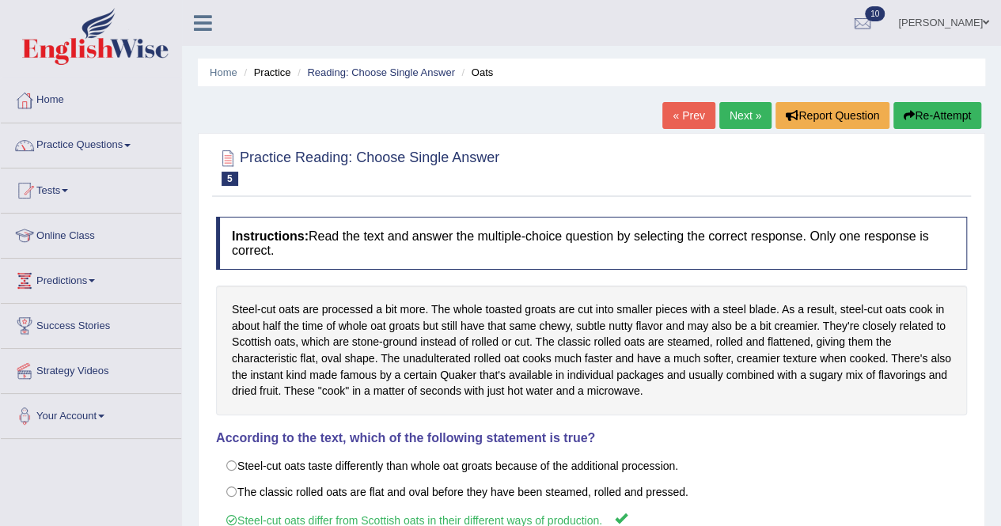
click at [723, 112] on link "Next »" at bounding box center [746, 115] width 52 height 27
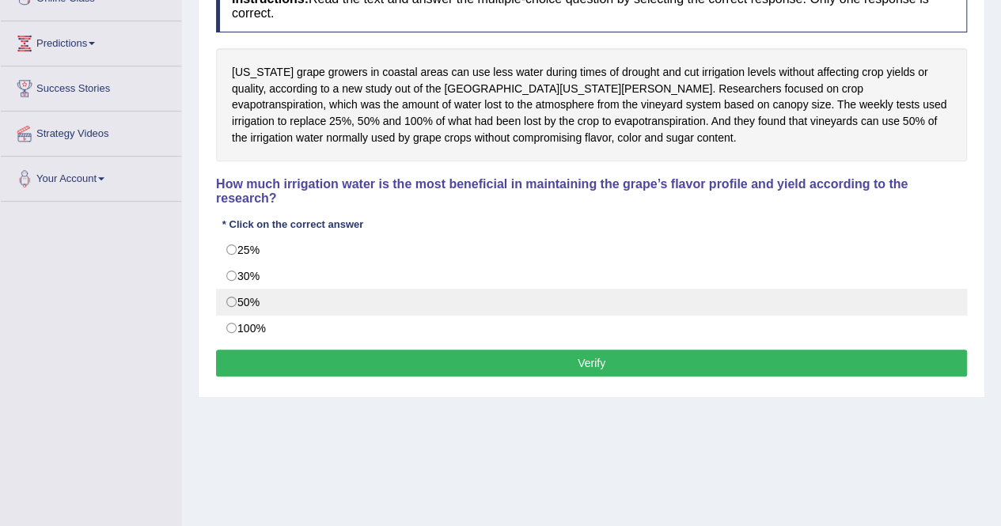
click at [361, 293] on label "50%" at bounding box center [591, 302] width 751 height 27
radio input "true"
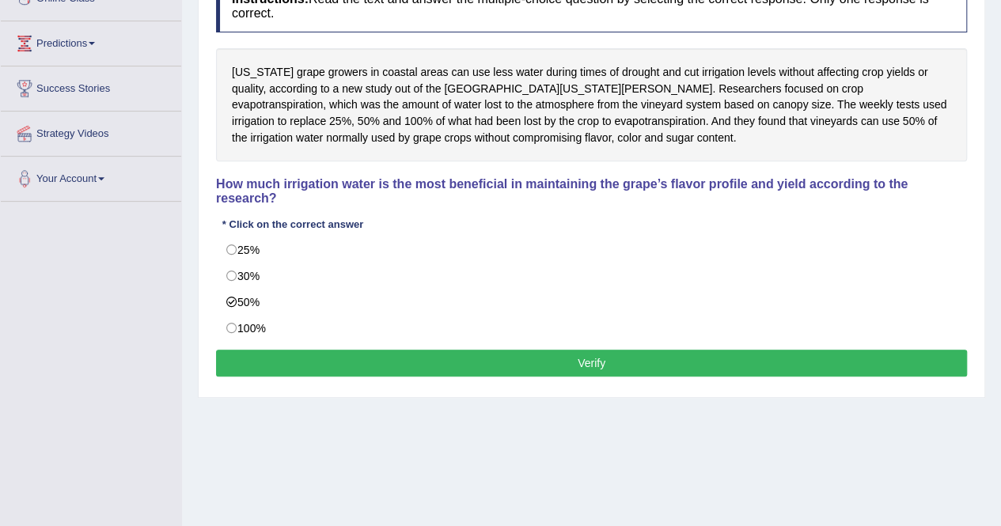
click at [369, 357] on button "Verify" at bounding box center [591, 363] width 751 height 27
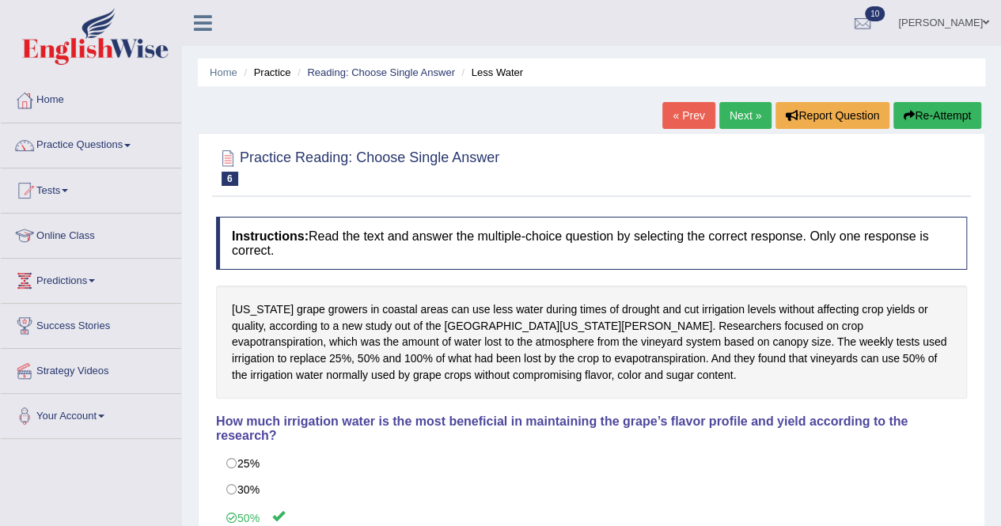
click at [741, 108] on link "Next »" at bounding box center [746, 115] width 52 height 27
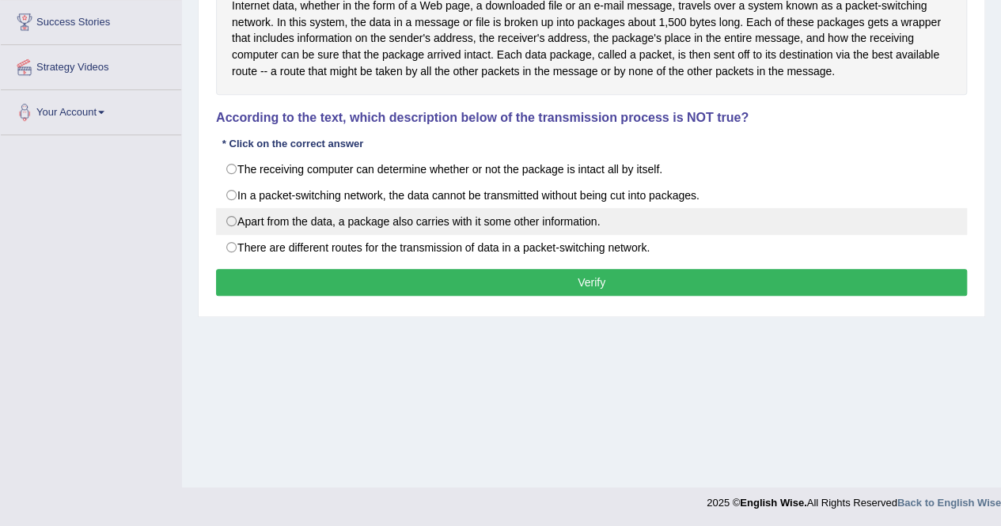
scroll to position [304, 0]
click at [309, 224] on label "Apart from the data, a package also carries with it some other information." at bounding box center [591, 221] width 751 height 27
radio input "true"
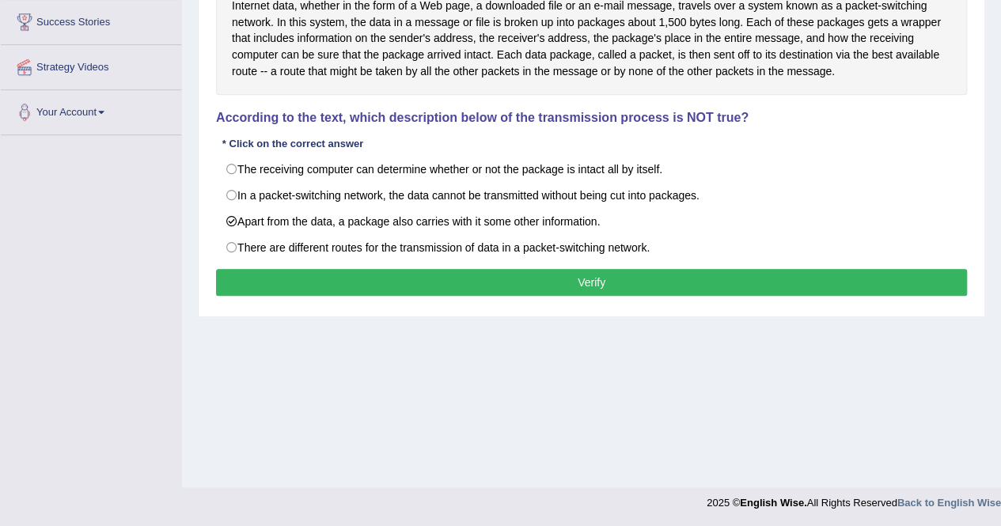
drag, startPoint x: 340, startPoint y: 279, endPoint x: 348, endPoint y: 274, distance: 9.7
click at [348, 274] on button "Verify" at bounding box center [591, 282] width 751 height 27
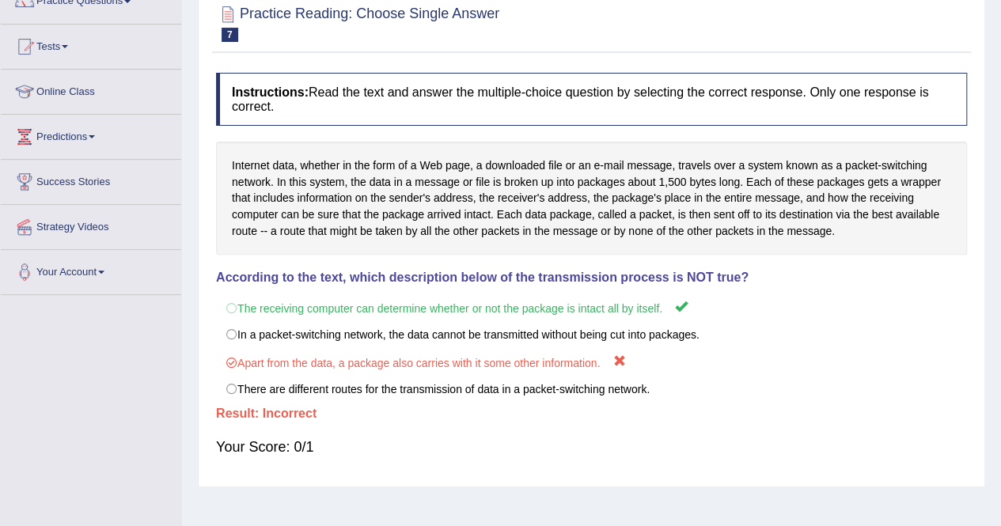
scroll to position [0, 0]
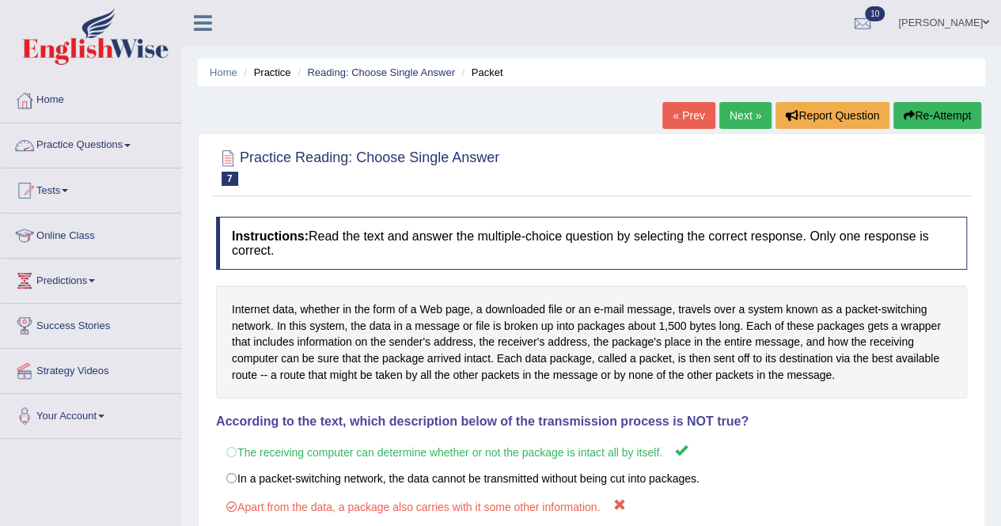
click at [135, 150] on link "Practice Questions" at bounding box center [91, 143] width 180 height 40
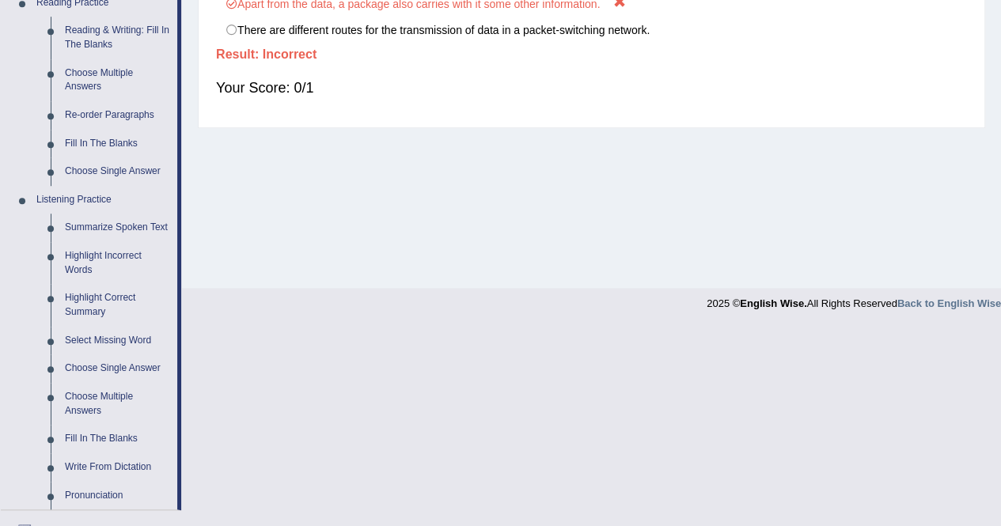
scroll to position [554, 0]
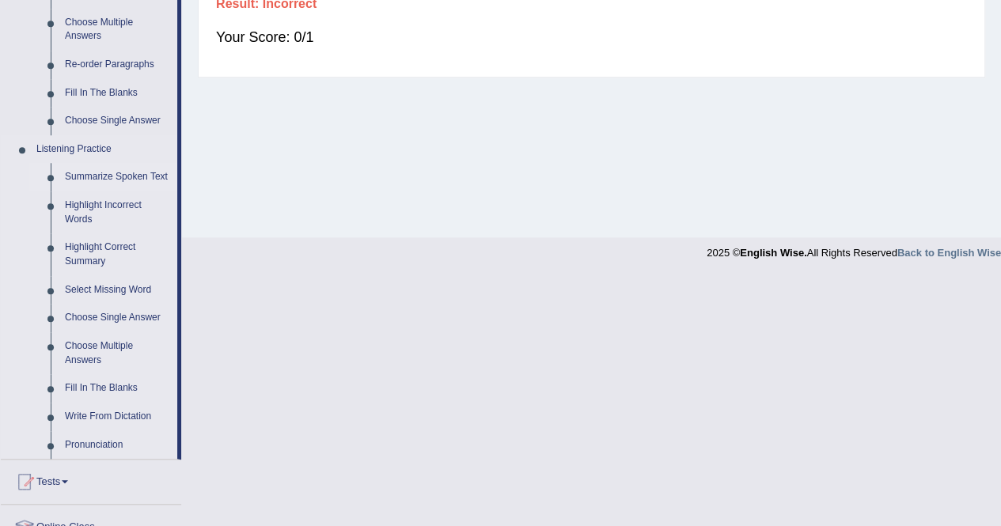
click at [95, 173] on link "Summarize Spoken Text" at bounding box center [118, 177] width 120 height 28
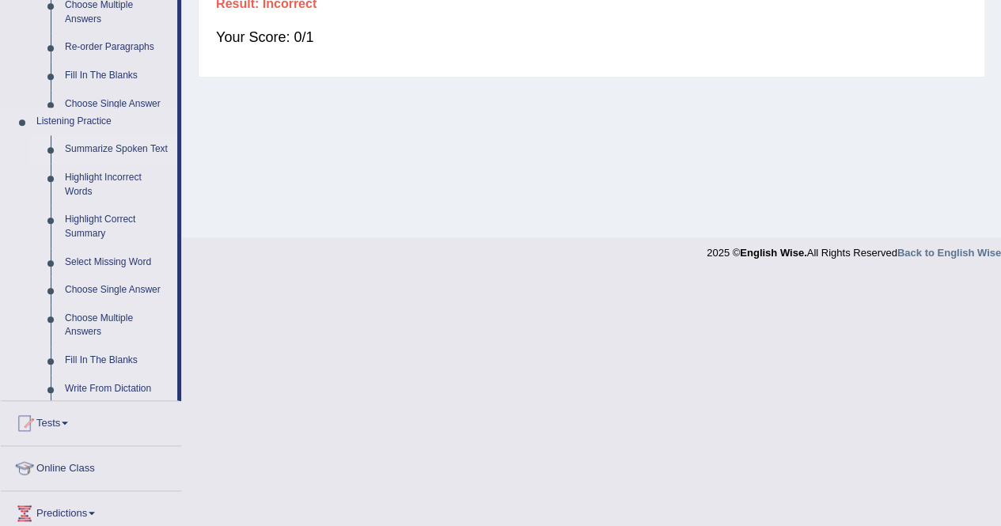
click at [95, 173] on ul "Summarize Spoken Text Highlight Incorrect Words Highlight Correct Summary Selec…" at bounding box center [103, 273] width 148 height 277
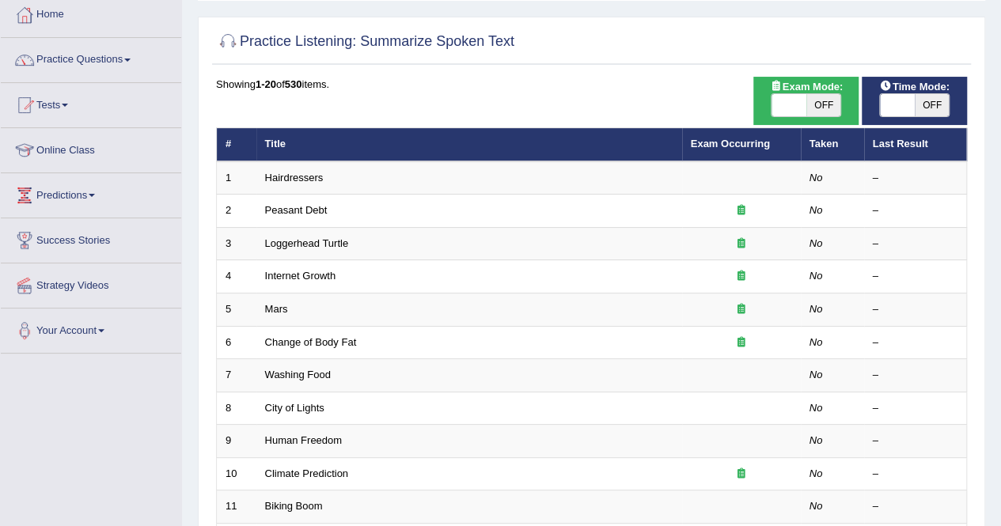
scroll to position [39, 0]
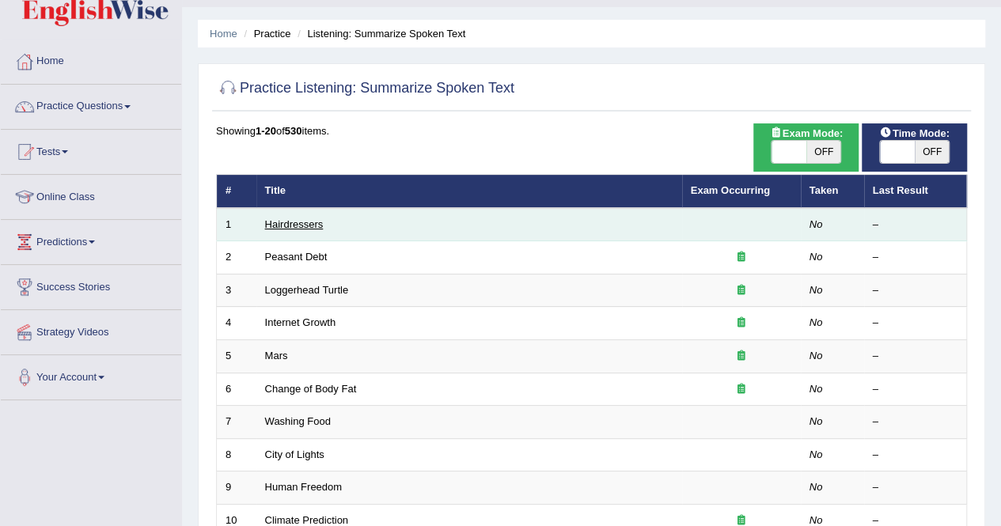
click at [273, 218] on link "Hairdressers" at bounding box center [294, 224] width 59 height 12
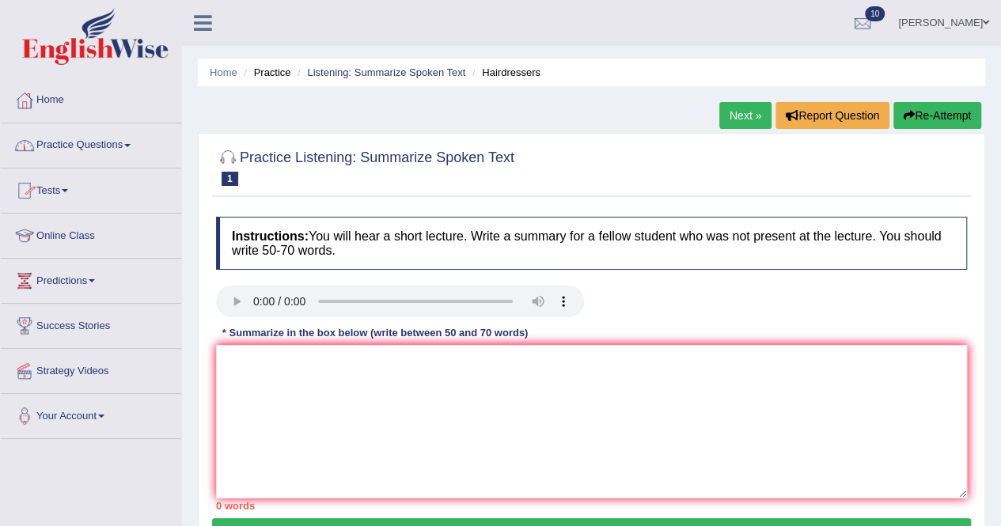
click at [131, 145] on span at bounding box center [127, 145] width 6 height 3
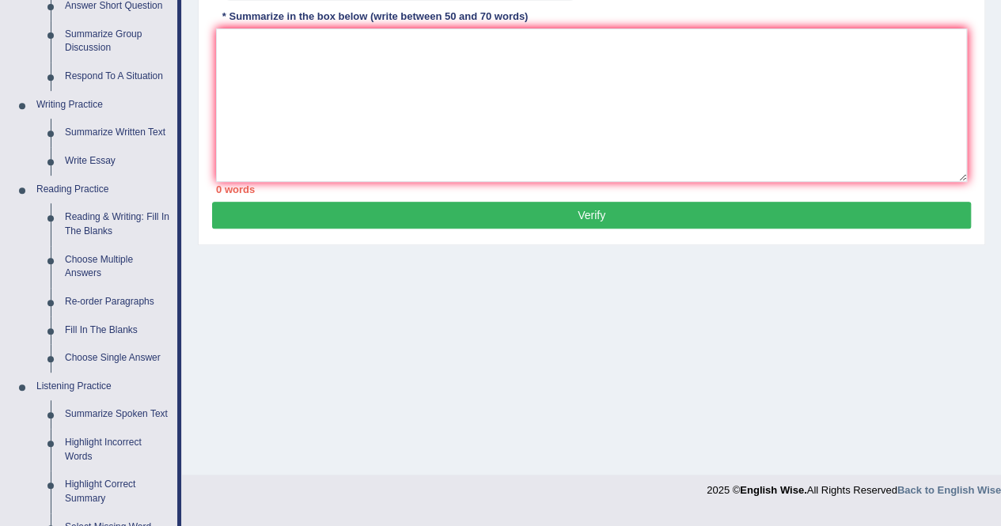
scroll to position [237, 0]
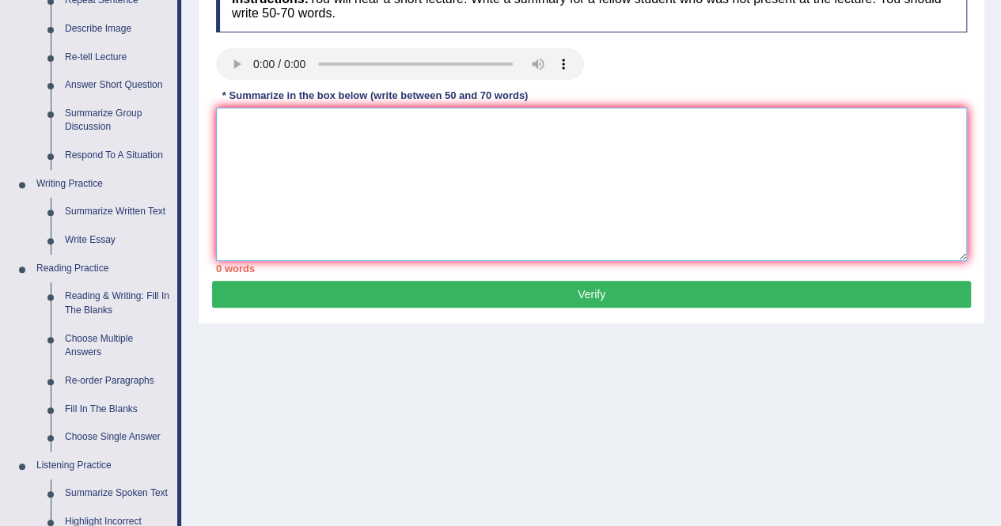
click at [226, 128] on textarea at bounding box center [591, 185] width 751 height 154
type textarea "h"
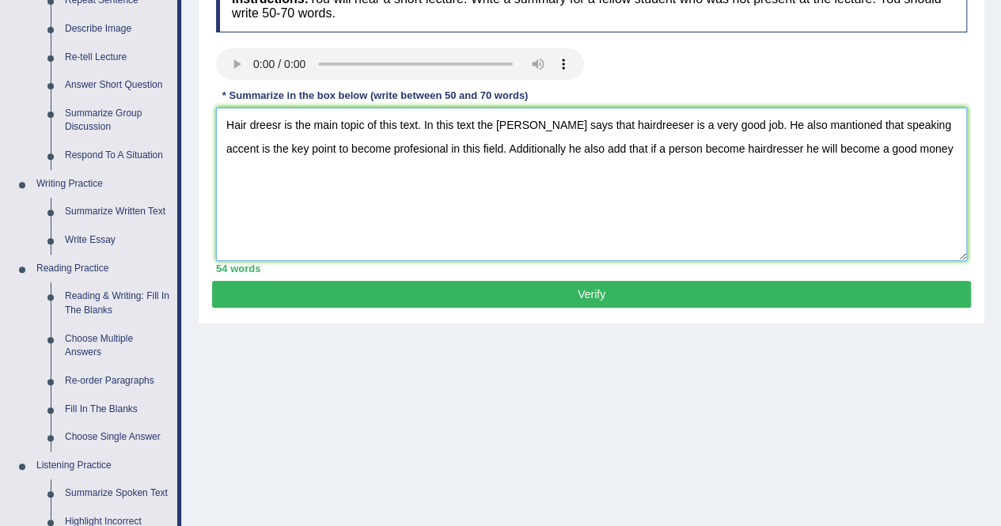
type textarea "Hair dreesr is the main topic of this text. In this text the spicker says that …"
click at [429, 291] on button "Verify" at bounding box center [591, 294] width 759 height 27
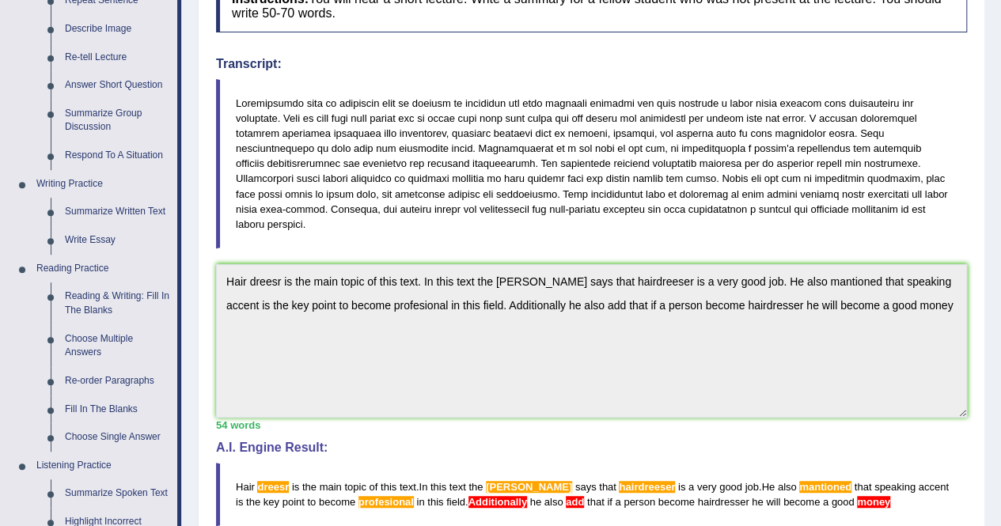
click at [469, 496] on span "Additionally" at bounding box center [498, 502] width 59 height 12
click at [478, 496] on span "Additionally" at bounding box center [498, 502] width 59 height 12
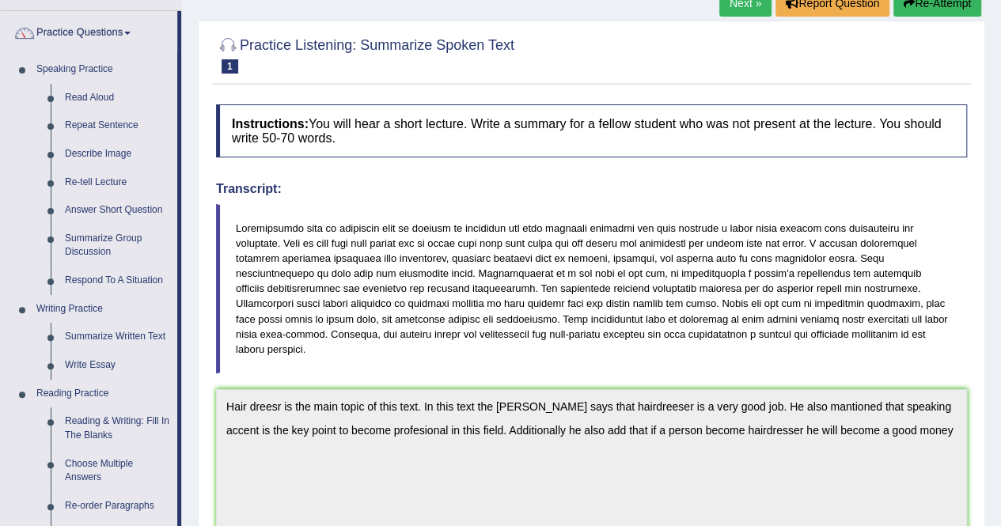
scroll to position [0, 0]
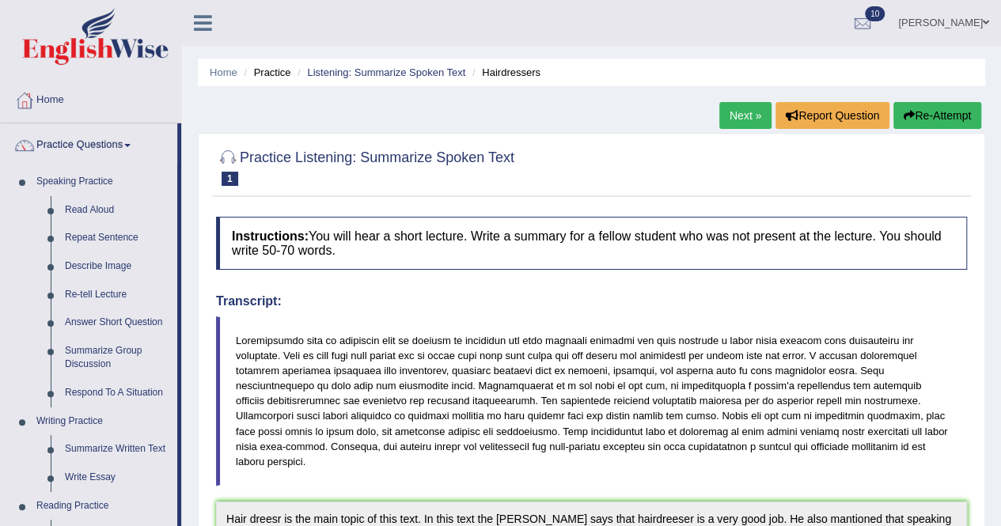
click at [733, 118] on link "Next »" at bounding box center [746, 115] width 52 height 27
